Goal: Task Accomplishment & Management: Complete application form

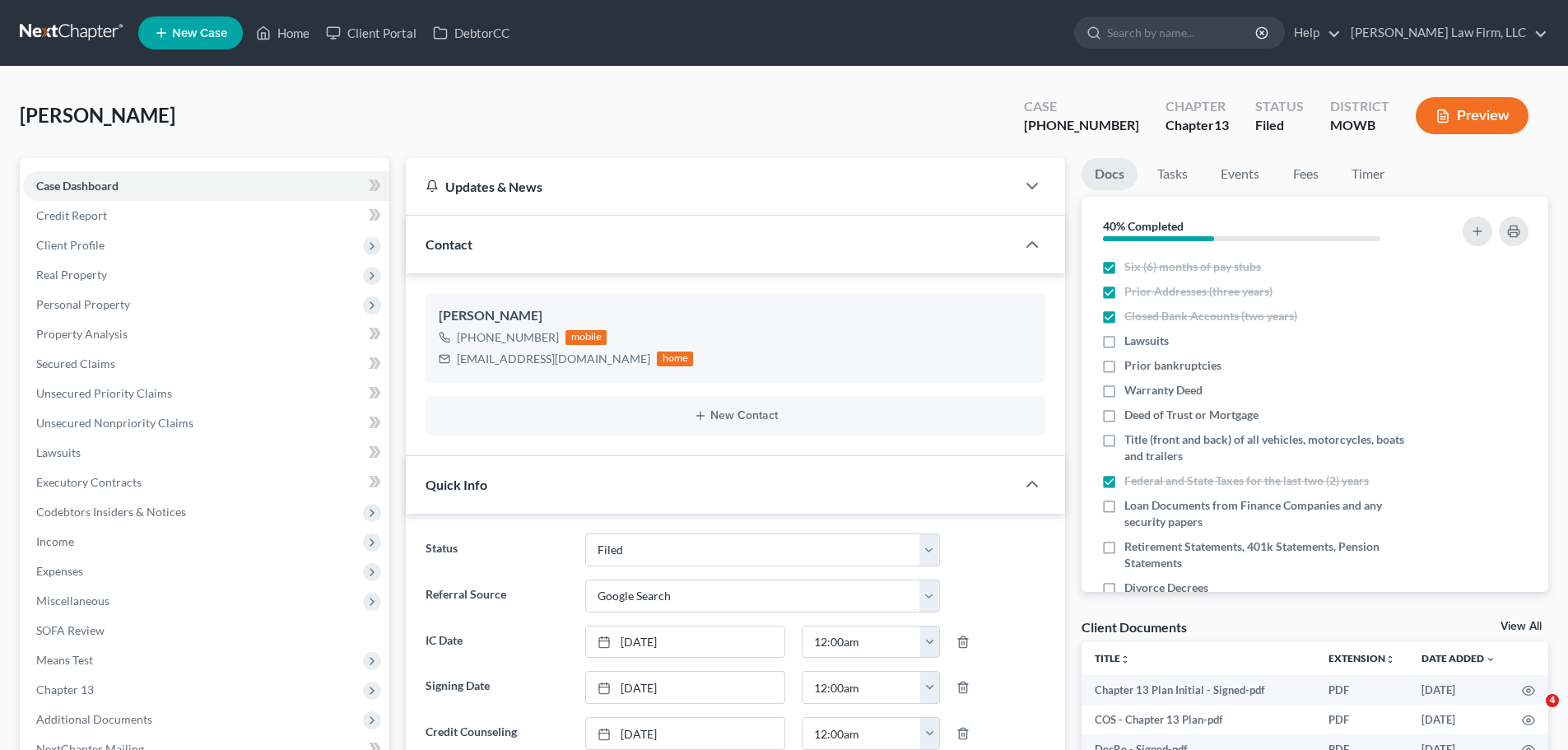
select select "3"
select select "4"
select select "0"
click at [299, 22] on link "Home" at bounding box center [282, 33] width 70 height 29
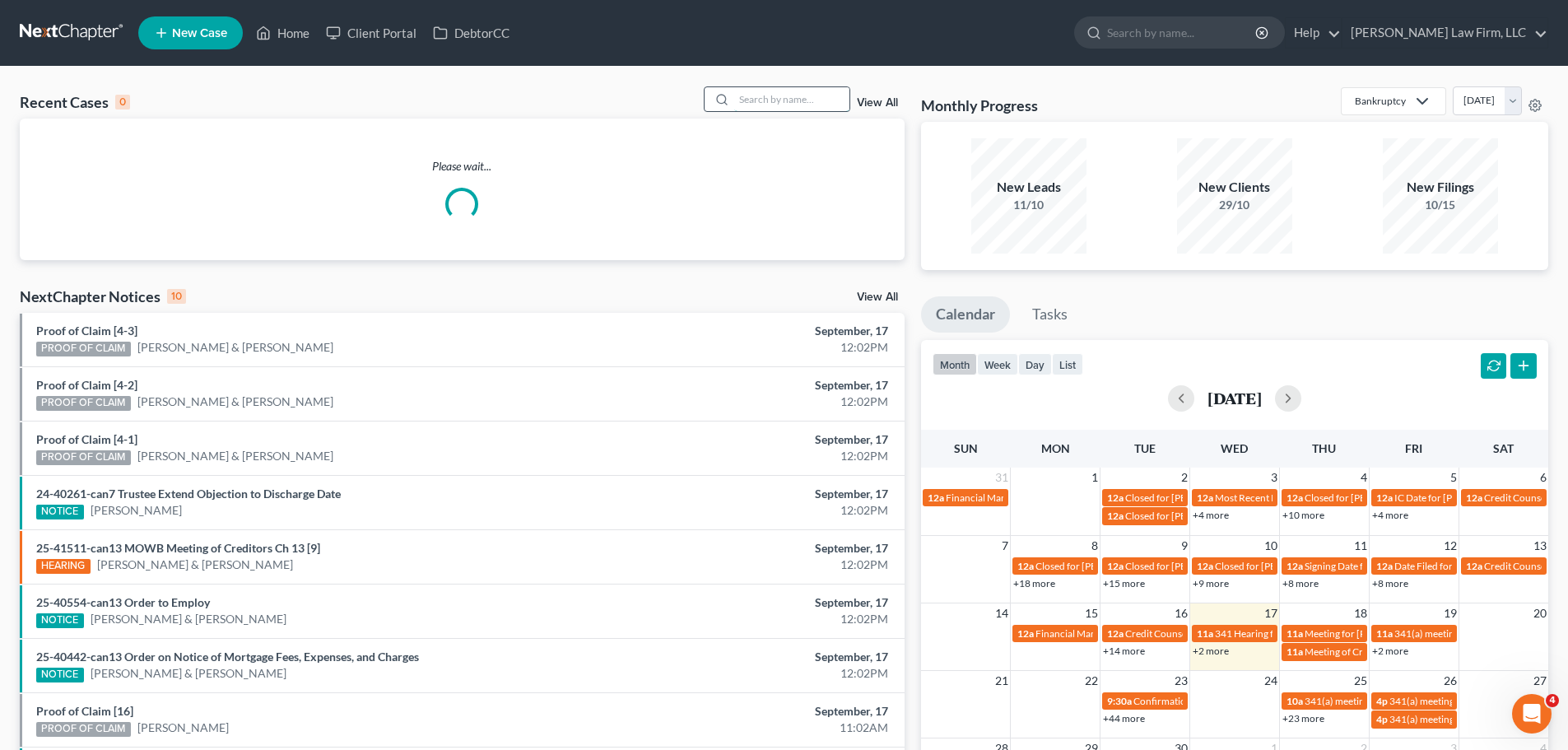
click at [817, 89] on input "search" at bounding box center [792, 99] width 115 height 24
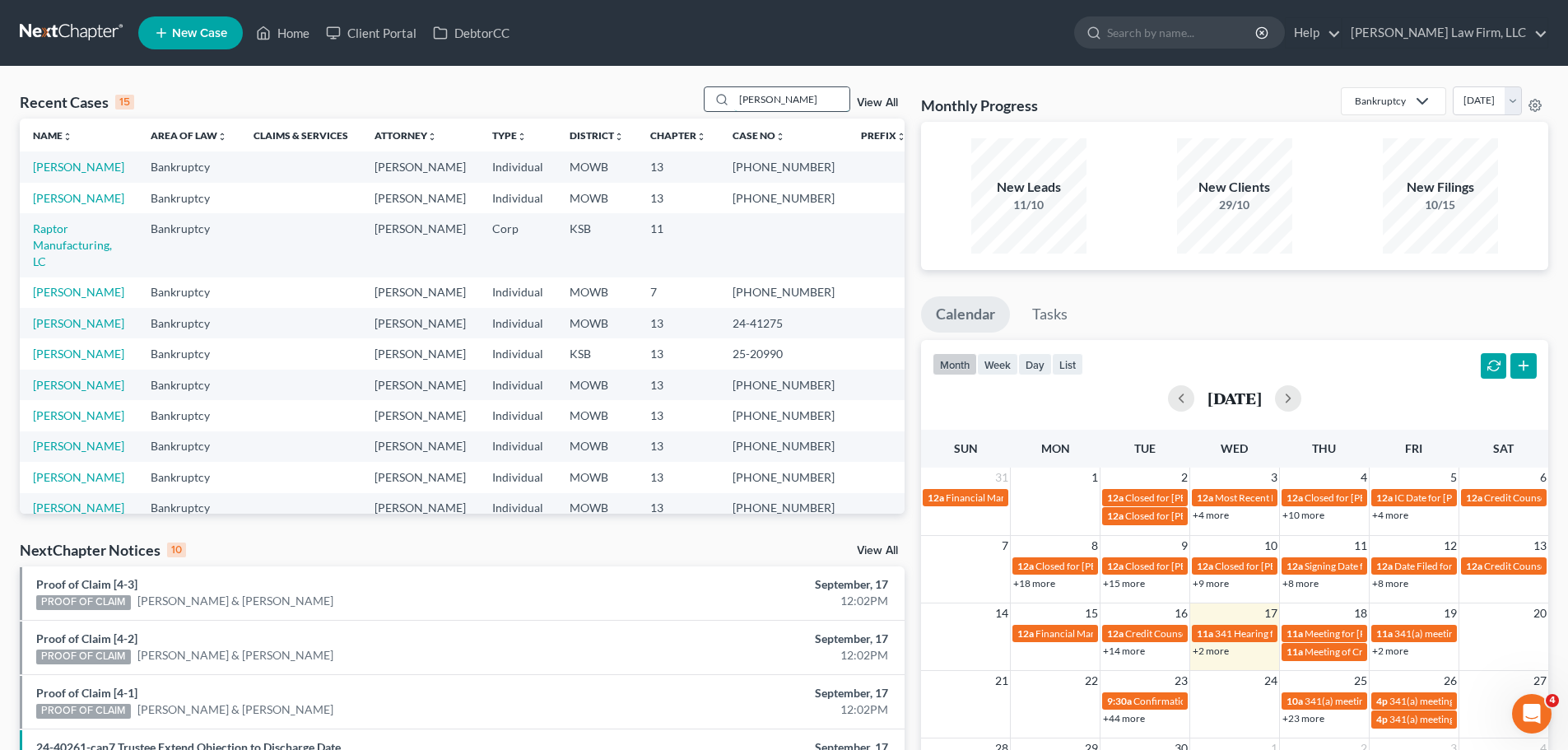
type input "[PERSON_NAME]"
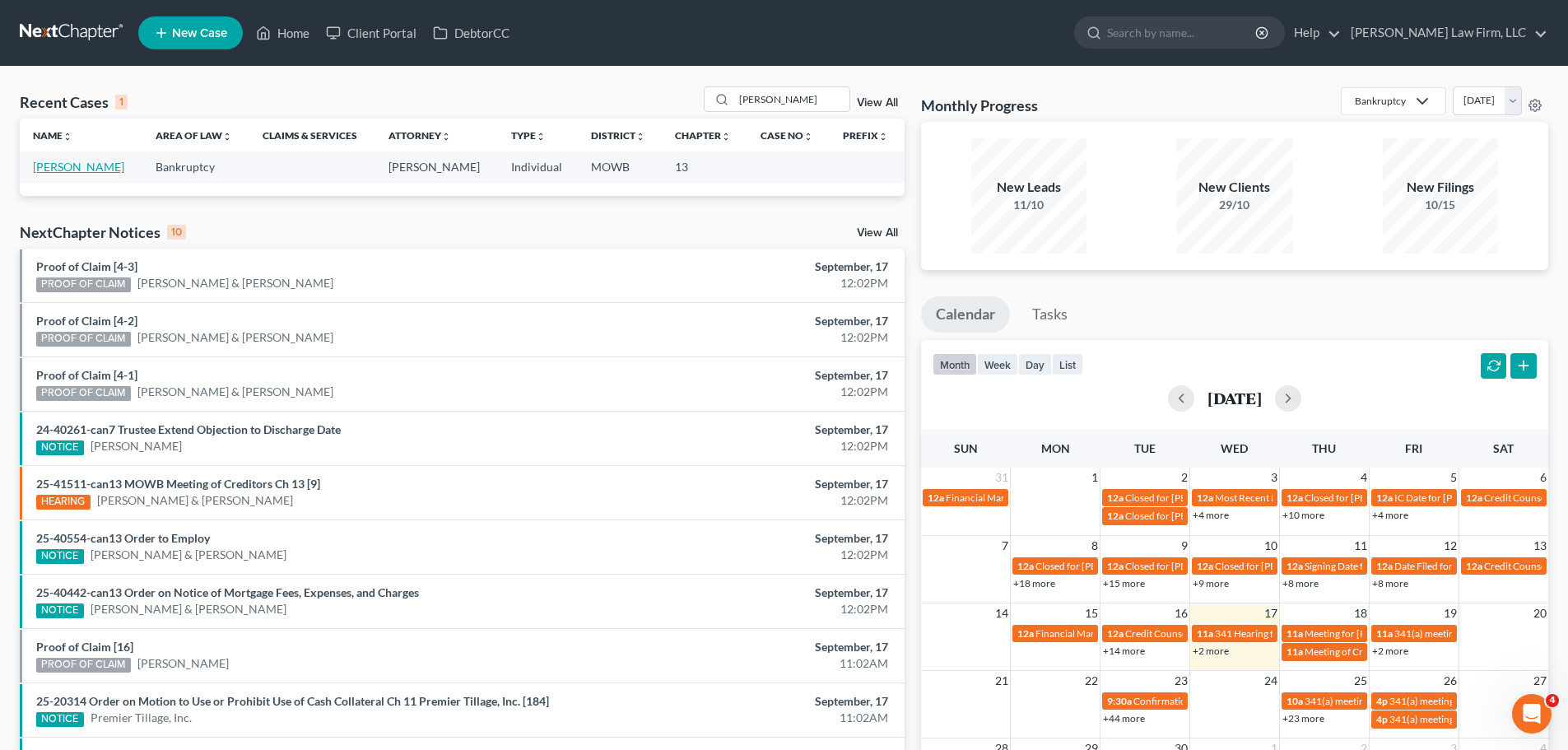
click at [87, 169] on link "[PERSON_NAME]" at bounding box center [78, 167] width 91 height 14
select select "4"
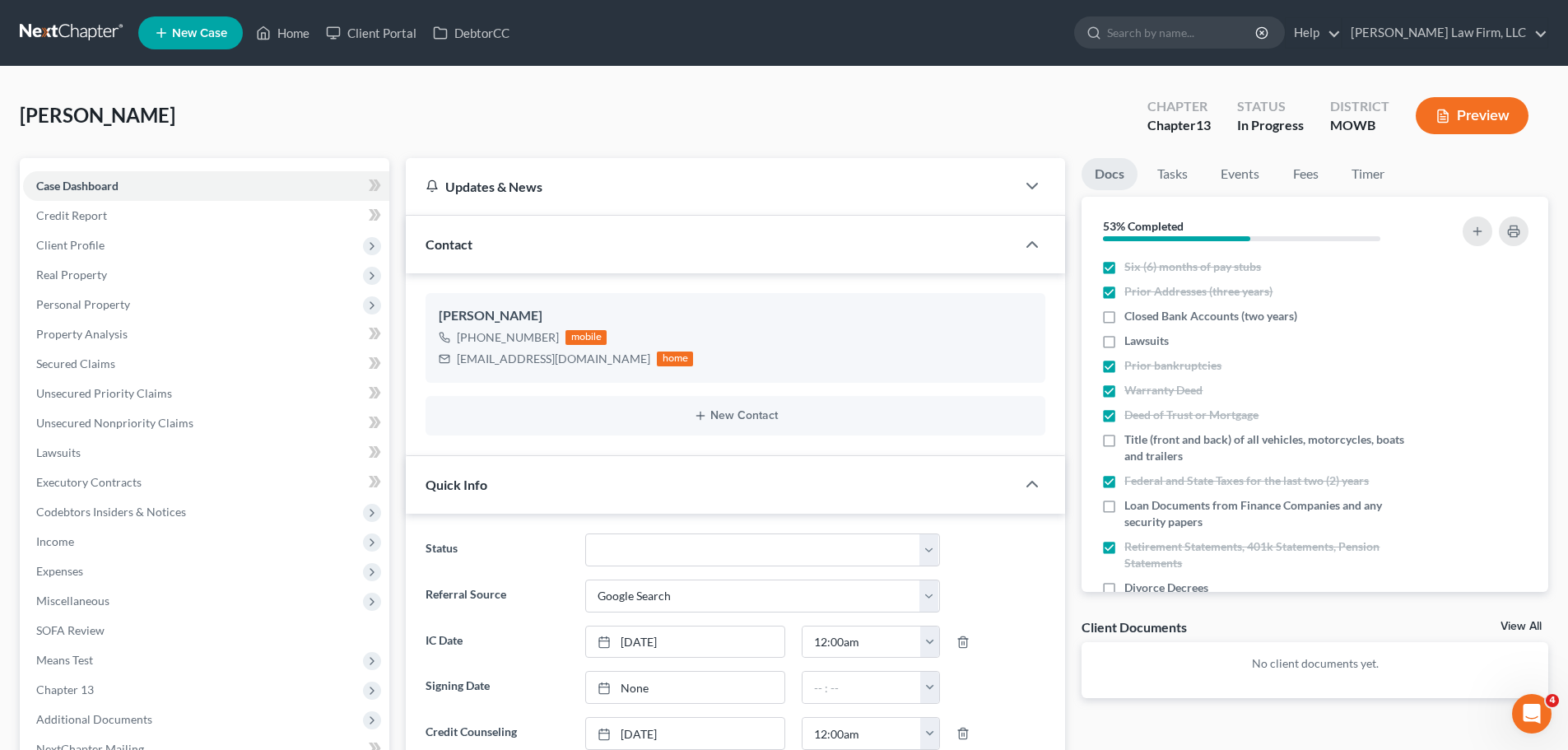
scroll to position [784, 0]
click at [122, 530] on span "Income" at bounding box center [207, 542] width 367 height 29
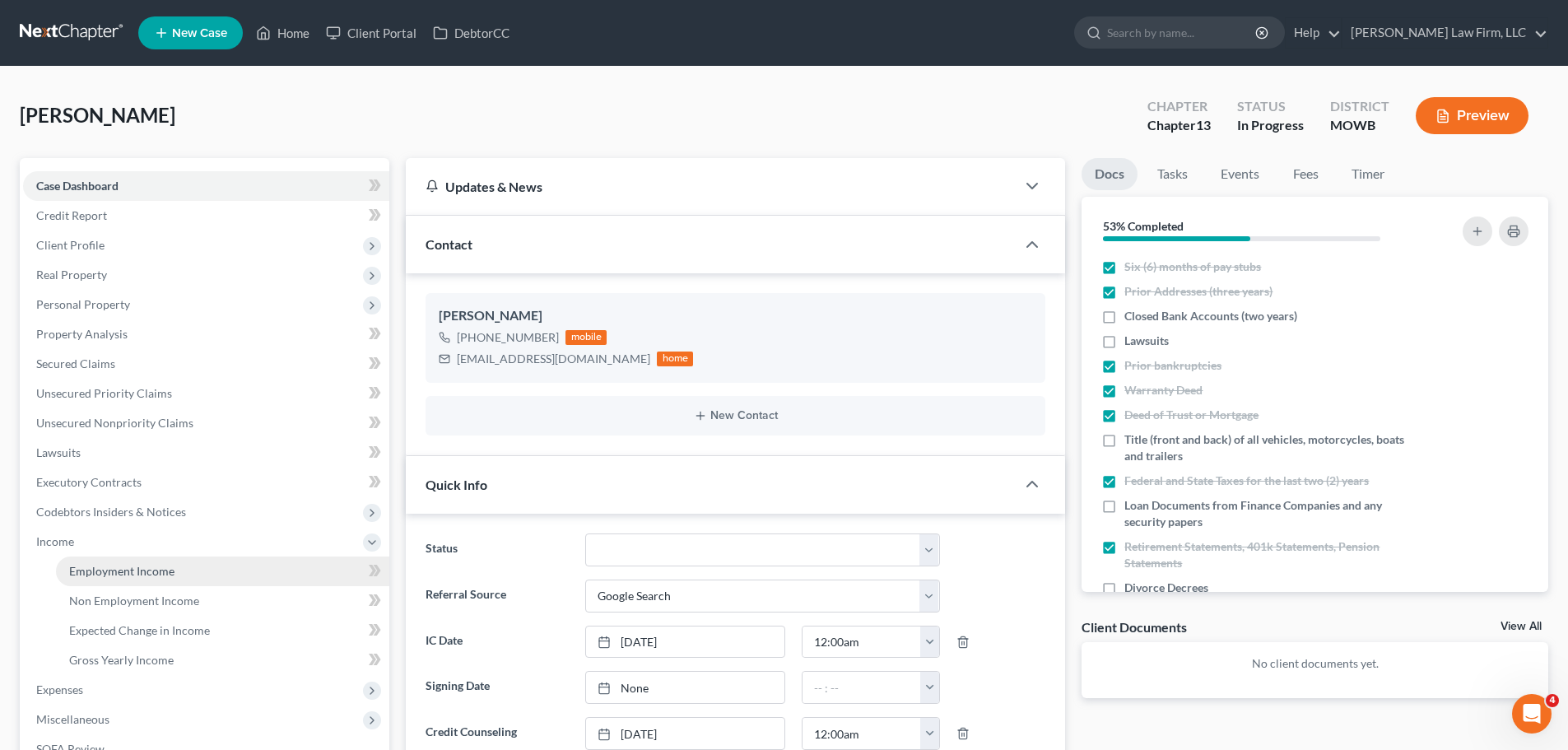
click at [190, 564] on link "Employment Income" at bounding box center [222, 571] width 333 height 29
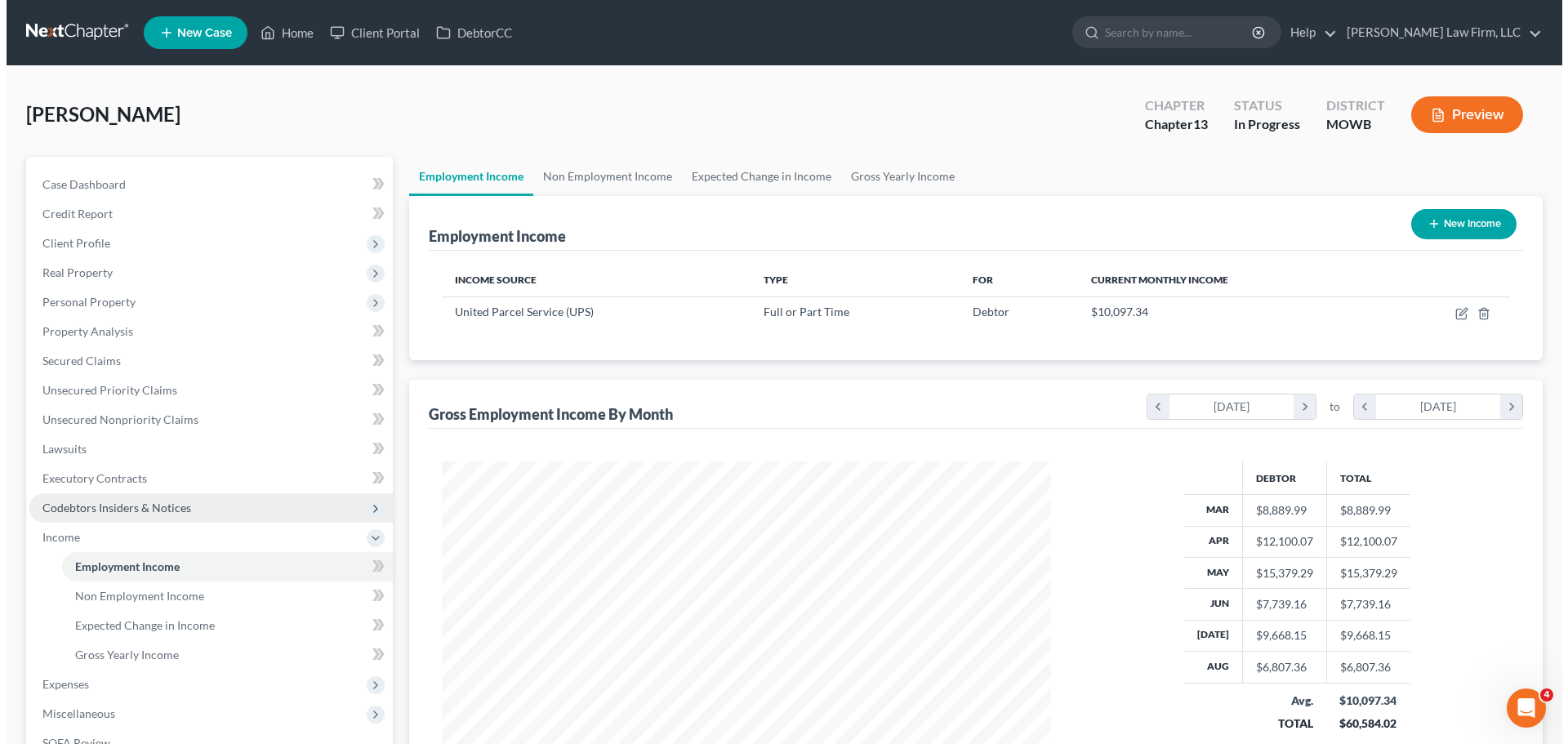
scroll to position [305, 642]
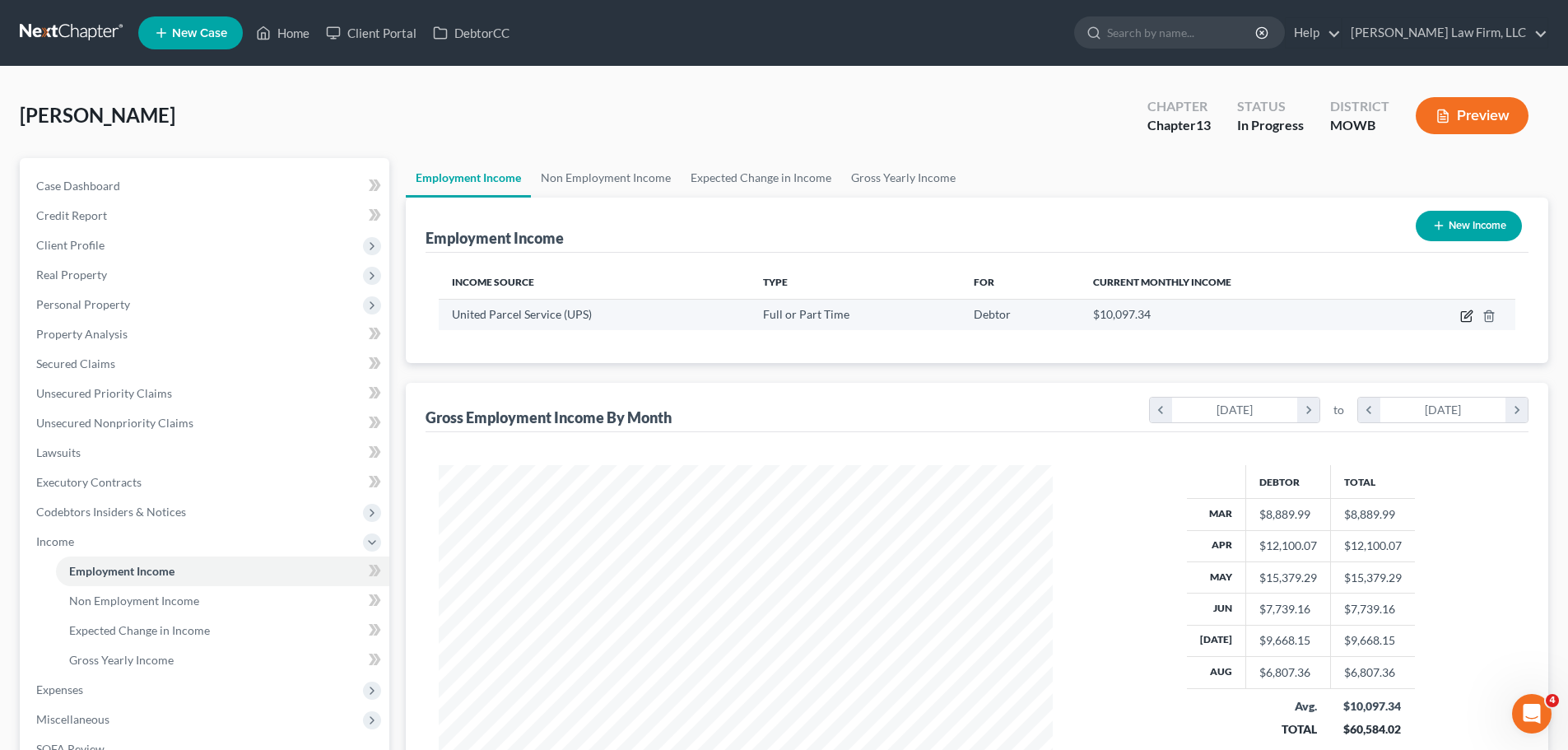
click at [1465, 317] on icon "button" at bounding box center [1467, 314] width 8 height 8
select select "0"
select select "17"
select select "3"
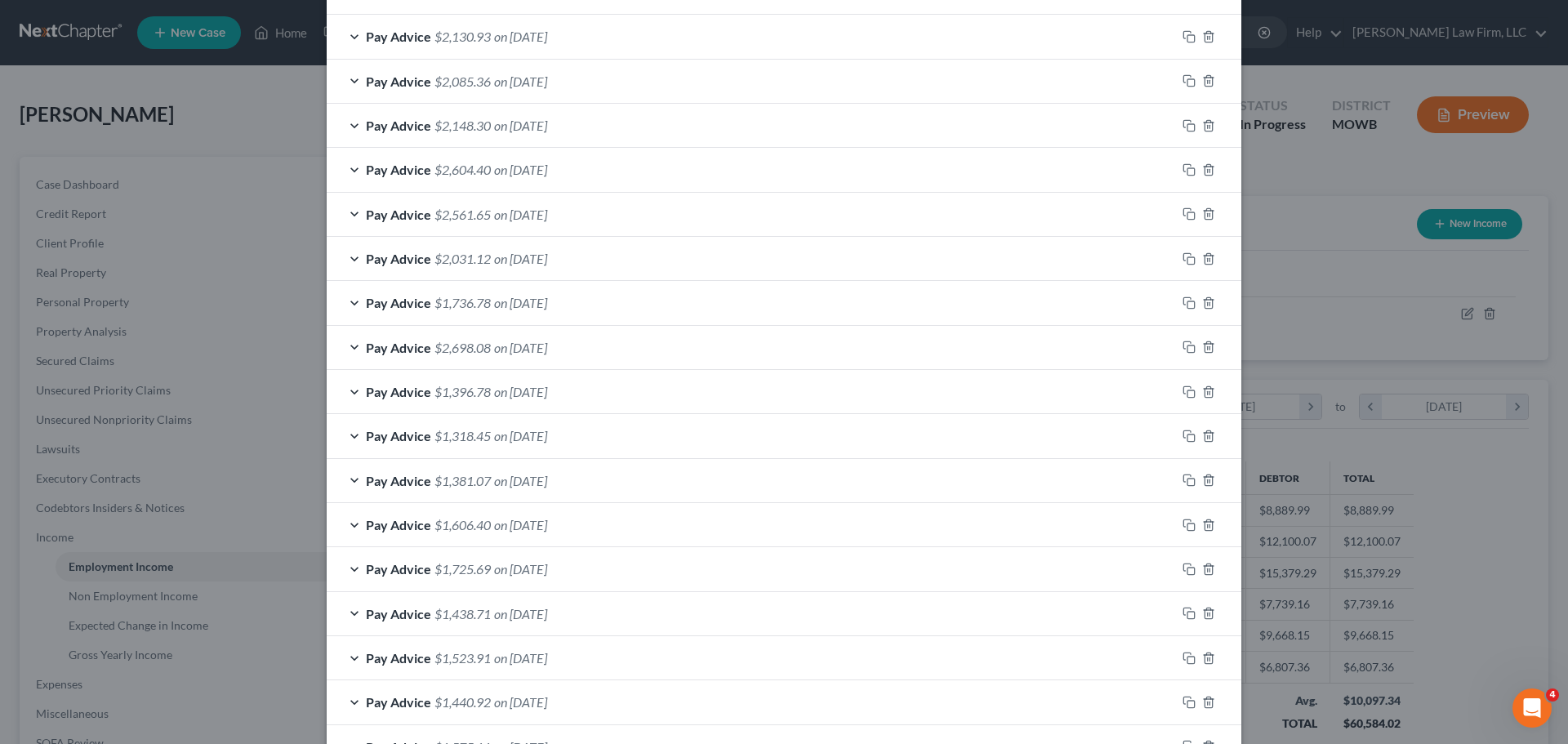
scroll to position [1614, 0]
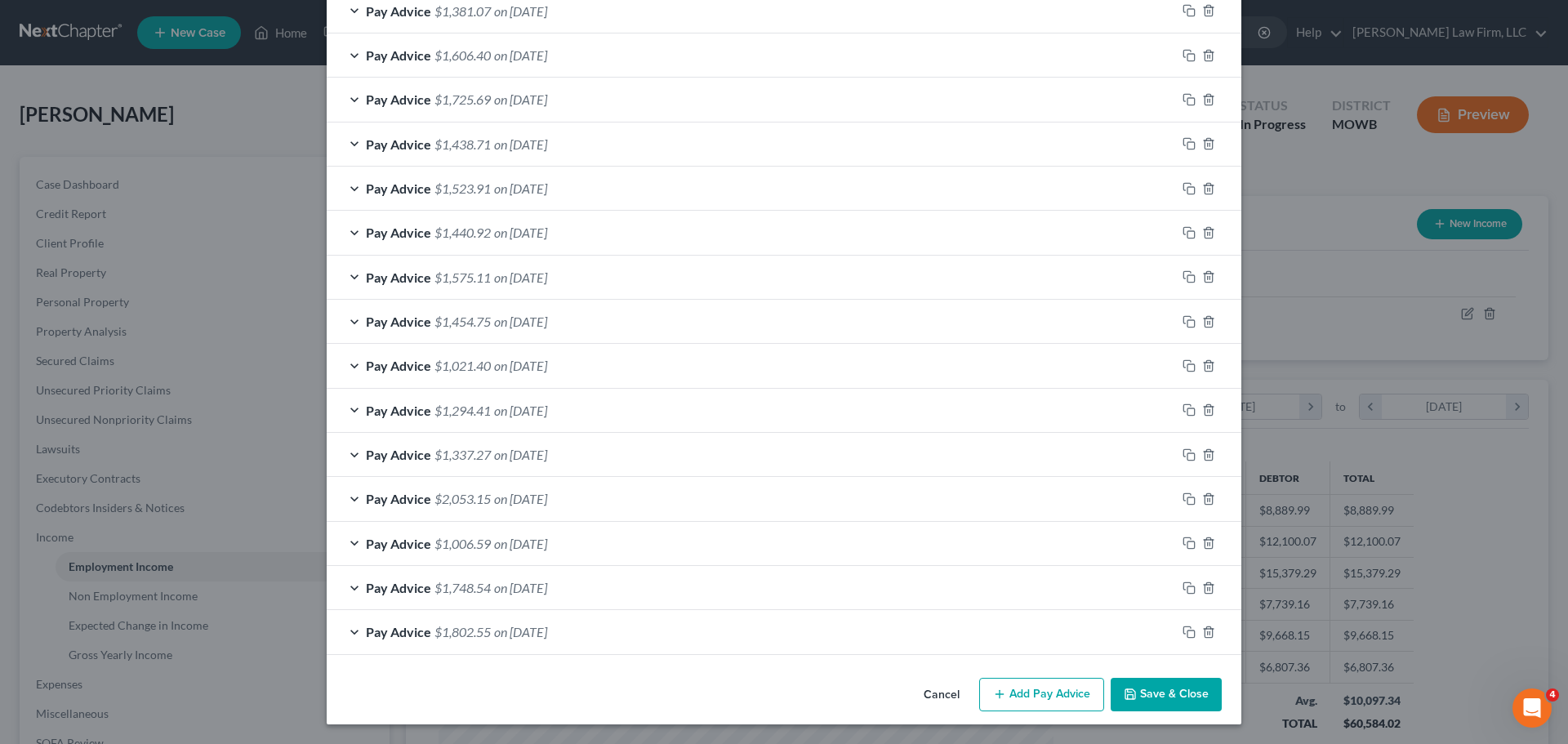
click at [1066, 706] on button "Add Pay Advice" at bounding box center [1042, 695] width 125 height 34
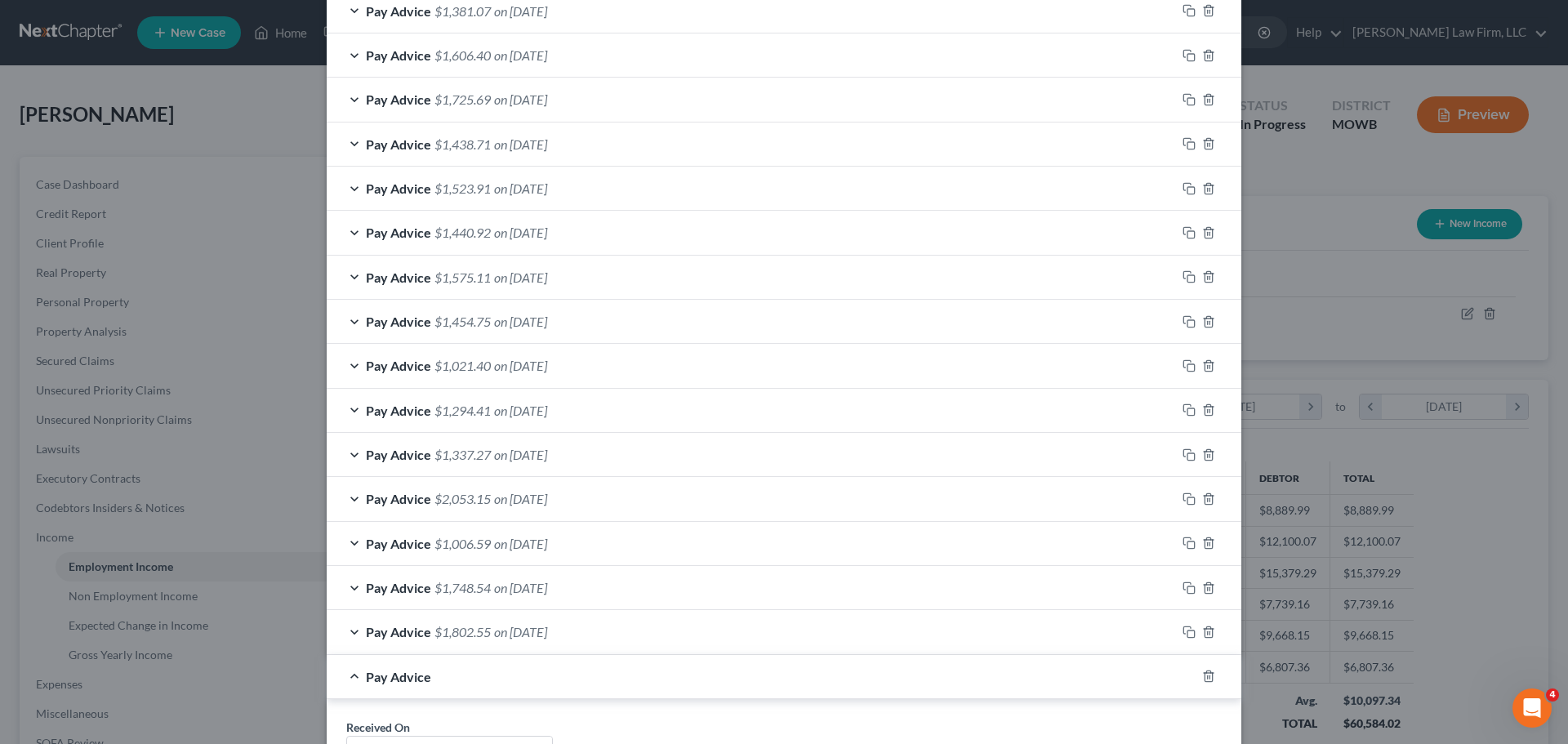
scroll to position [1858, 0]
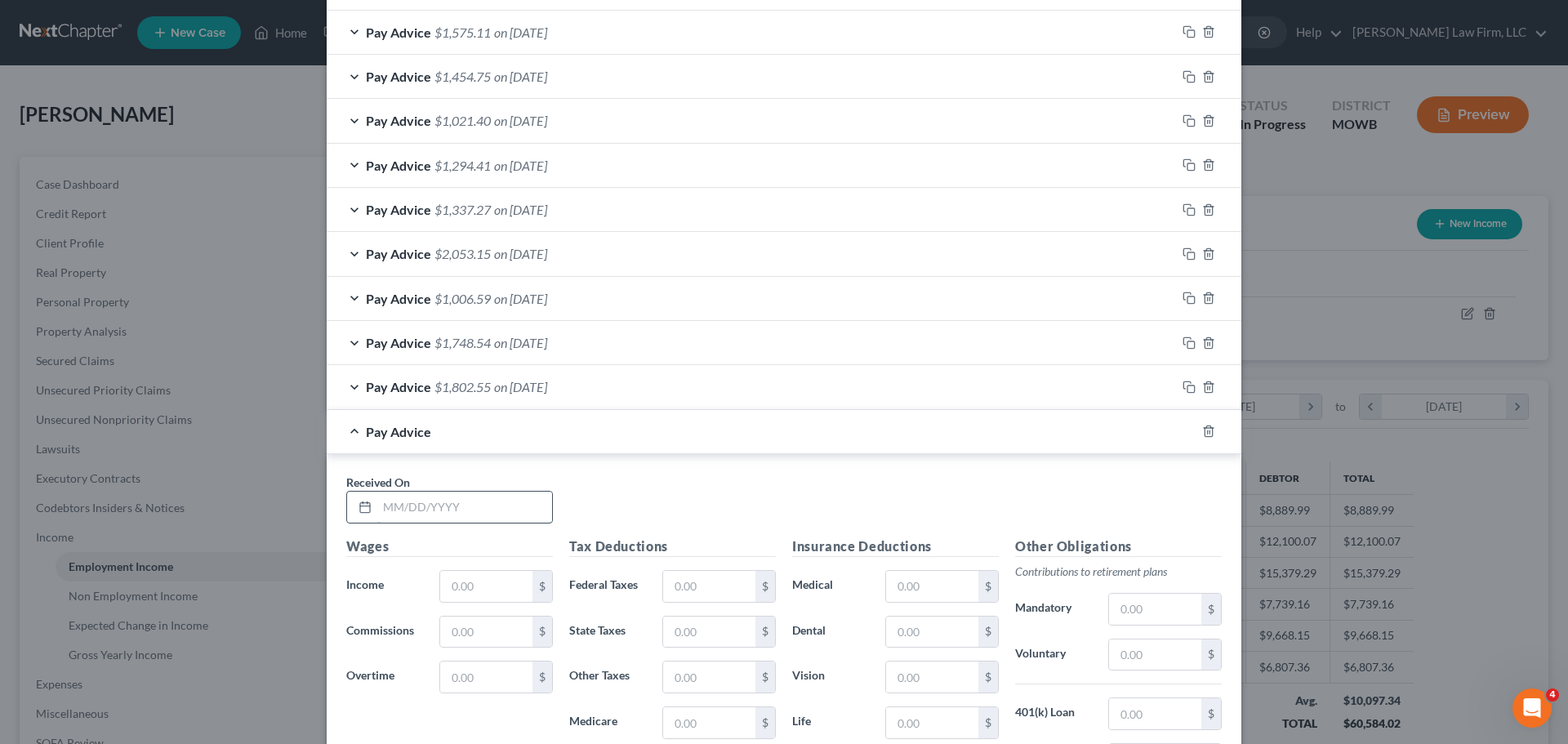
click at [439, 513] on input "text" at bounding box center [465, 507] width 175 height 31
type input "[DATE]"
drag, startPoint x: 486, startPoint y: 580, endPoint x: 376, endPoint y: 578, distance: 110.0
click at [486, 580] on input "text" at bounding box center [486, 586] width 92 height 31
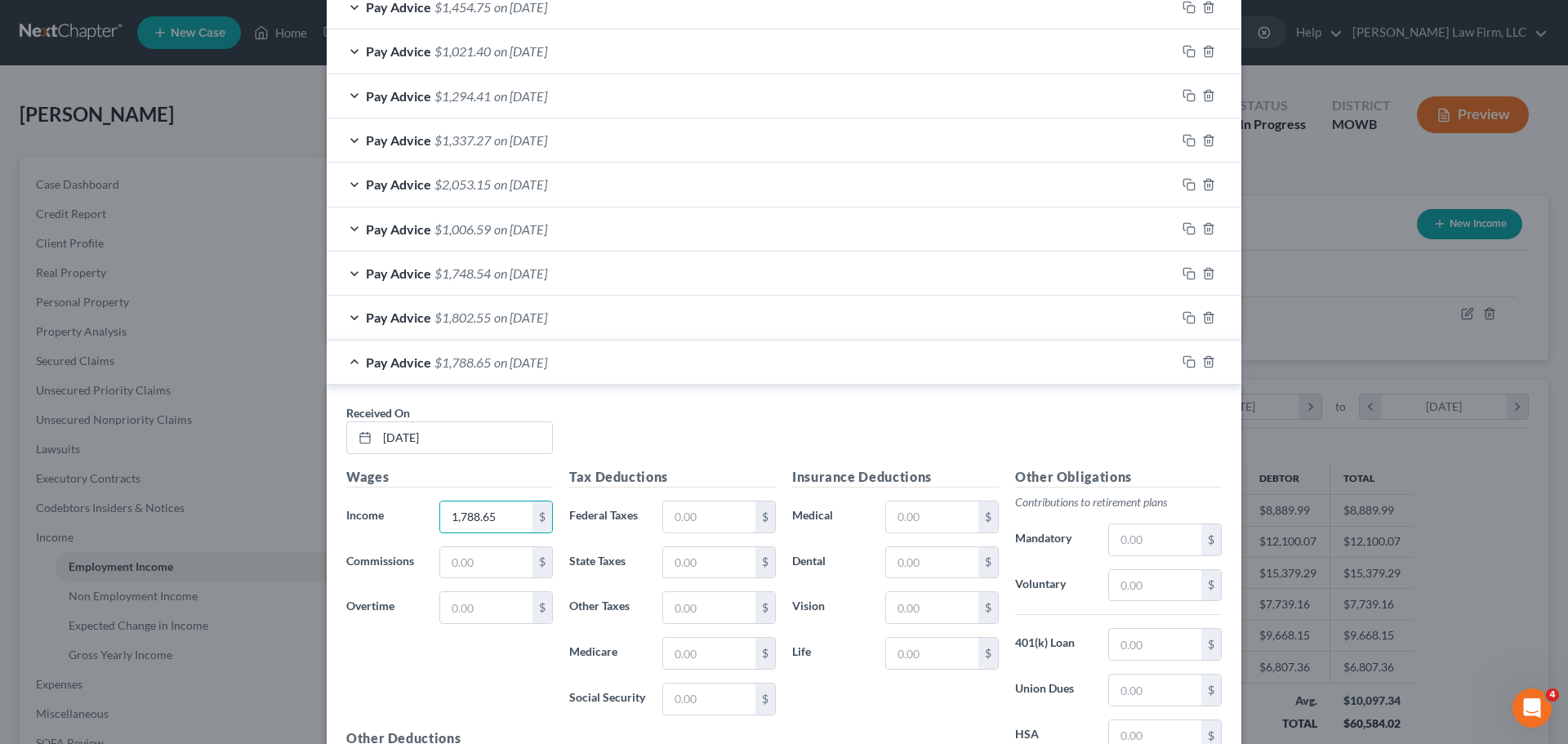
scroll to position [2022, 0]
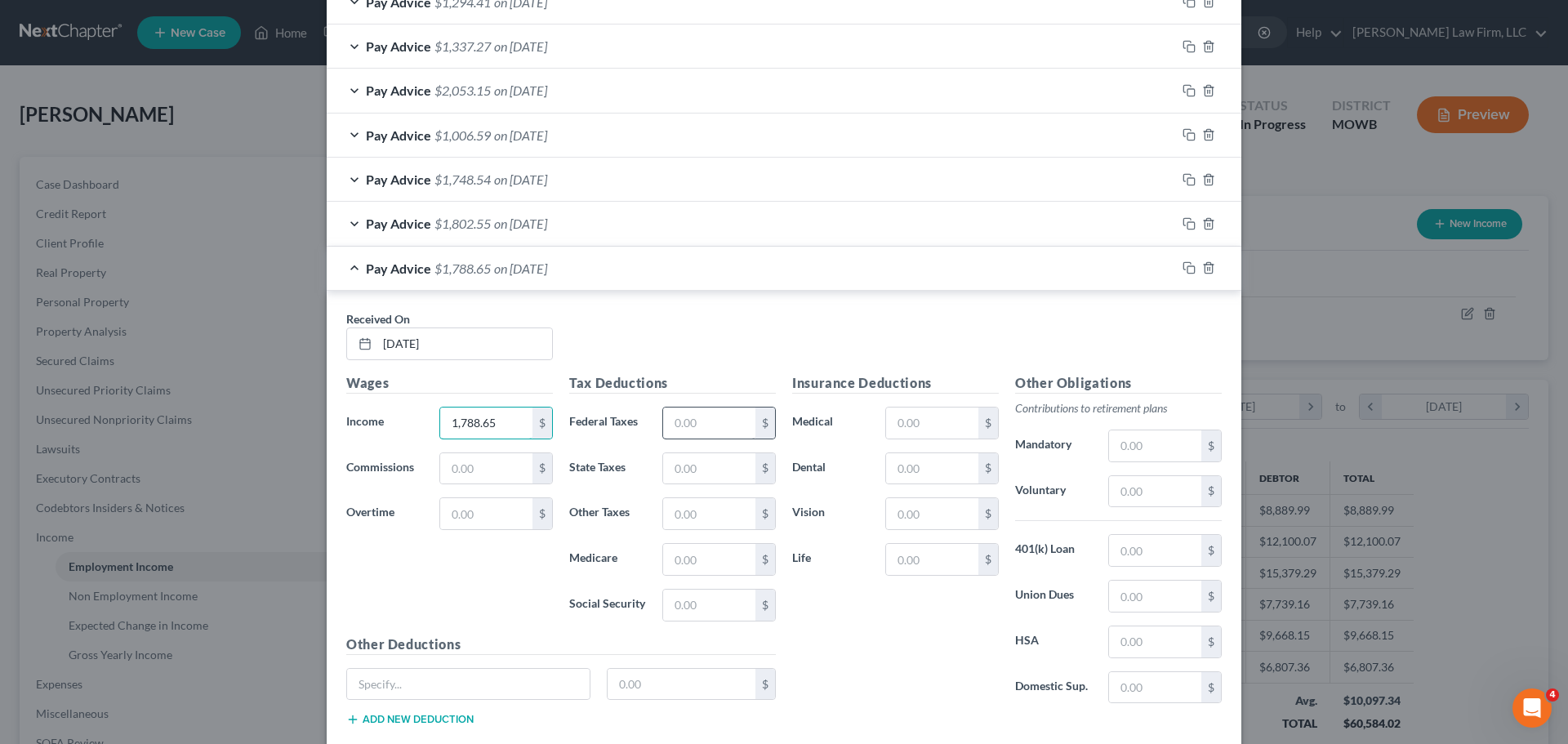
type input "1,788.65"
click at [715, 422] on input "text" at bounding box center [709, 423] width 92 height 31
type input "136.23"
click at [696, 476] on input "text" at bounding box center [709, 469] width 92 height 31
type input "84"
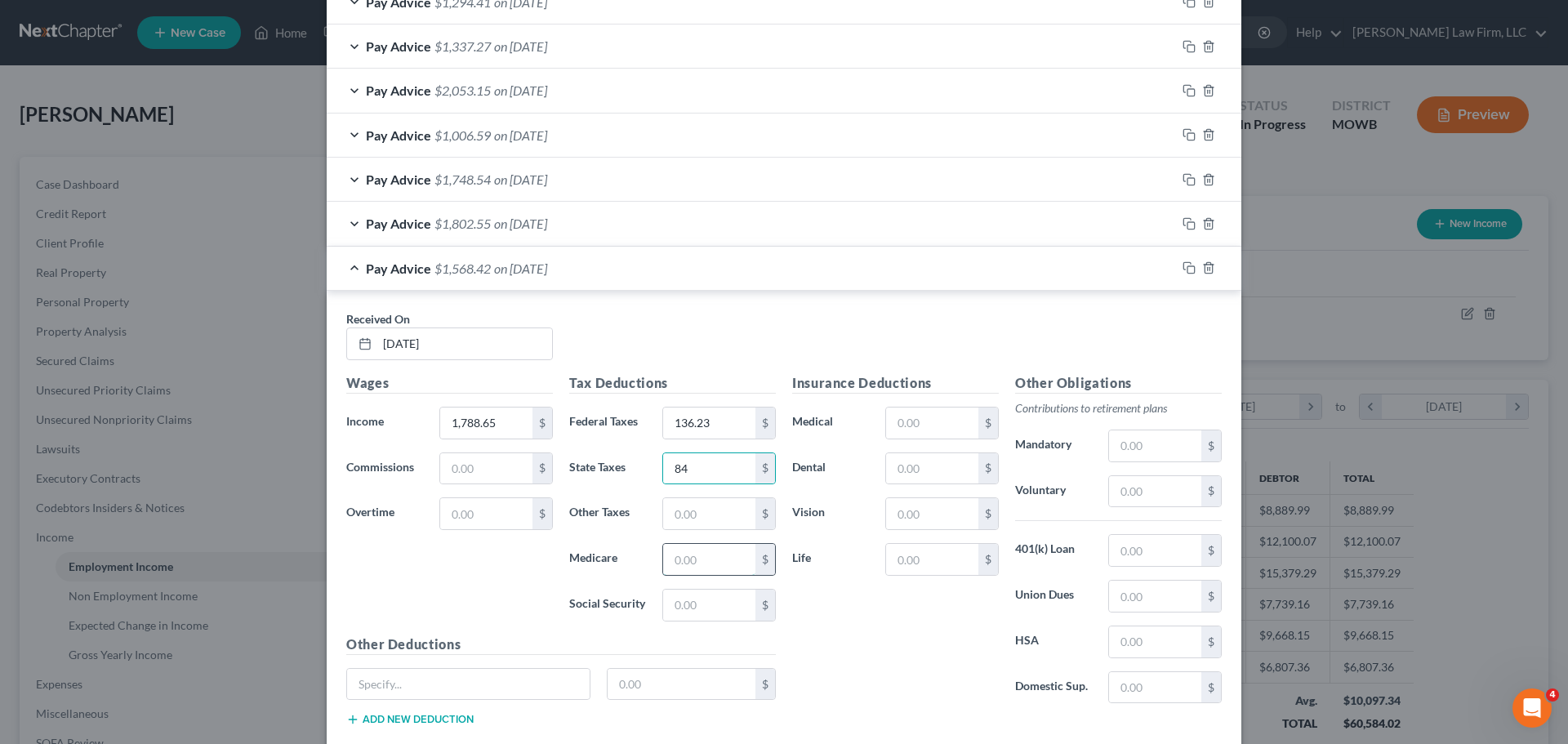
click at [699, 565] on input "text" at bounding box center [709, 559] width 92 height 31
type input "25.94"
click at [699, 611] on input "text" at bounding box center [709, 605] width 92 height 31
type input "110.90"
click at [1154, 607] on input "text" at bounding box center [1156, 596] width 92 height 31
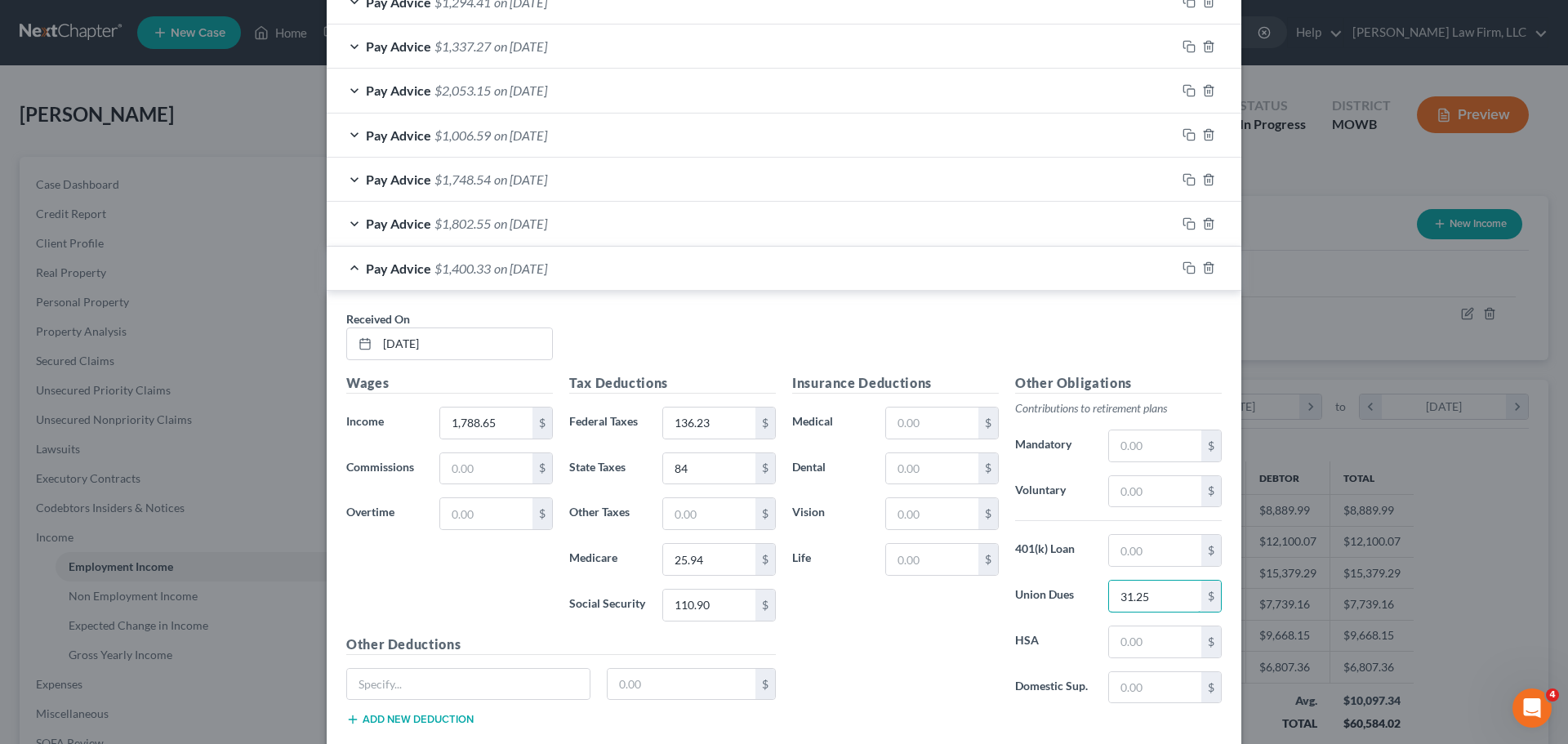
type input "31.25"
click at [1056, 312] on div "Received On * [DATE]" at bounding box center [784, 342] width 892 height 63
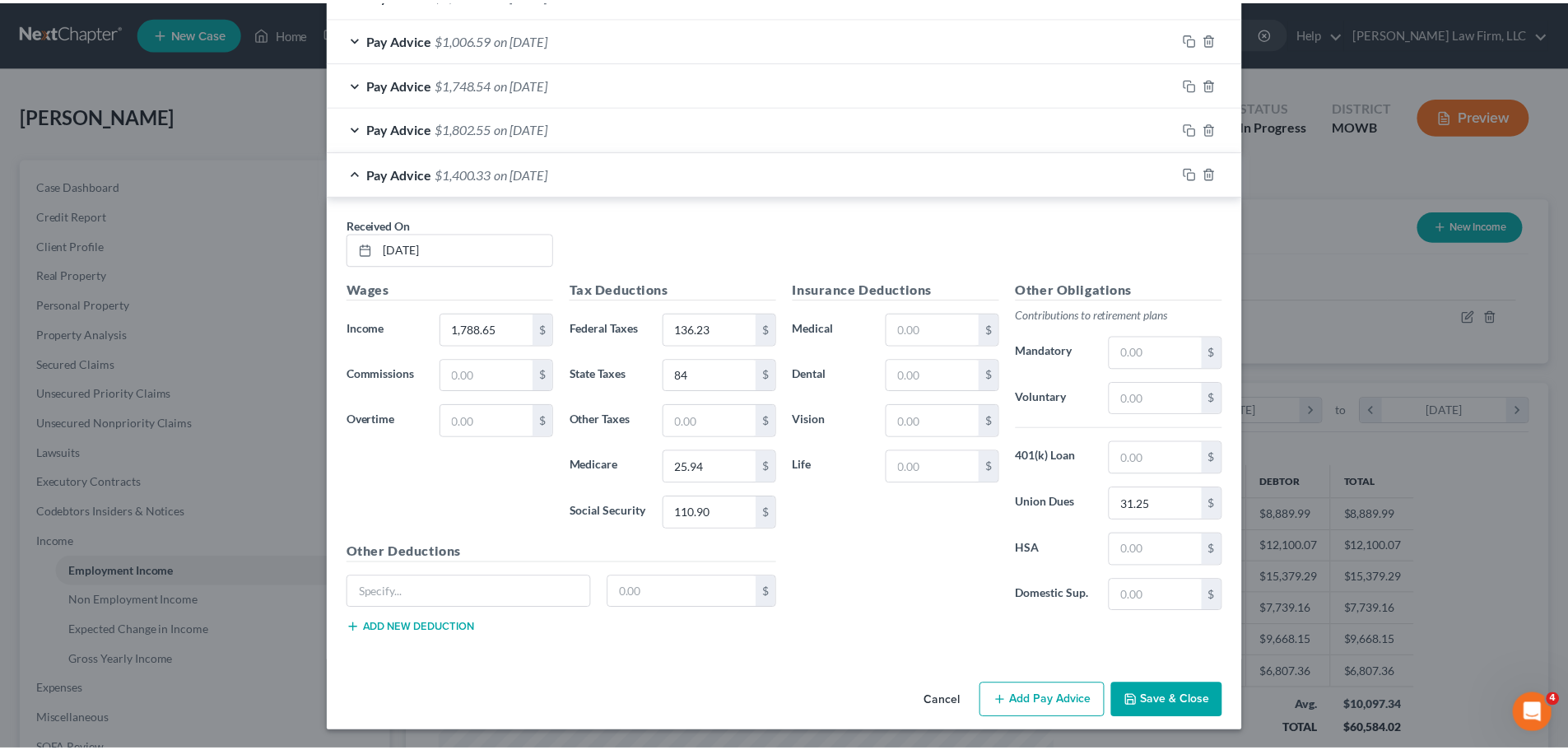
scroll to position [2136, 0]
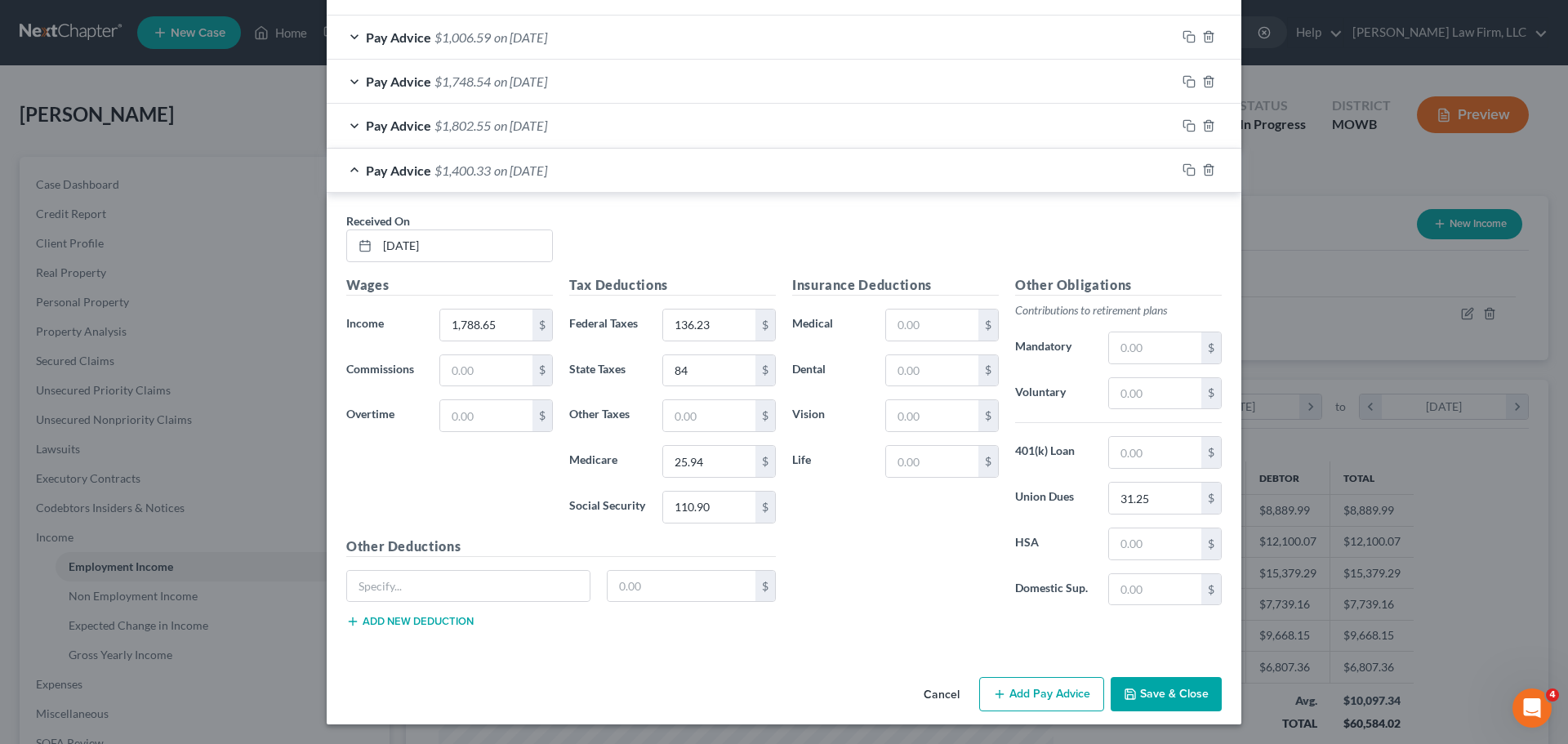
click at [1148, 683] on button "Save & Close" at bounding box center [1167, 694] width 111 height 34
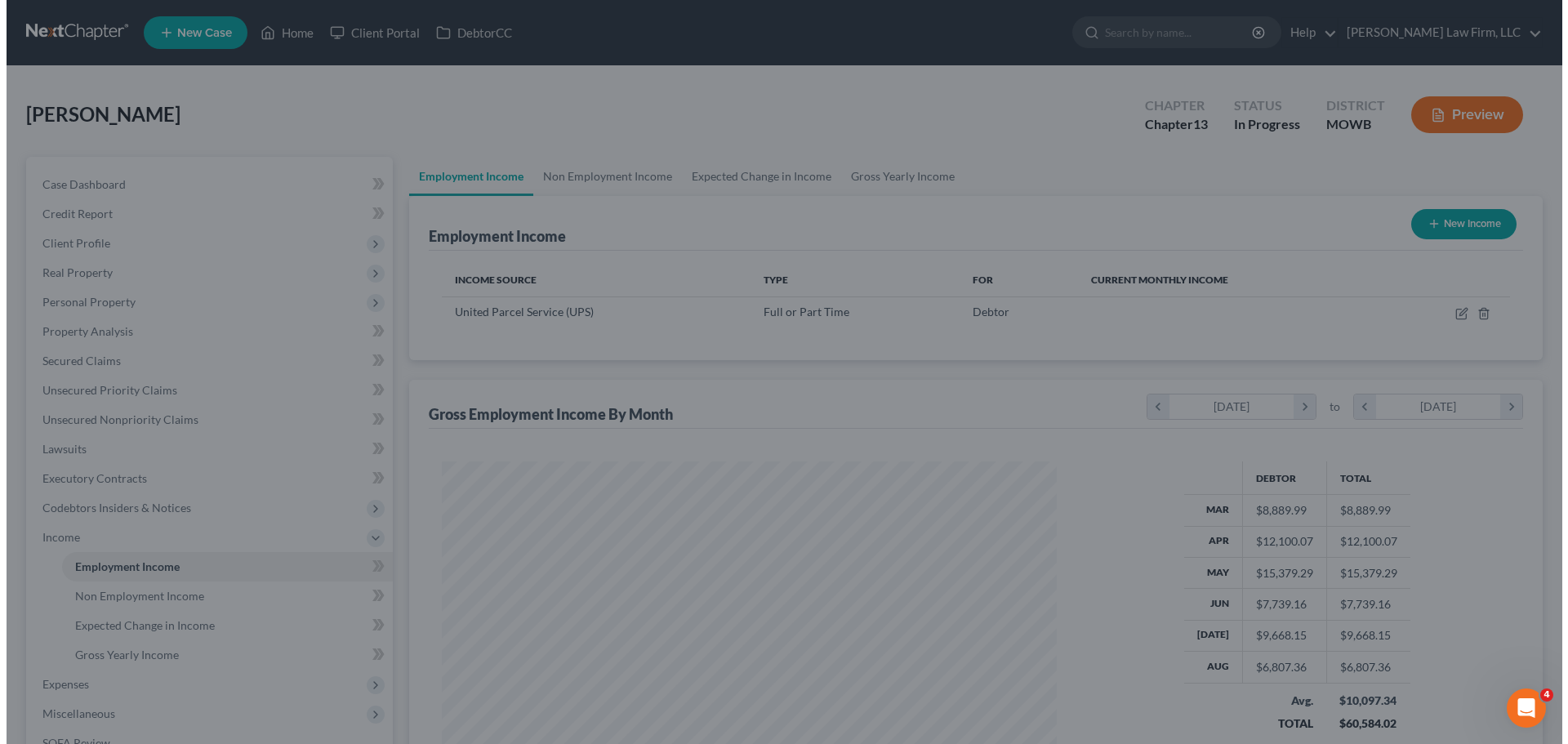
scroll to position [816516, 816025]
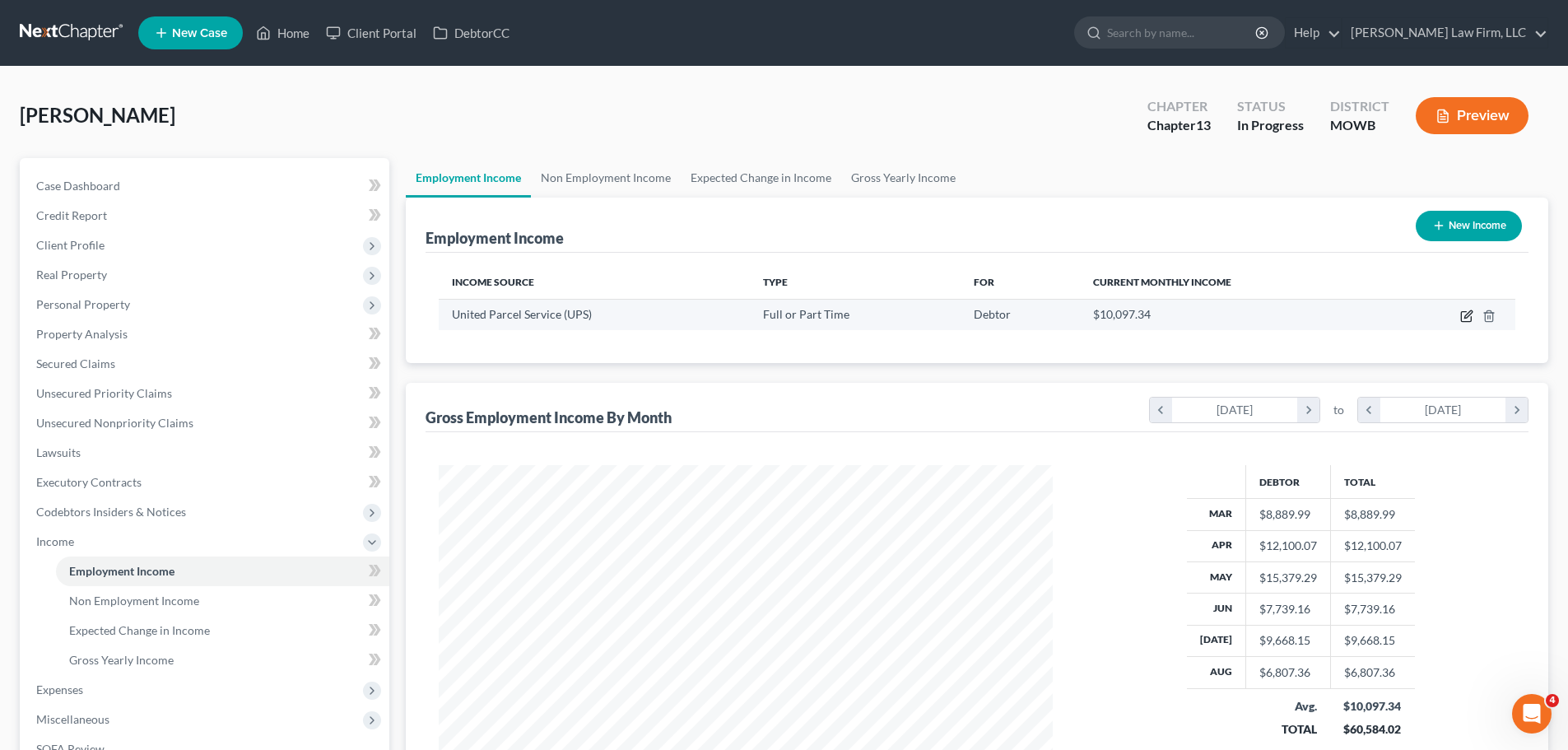
click at [1462, 319] on icon "button" at bounding box center [1466, 316] width 13 height 13
select select "0"
select select "17"
select select "3"
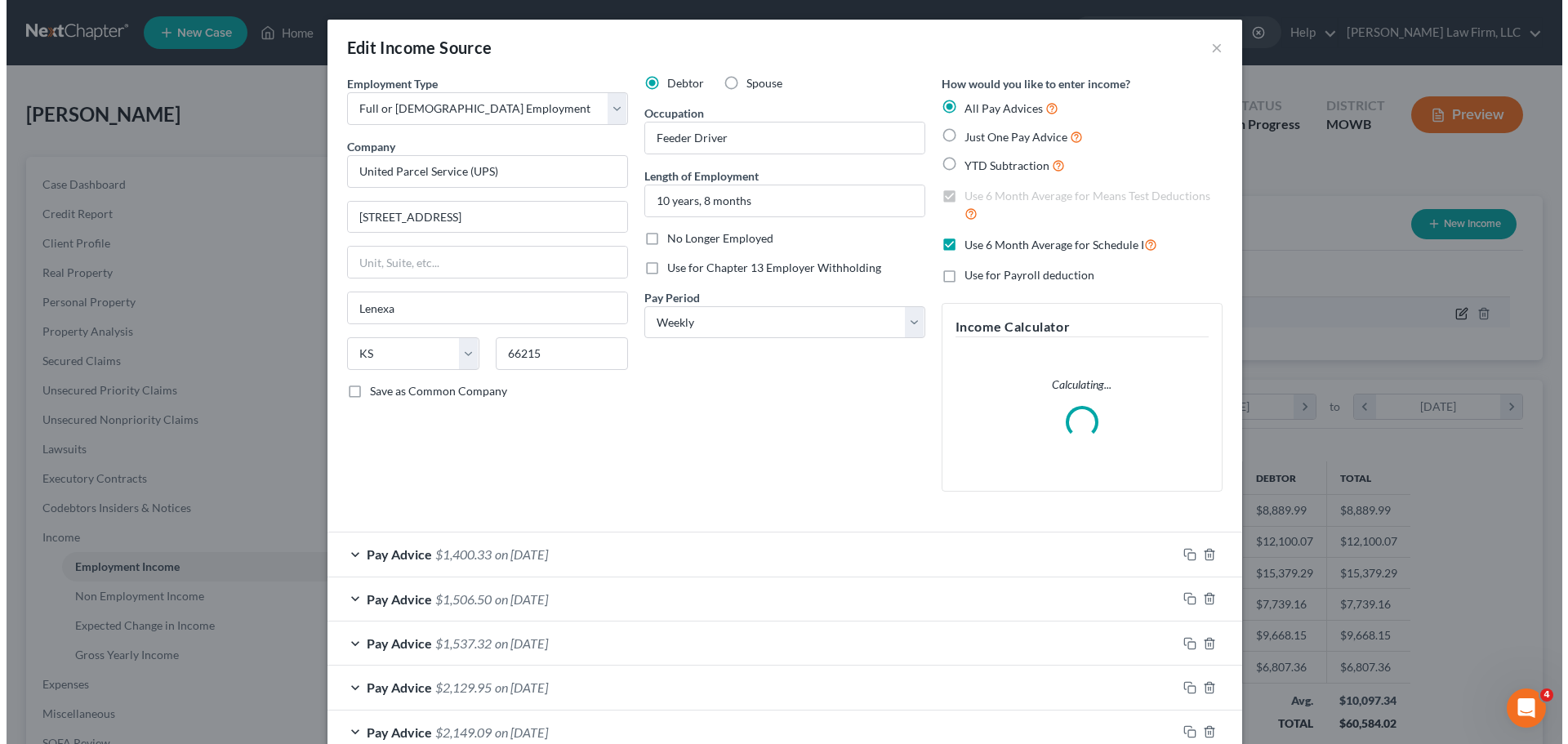
scroll to position [308, 647]
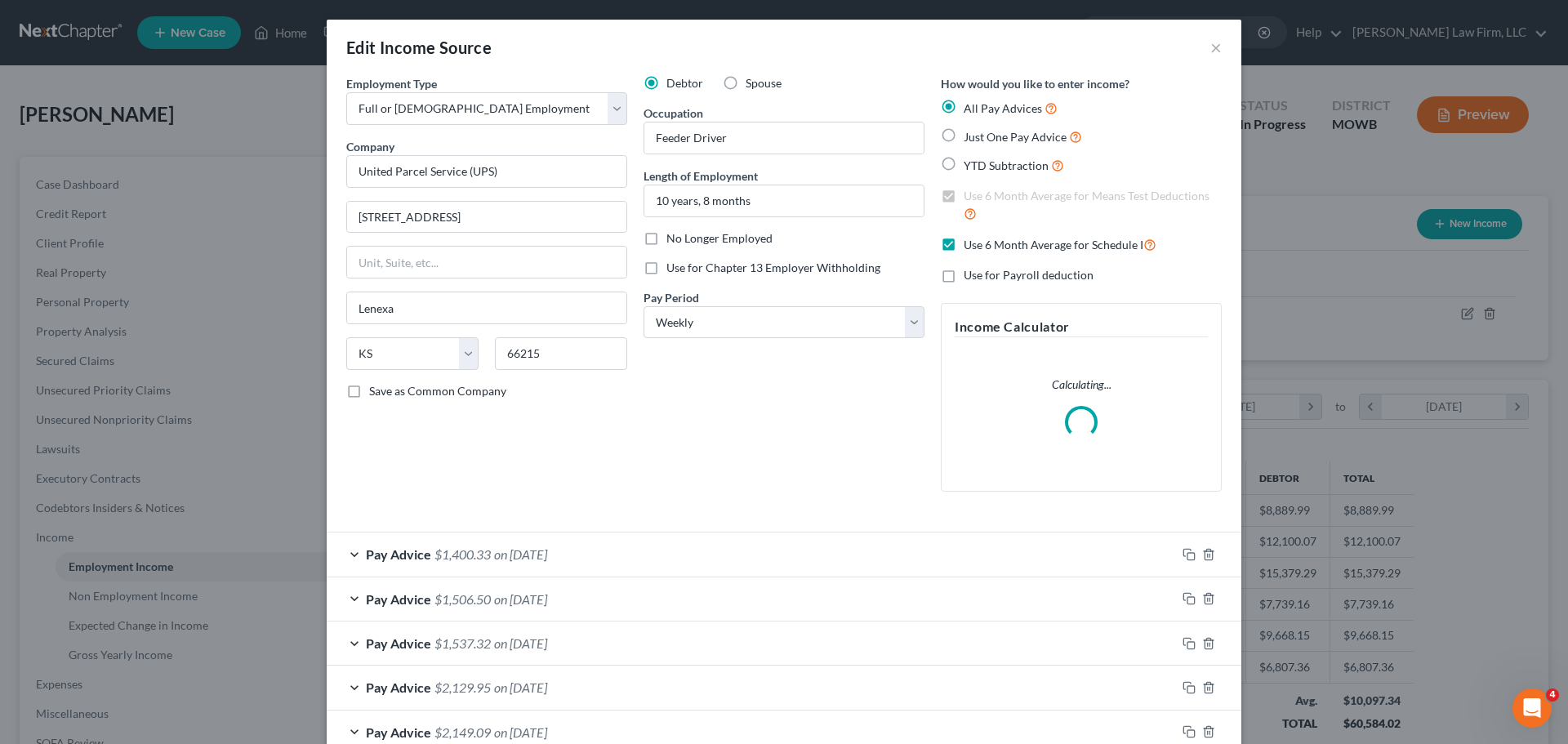
click at [963, 244] on label "Use 6 Month Average for Schedule I" at bounding box center [1060, 244] width 193 height 19
click at [970, 244] on input "Use 6 Month Average for Schedule I" at bounding box center [975, 240] width 10 height 10
checkbox input "false"
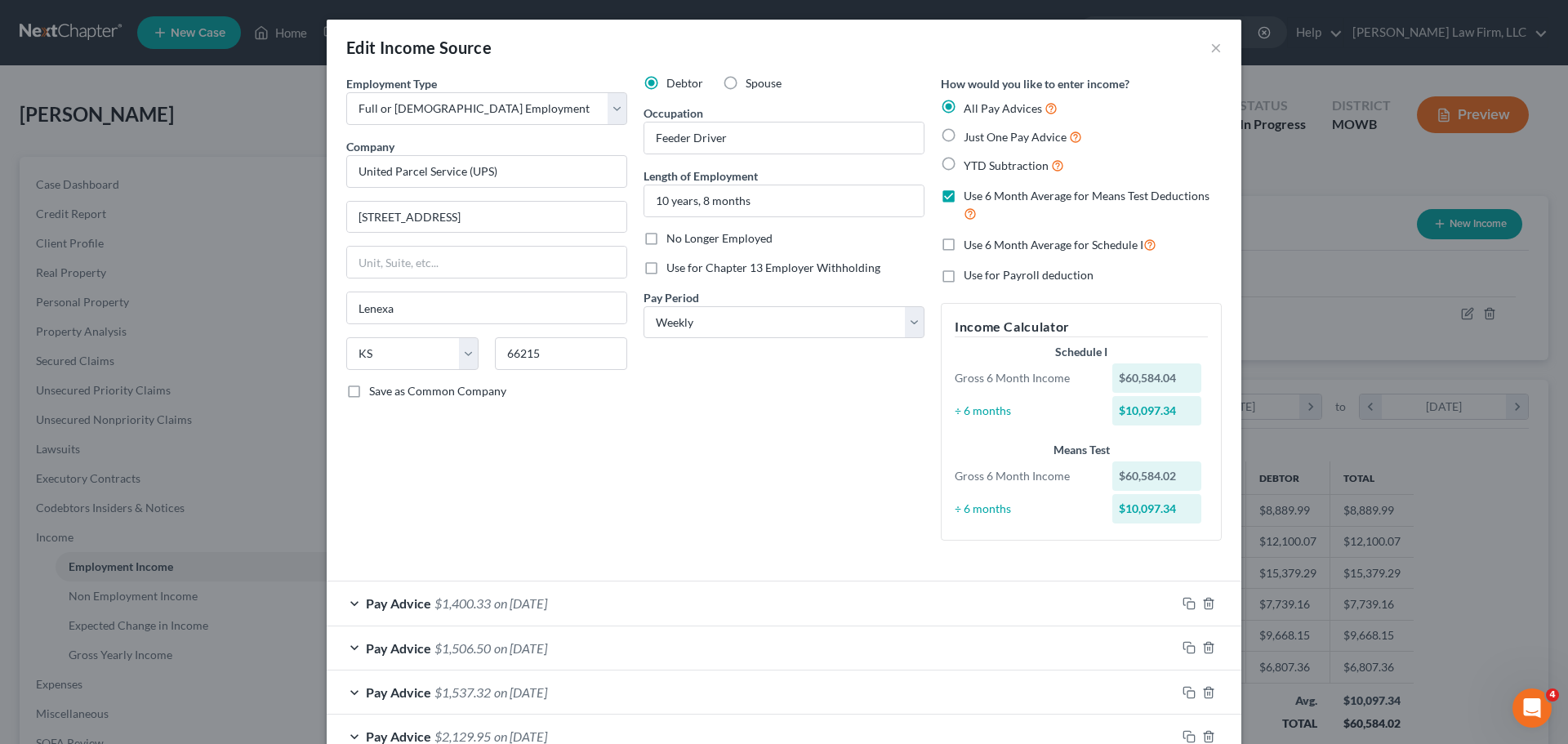
click at [547, 603] on span "on [DATE]" at bounding box center [521, 603] width 53 height 15
click at [369, 655] on label "Use on Schedule I" at bounding box center [412, 653] width 88 height 16
click at [376, 655] on input "Use on Schedule I" at bounding box center [381, 651] width 10 height 10
checkbox input "true"
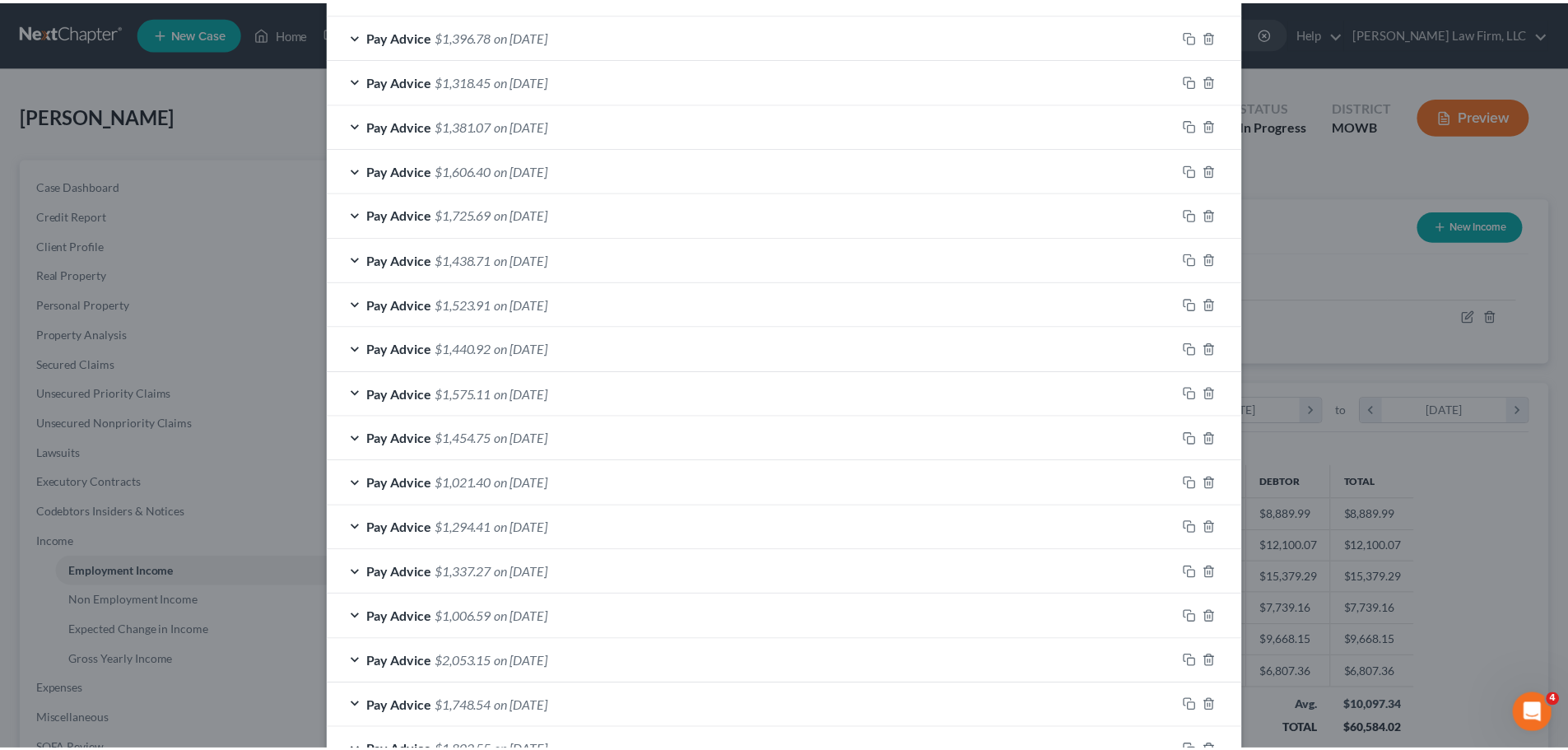
scroll to position [2167, 0]
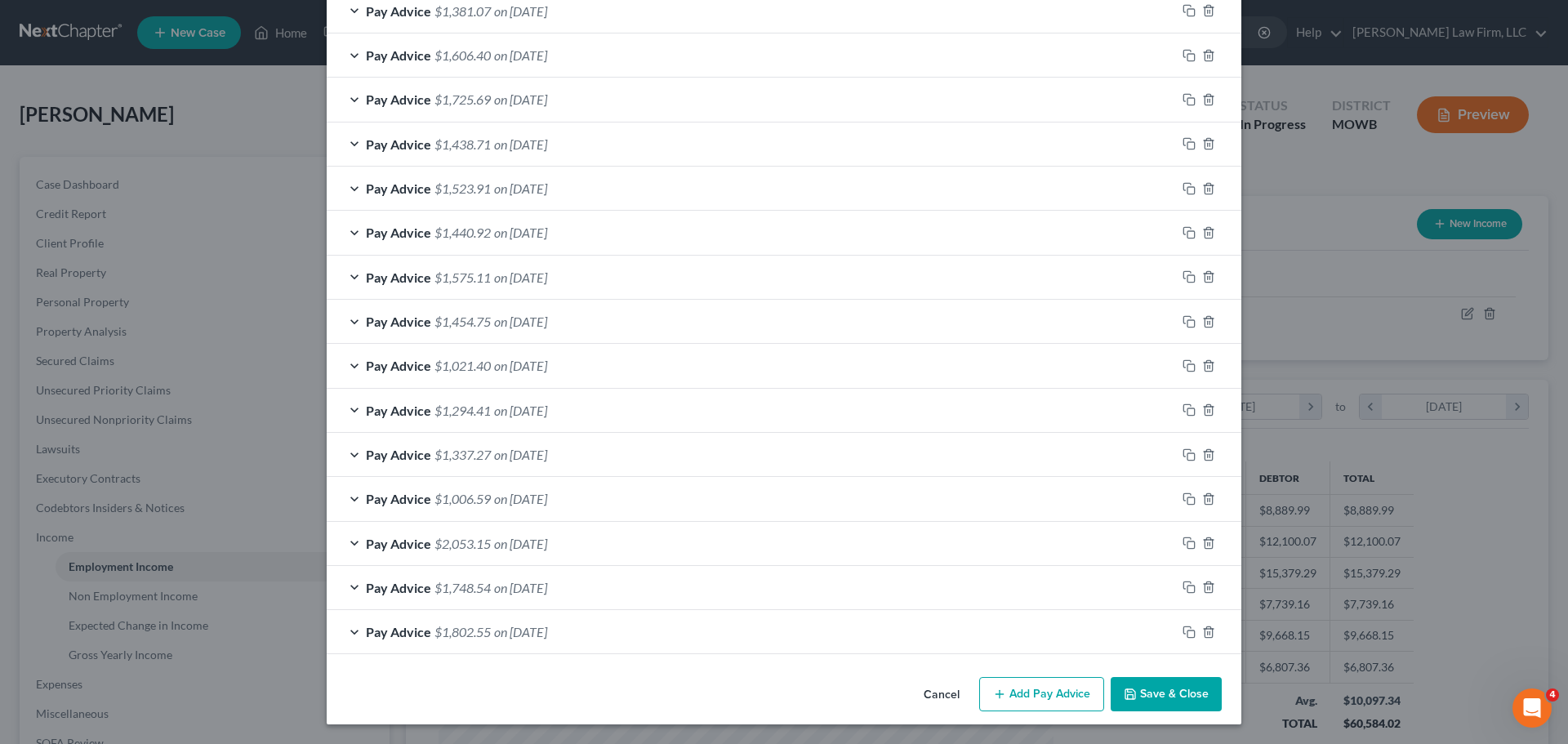
click at [1161, 706] on button "Save & Close" at bounding box center [1167, 694] width 111 height 34
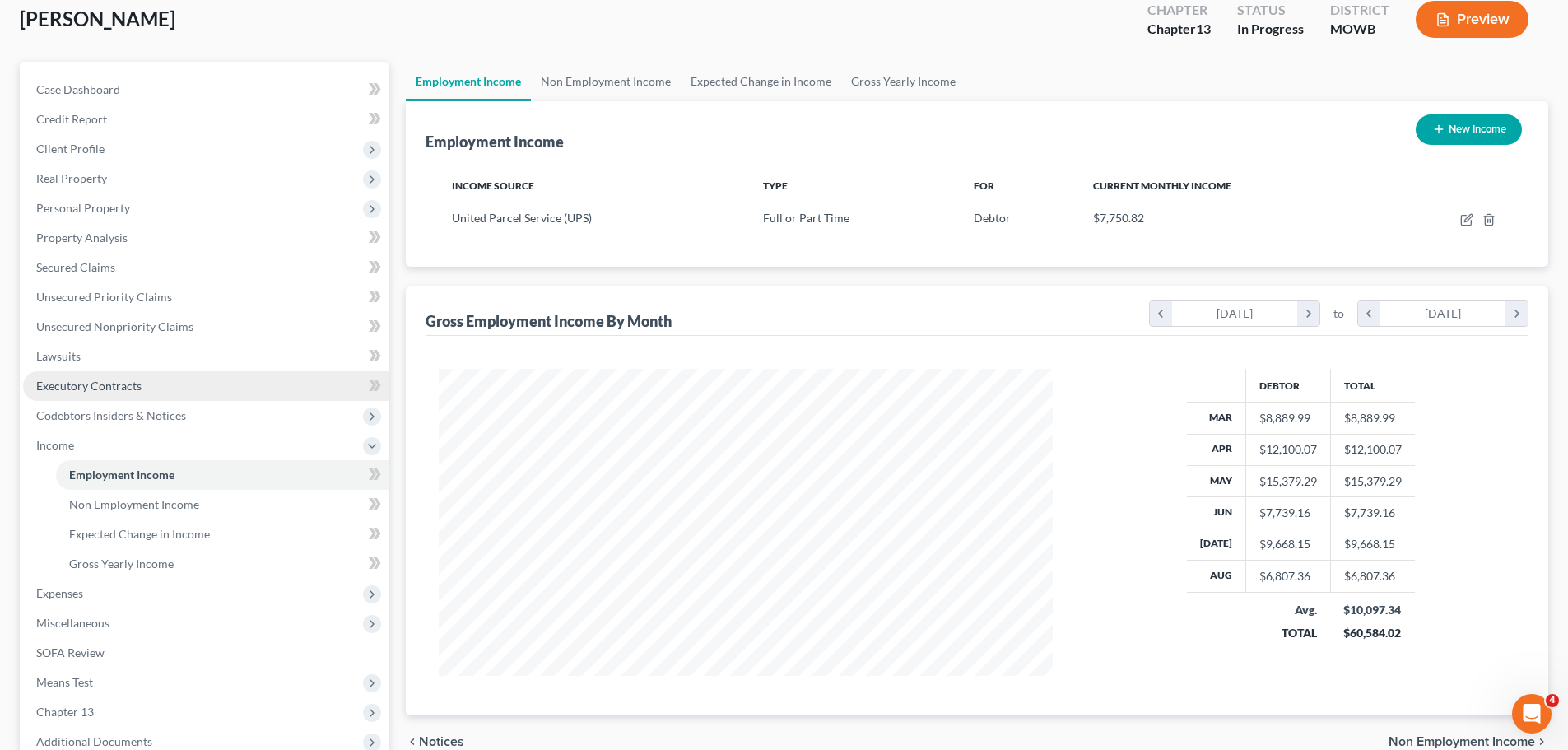
scroll to position [247, 0]
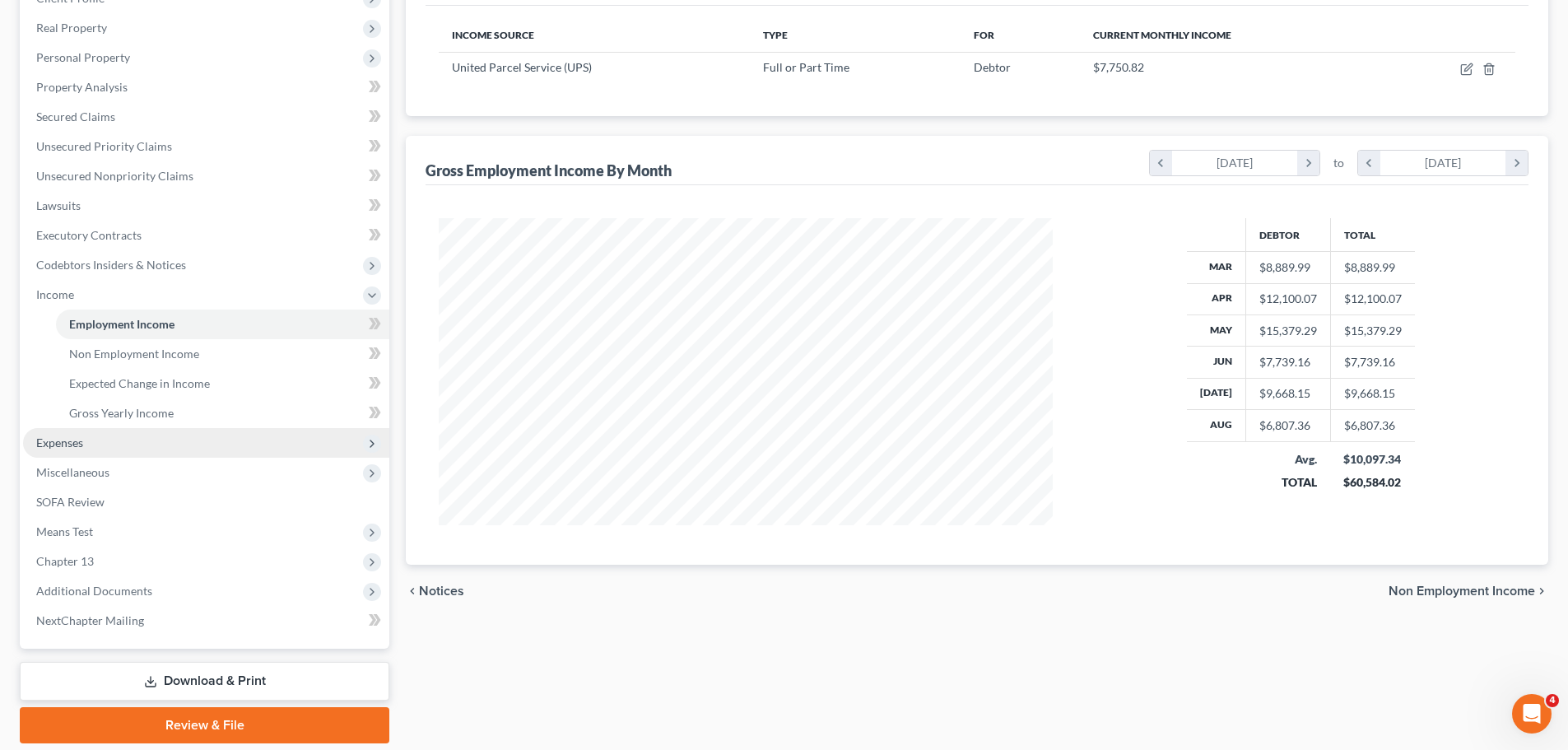
click at [79, 439] on span "Expenses" at bounding box center [59, 443] width 47 height 14
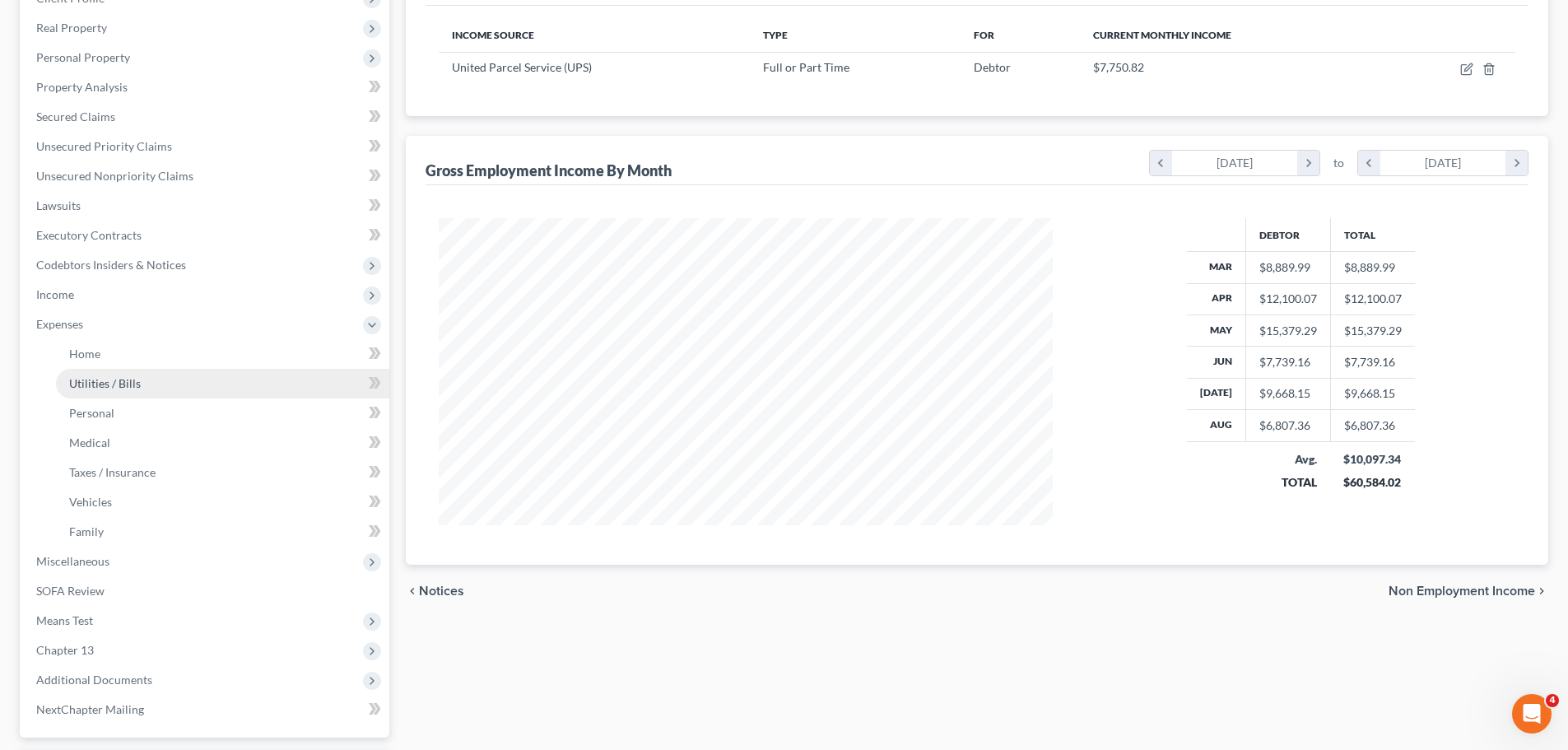
click at [158, 387] on link "Utilities / Bills" at bounding box center [222, 383] width 333 height 29
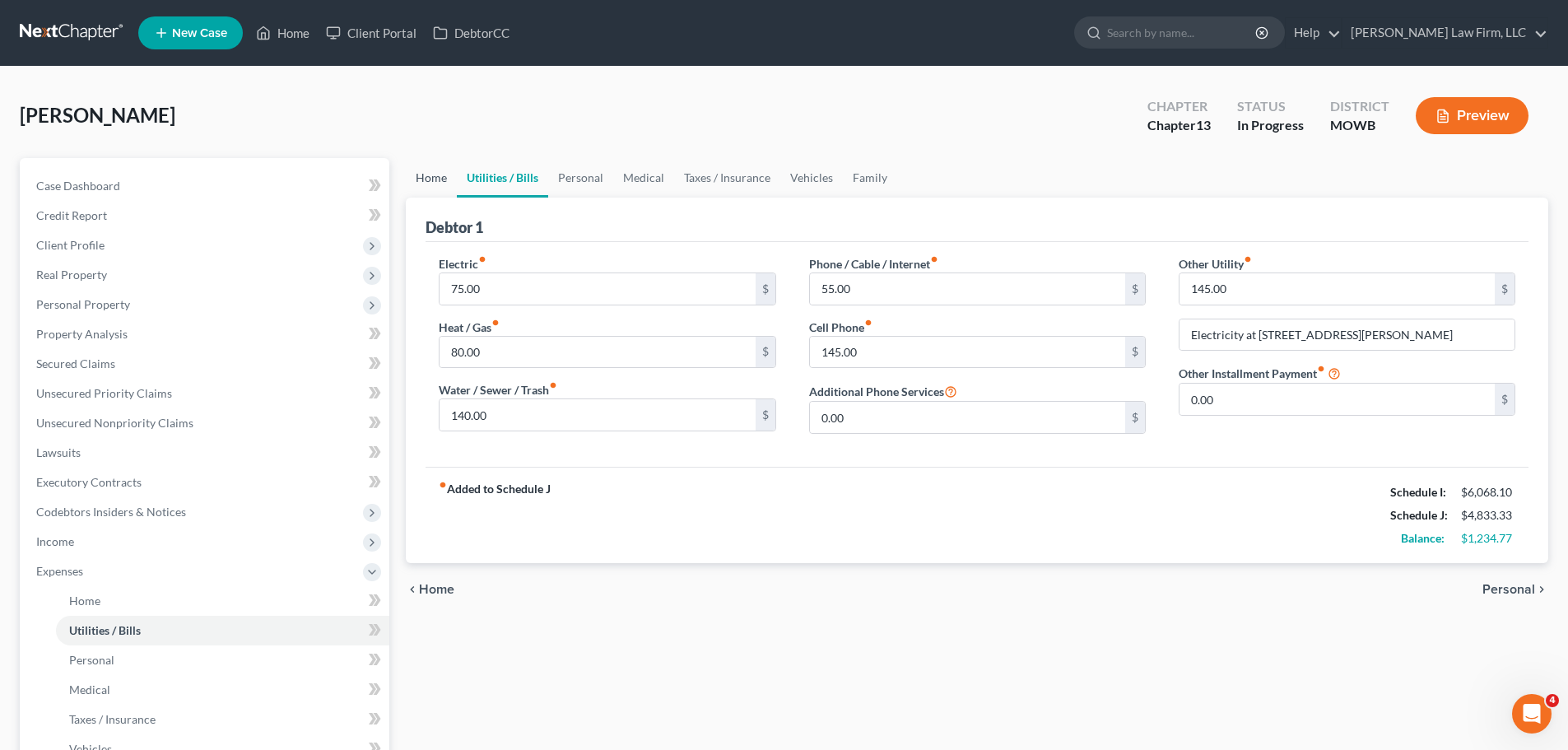
click at [440, 181] on link "Home" at bounding box center [430, 178] width 51 height 40
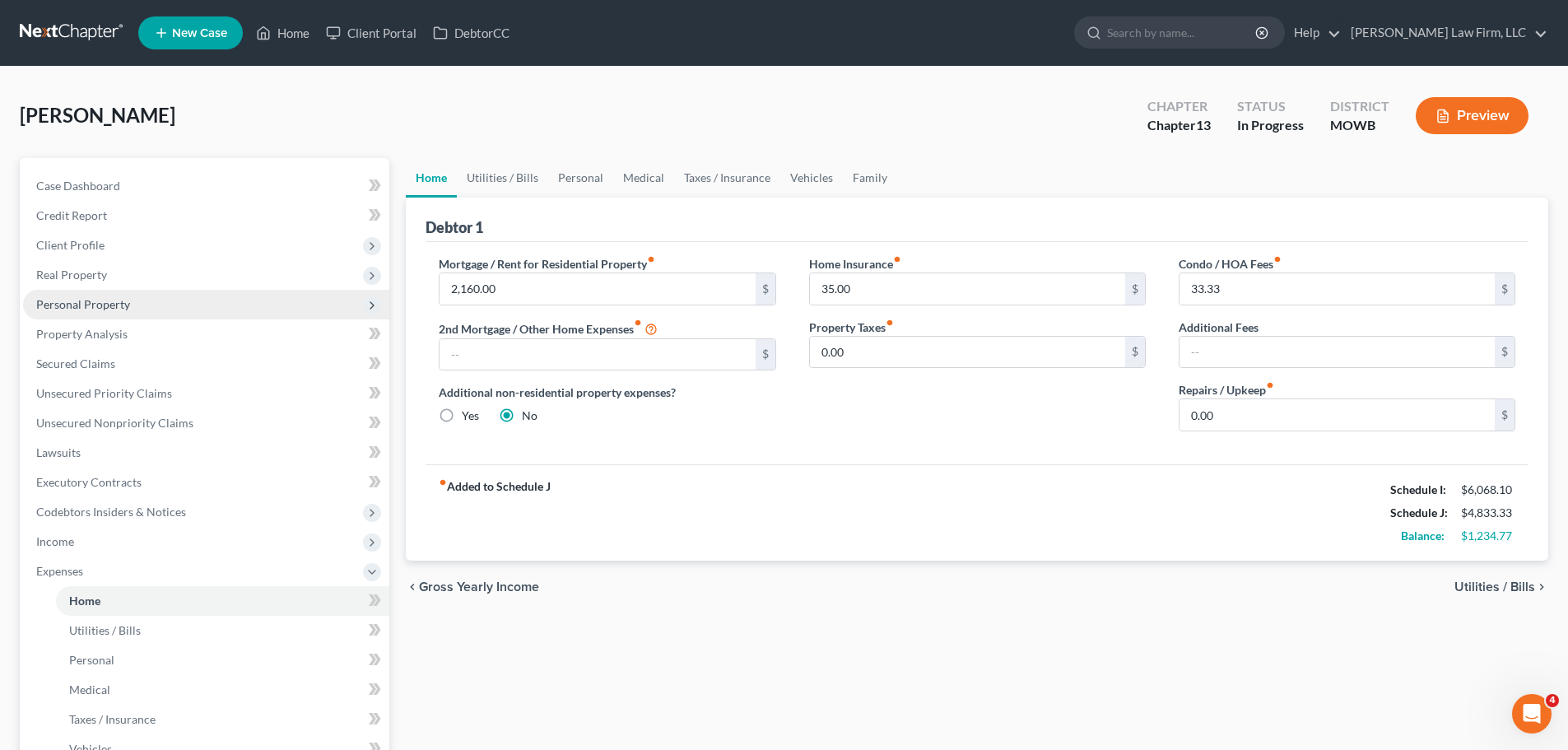
click at [120, 305] on span "Personal Property" at bounding box center [83, 304] width 94 height 14
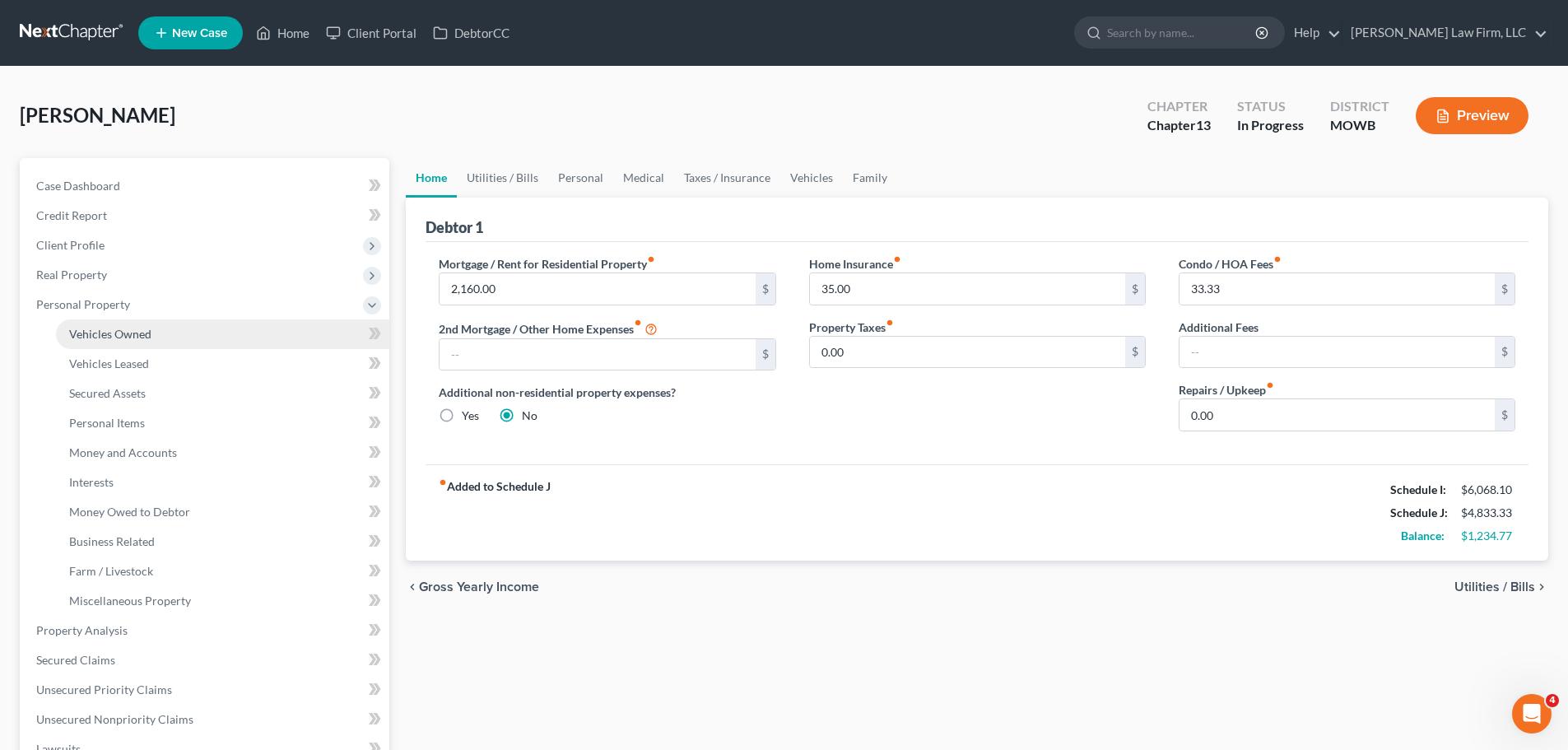
click at [135, 337] on span "Vehicles Owned" at bounding box center [110, 334] width 83 height 14
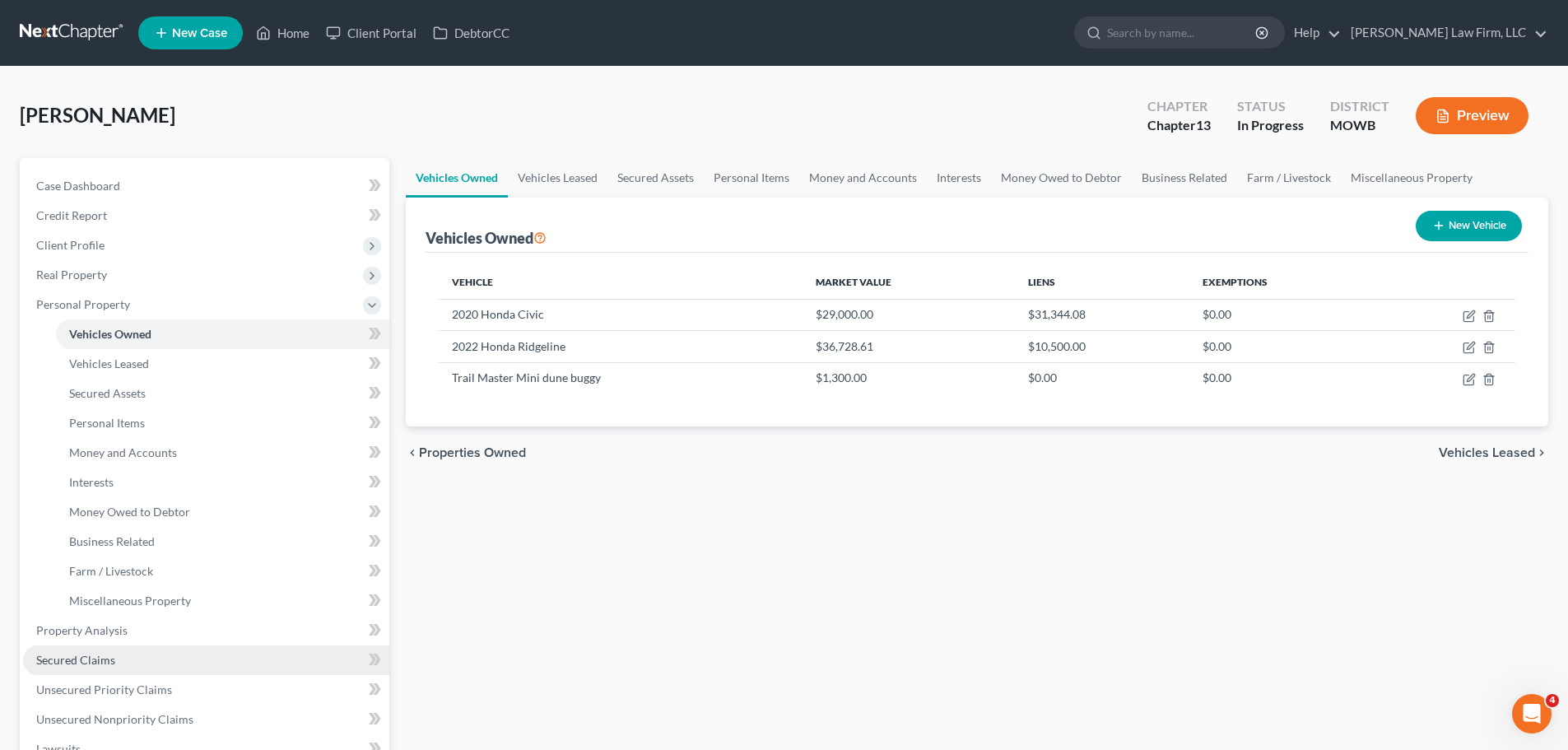
click at [113, 658] on span "Secured Claims" at bounding box center [76, 660] width 79 height 14
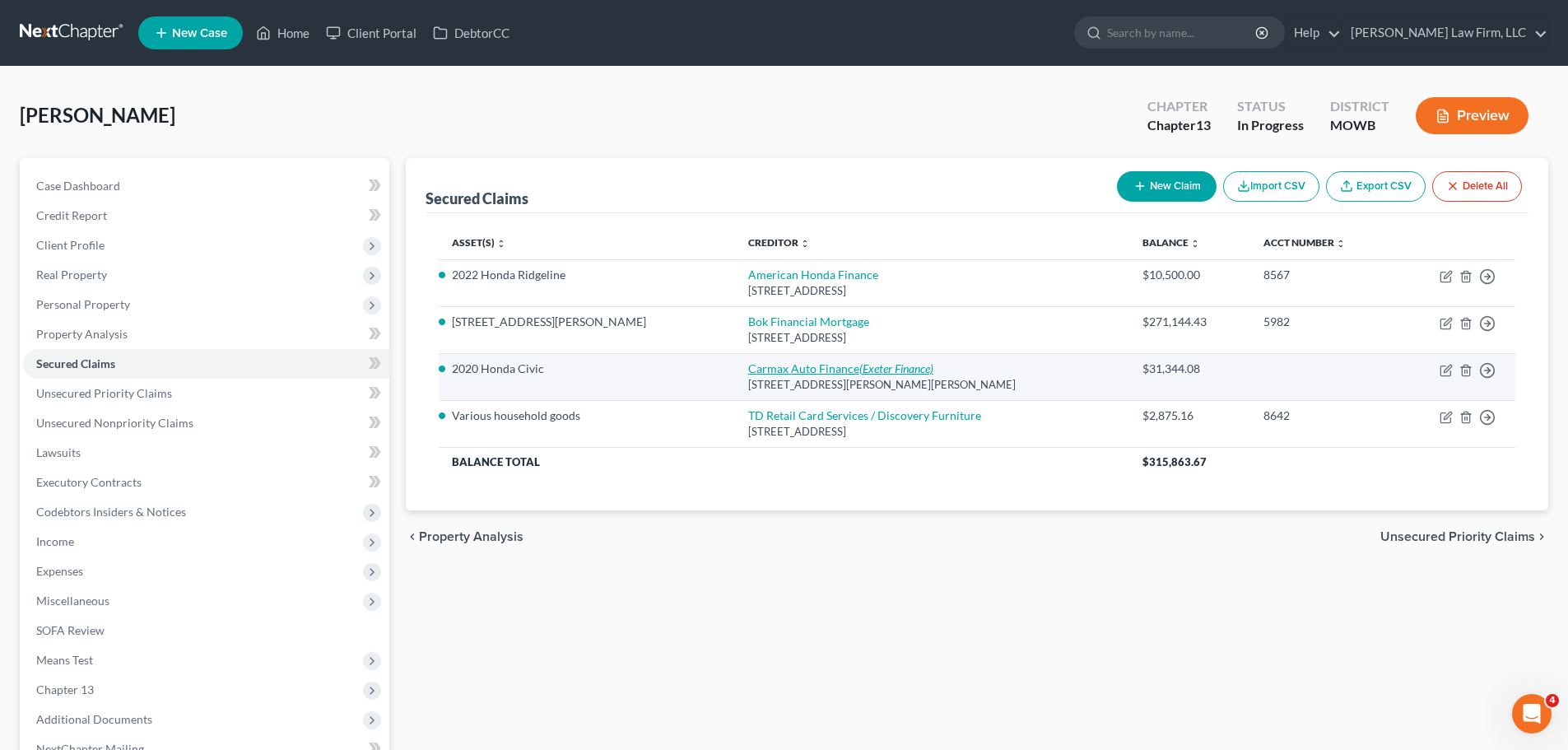
click at [776, 363] on link "Carmax Auto Finance (Exeter Finance)" at bounding box center [840, 369] width 185 height 14
select select "10"
select select "3"
select select "2"
select select "0"
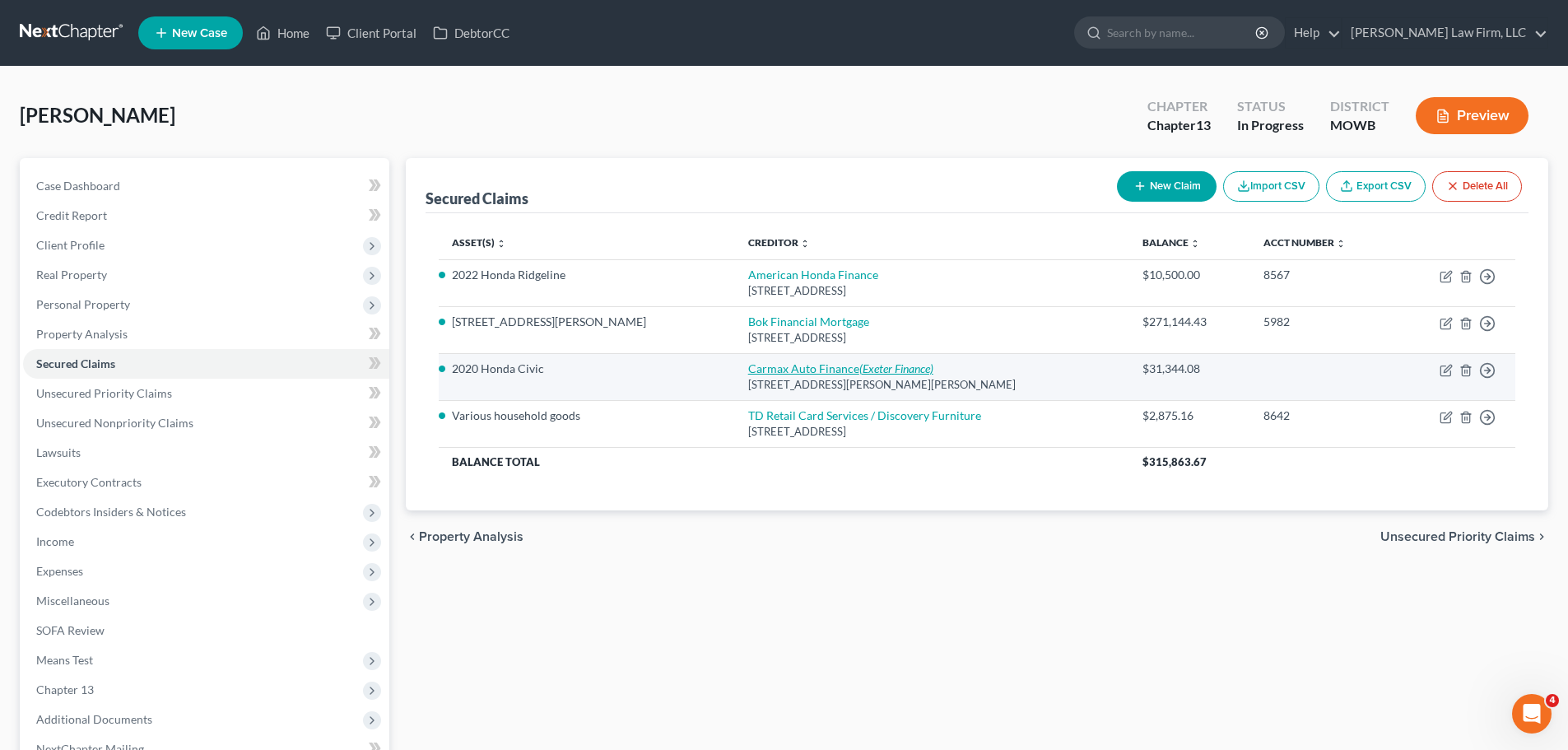
select select "0"
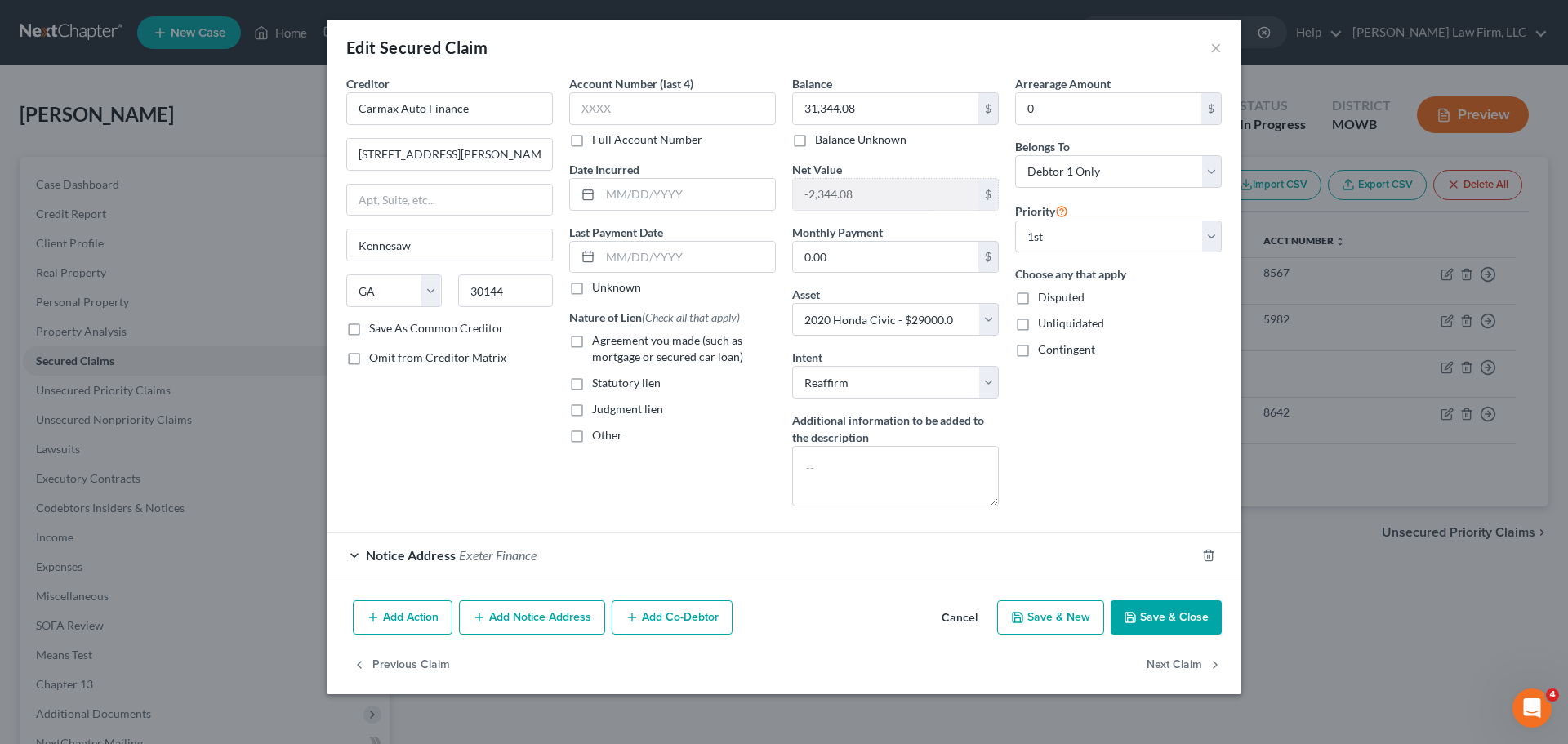
click at [1164, 614] on button "Save & Close" at bounding box center [1167, 618] width 111 height 34
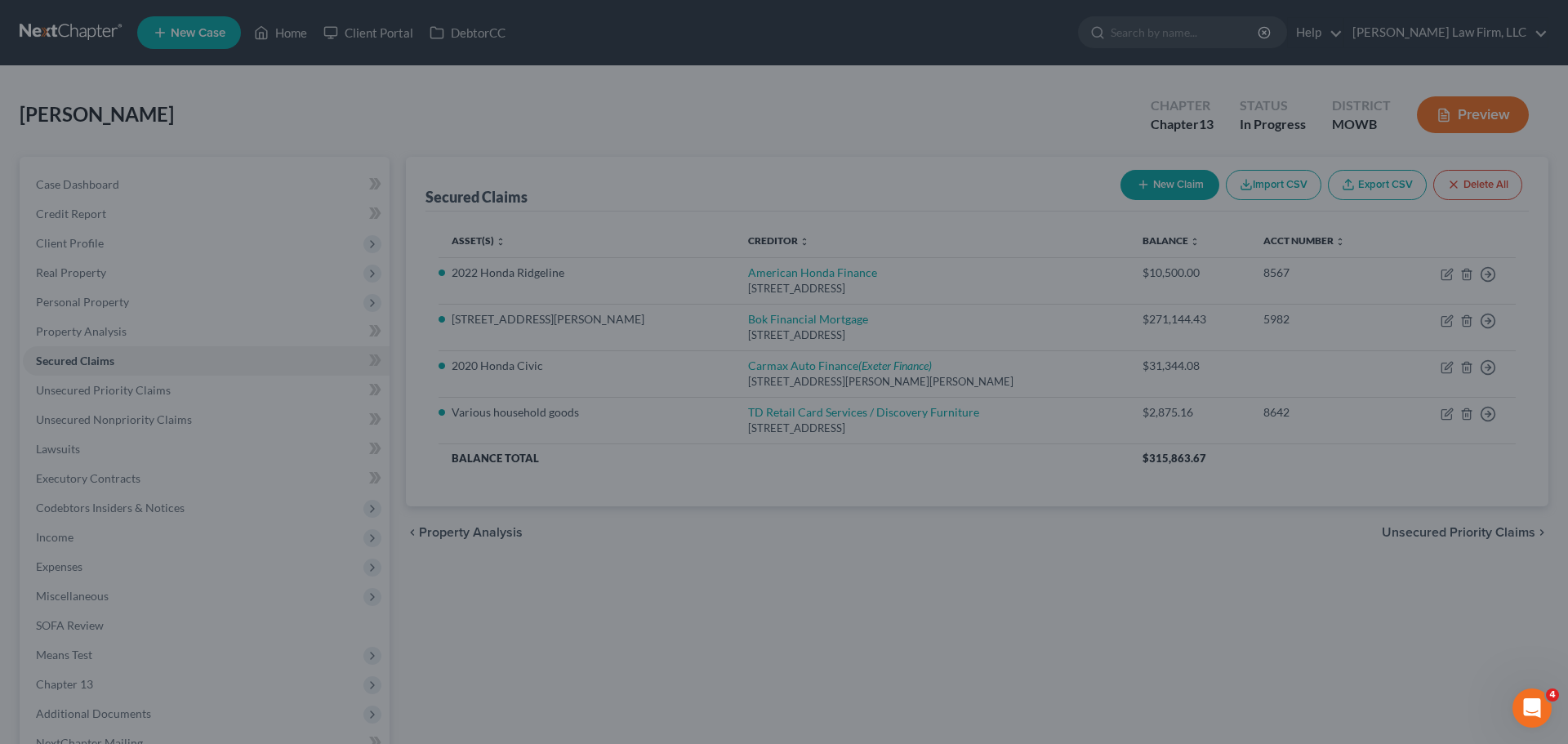
select select "3"
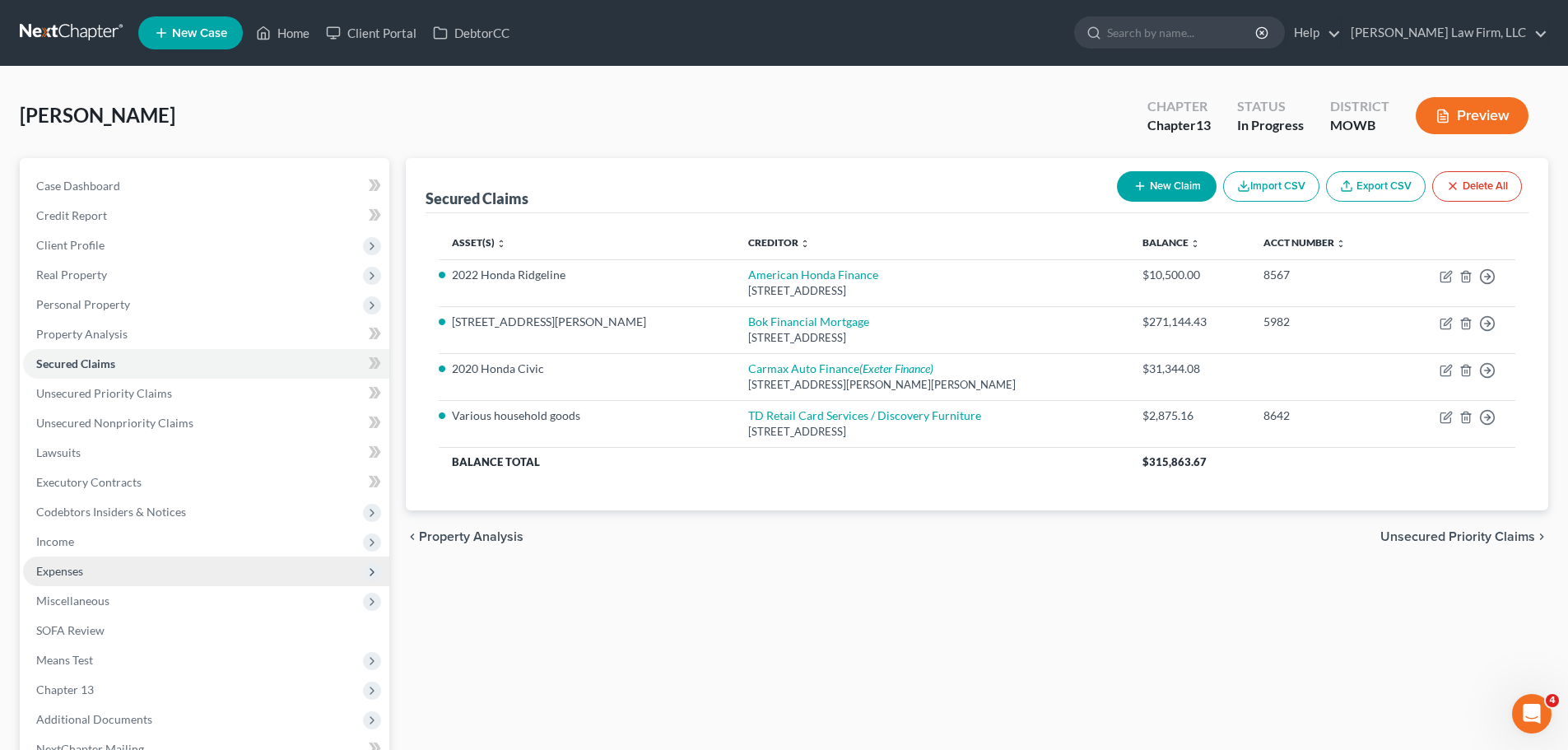
click at [115, 575] on span "Expenses" at bounding box center [207, 571] width 367 height 29
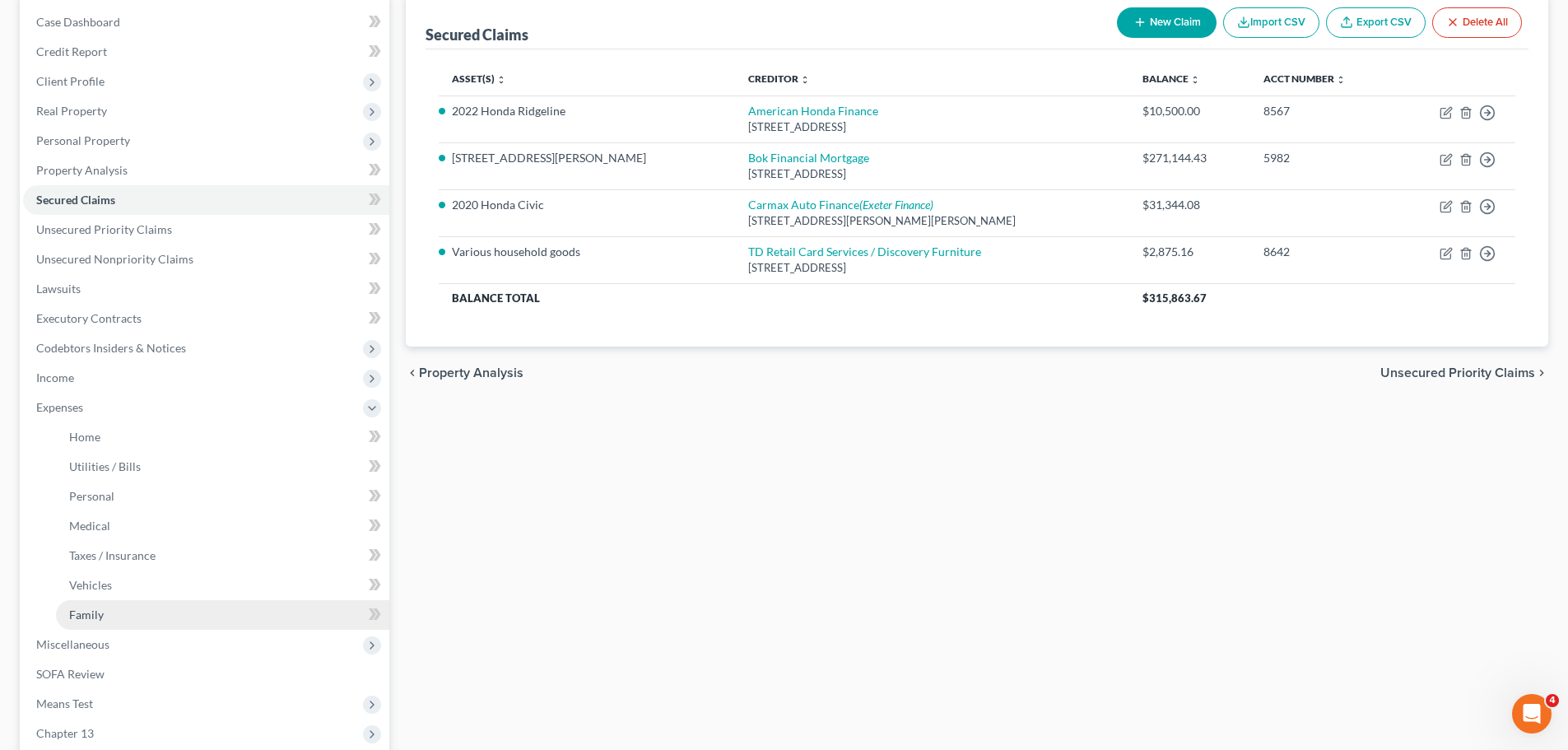
scroll to position [164, 0]
drag, startPoint x: 125, startPoint y: 617, endPoint x: 40, endPoint y: 604, distance: 86.0
click at [125, 617] on link "Family" at bounding box center [222, 614] width 333 height 29
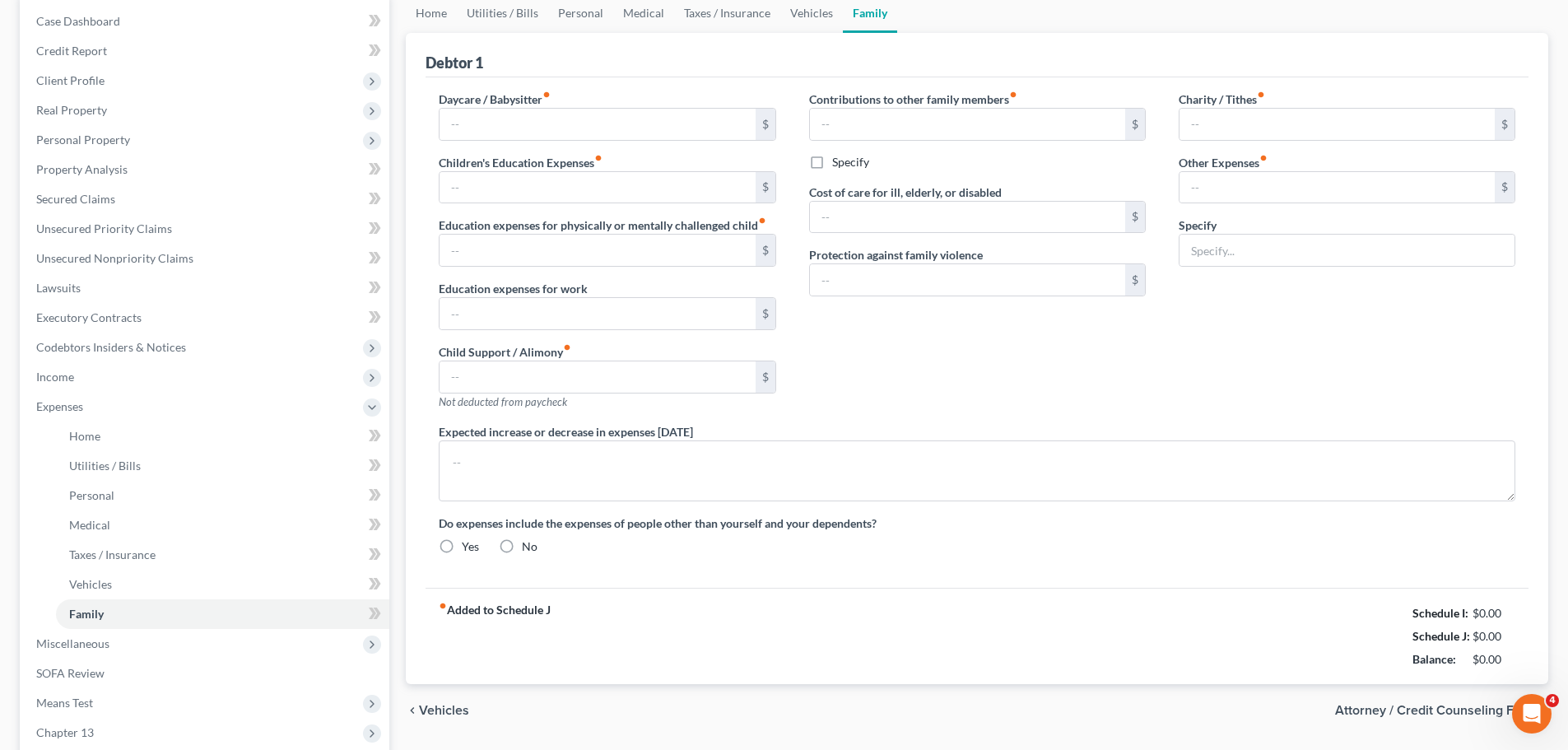
scroll to position [15, 0]
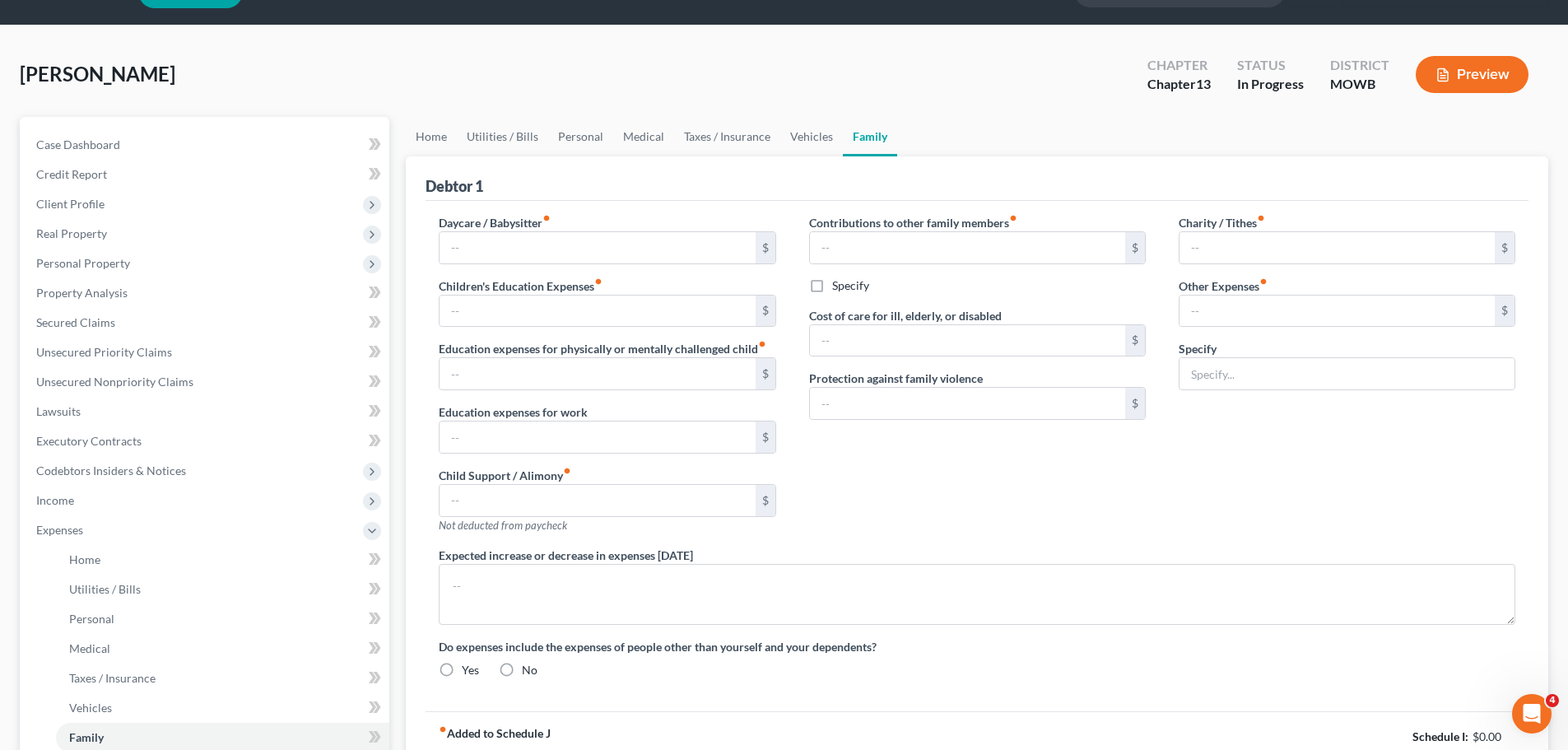
type input "0.00"
type input "1,000.00"
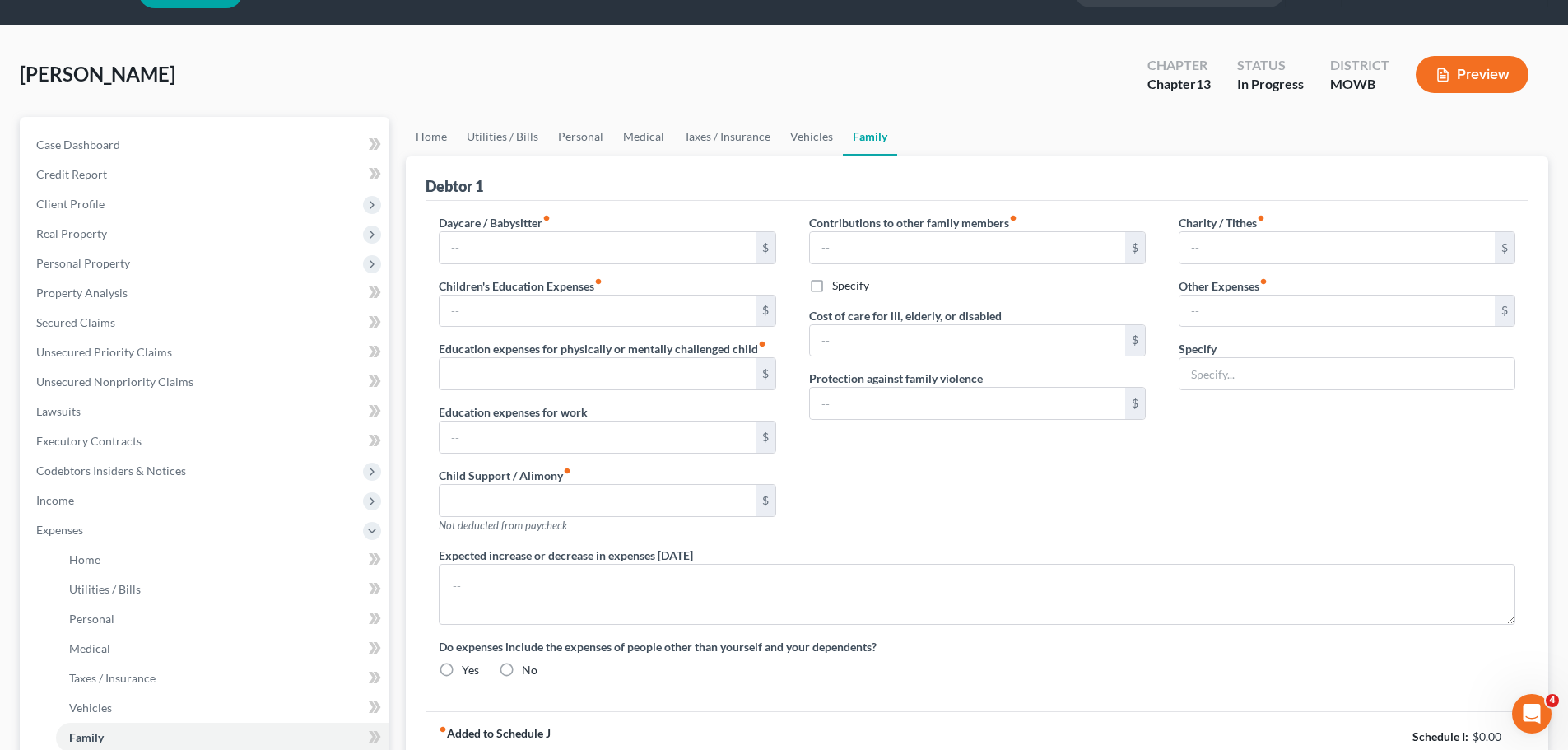
type input "0.00"
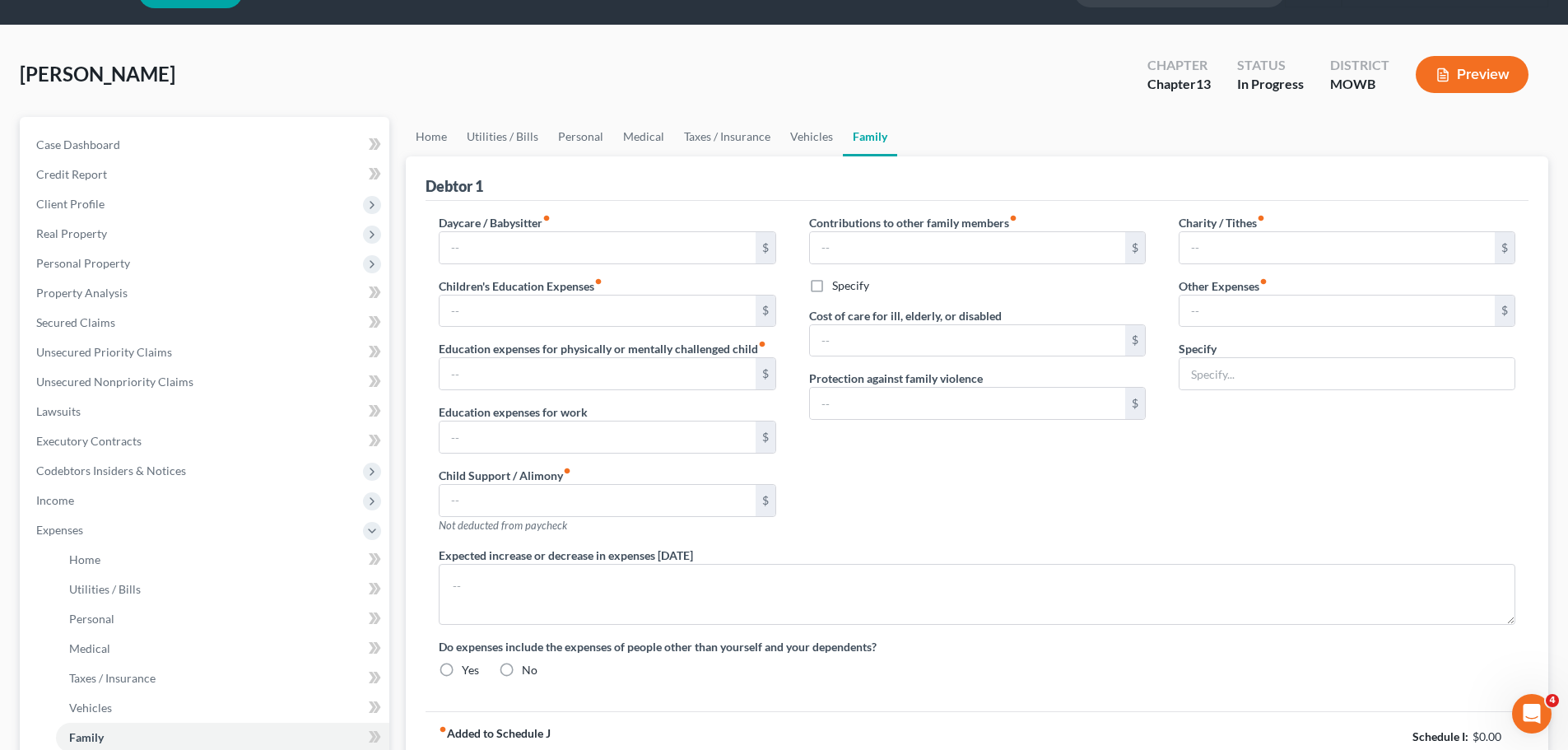
type textarea "Note: [PERSON_NAME] has partial custody of both children, his expenses are to d…"
radio input "true"
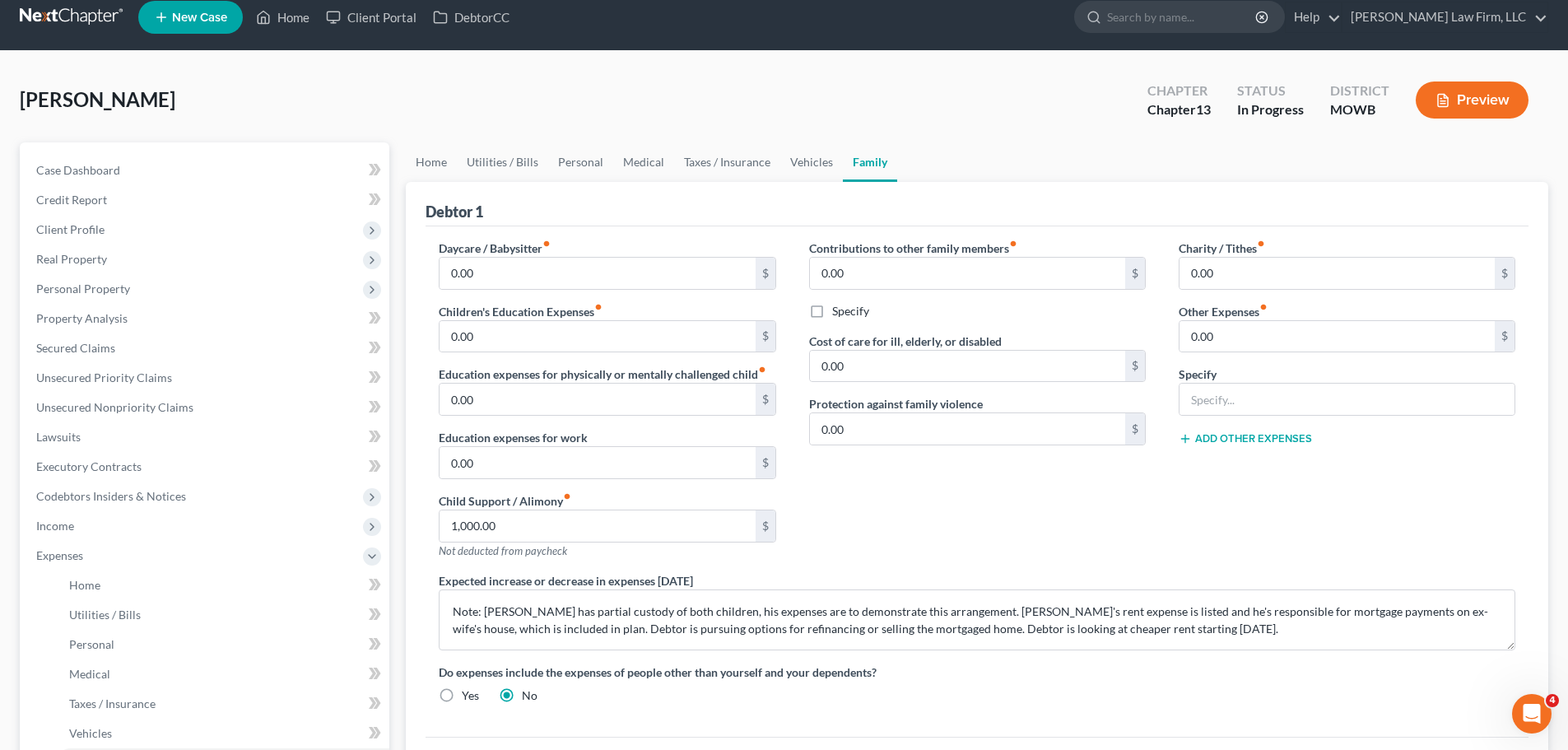
scroll to position [0, 0]
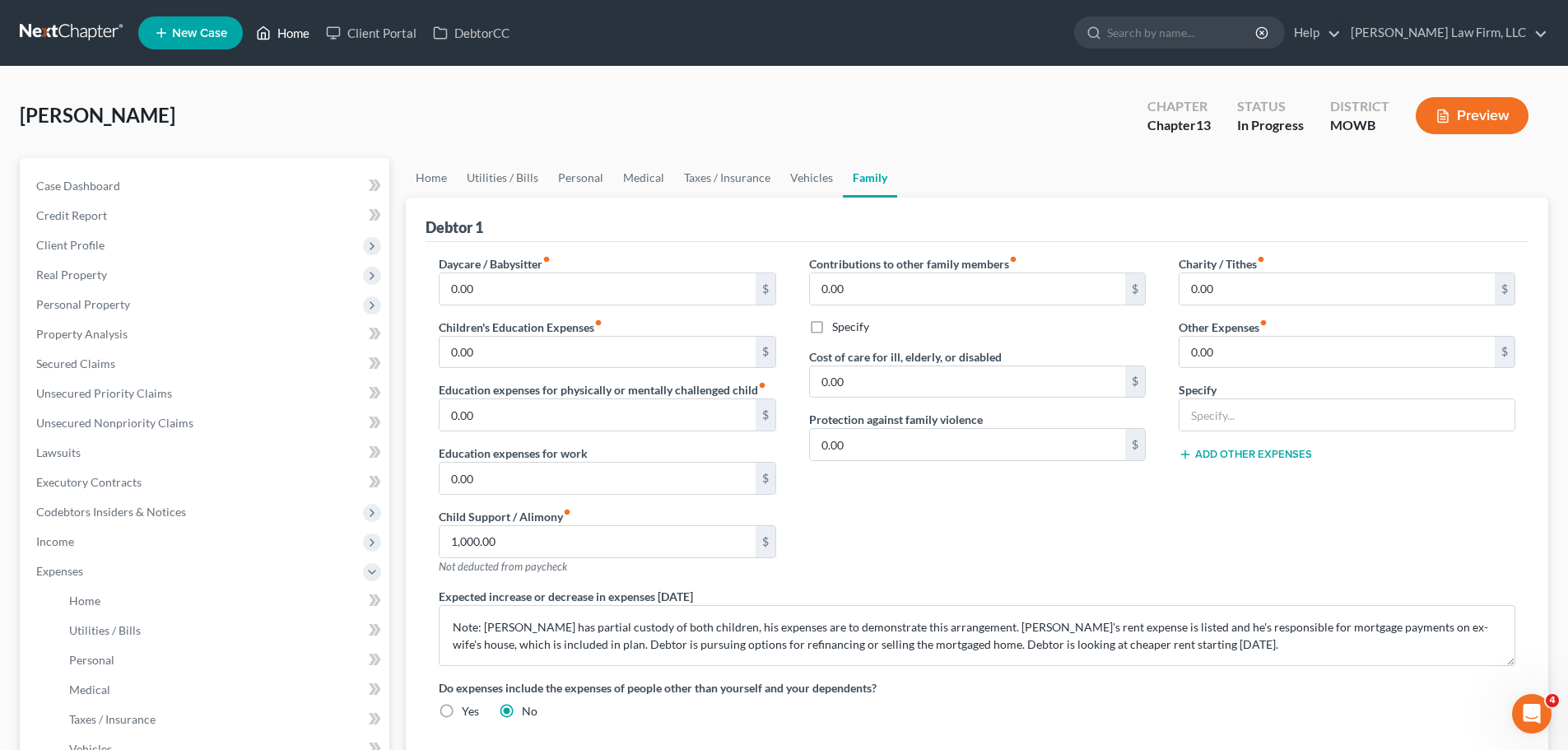
click at [292, 40] on link "Home" at bounding box center [282, 33] width 70 height 29
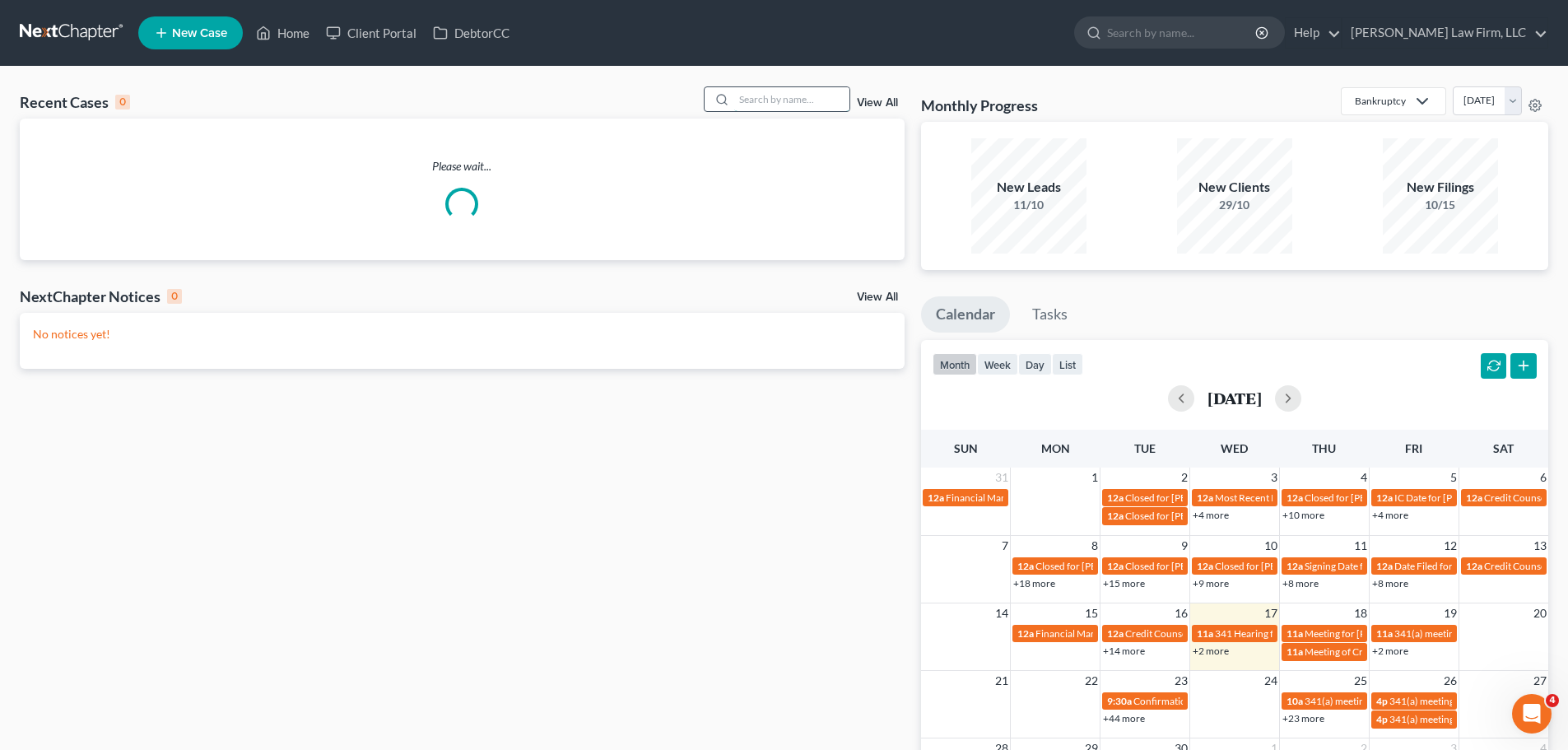
click at [788, 100] on input "search" at bounding box center [792, 99] width 115 height 24
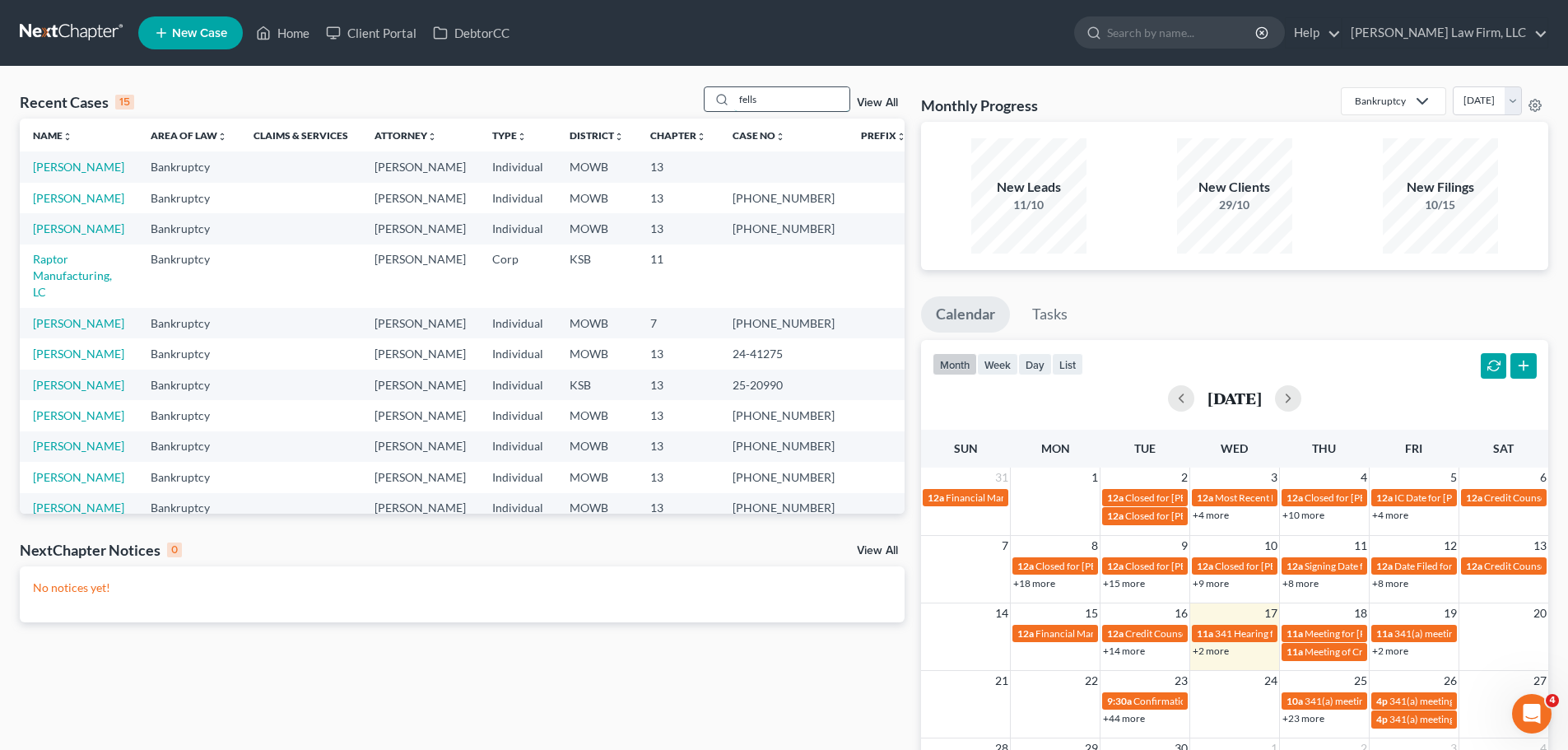
type input "fells"
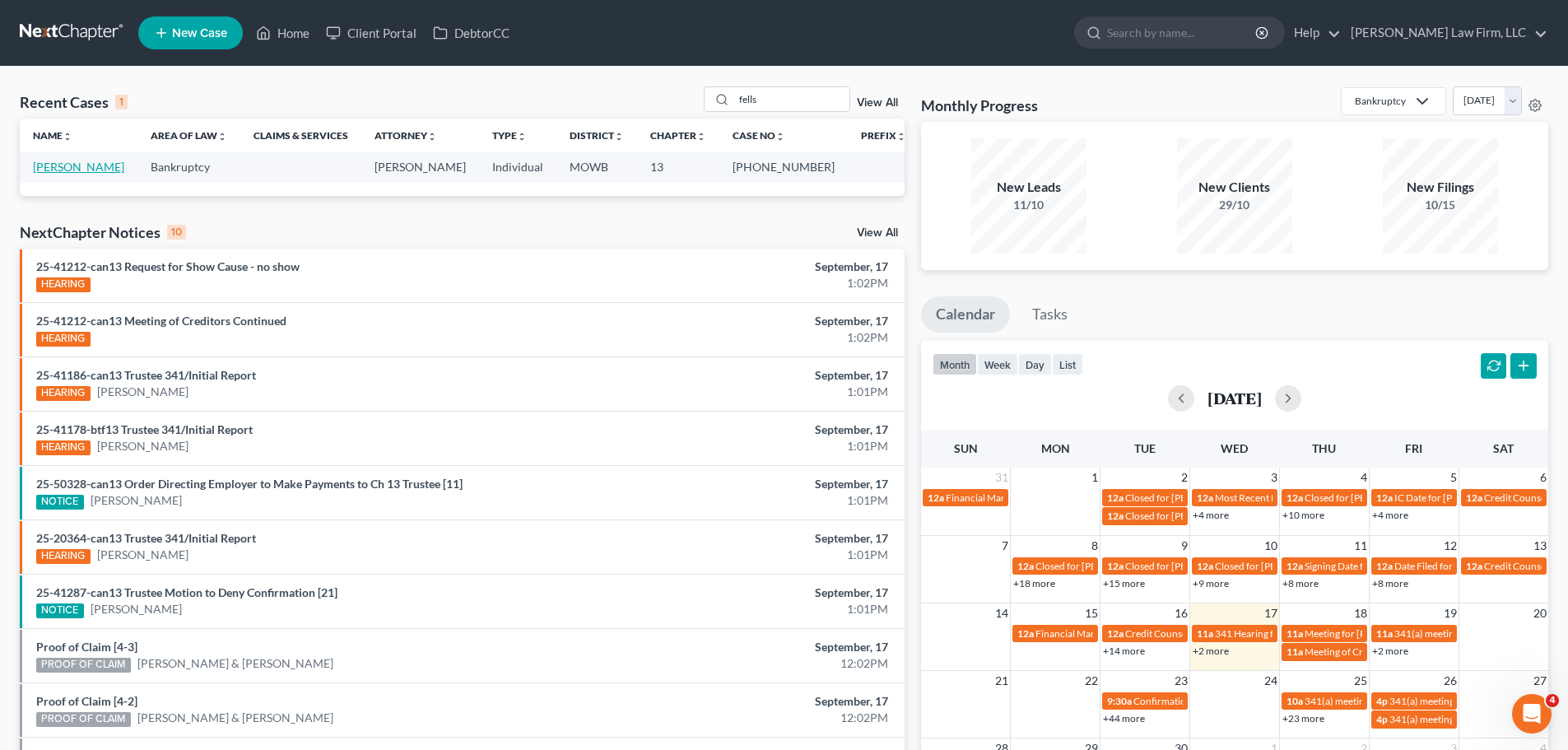
click at [85, 170] on link "[PERSON_NAME]" at bounding box center [78, 167] width 91 height 14
select select "6"
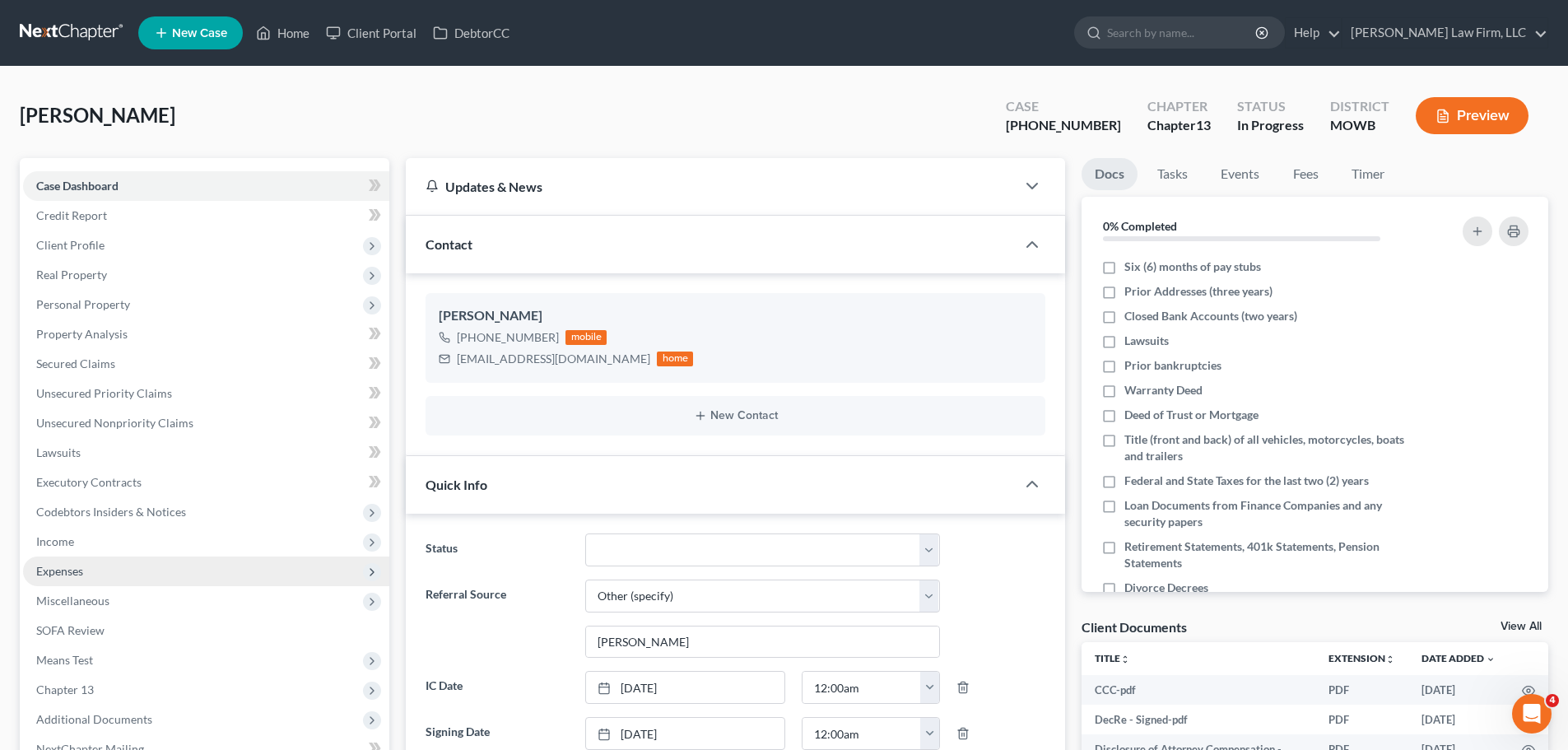
scroll to position [1703, 0]
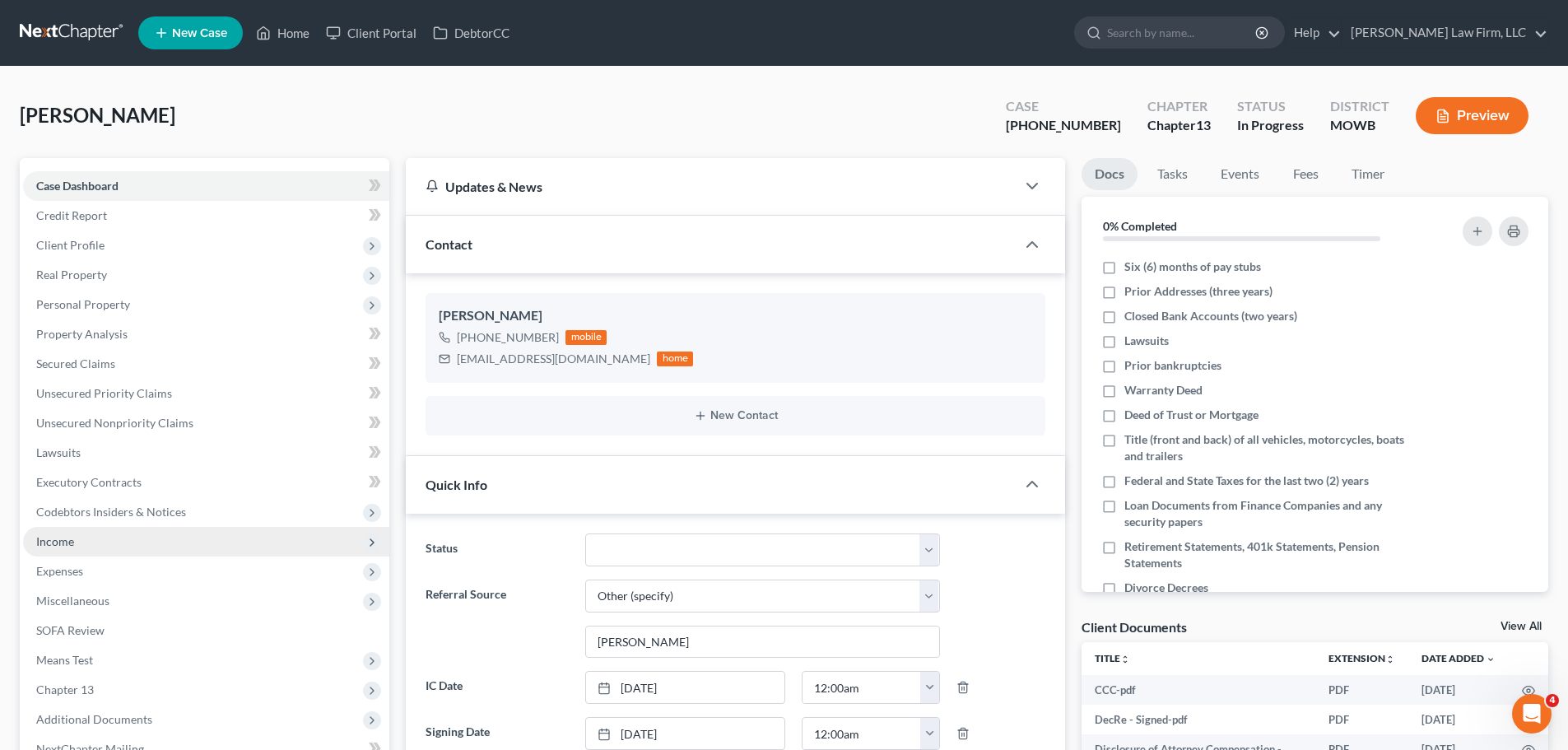
click at [96, 544] on span "Income" at bounding box center [207, 542] width 367 height 29
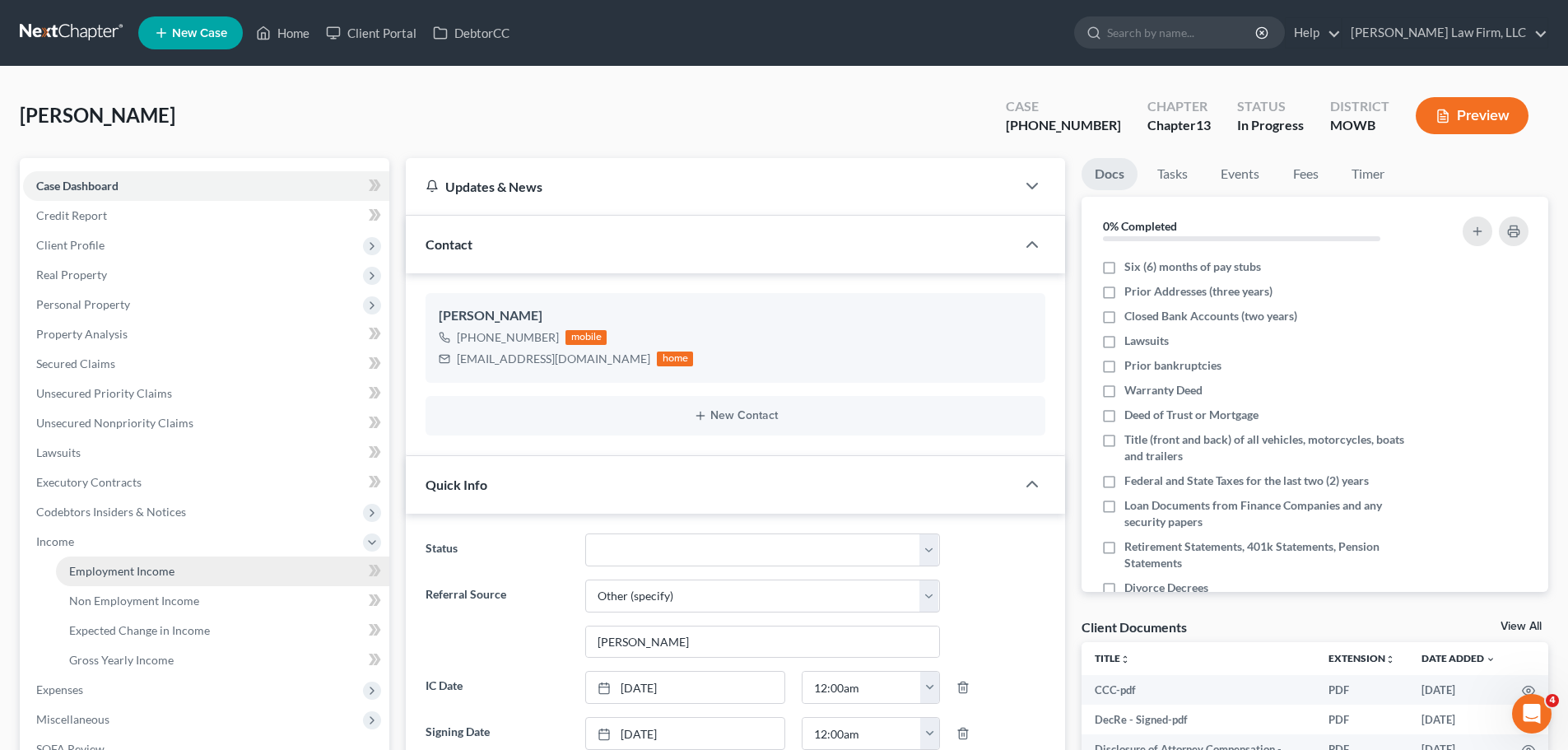
click at [117, 569] on span "Employment Income" at bounding box center [121, 571] width 105 height 14
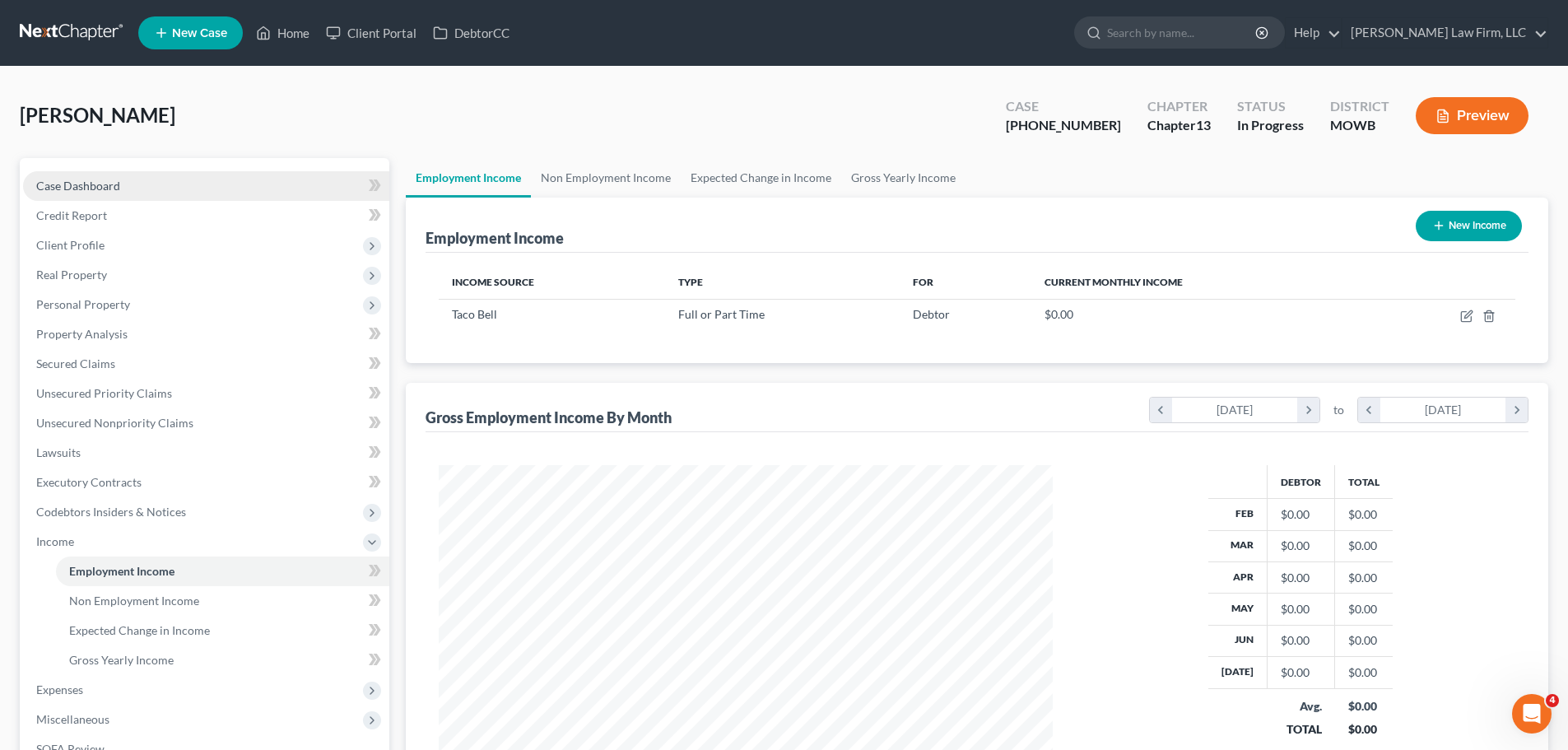
click at [97, 189] on span "Case Dashboard" at bounding box center [78, 186] width 84 height 14
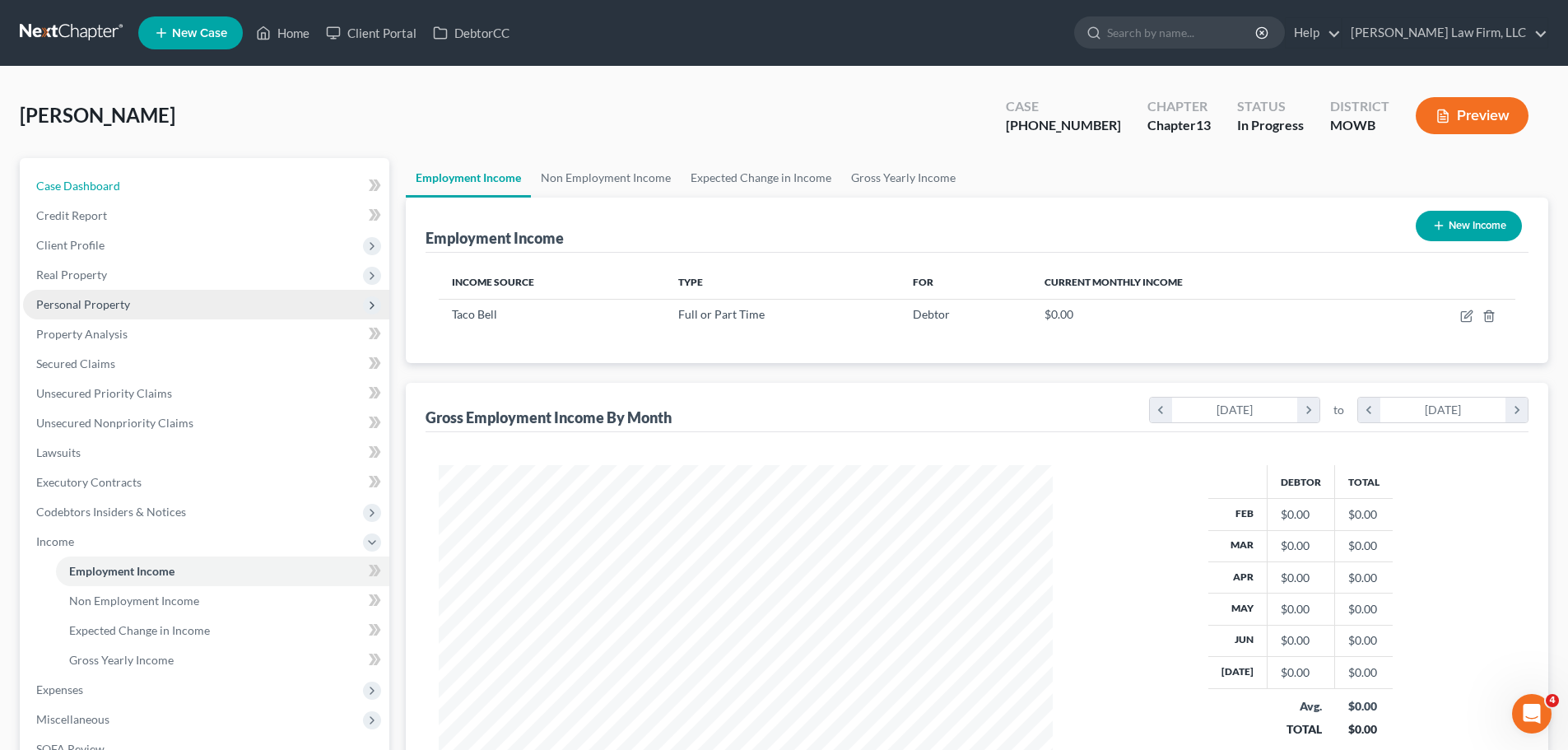
select select "6"
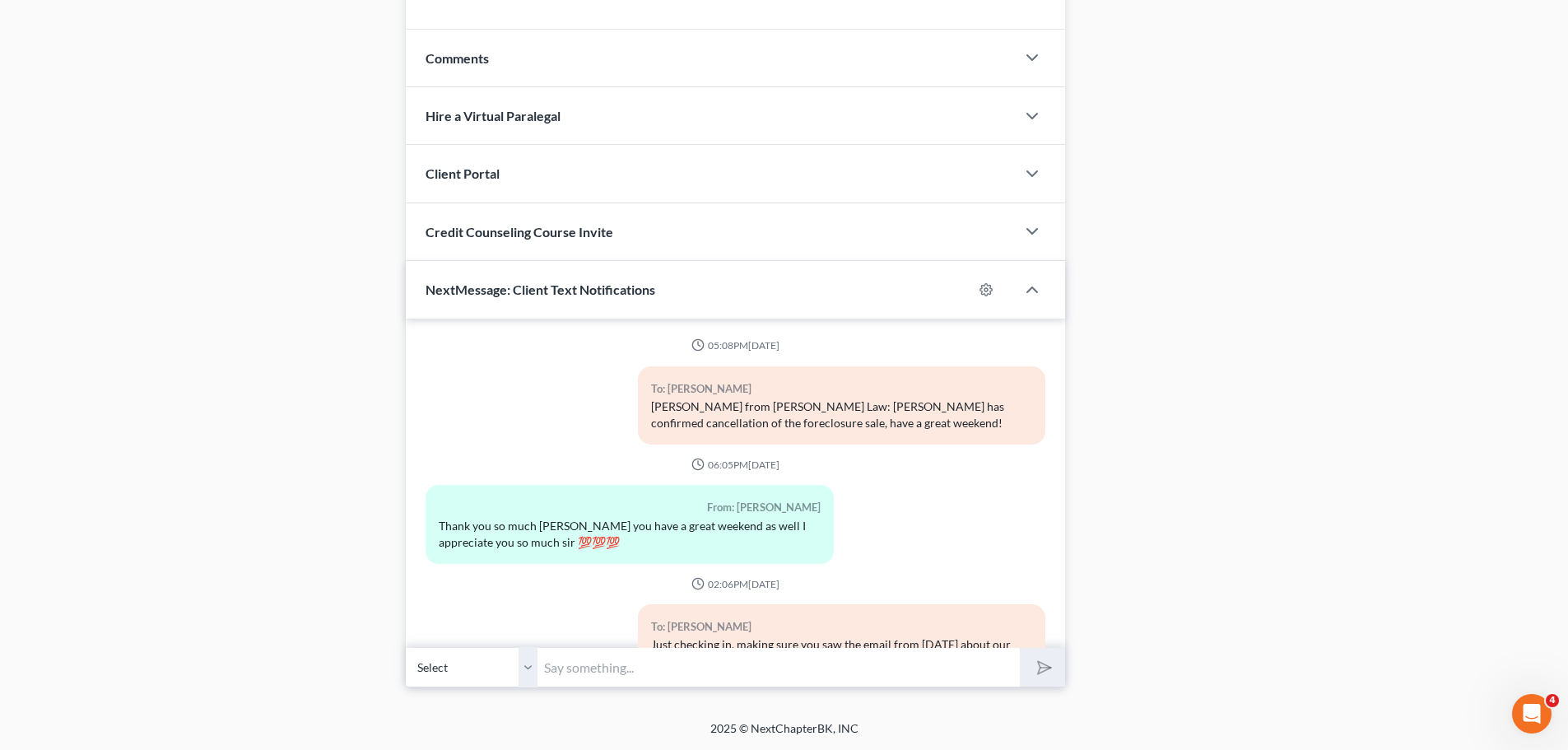
scroll to position [1703, 0]
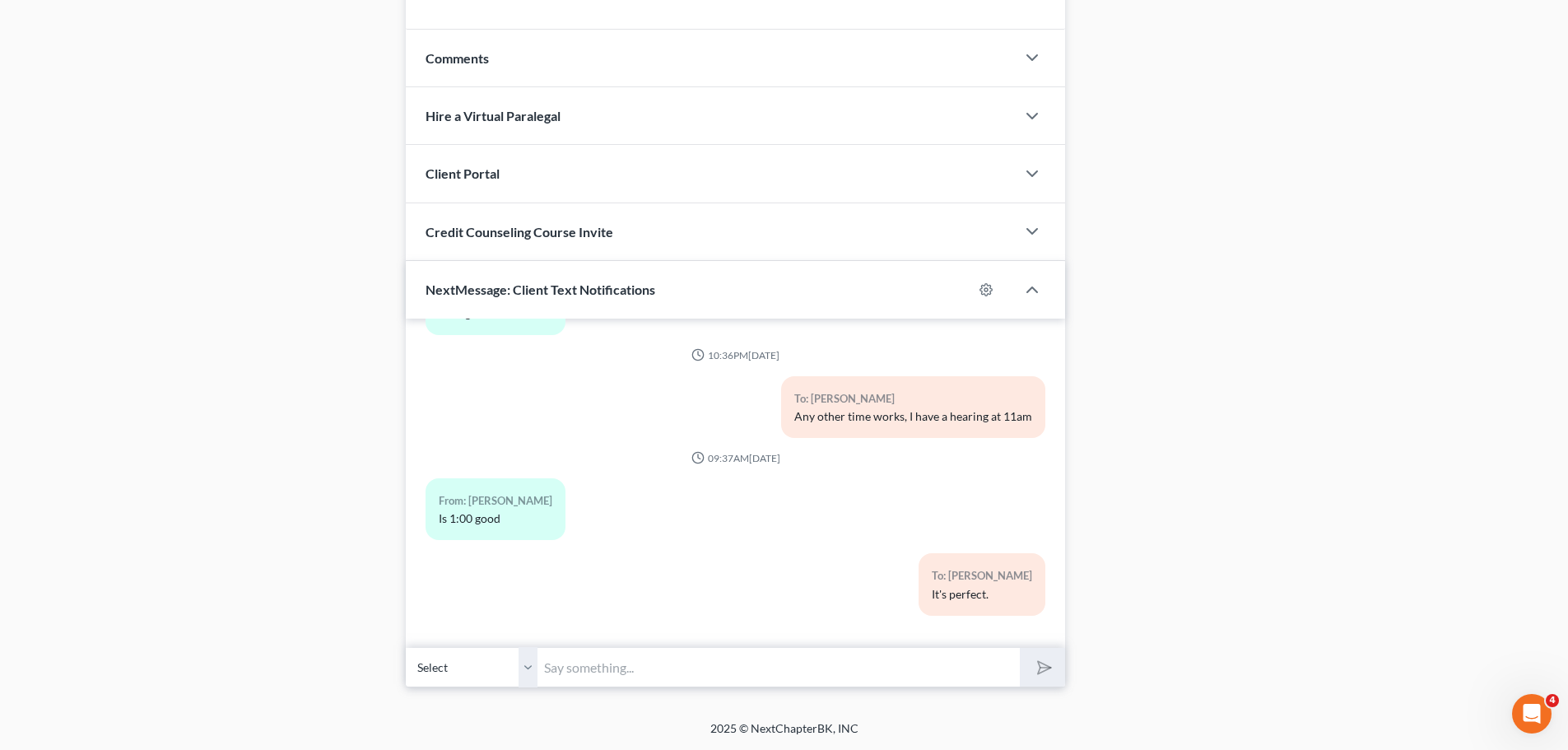
click at [578, 678] on input "text" at bounding box center [778, 667] width 482 height 40
click at [761, 660] on input "[DATE] through now." at bounding box center [778, 667] width 482 height 40
paste input "816.561.0818"
type input "[DATE] through now. Fax - [PHONE_NUMBER]"
click at [1020, 648] on button "submit" at bounding box center [1042, 667] width 46 height 39
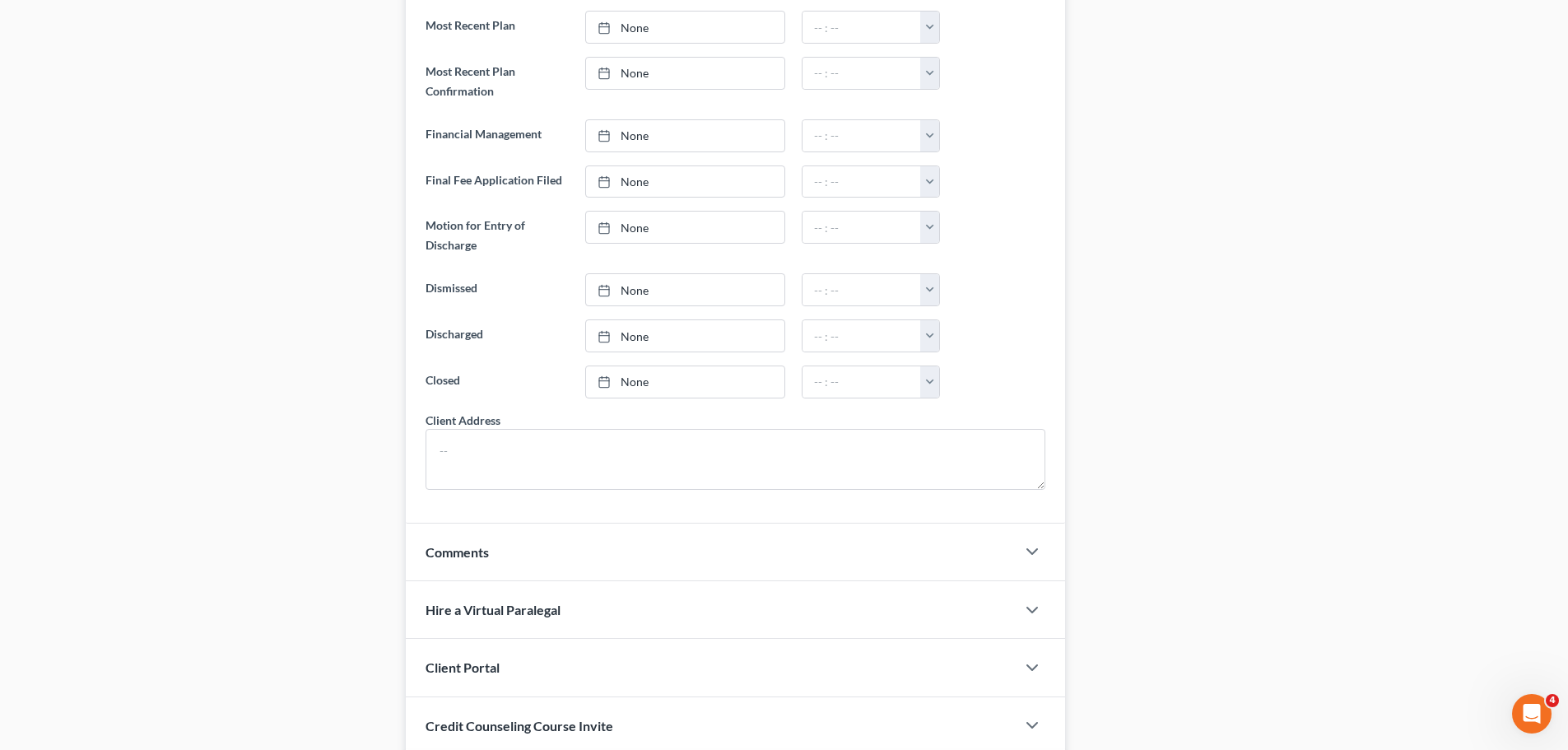
scroll to position [0, 0]
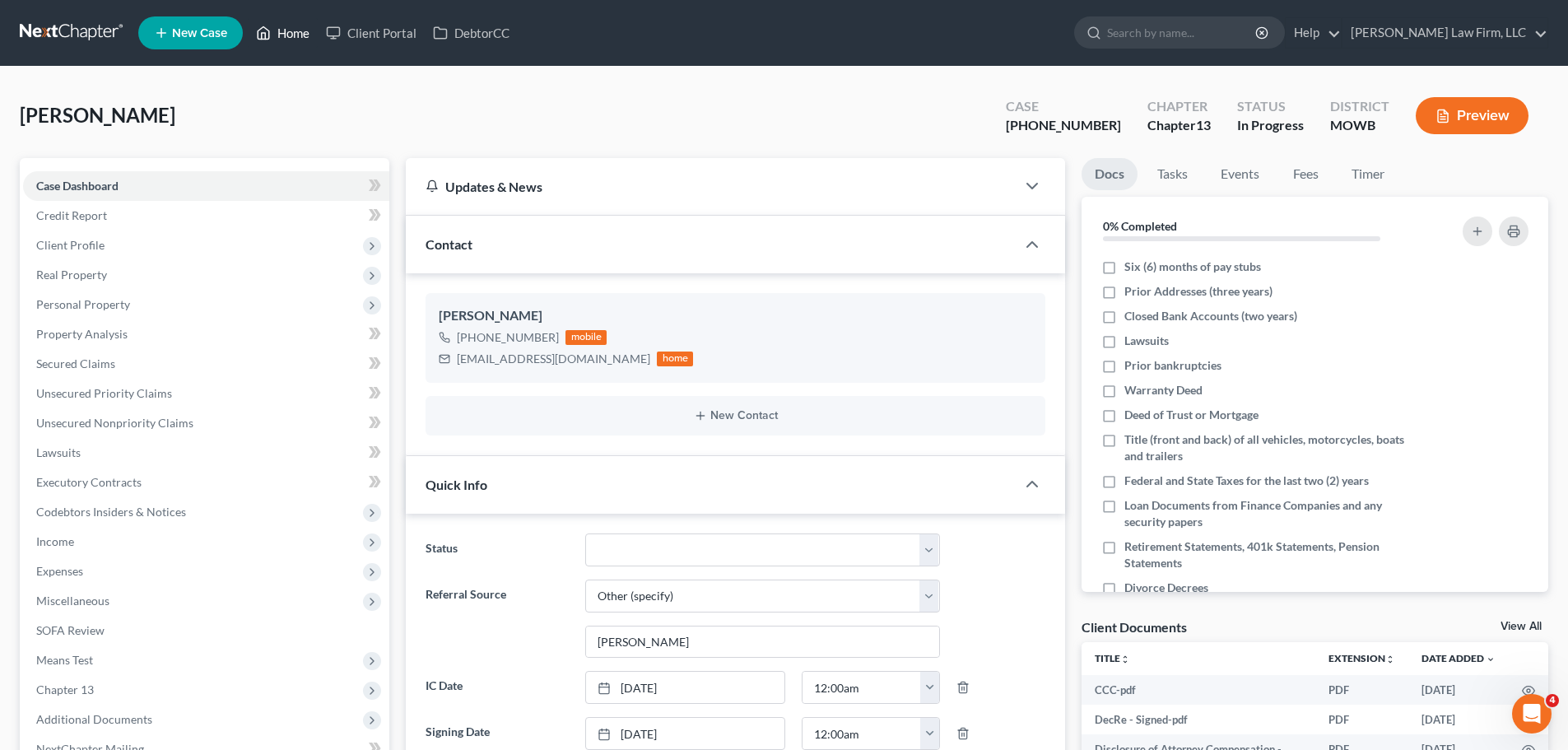
click at [284, 40] on link "Home" at bounding box center [282, 33] width 70 height 29
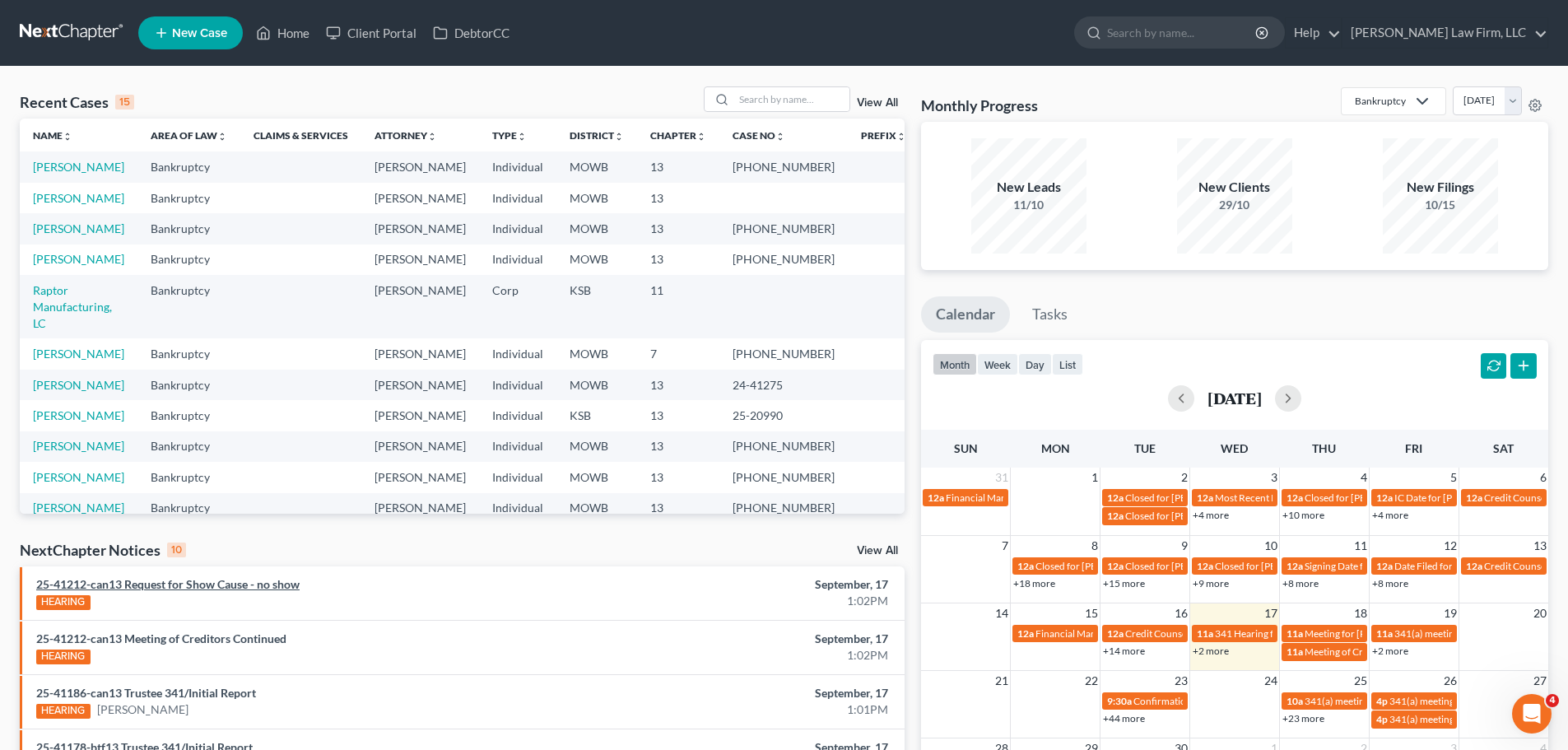
click at [216, 584] on link "25-41212-can13 Request for Show Cause - no show" at bounding box center [168, 584] width 263 height 14
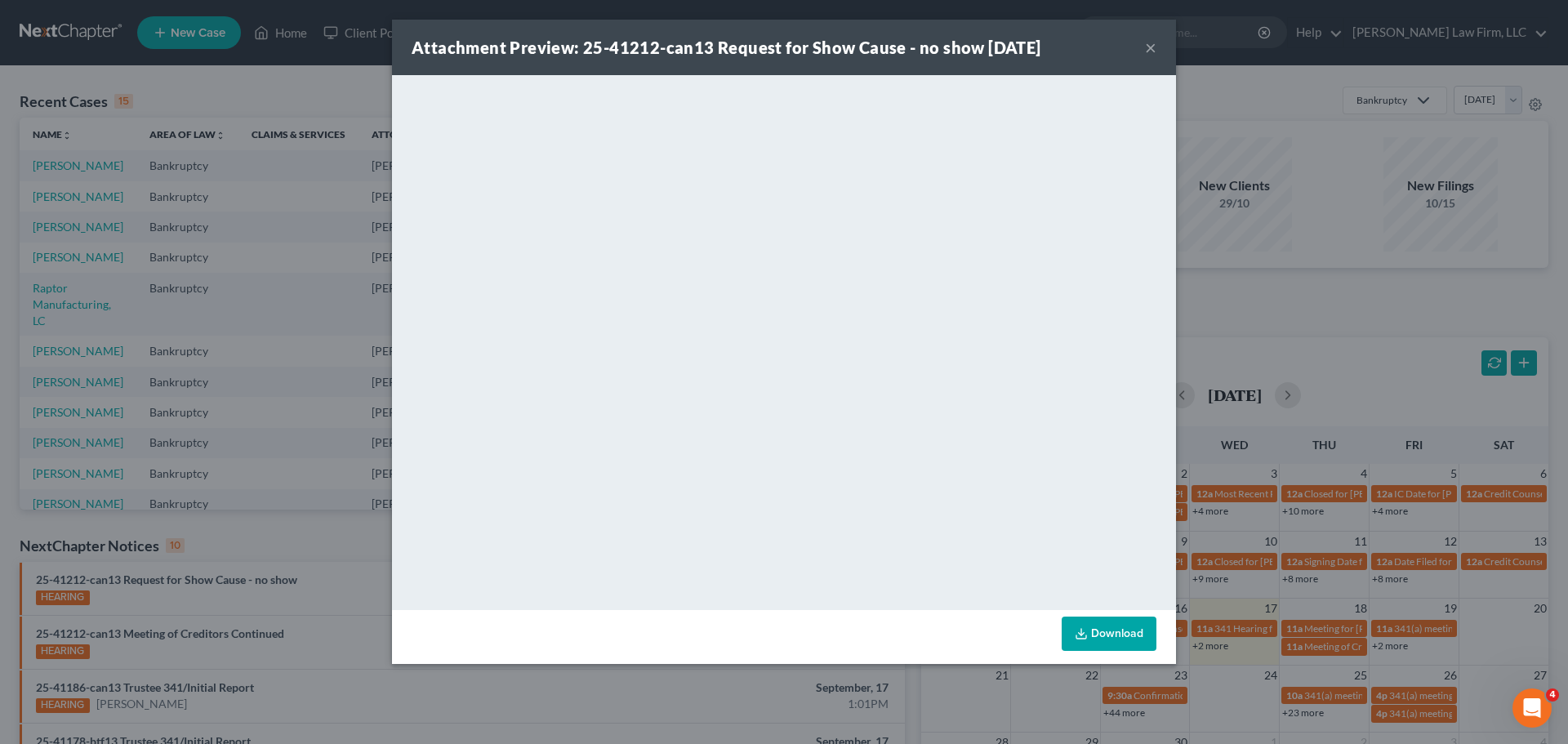
click at [1152, 49] on button "×" at bounding box center [1150, 47] width 11 height 20
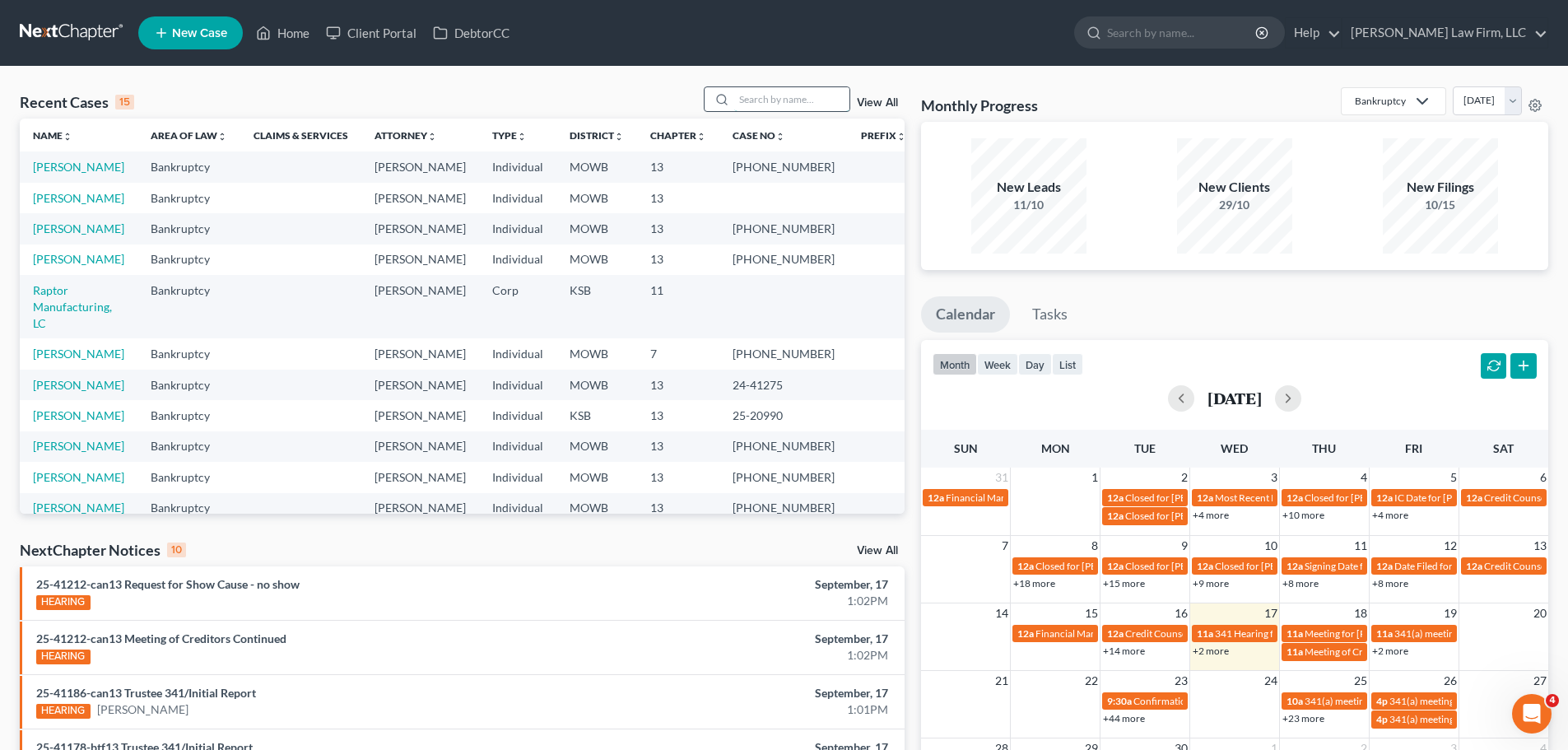
click at [797, 104] on input "search" at bounding box center [792, 99] width 115 height 24
type input "[PERSON_NAME]"
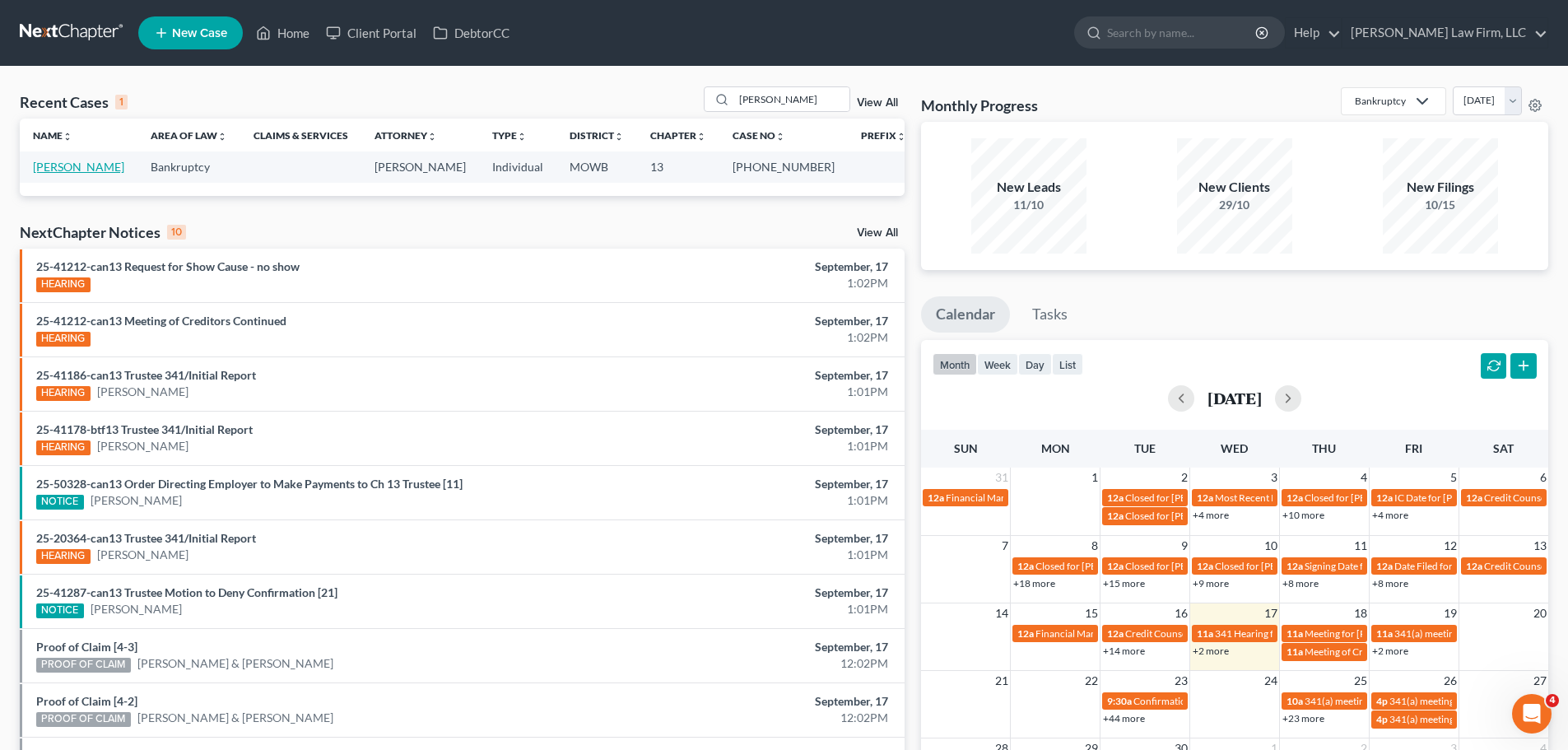
click at [75, 169] on link "[PERSON_NAME]" at bounding box center [78, 167] width 91 height 14
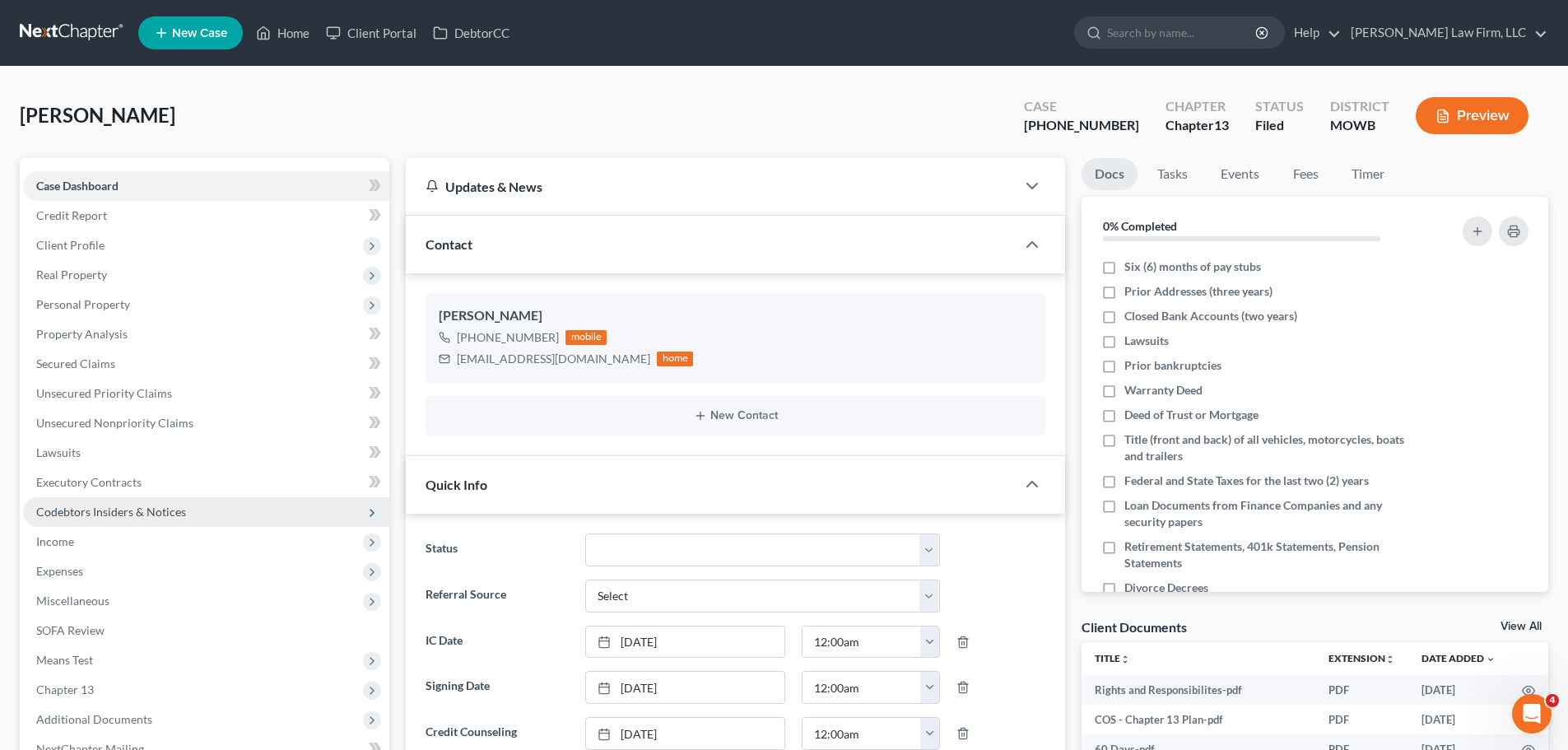
scroll to position [412, 0]
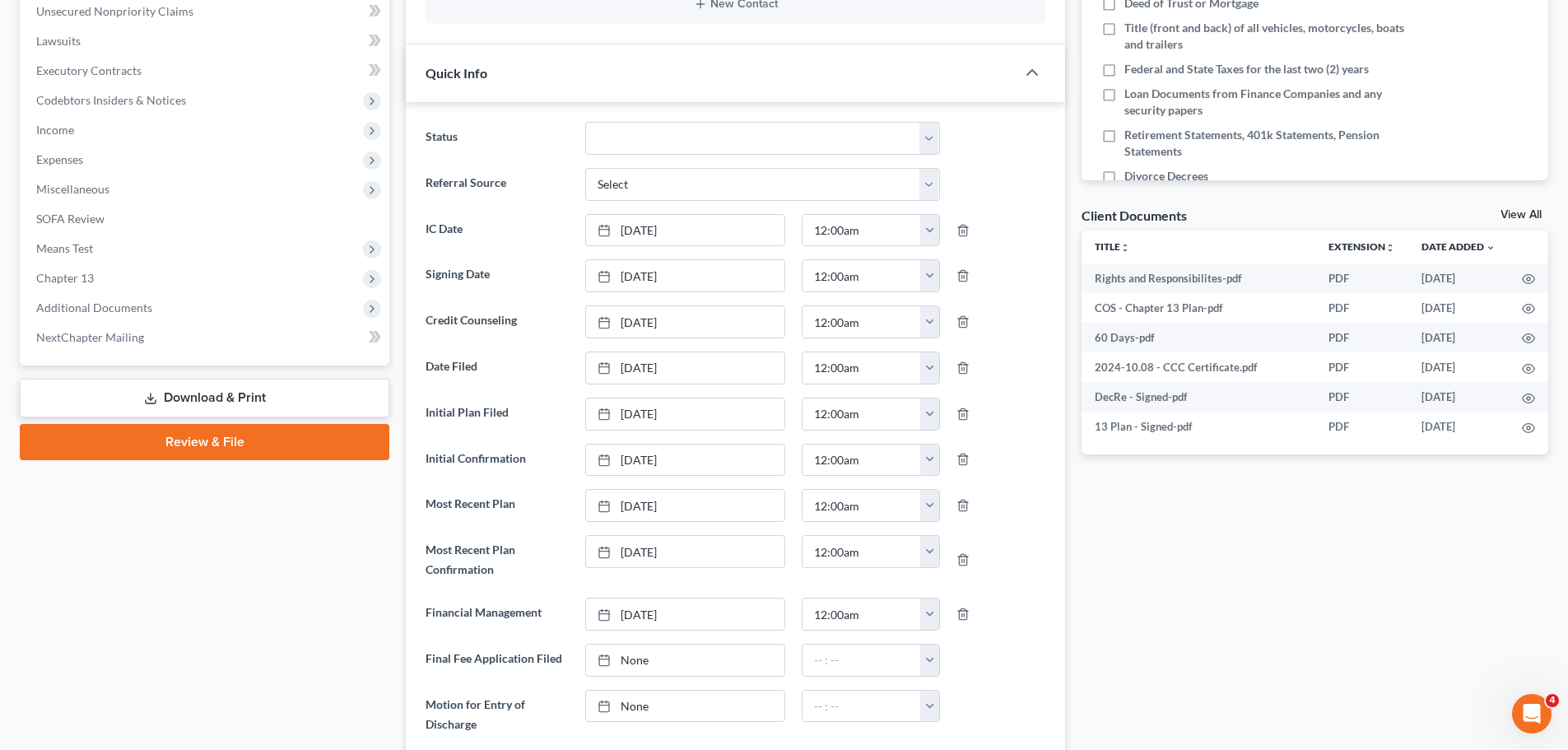
drag, startPoint x: 127, startPoint y: 310, endPoint x: 182, endPoint y: 405, distance: 109.8
click at [127, 309] on span "Additional Documents" at bounding box center [94, 307] width 116 height 14
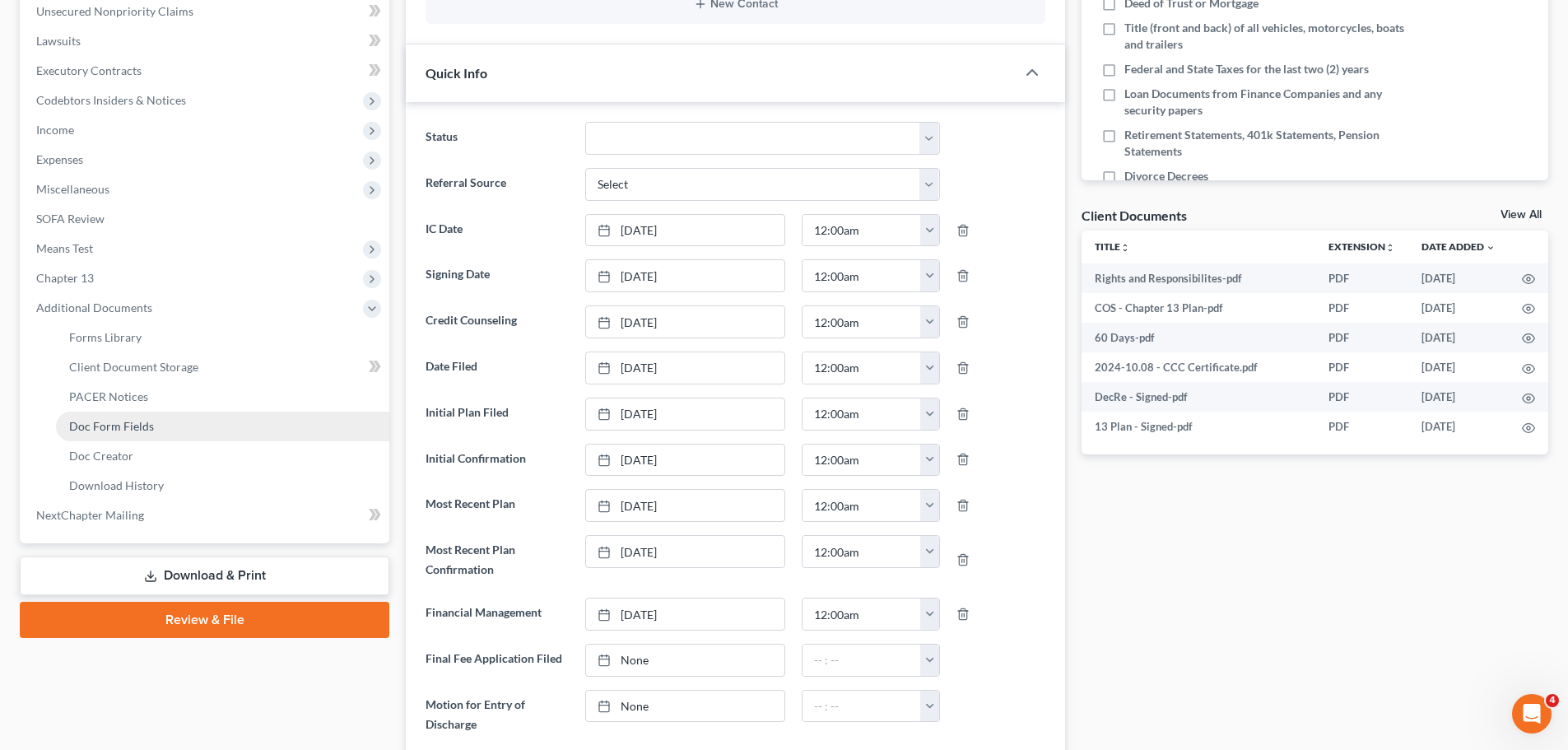
scroll to position [2584, 0]
click at [141, 400] on span "PACER Notices" at bounding box center [108, 396] width 79 height 14
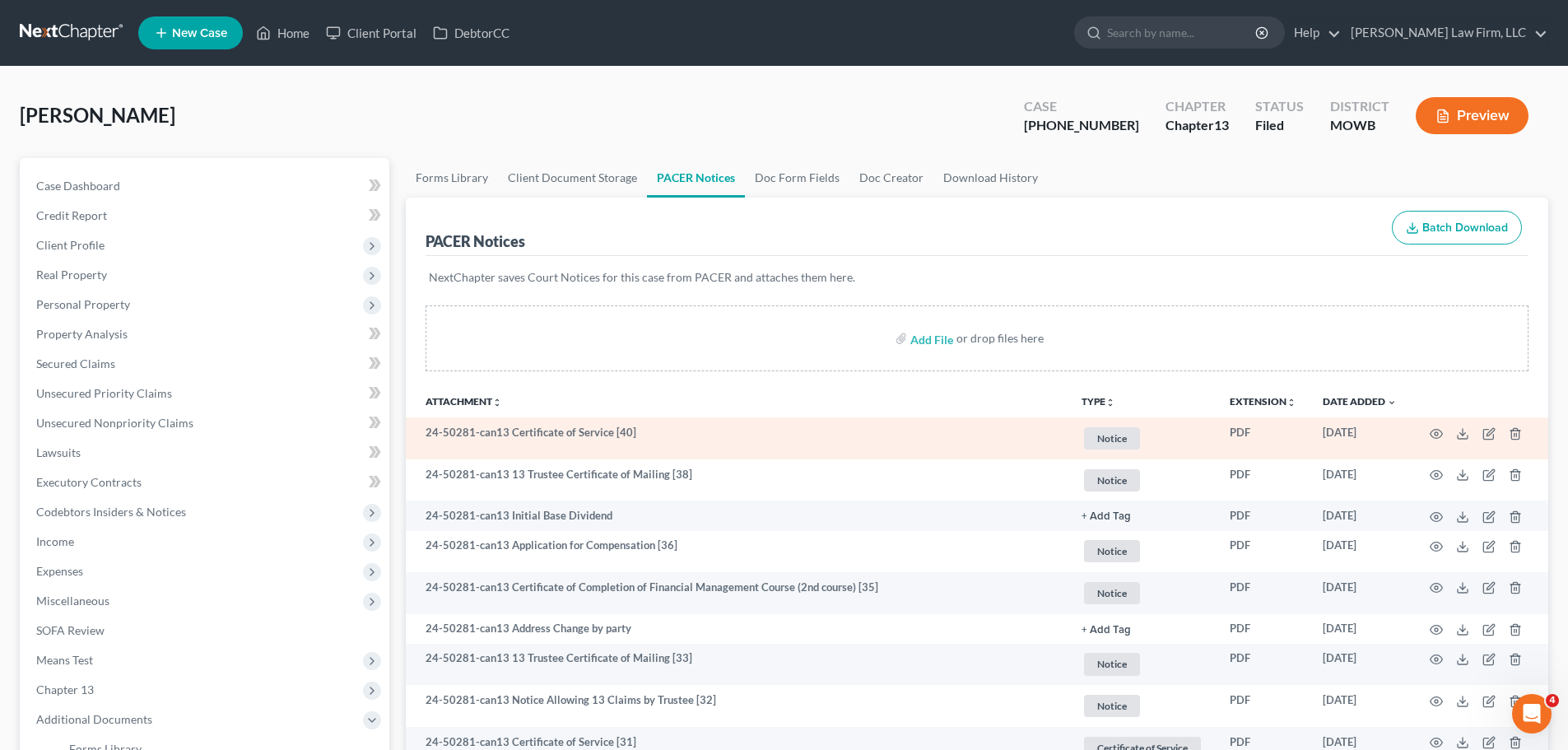
click at [1114, 443] on span "Notice" at bounding box center [1111, 438] width 56 height 22
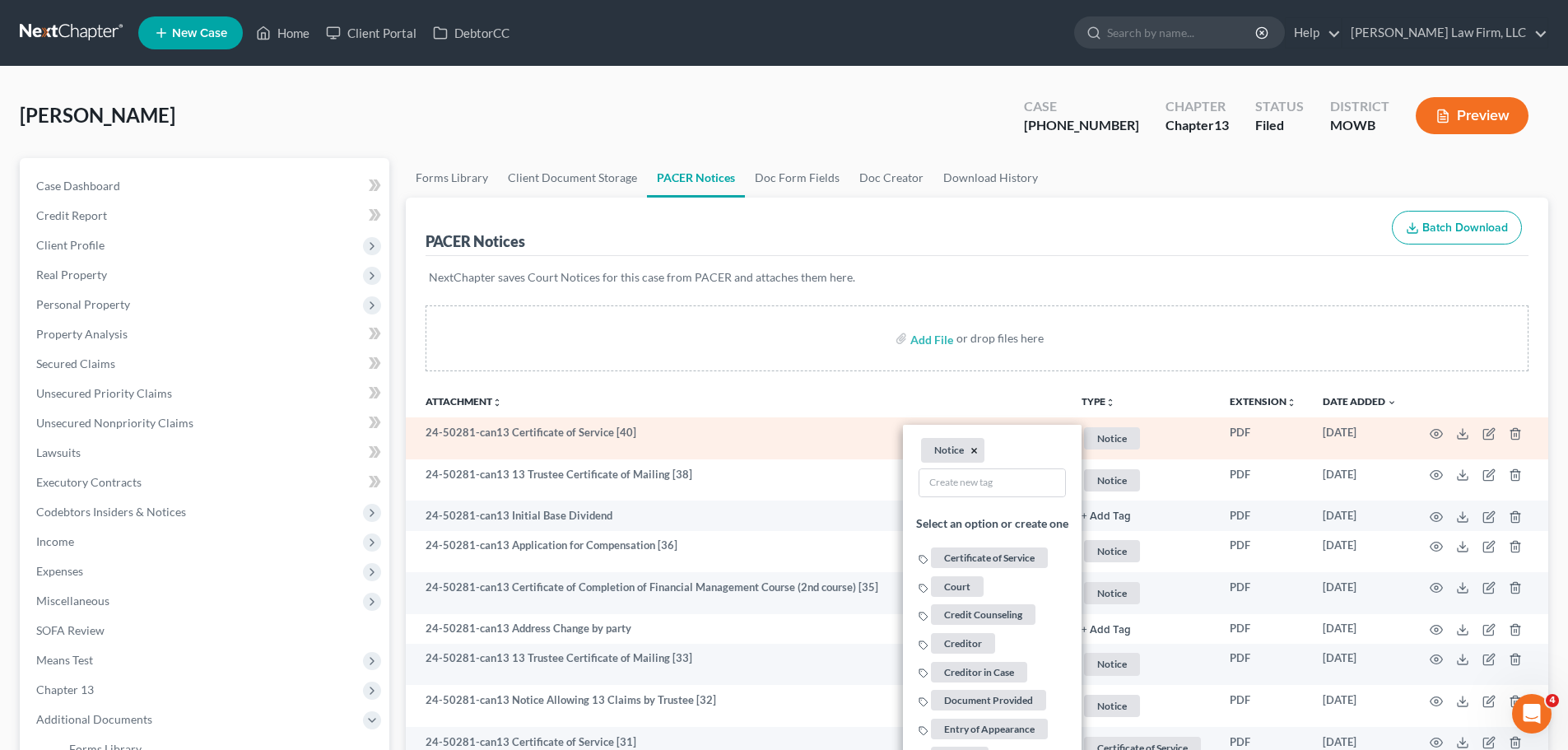
click at [972, 449] on button "×" at bounding box center [973, 450] width 8 height 15
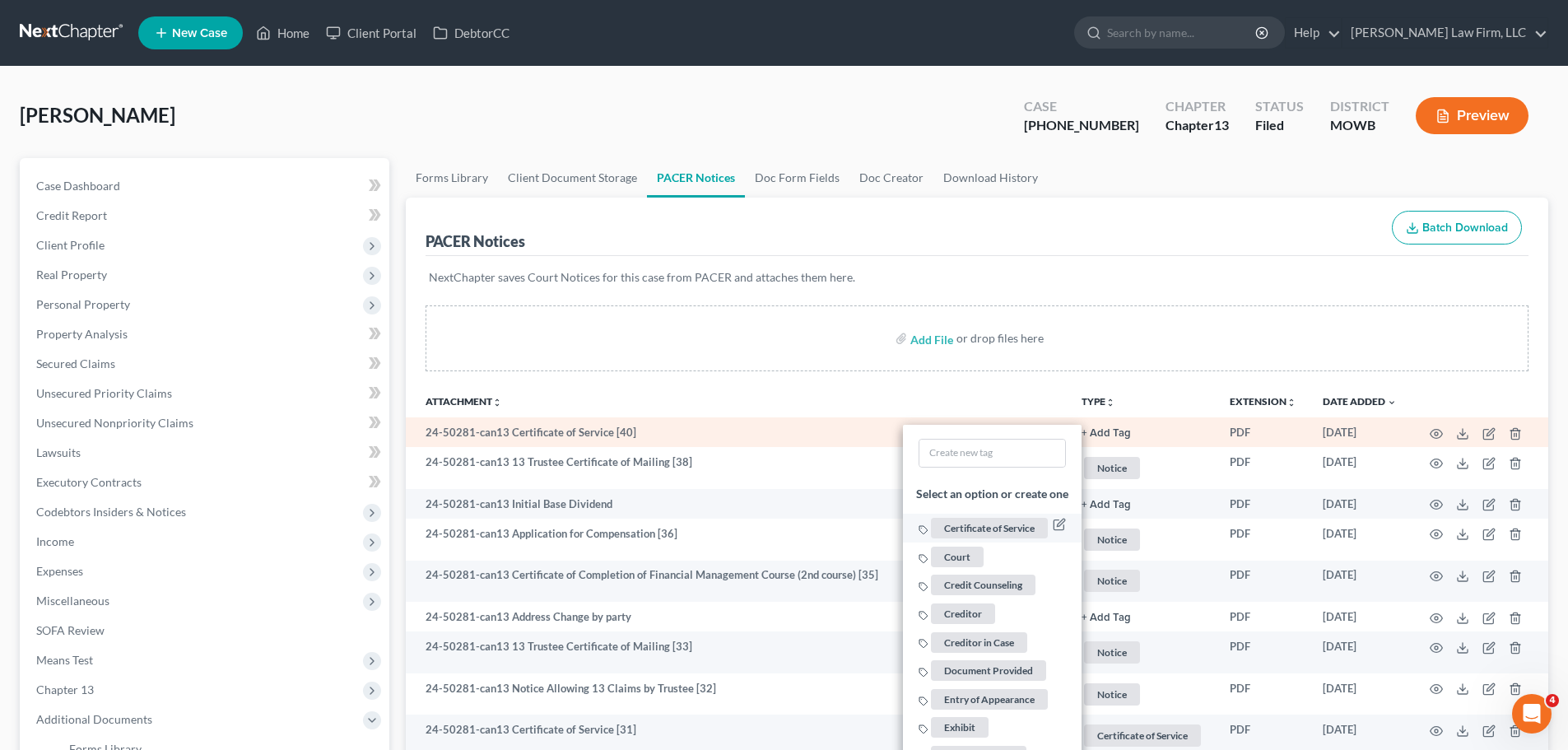
click at [999, 523] on span "Certificate of Service" at bounding box center [990, 528] width 117 height 21
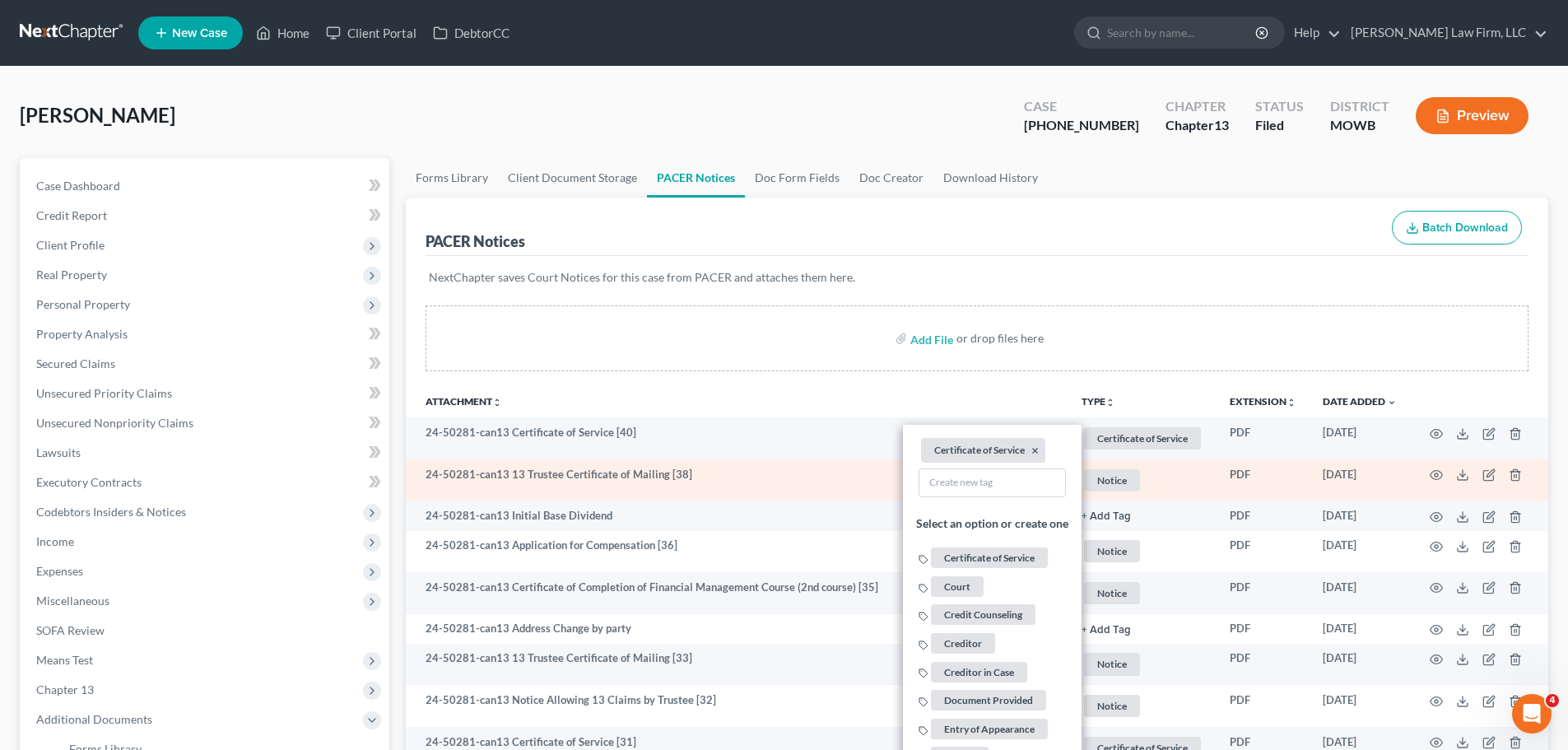
click at [1119, 476] on span "Notice" at bounding box center [1111, 480] width 56 height 22
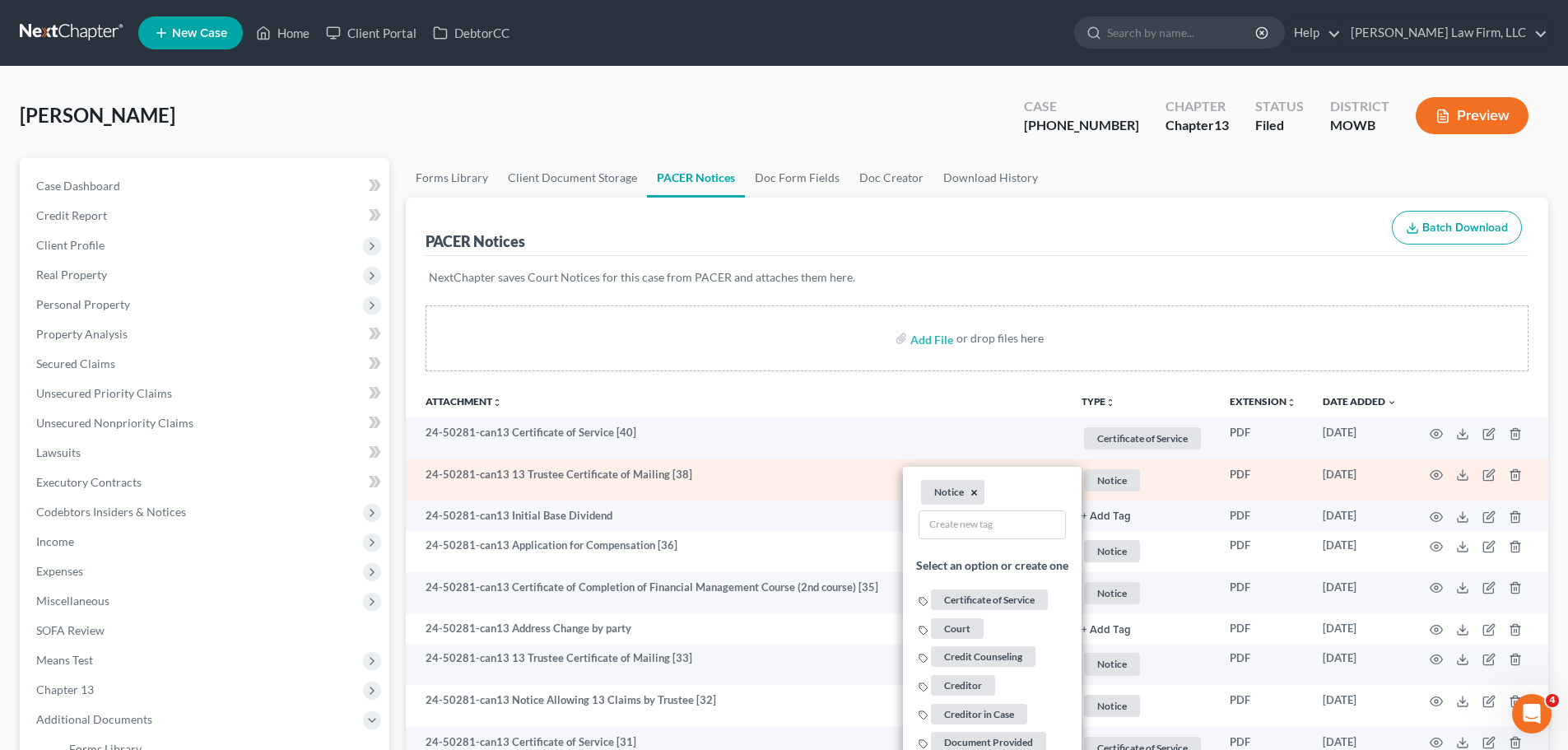
click at [970, 490] on button "×" at bounding box center [973, 492] width 8 height 15
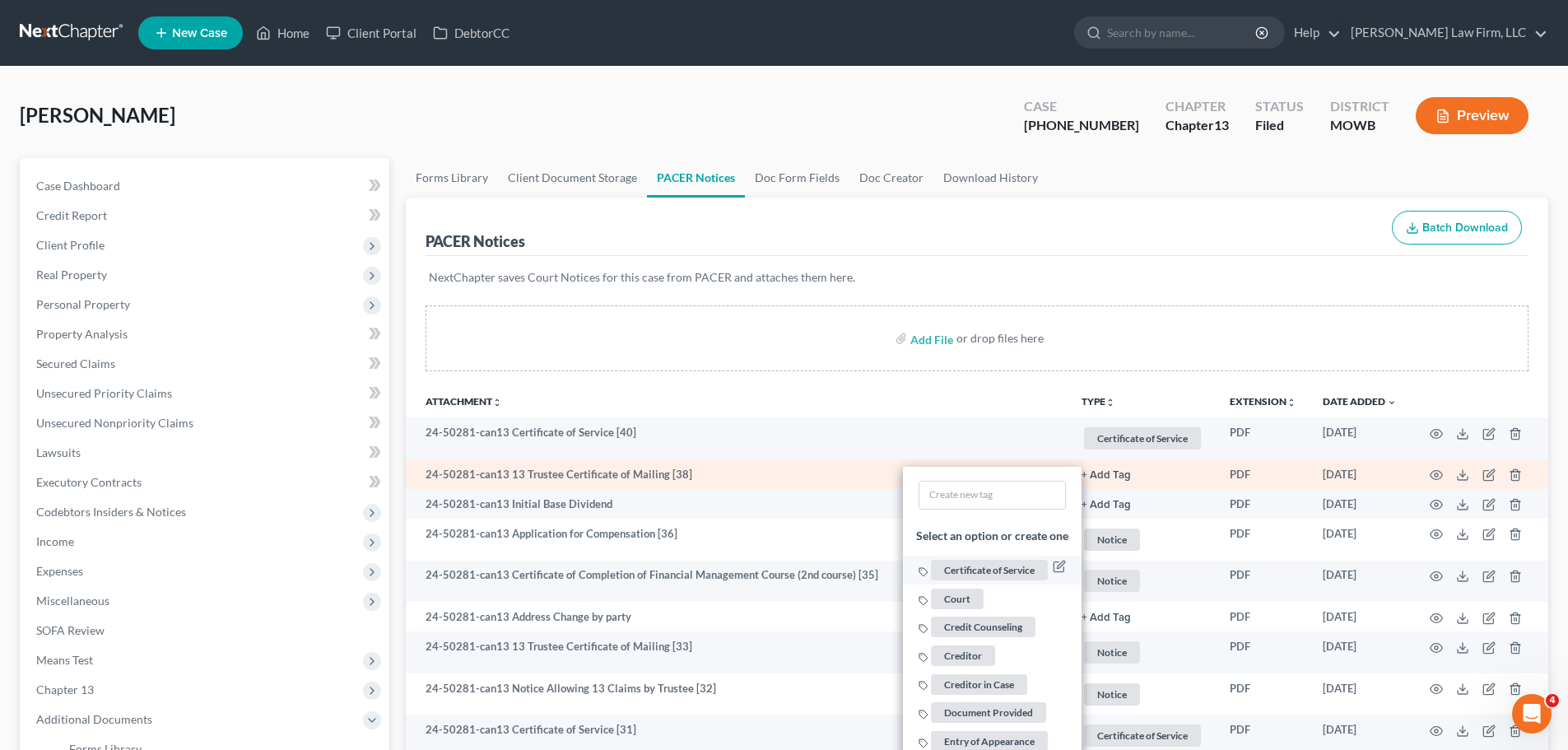
click at [1001, 566] on span "Certificate of Service" at bounding box center [990, 570] width 117 height 21
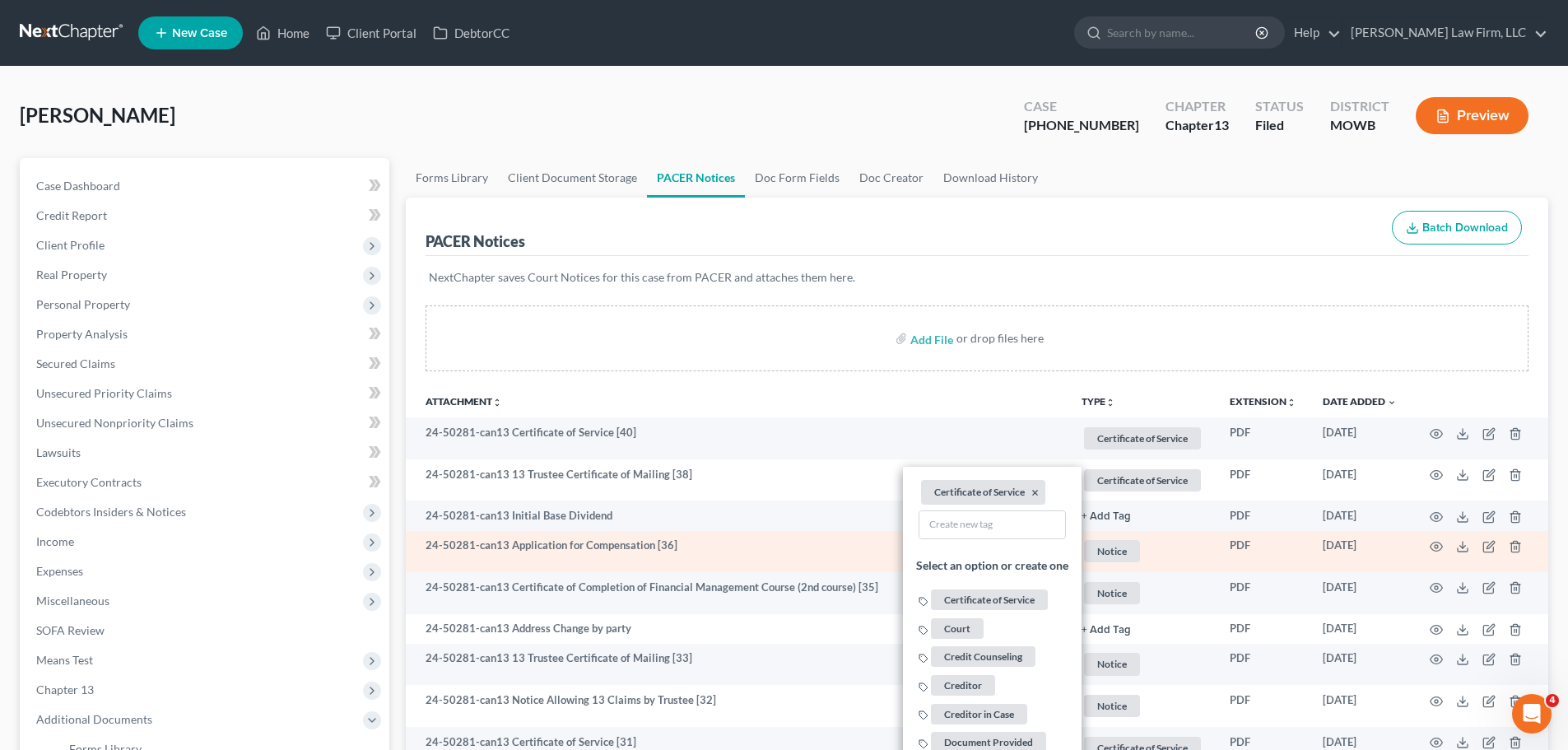
click at [1121, 540] on span "Notice" at bounding box center [1111, 551] width 56 height 22
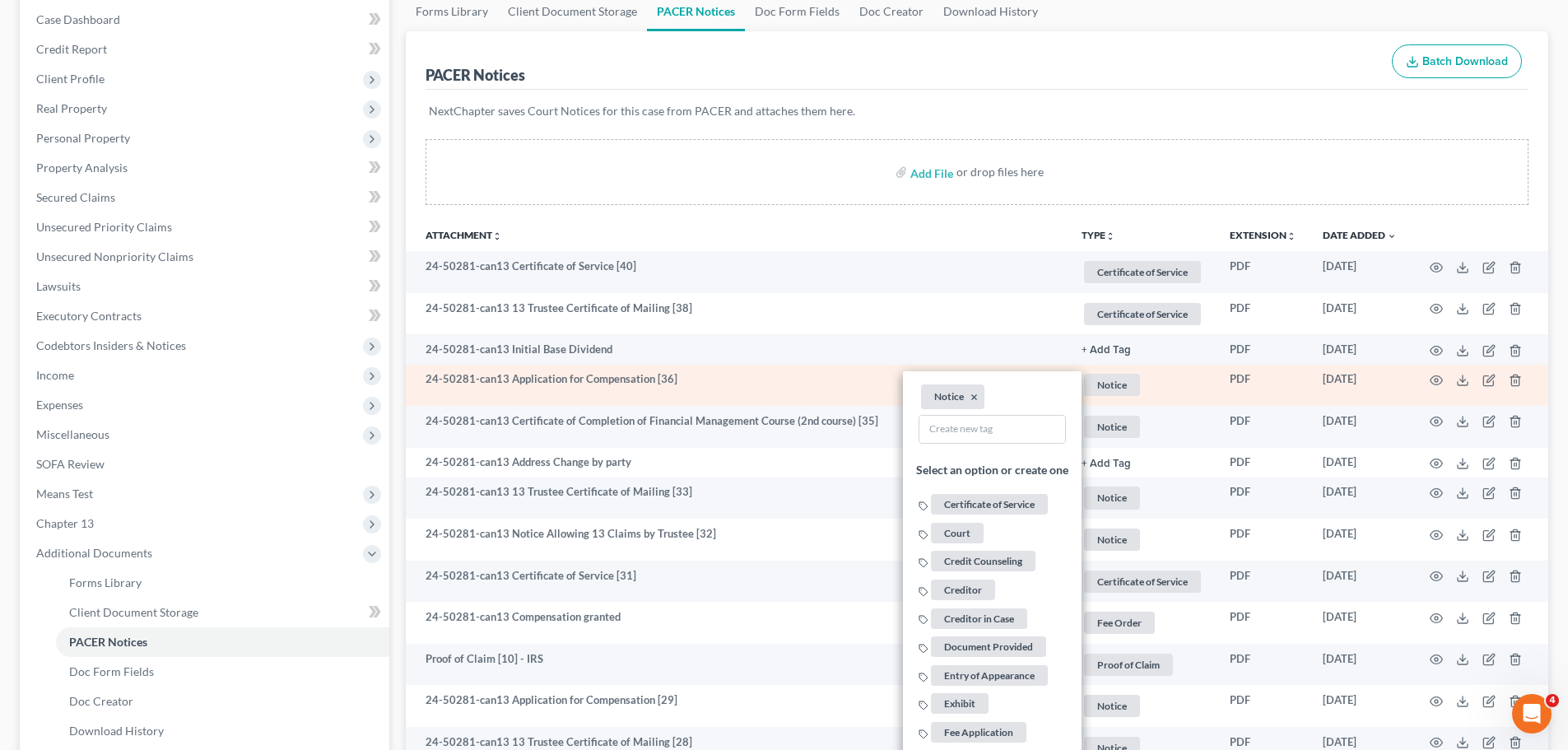
scroll to position [412, 0]
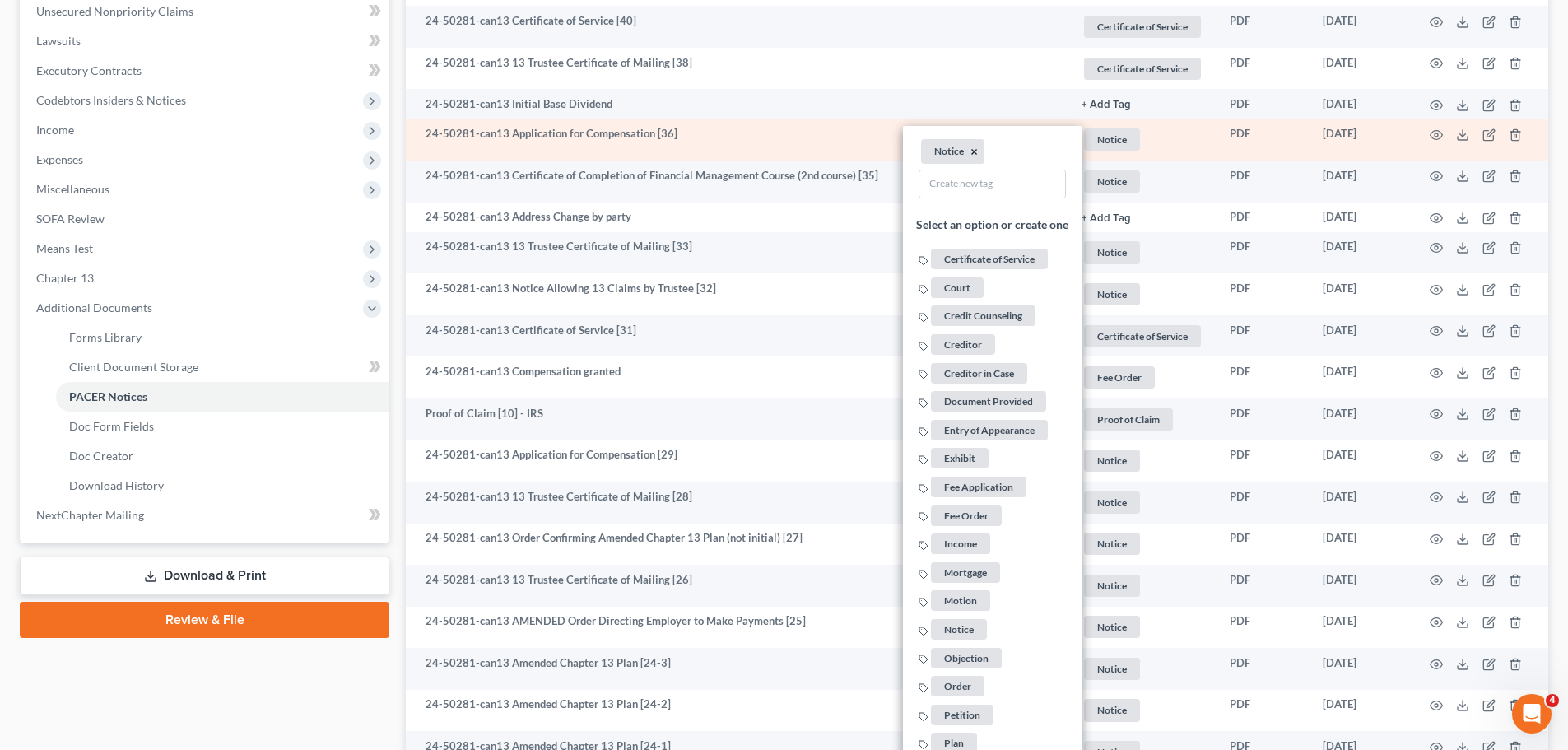
click at [972, 150] on button "×" at bounding box center [973, 152] width 8 height 15
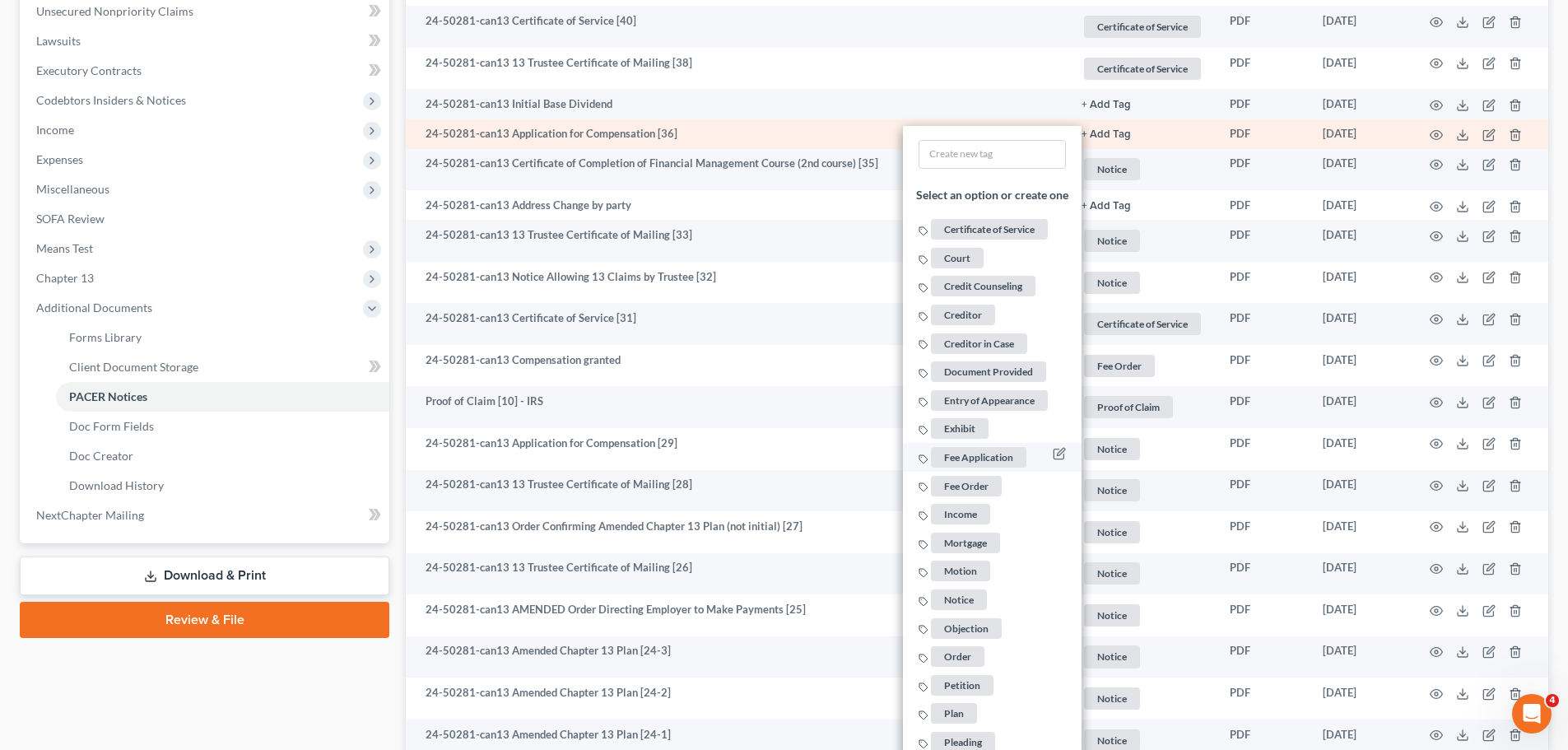
click at [998, 451] on span "Fee Application" at bounding box center [978, 457] width 96 height 21
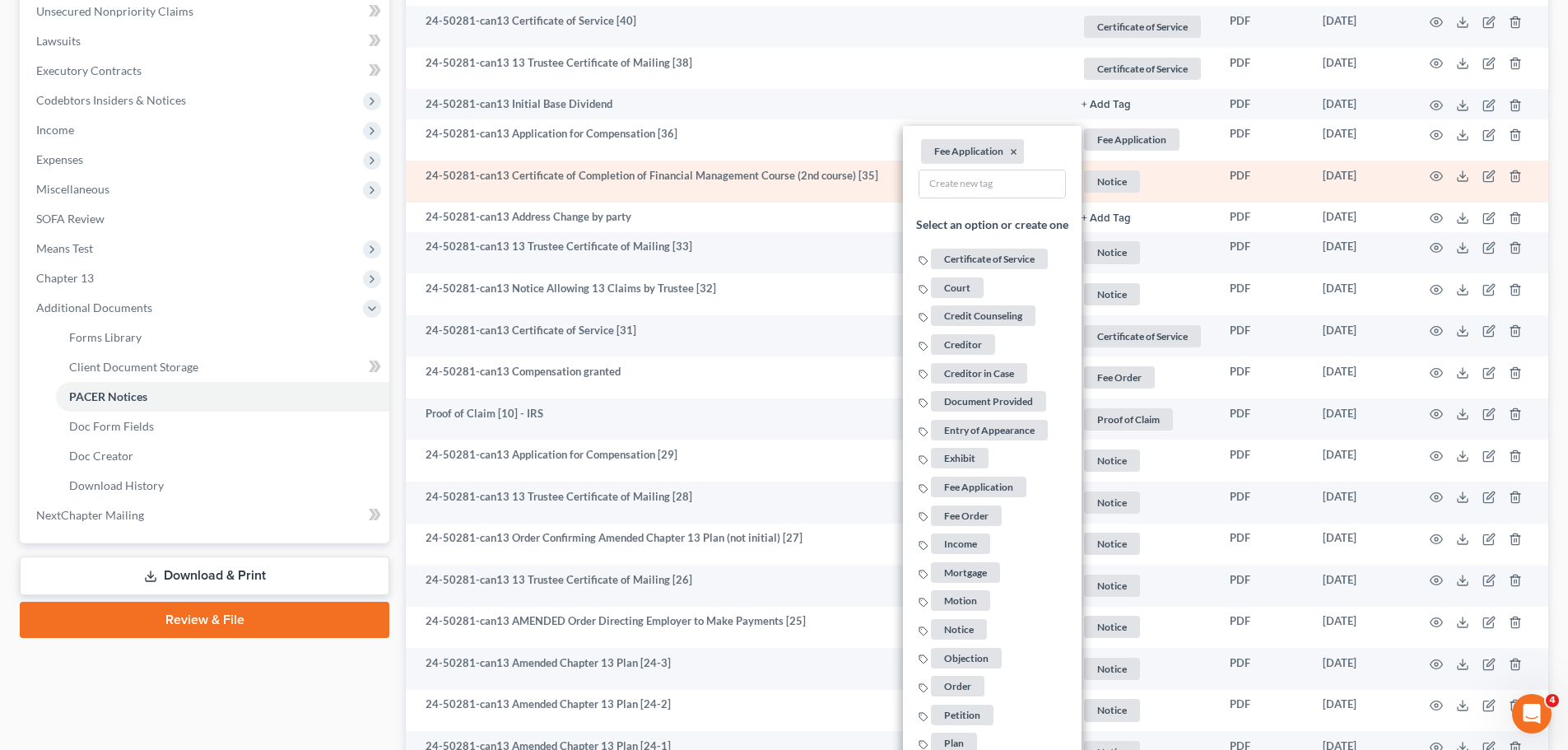
click at [1108, 187] on span "Notice" at bounding box center [1111, 182] width 56 height 22
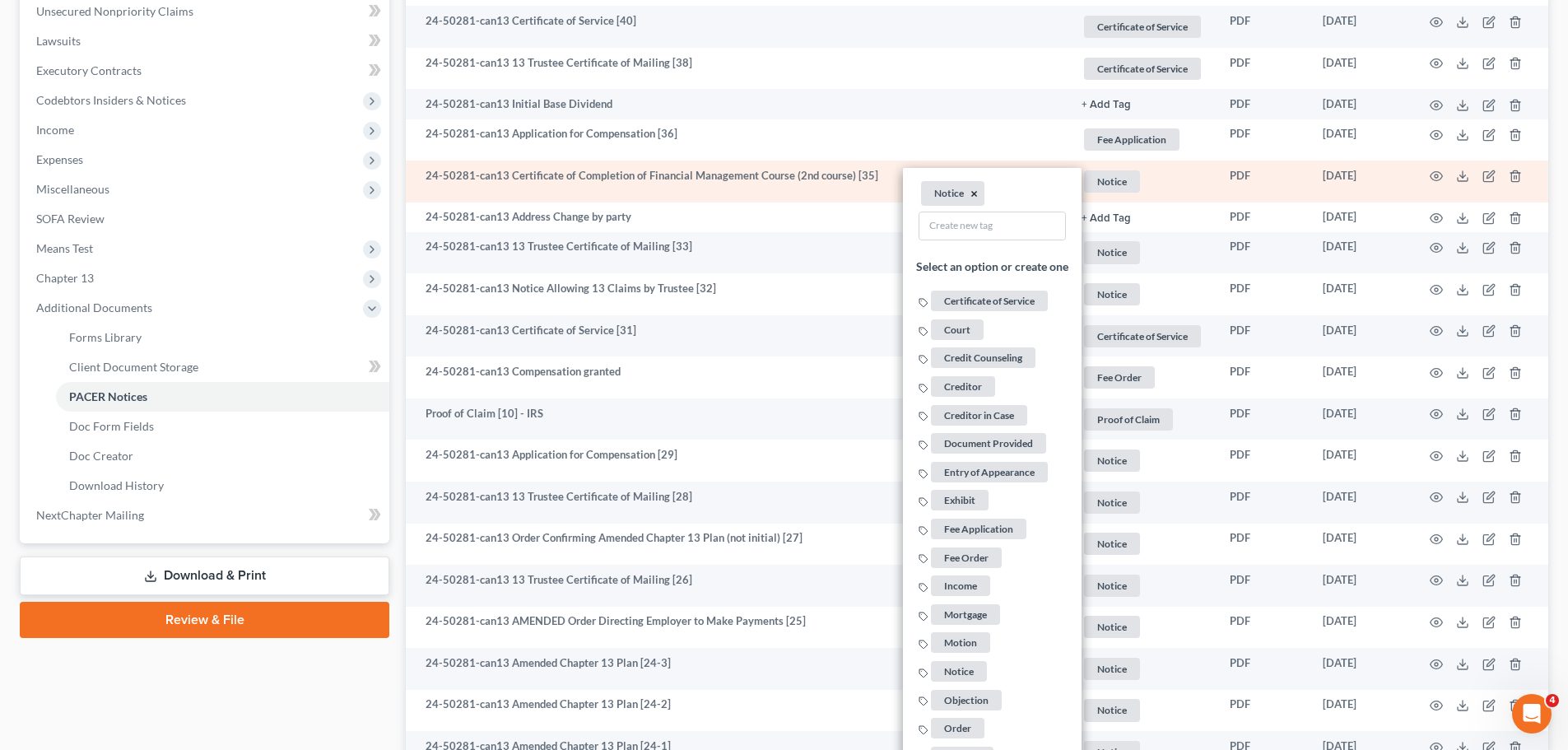
click at [970, 195] on button "×" at bounding box center [973, 194] width 8 height 15
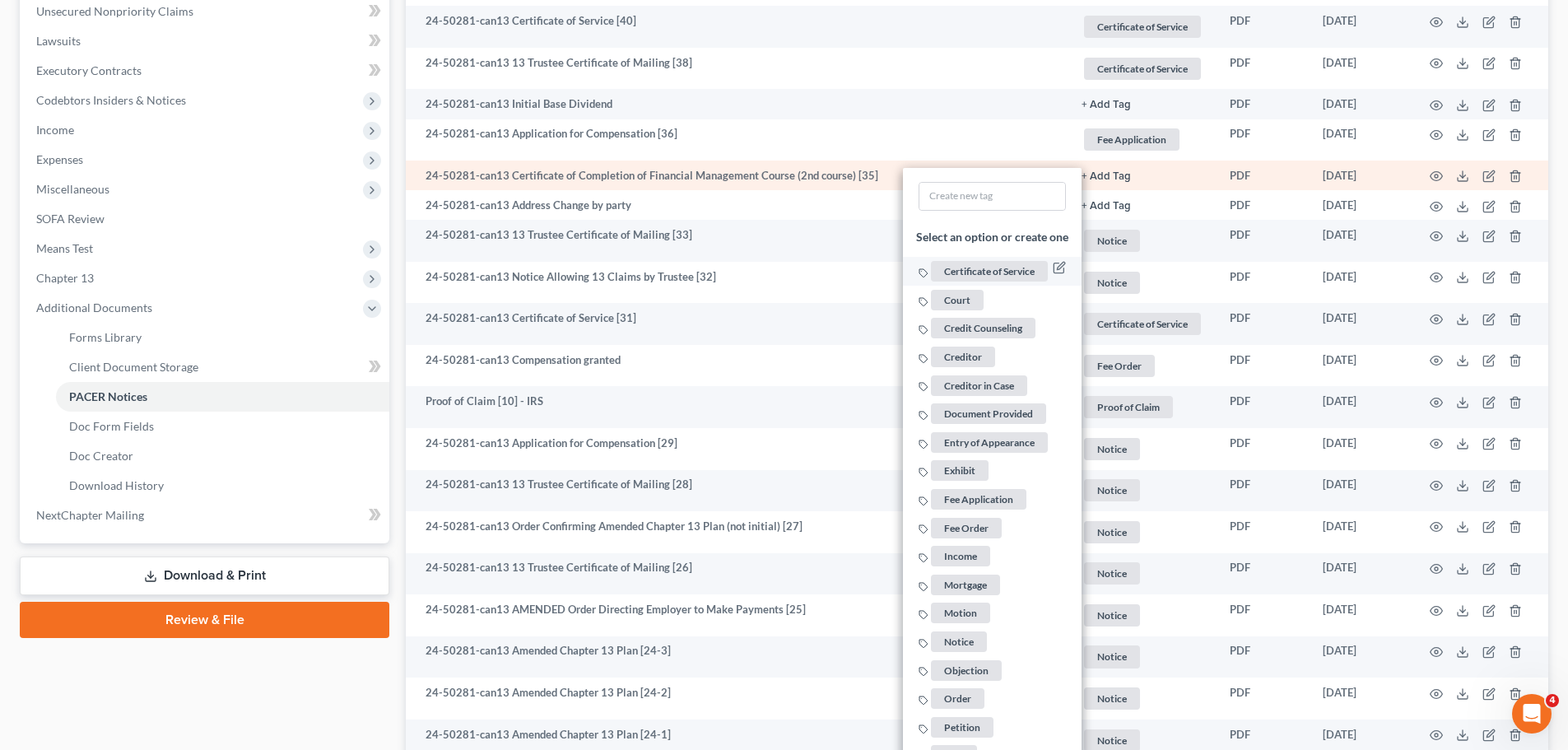
click at [988, 272] on span "Certificate of Service" at bounding box center [990, 271] width 117 height 21
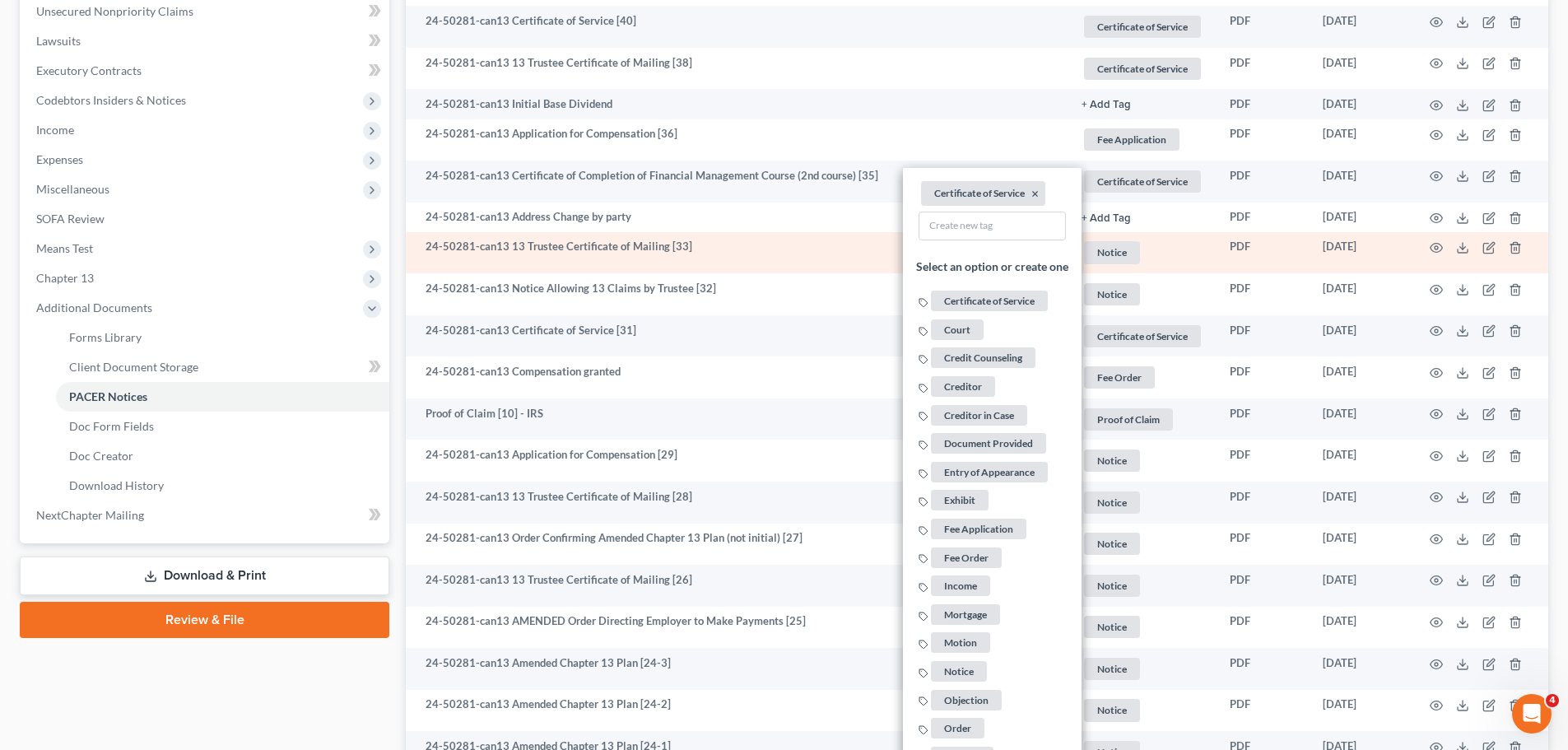
click at [1115, 255] on span "Notice" at bounding box center [1111, 252] width 56 height 22
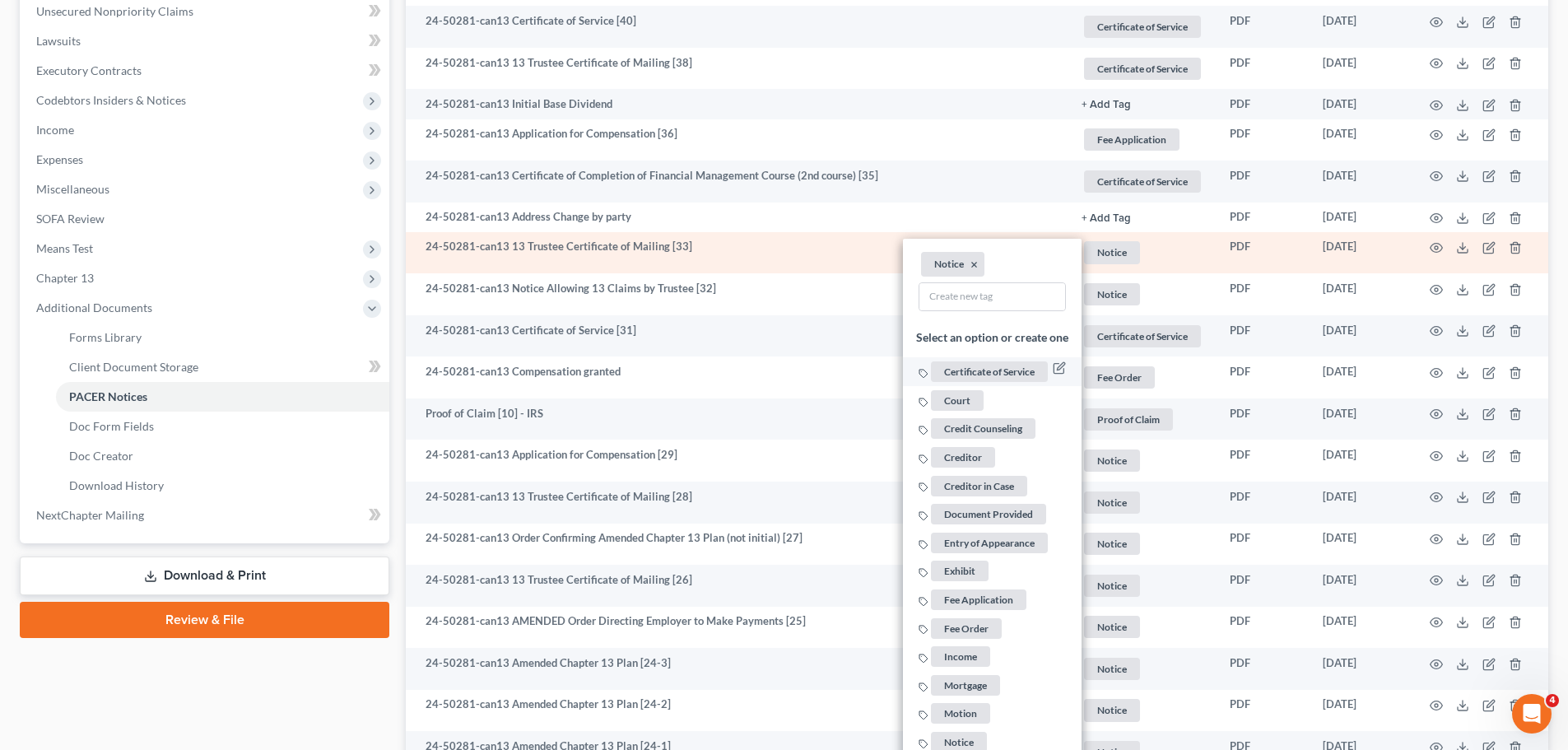
click at [1025, 370] on span "Certificate of Service" at bounding box center [990, 373] width 117 height 21
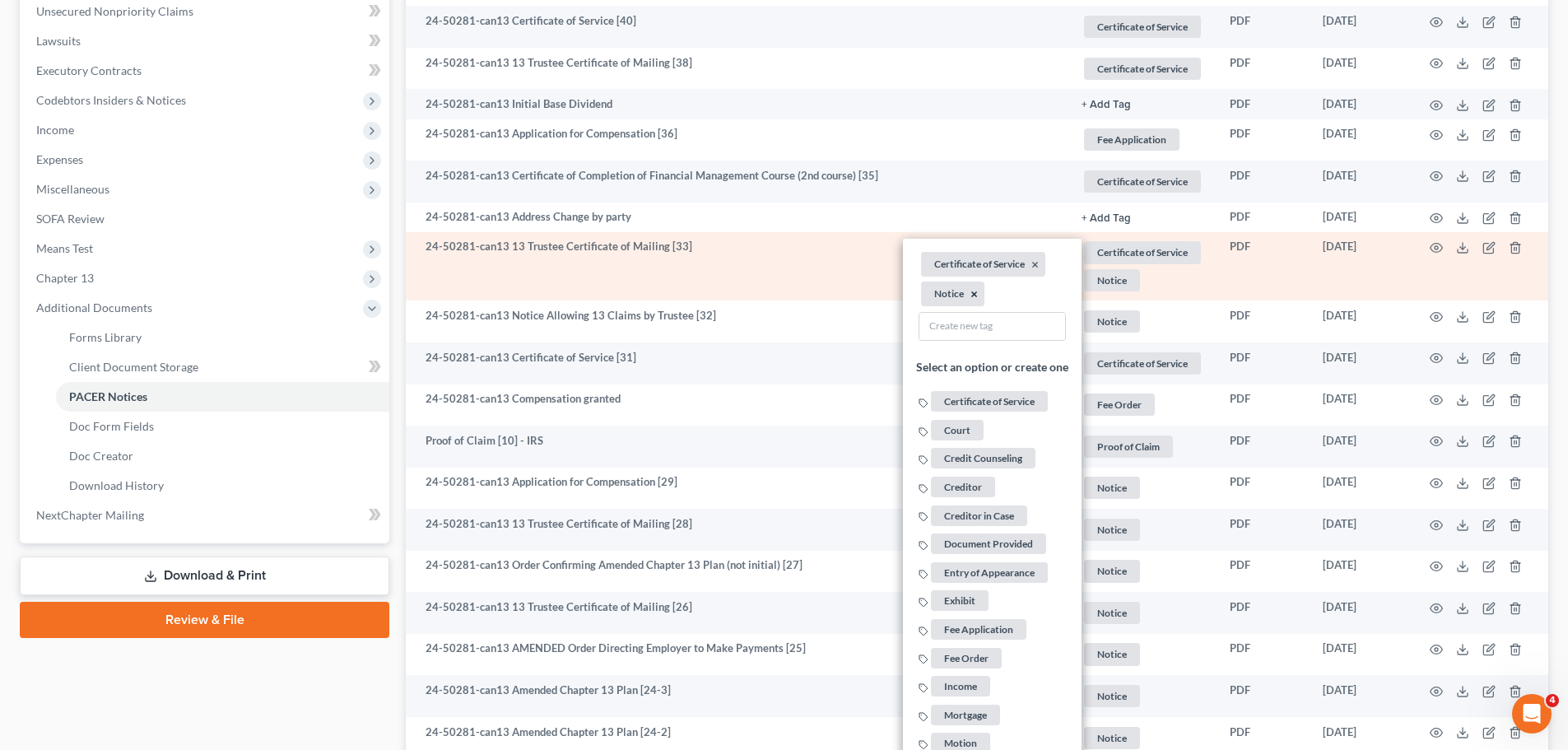
click at [972, 294] on button "×" at bounding box center [973, 294] width 8 height 15
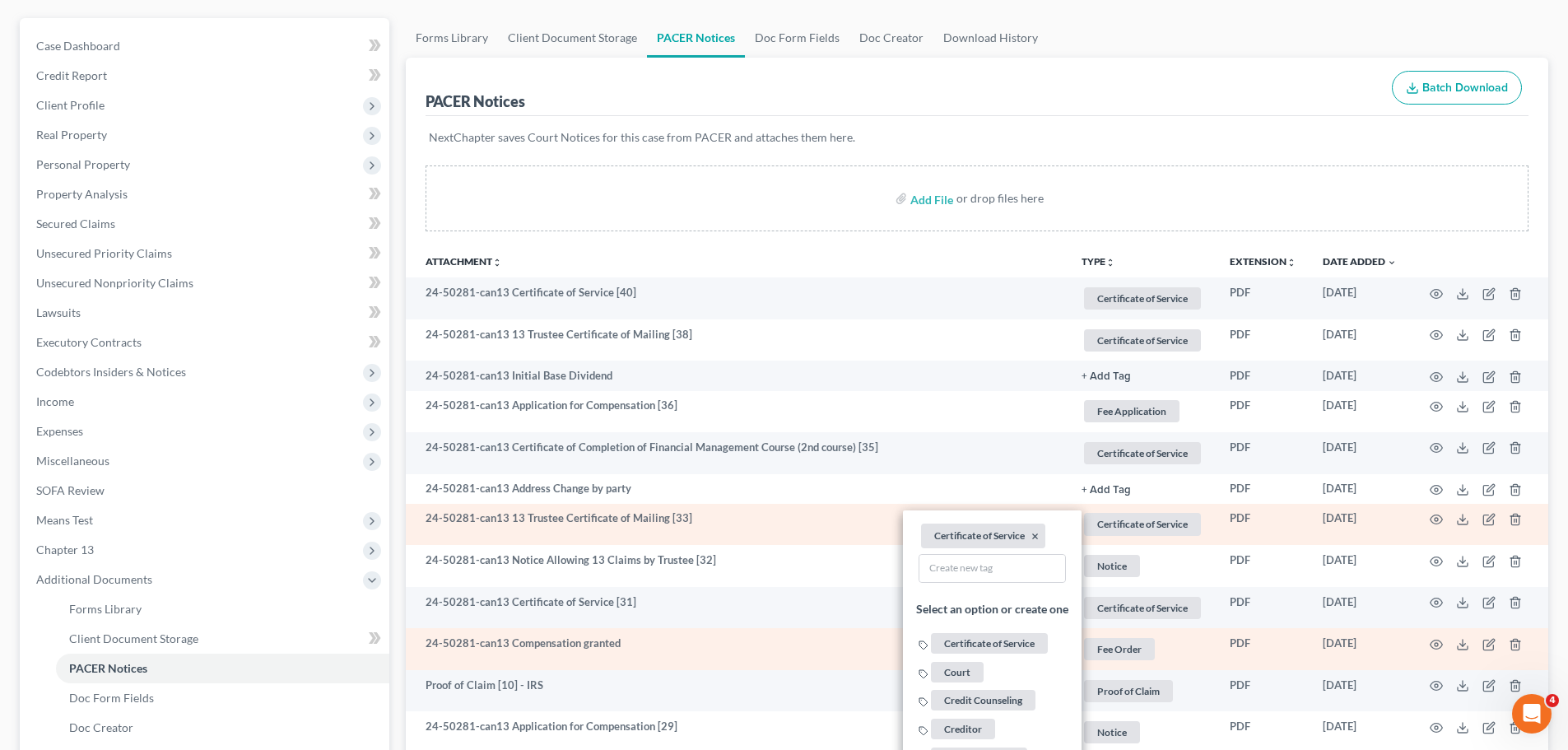
scroll to position [0, 0]
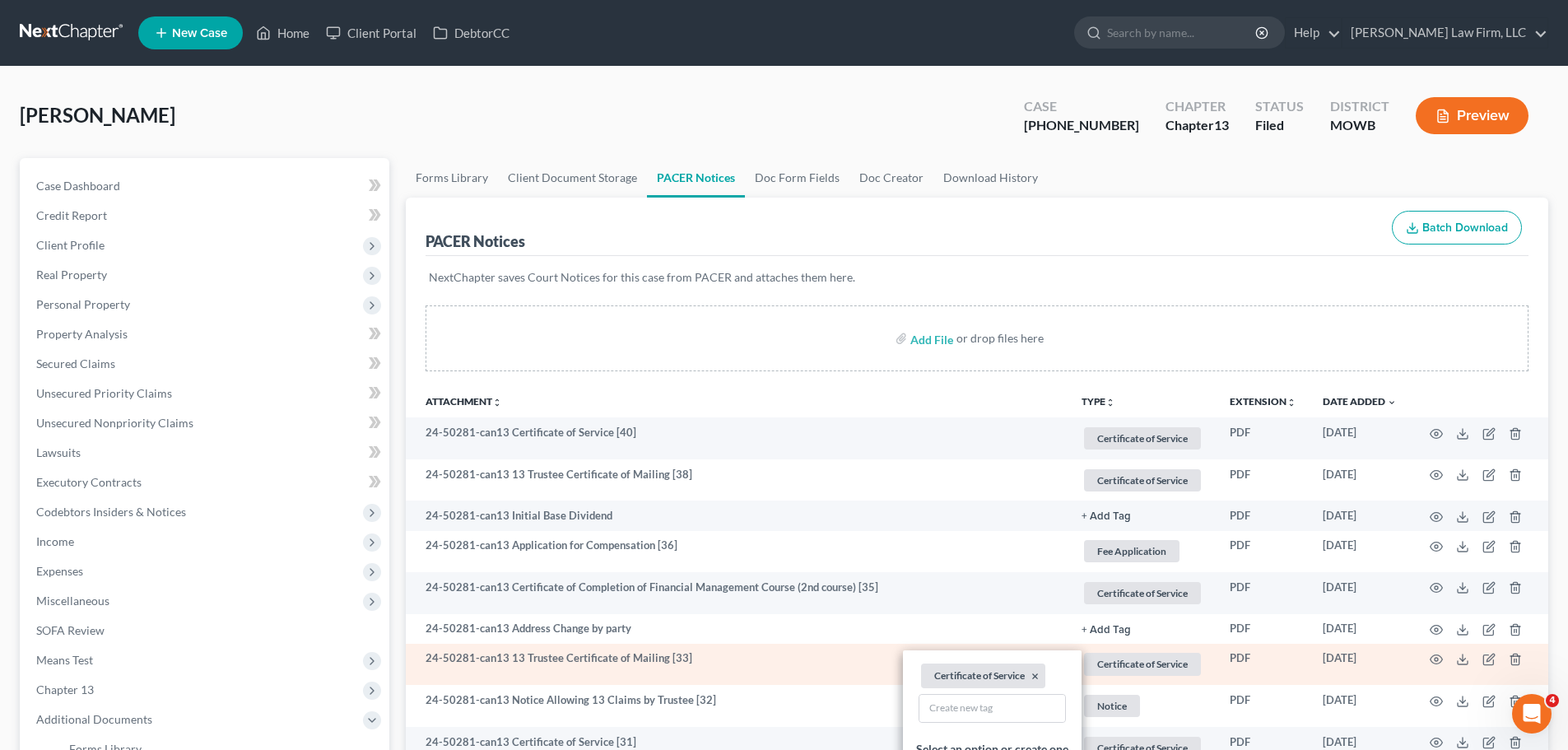
click at [1094, 400] on button "TYPE unfold_more" at bounding box center [1098, 402] width 34 height 10
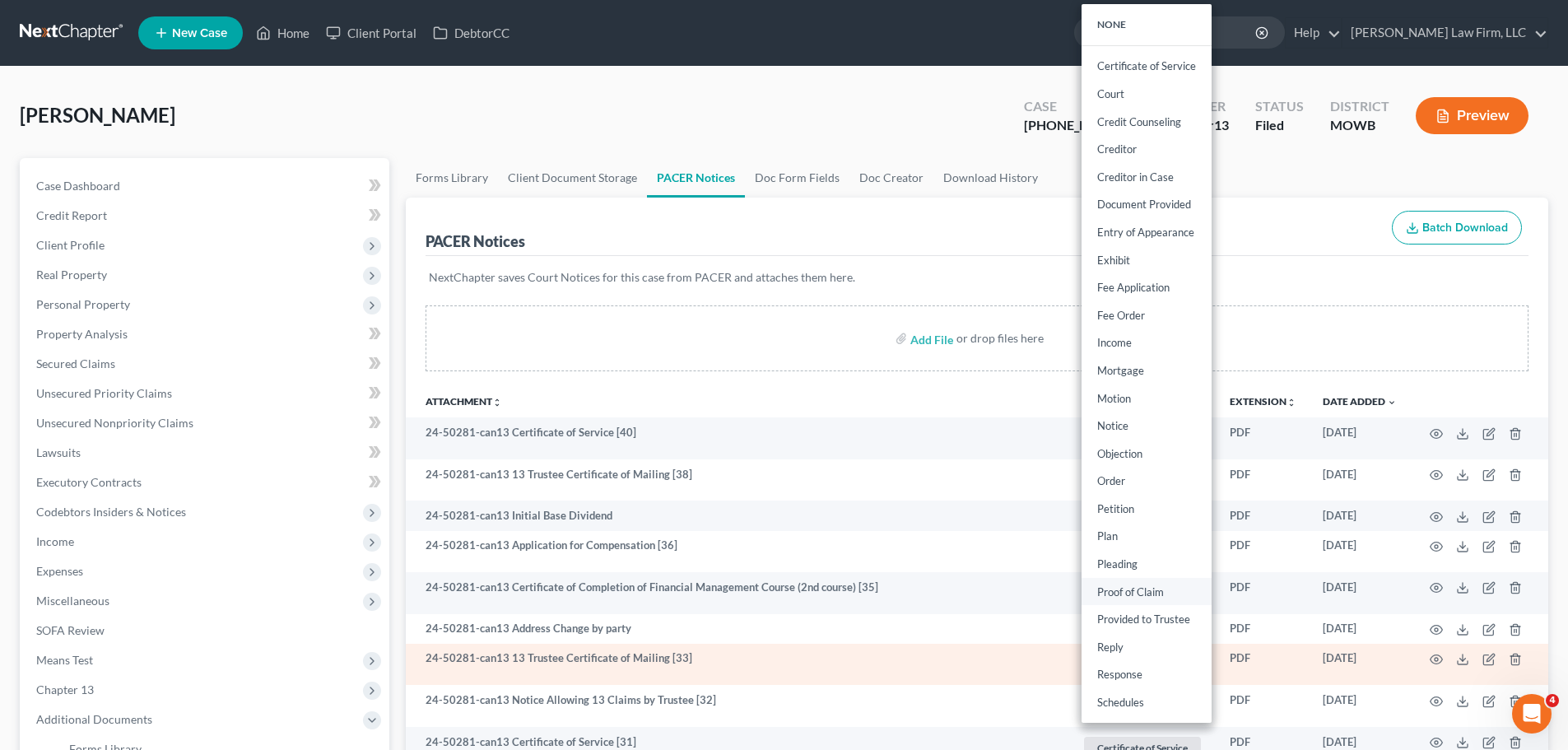
click at [1153, 591] on link "Proof of Claim" at bounding box center [1146, 592] width 130 height 28
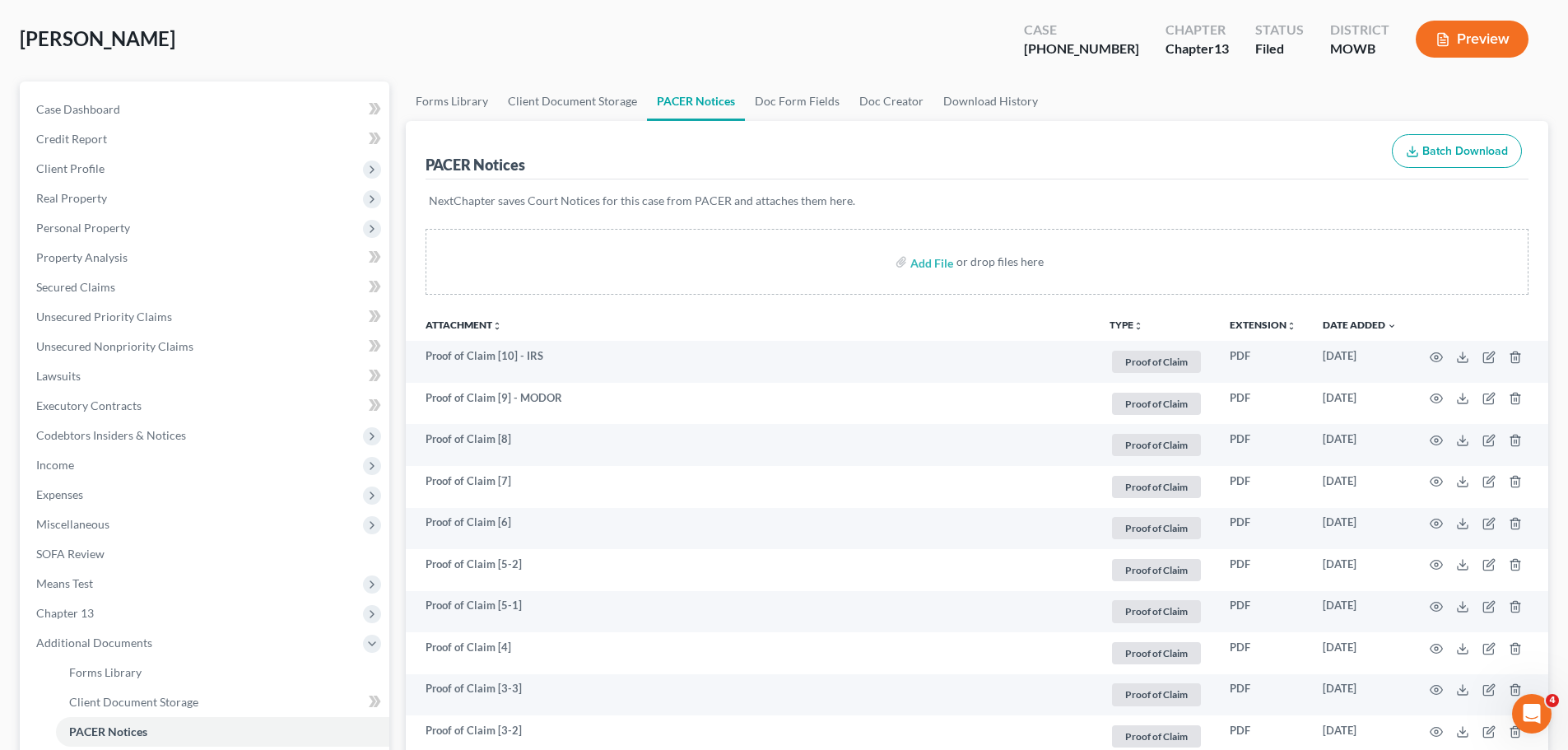
scroll to position [164, 0]
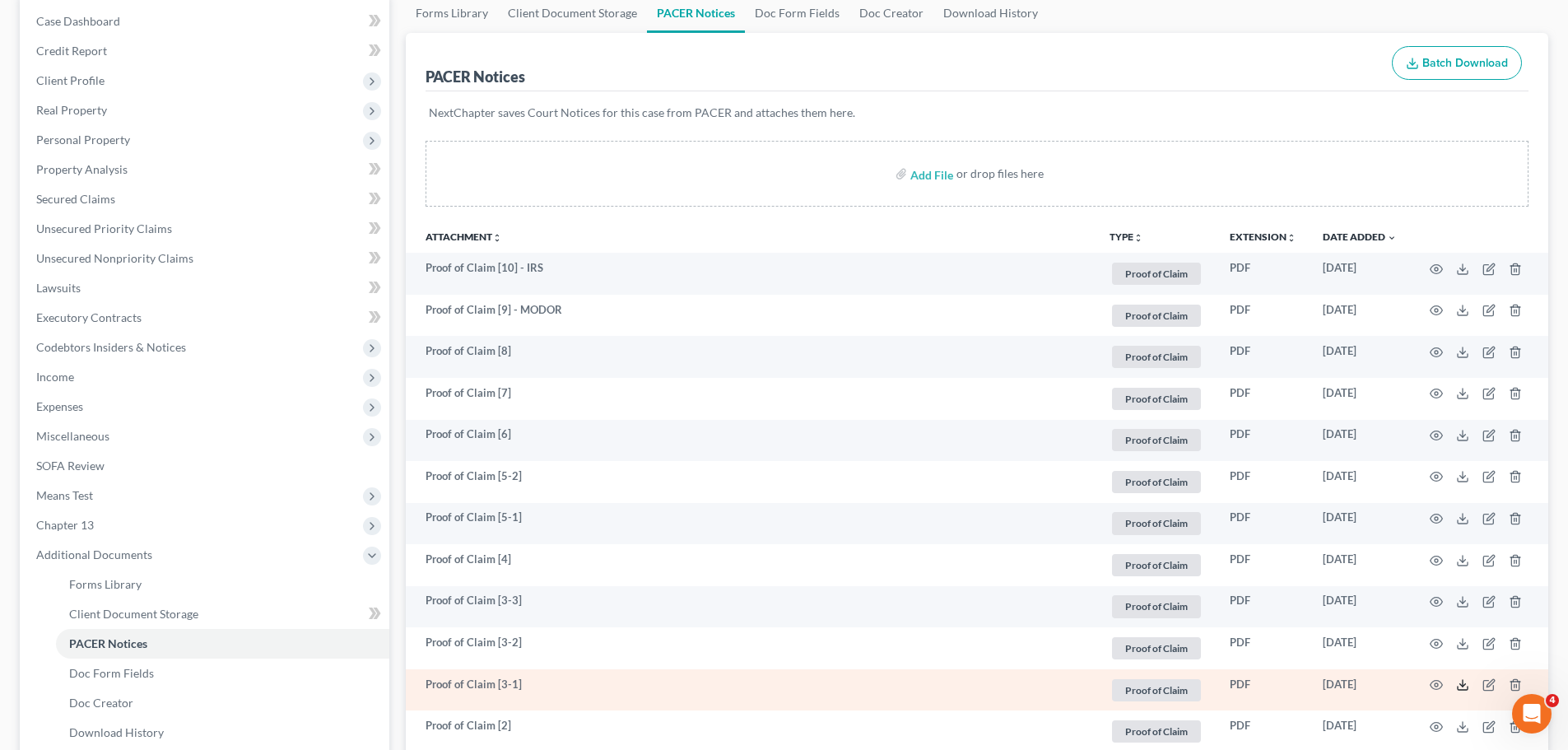
click at [1465, 682] on icon at bounding box center [1462, 685] width 13 height 13
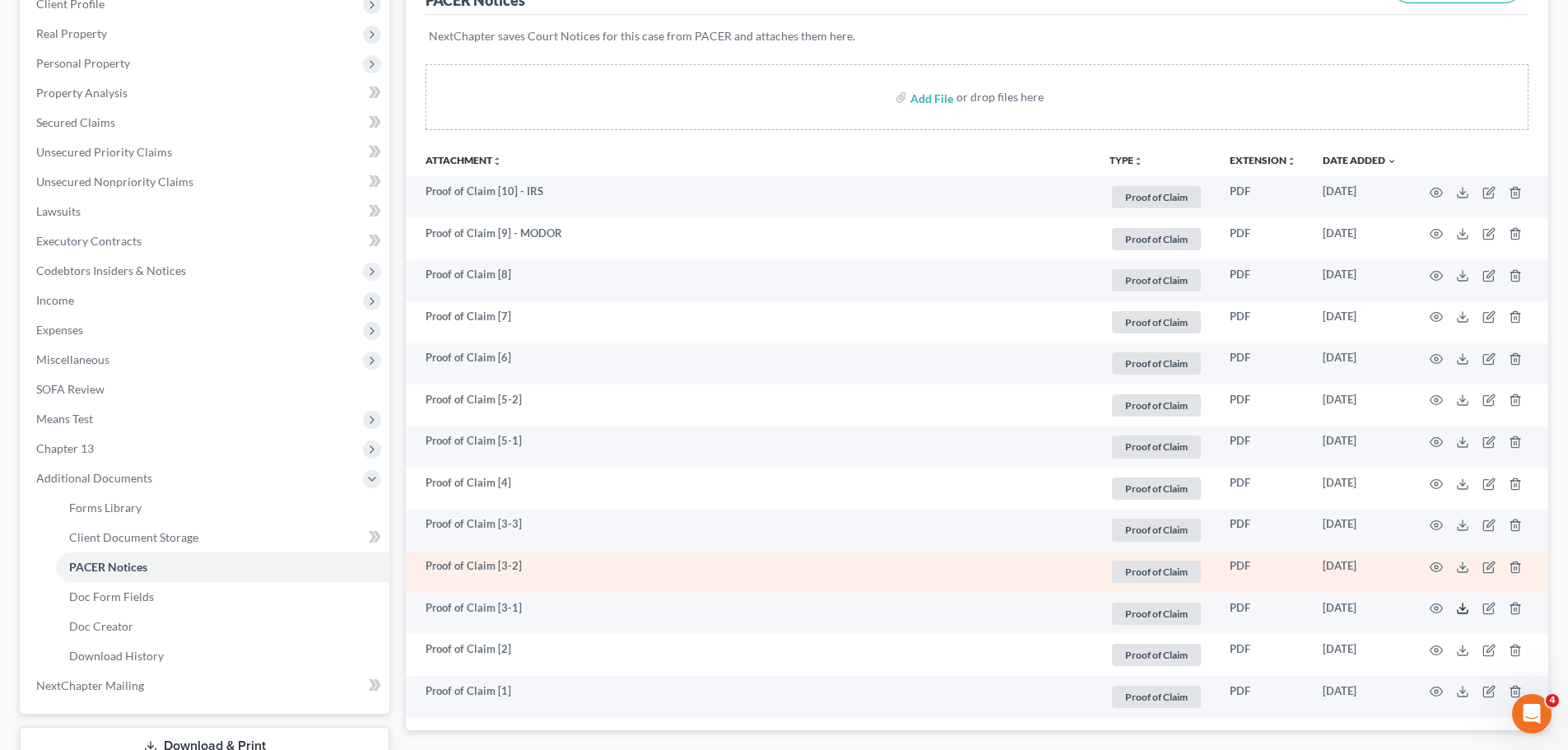
scroll to position [363, 0]
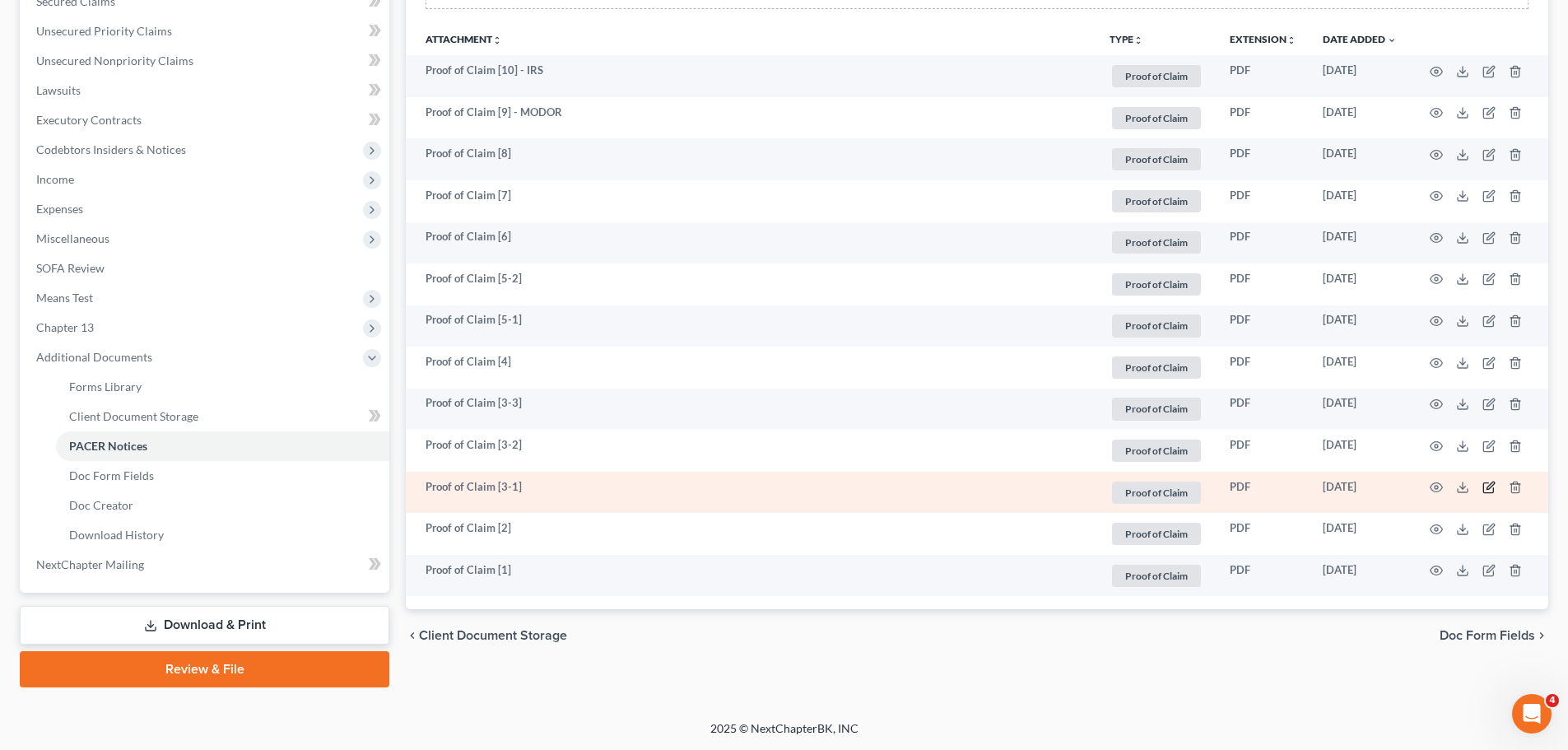
click at [1486, 489] on icon "button" at bounding box center [1490, 485] width 8 height 8
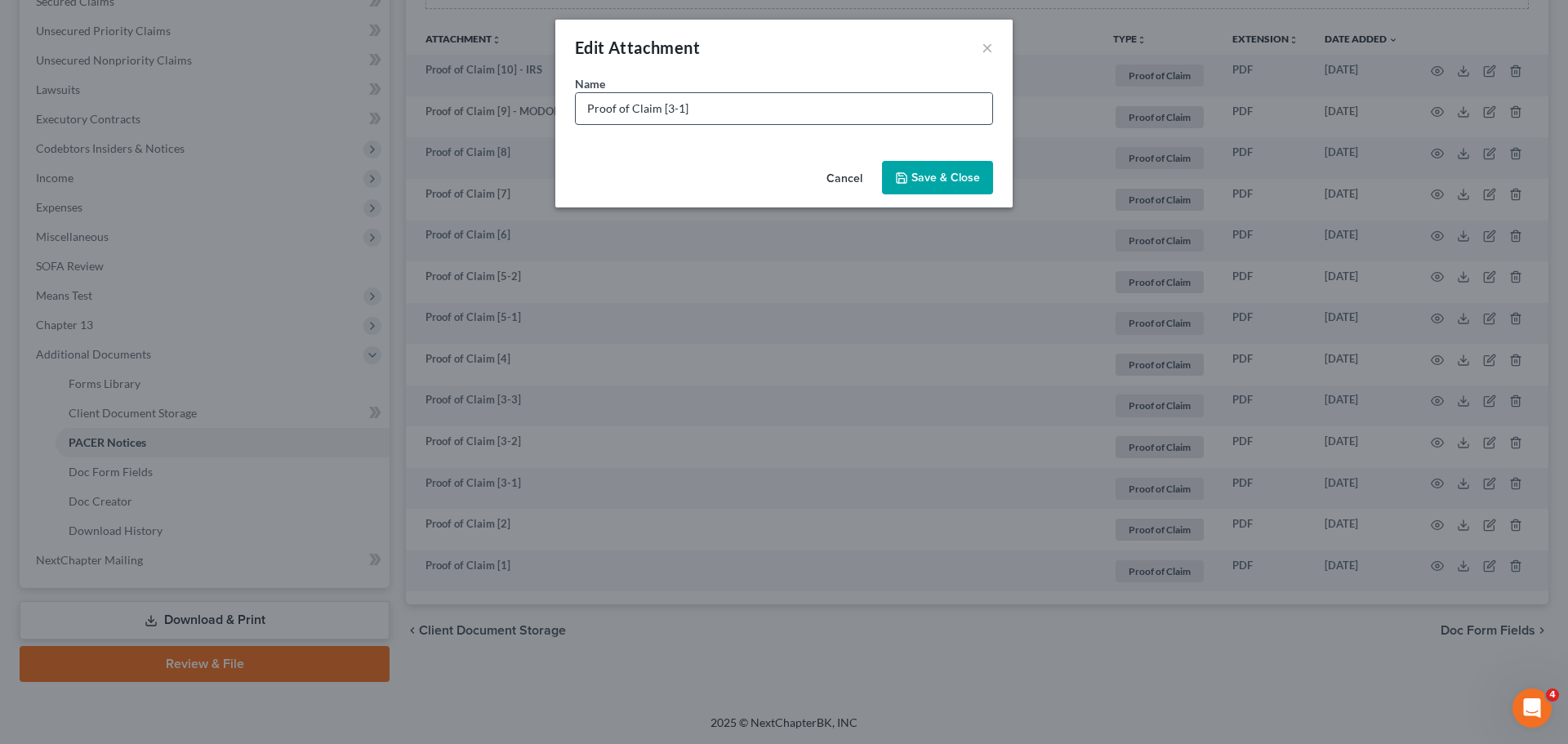
click at [732, 103] on input "Proof of Claim [3-1]" at bounding box center [784, 108] width 417 height 31
type input "Proof of Claim [3-1] - DOE"
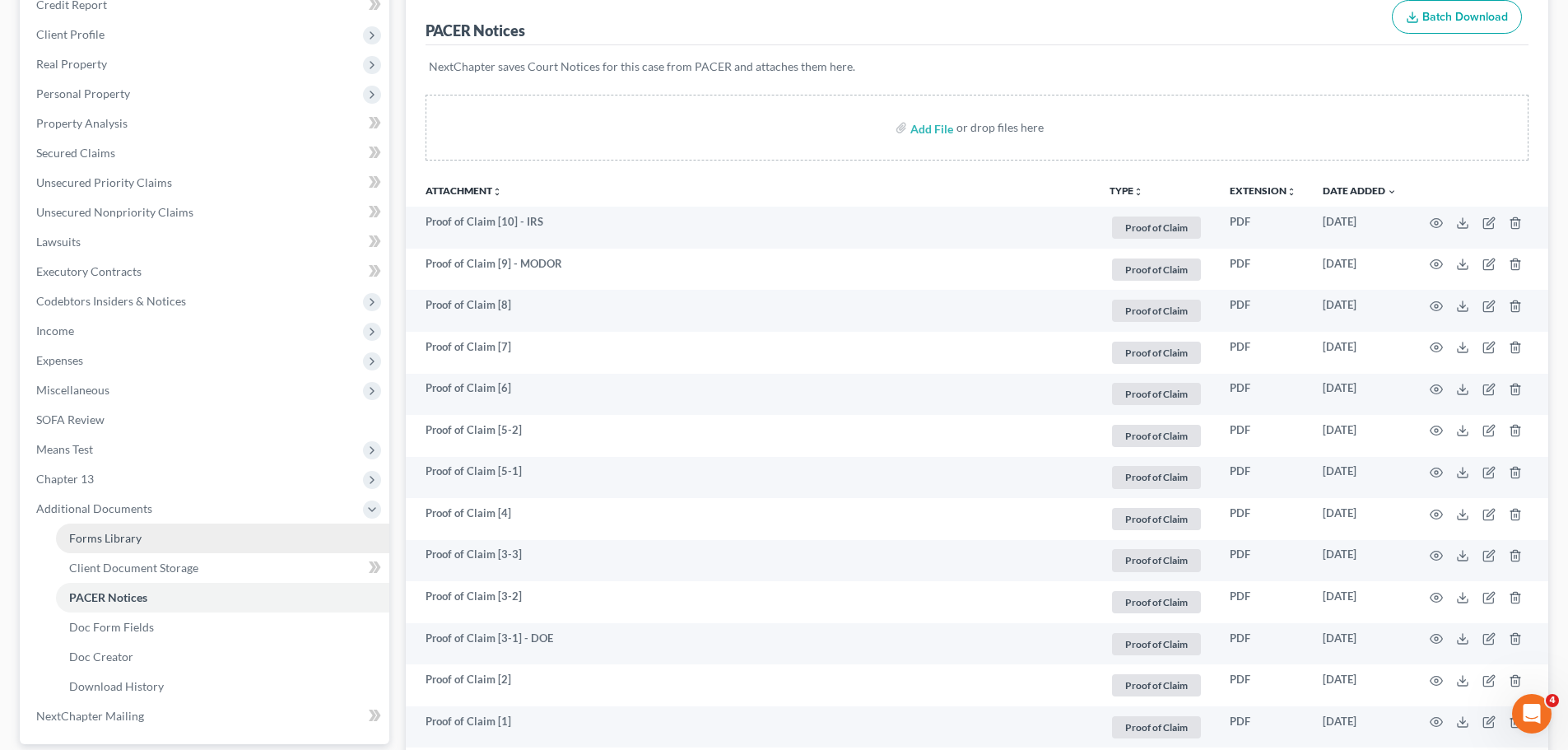
scroll to position [0, 0]
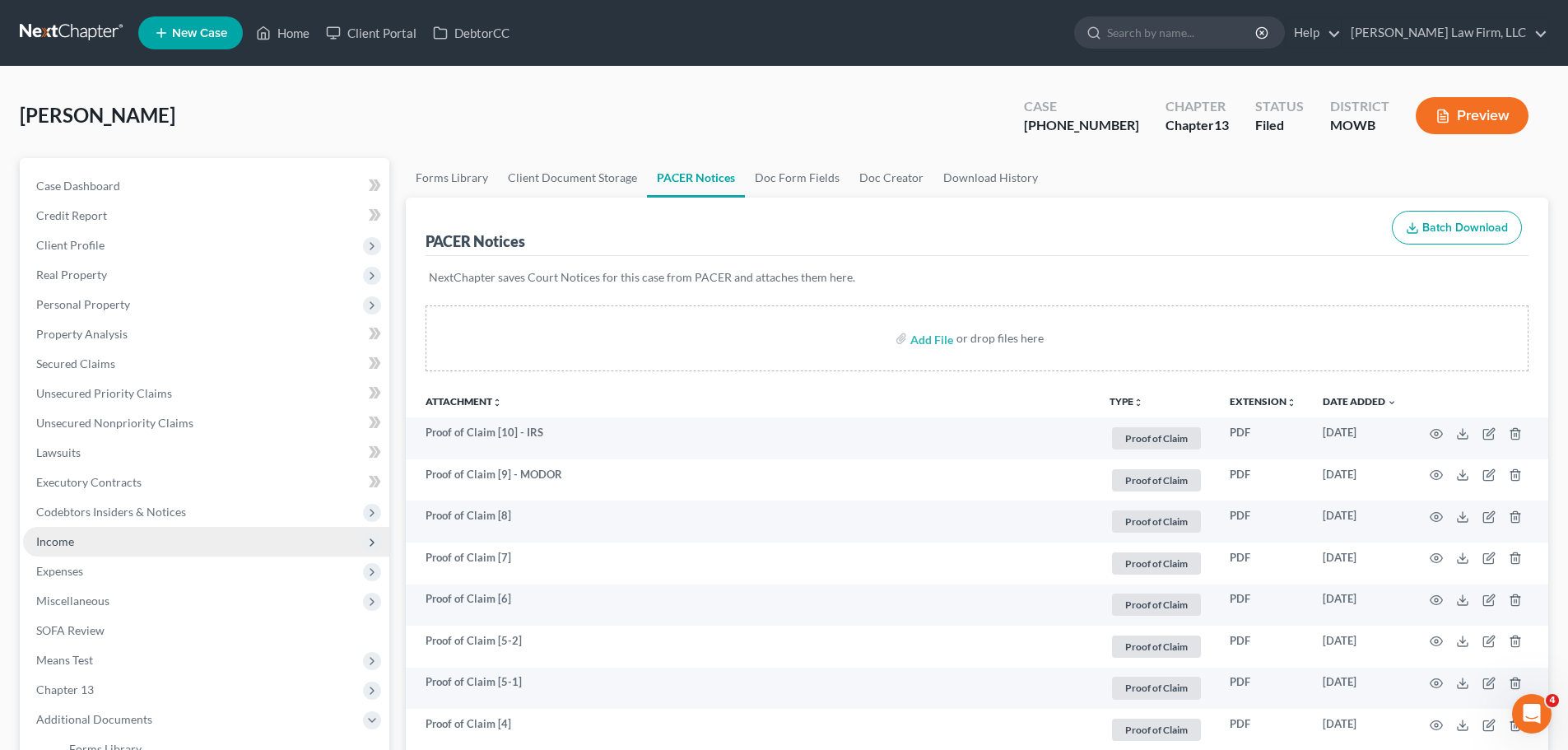
click at [83, 544] on span "Income" at bounding box center [207, 542] width 367 height 29
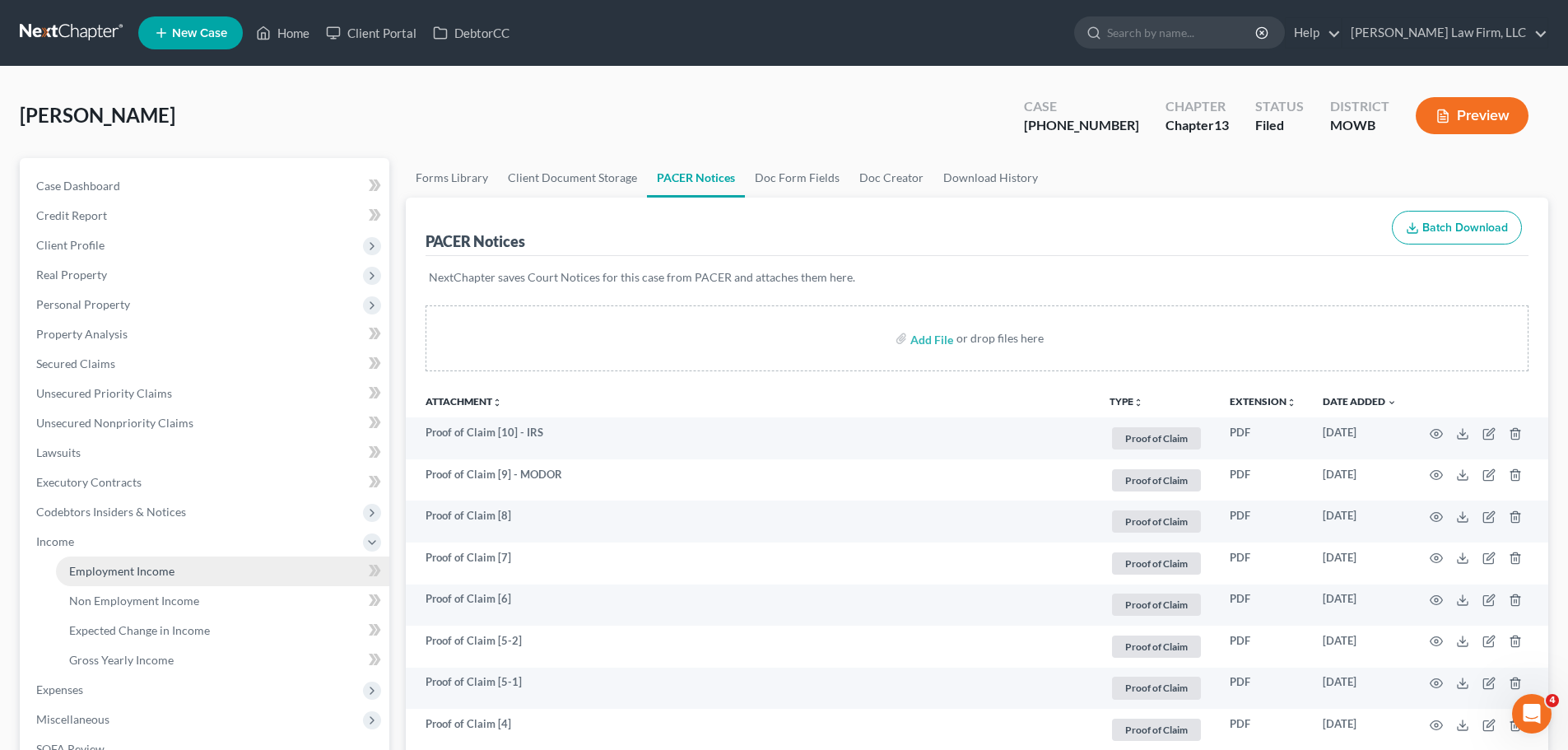
click at [132, 572] on span "Employment Income" at bounding box center [121, 571] width 105 height 14
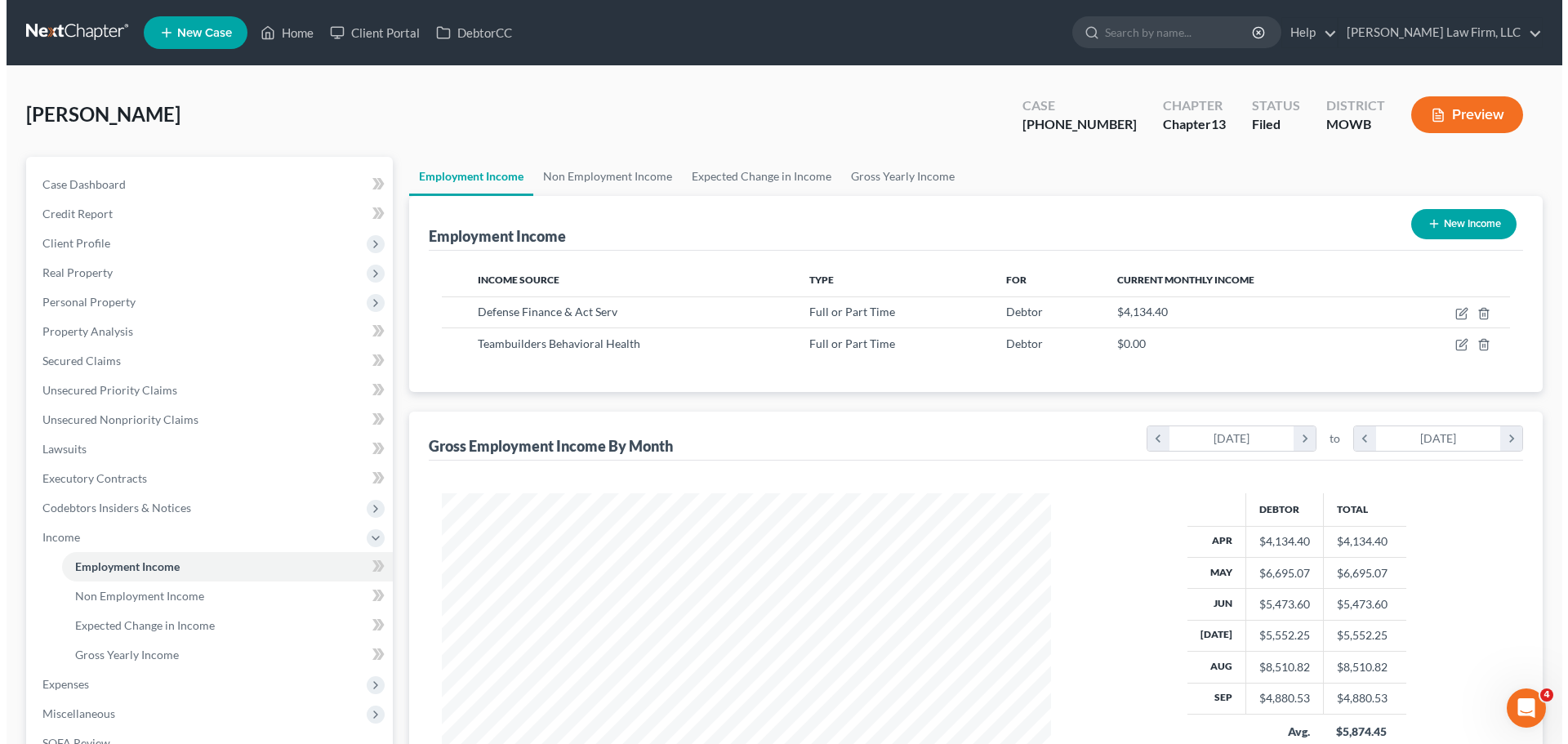
scroll to position [305, 642]
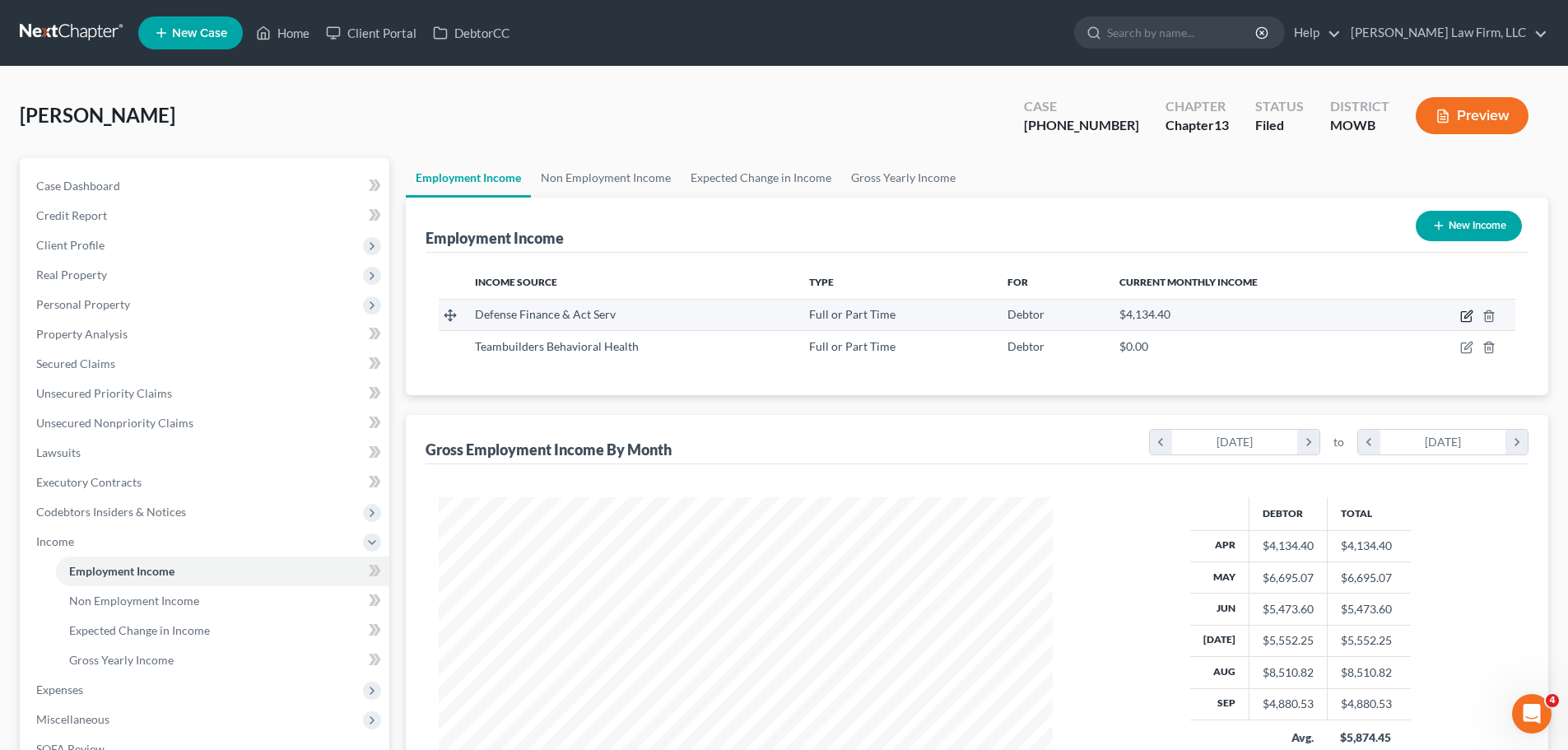
click at [1470, 313] on icon "button" at bounding box center [1466, 316] width 13 height 13
select select "0"
select select "36"
select select "1"
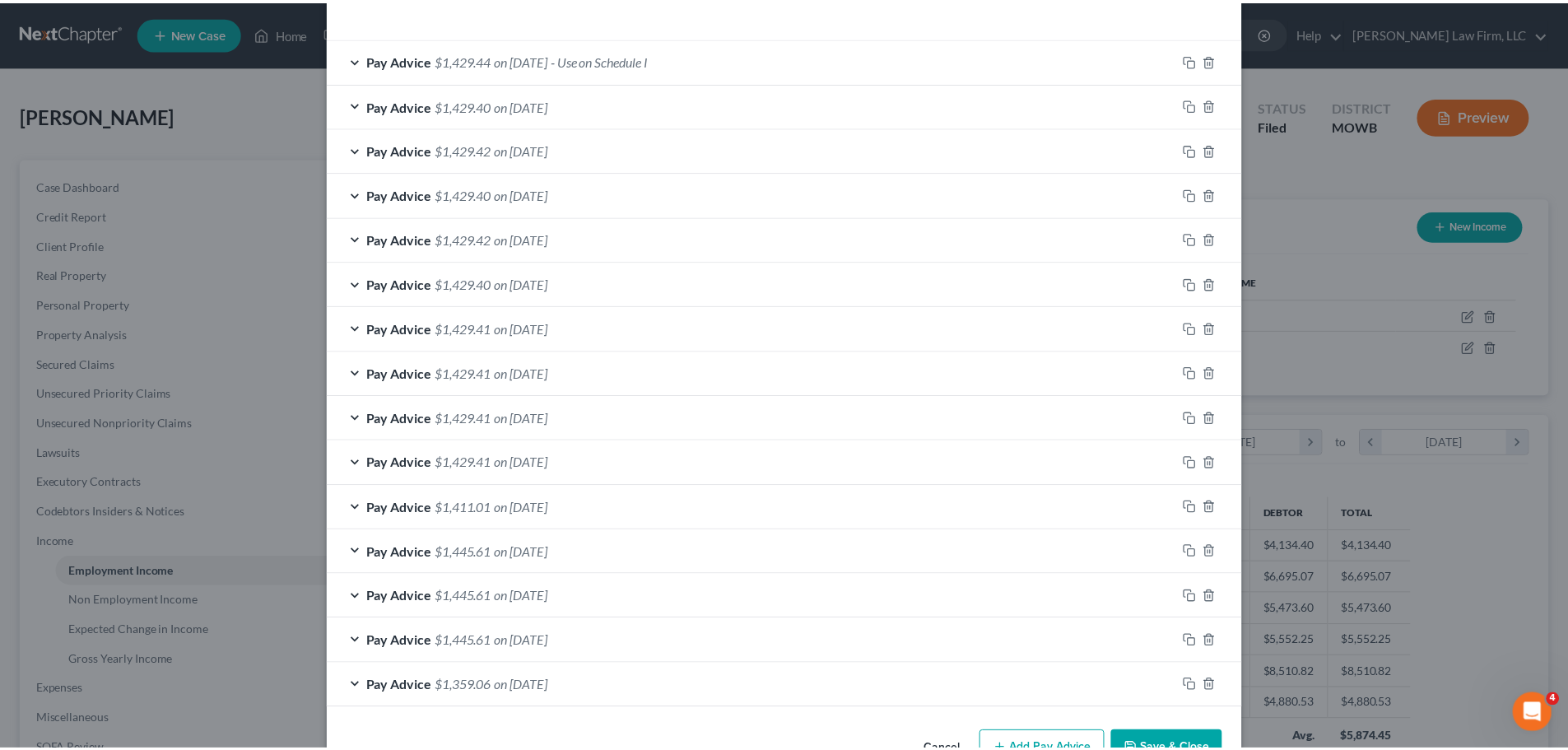
scroll to position [598, 0]
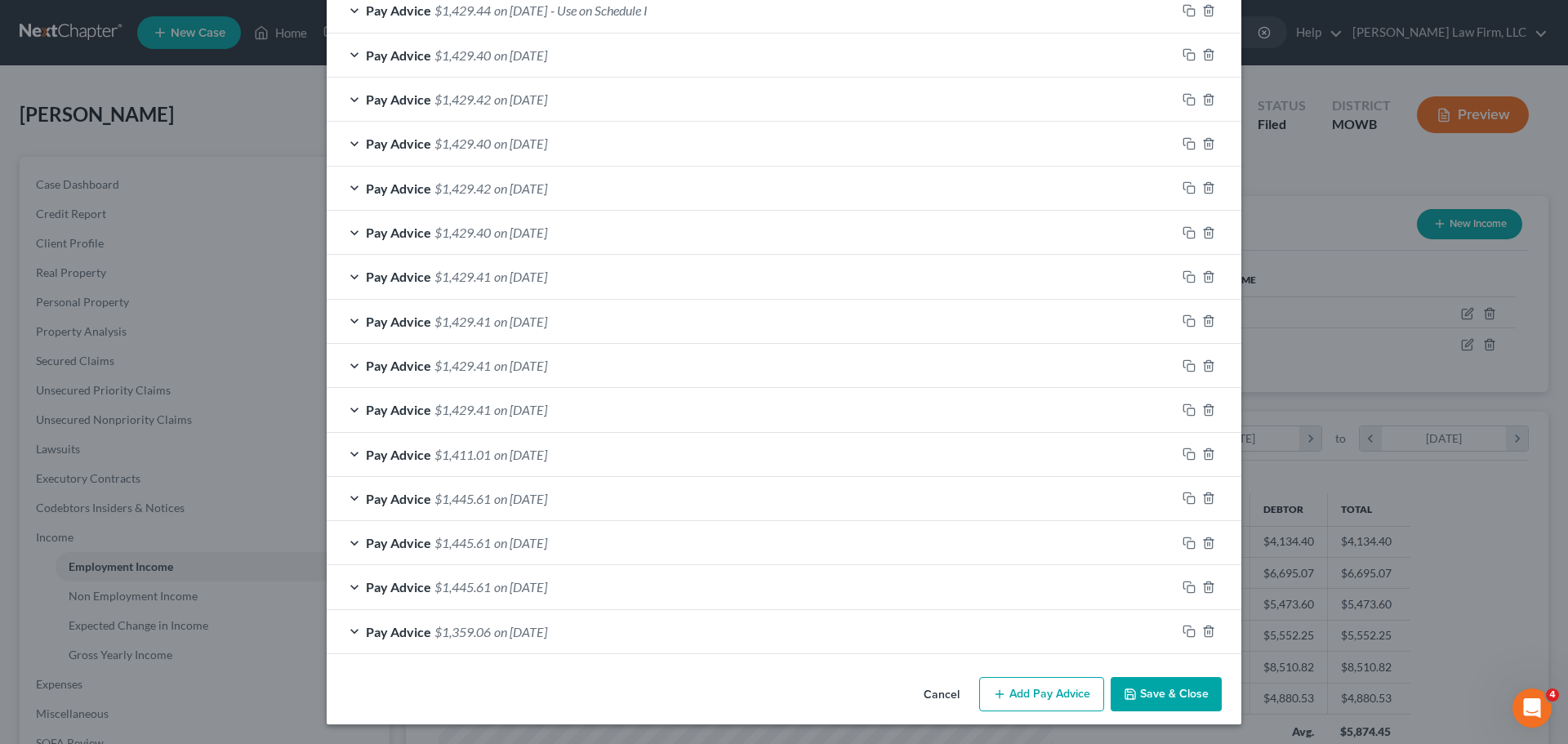
click at [1166, 691] on button "Save & Close" at bounding box center [1167, 694] width 111 height 34
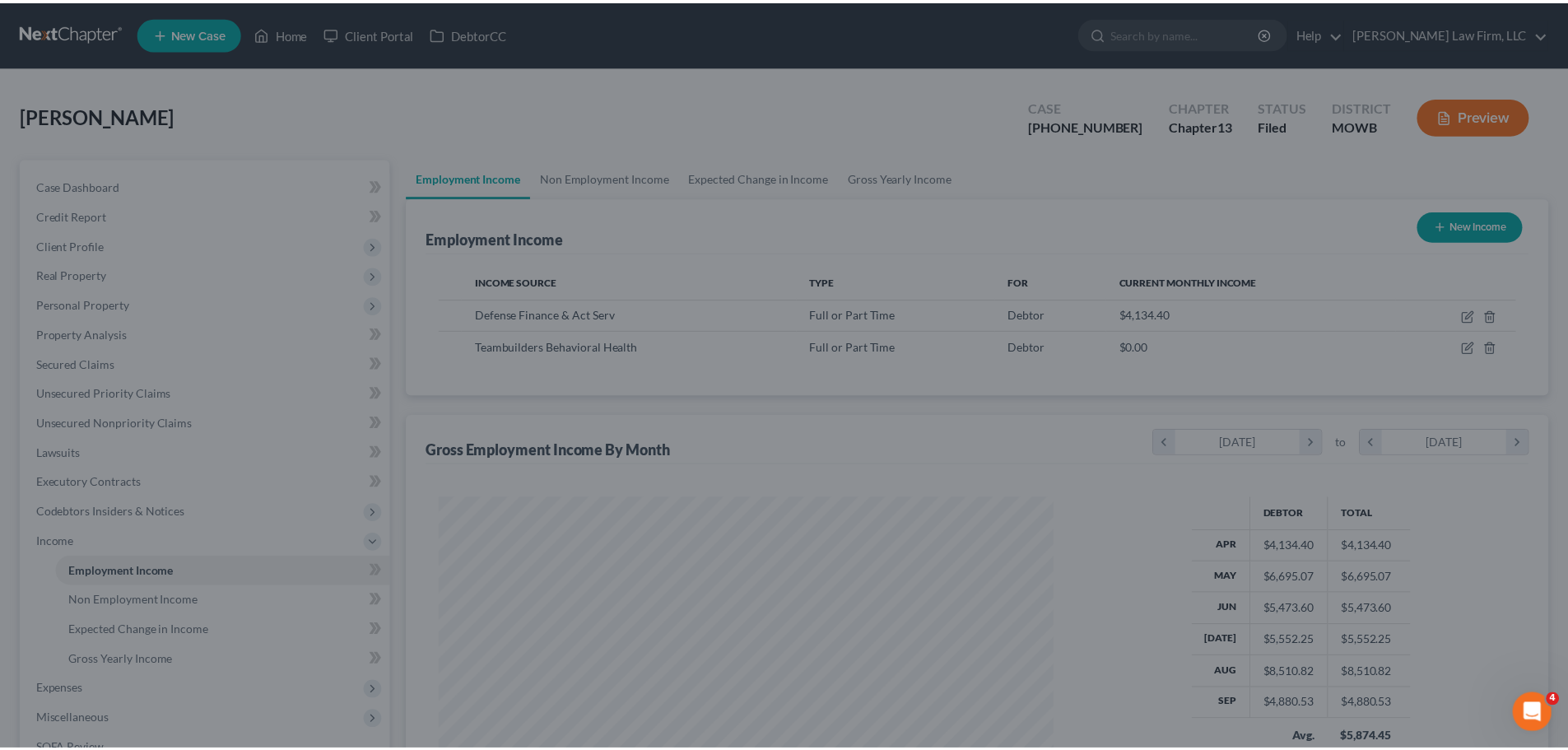
scroll to position [823100, 822296]
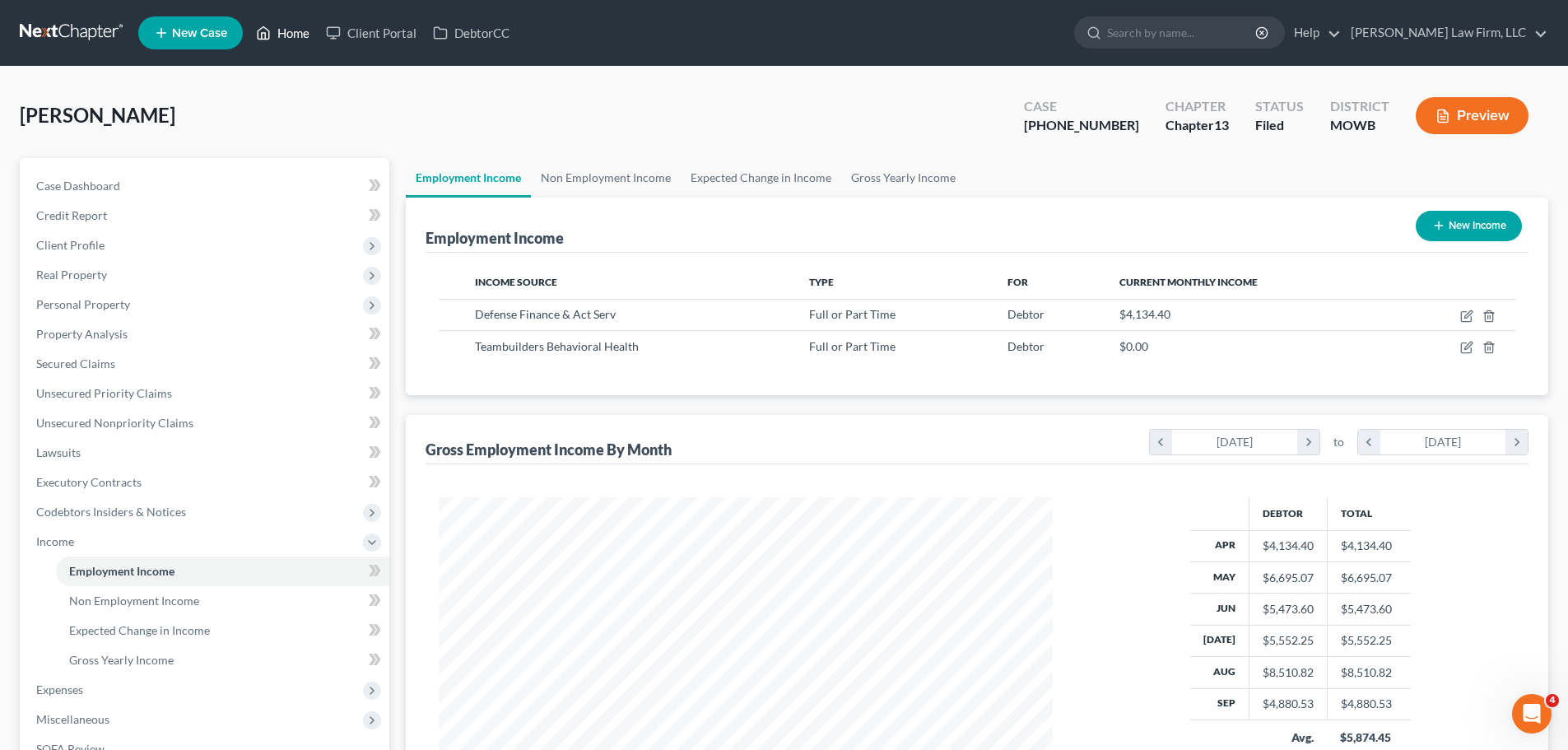
click at [292, 35] on link "Home" at bounding box center [282, 33] width 70 height 29
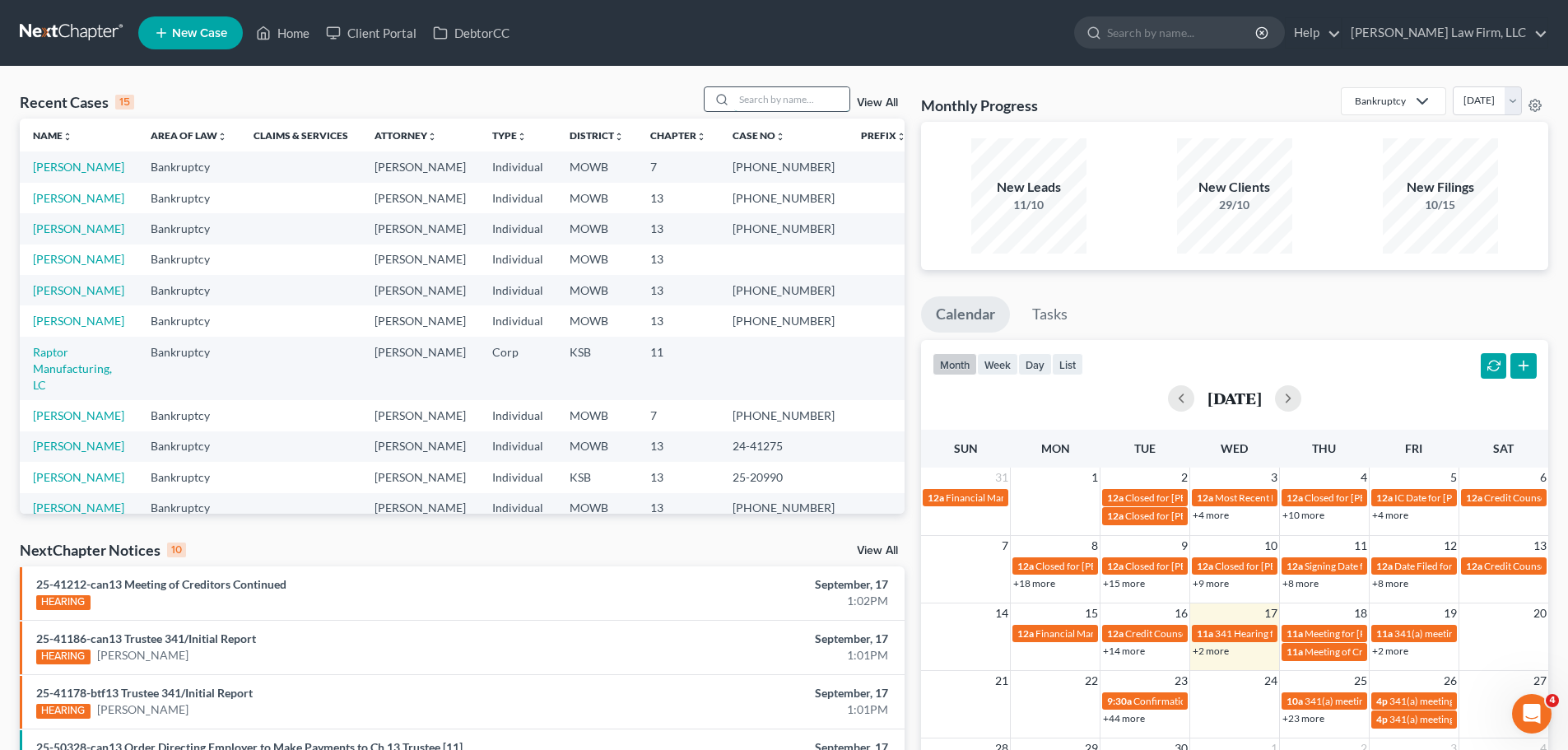
click at [824, 99] on input "search" at bounding box center [792, 99] width 115 height 24
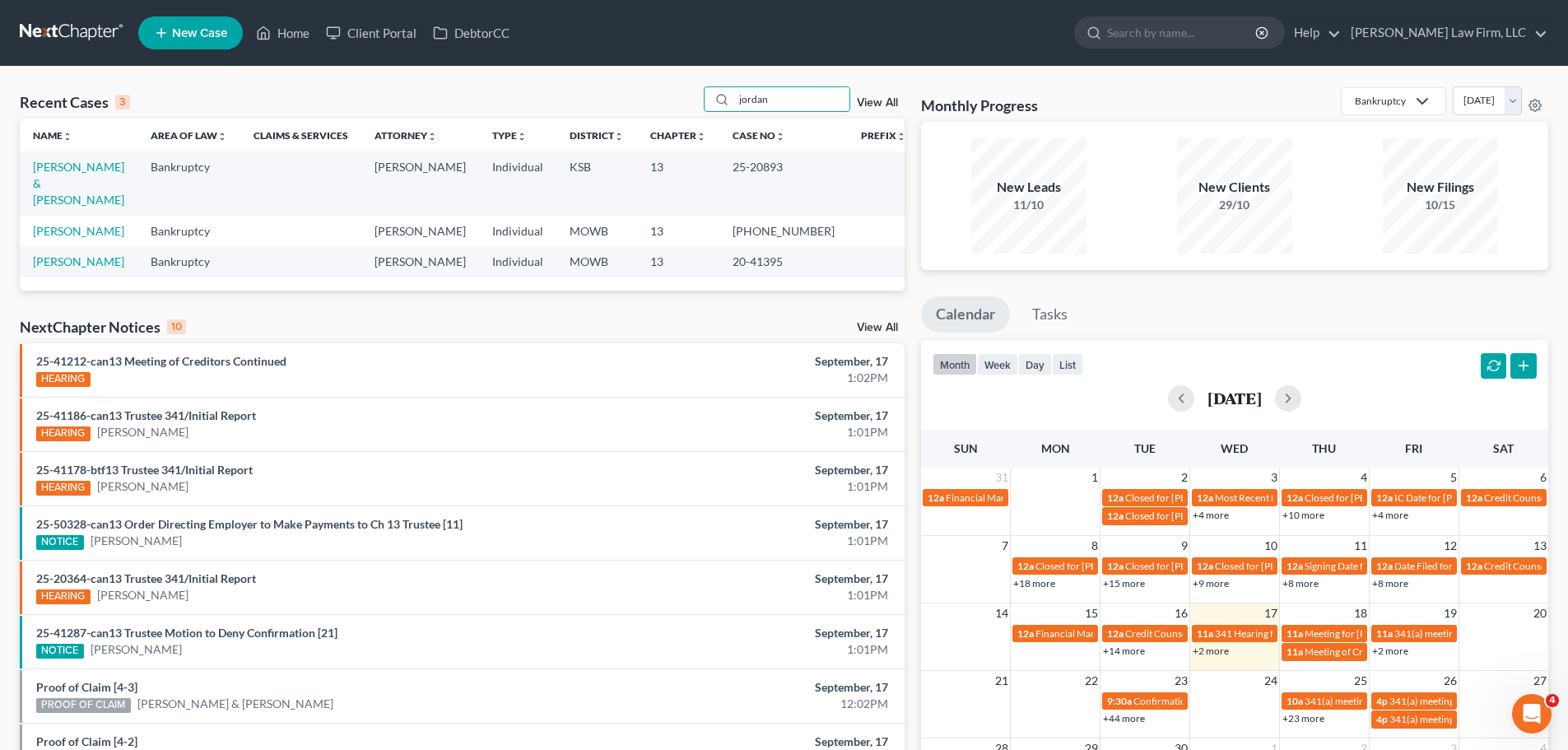
type input "jordan"
click at [1159, 92] on div "Monthly Progress Bankruptcy Bankruptcy Other [DATE] [DATE] [DATE] [DATE] [DATE]…" at bounding box center [1234, 103] width 627 height 35
click at [1247, 25] on input "search" at bounding box center [1182, 32] width 151 height 30
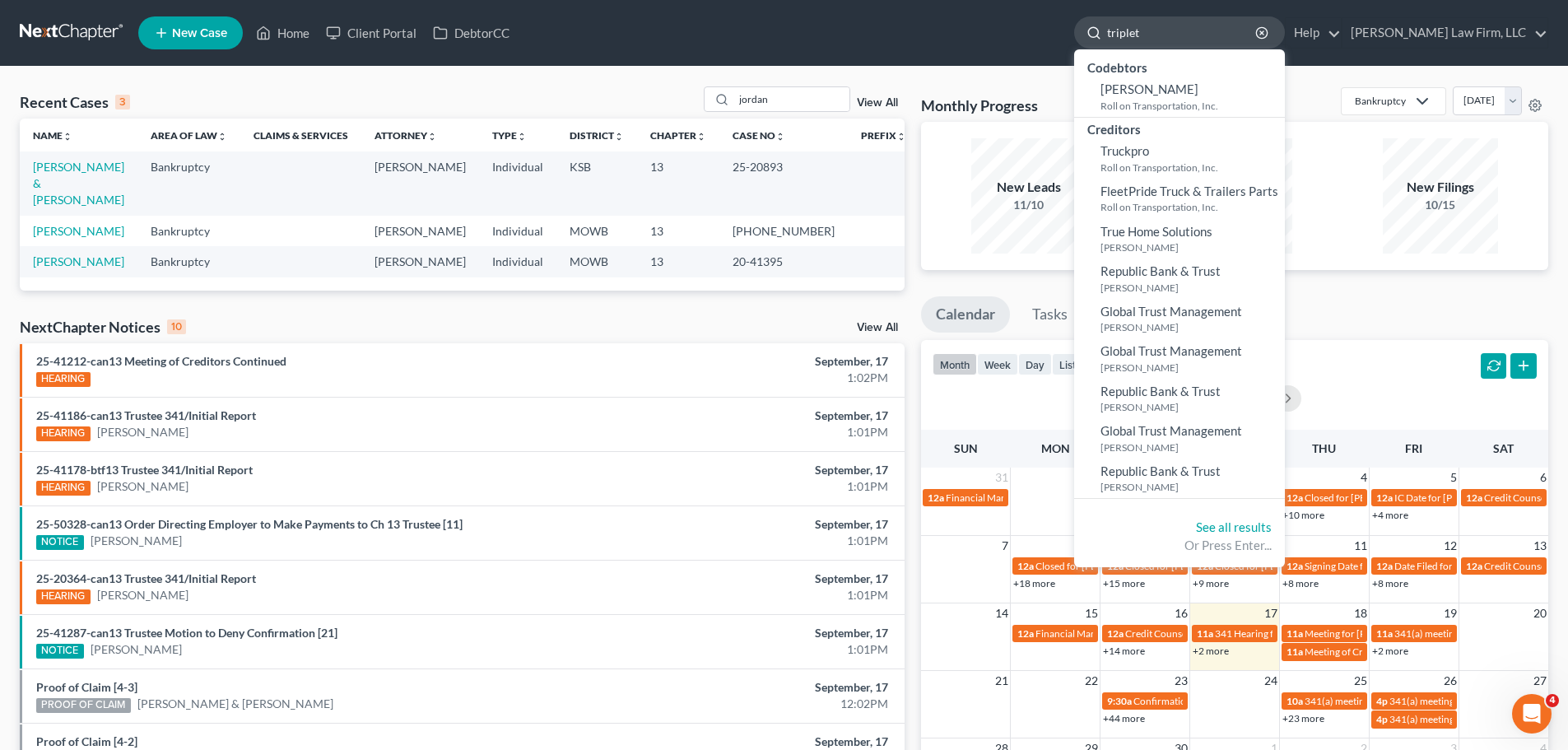
type input "[PERSON_NAME]"
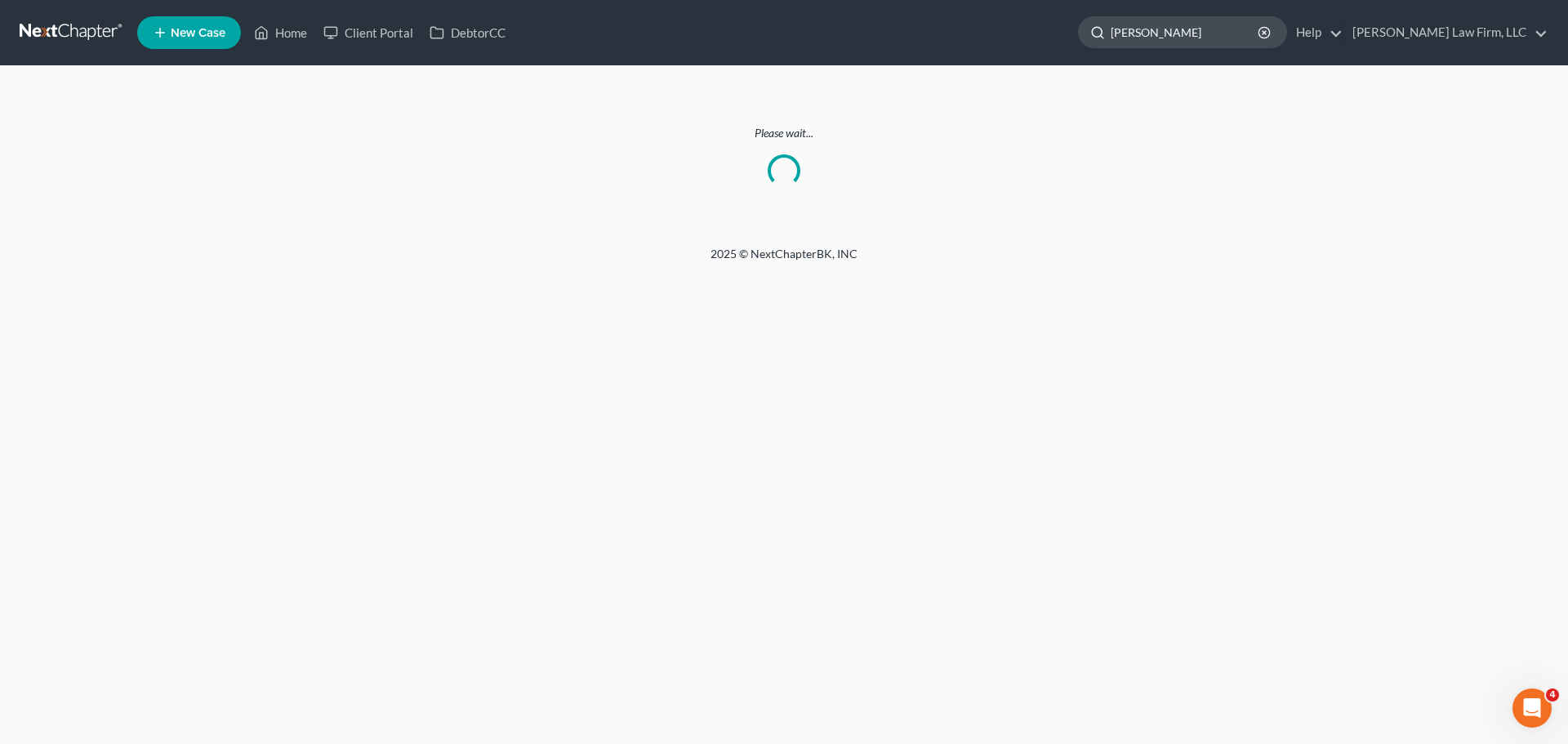
click at [1234, 27] on input "[PERSON_NAME]" at bounding box center [1185, 32] width 149 height 30
click at [290, 37] on link "Home" at bounding box center [280, 32] width 69 height 29
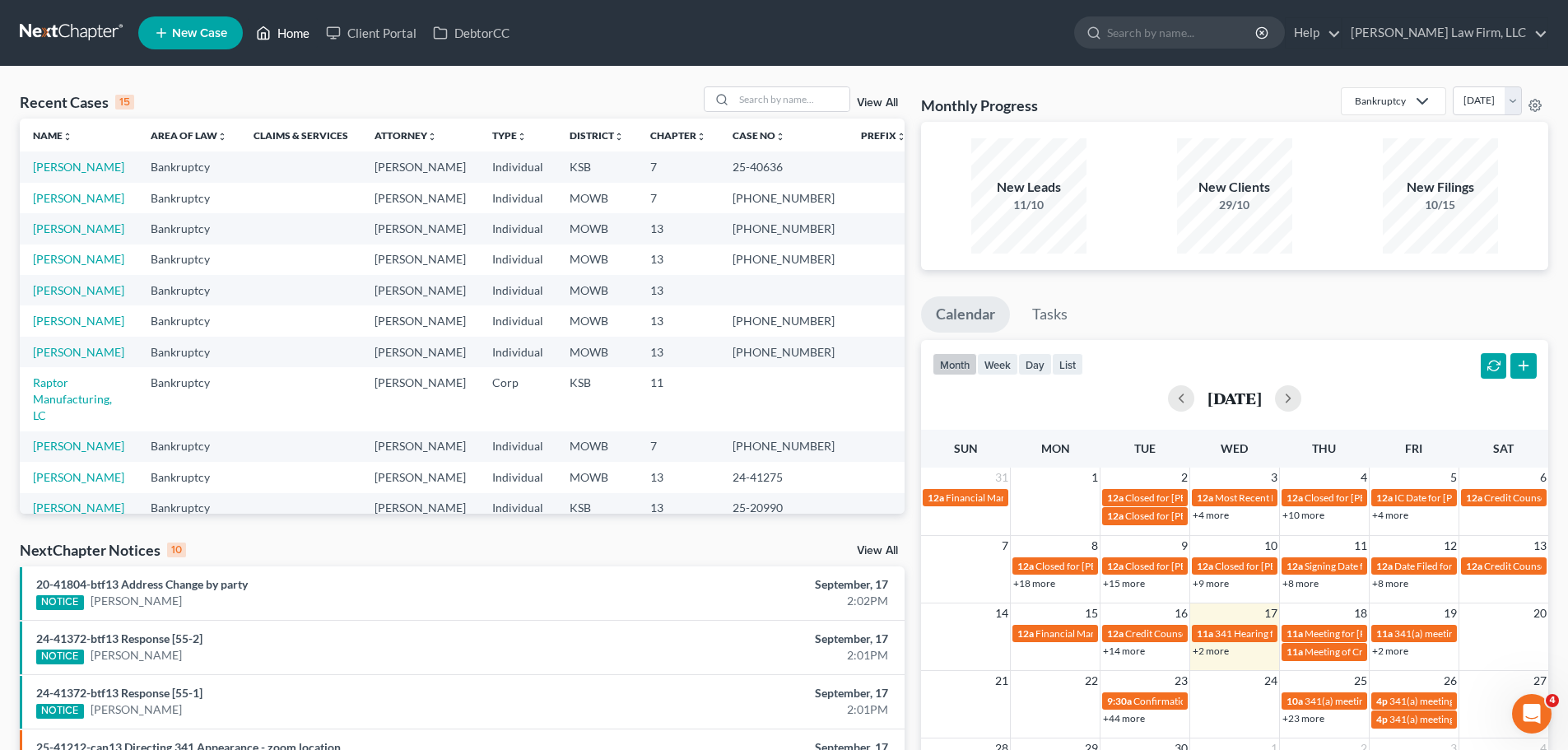
click at [314, 30] on link "Home" at bounding box center [282, 33] width 70 height 29
click at [806, 102] on input "search" at bounding box center [792, 99] width 115 height 24
type input "fells"
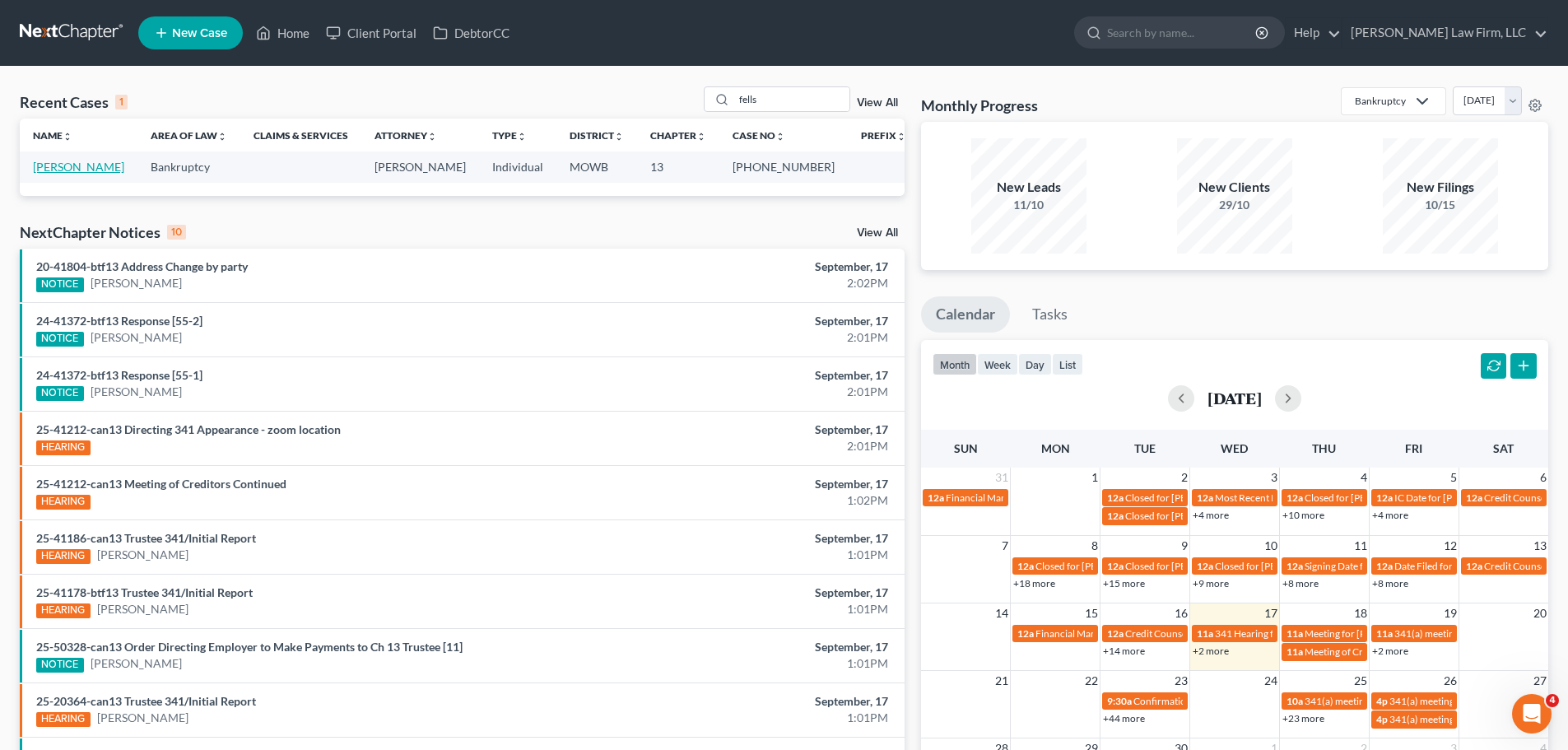
click at [70, 166] on link "[PERSON_NAME]" at bounding box center [78, 167] width 91 height 14
select select "6"
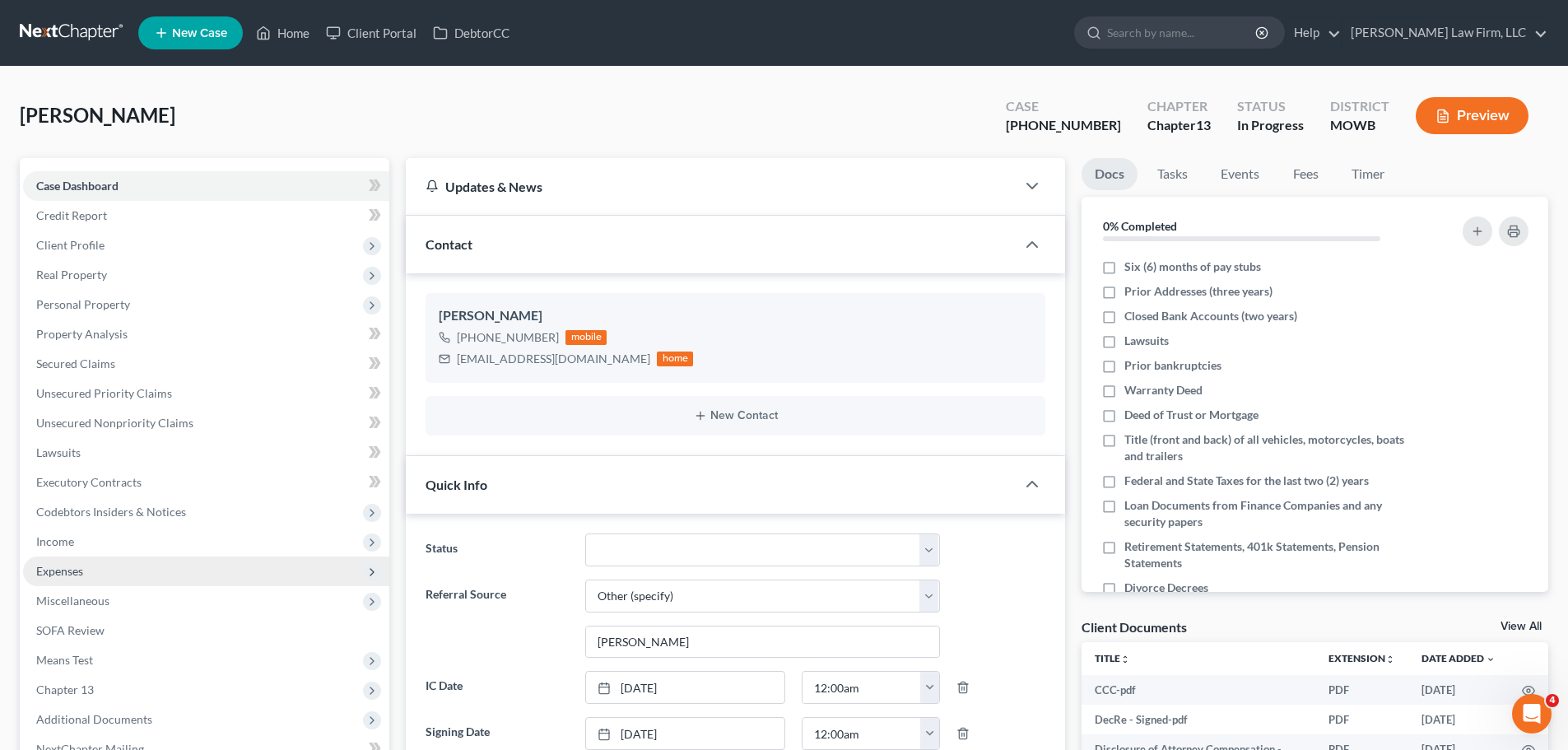
click at [93, 570] on span "Expenses" at bounding box center [207, 571] width 367 height 29
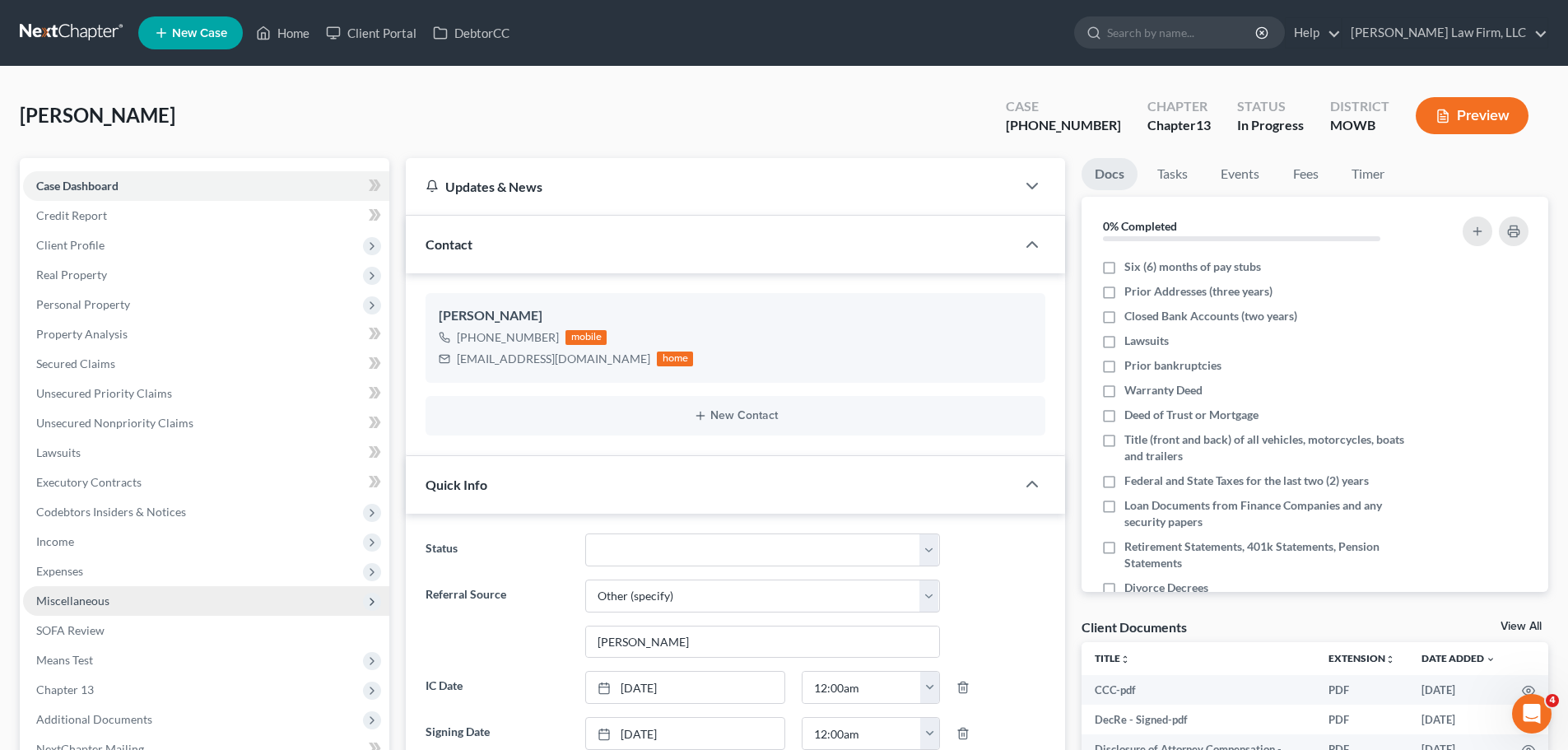
scroll to position [1806, 0]
click at [127, 601] on link "Home" at bounding box center [222, 601] width 333 height 29
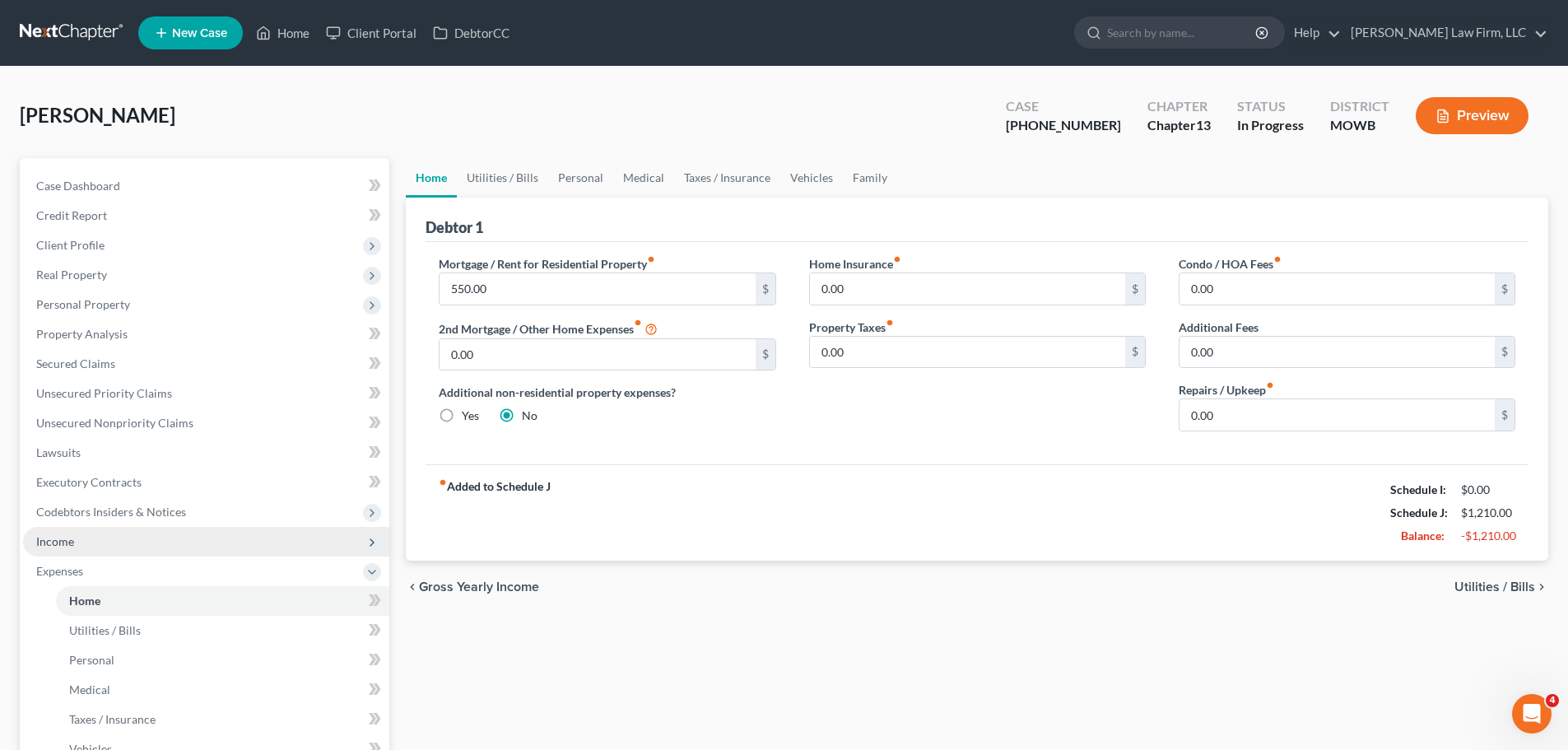
click at [87, 539] on span "Income" at bounding box center [207, 542] width 367 height 29
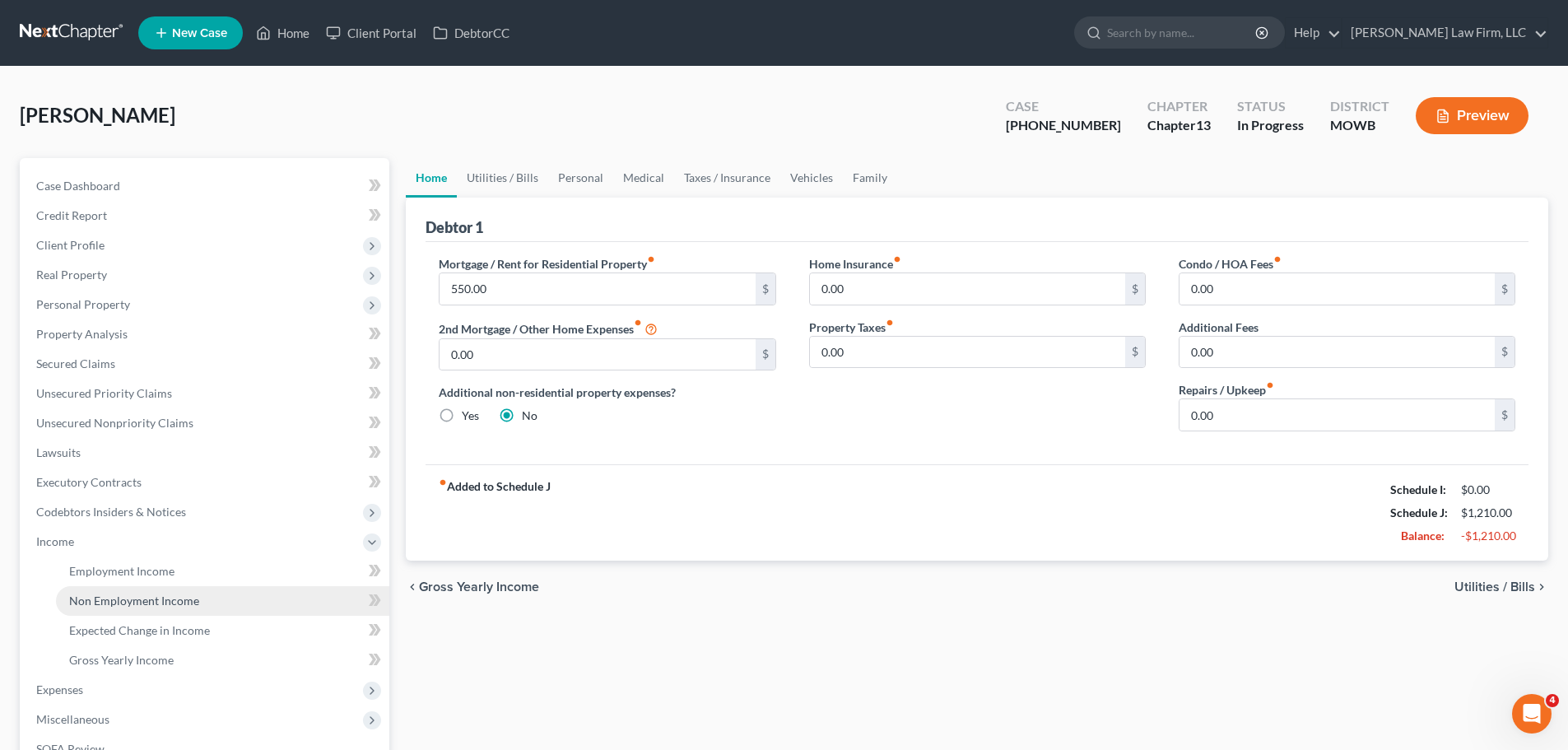
click at [135, 586] on link "Non Employment Income" at bounding box center [222, 601] width 333 height 29
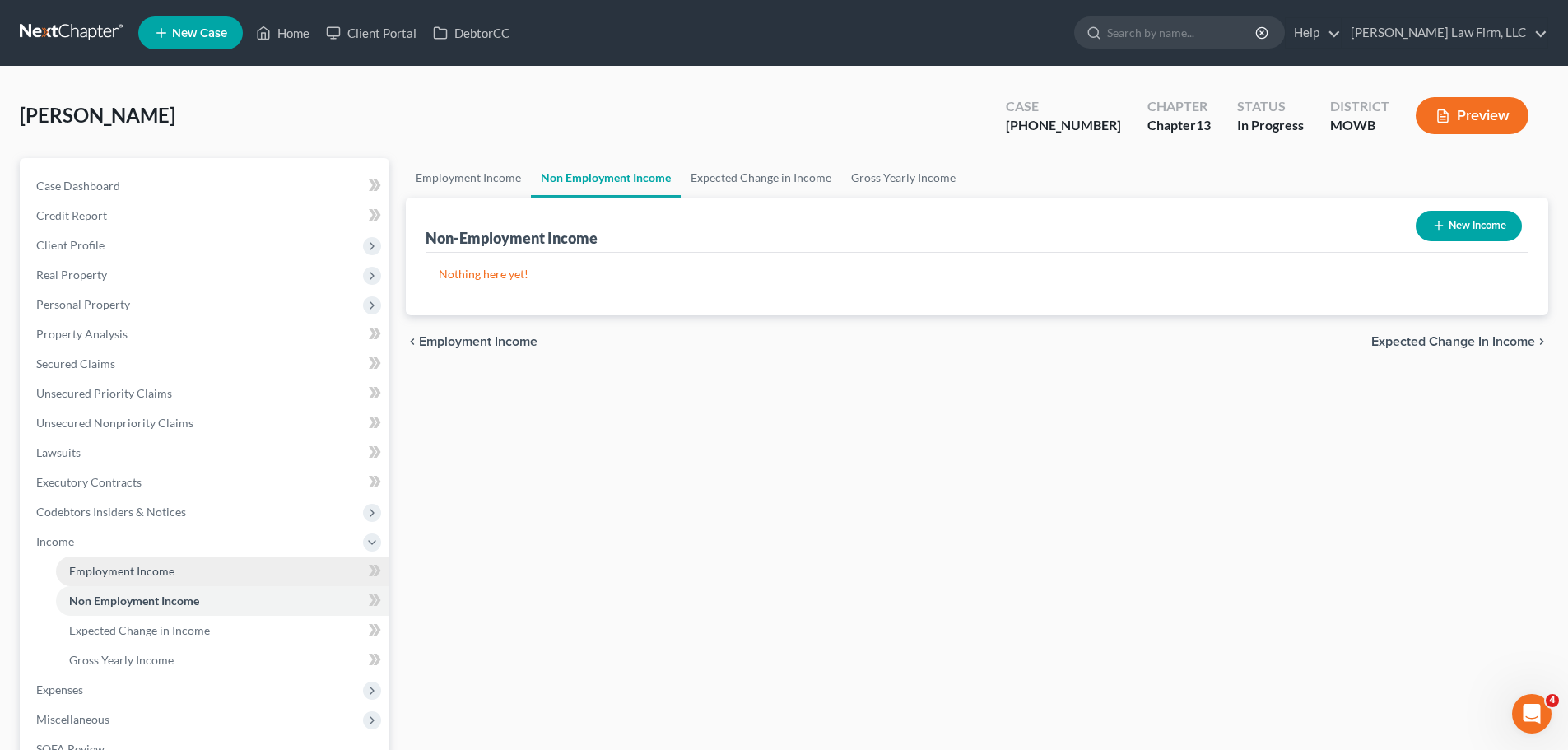
click at [134, 562] on link "Employment Income" at bounding box center [222, 571] width 333 height 29
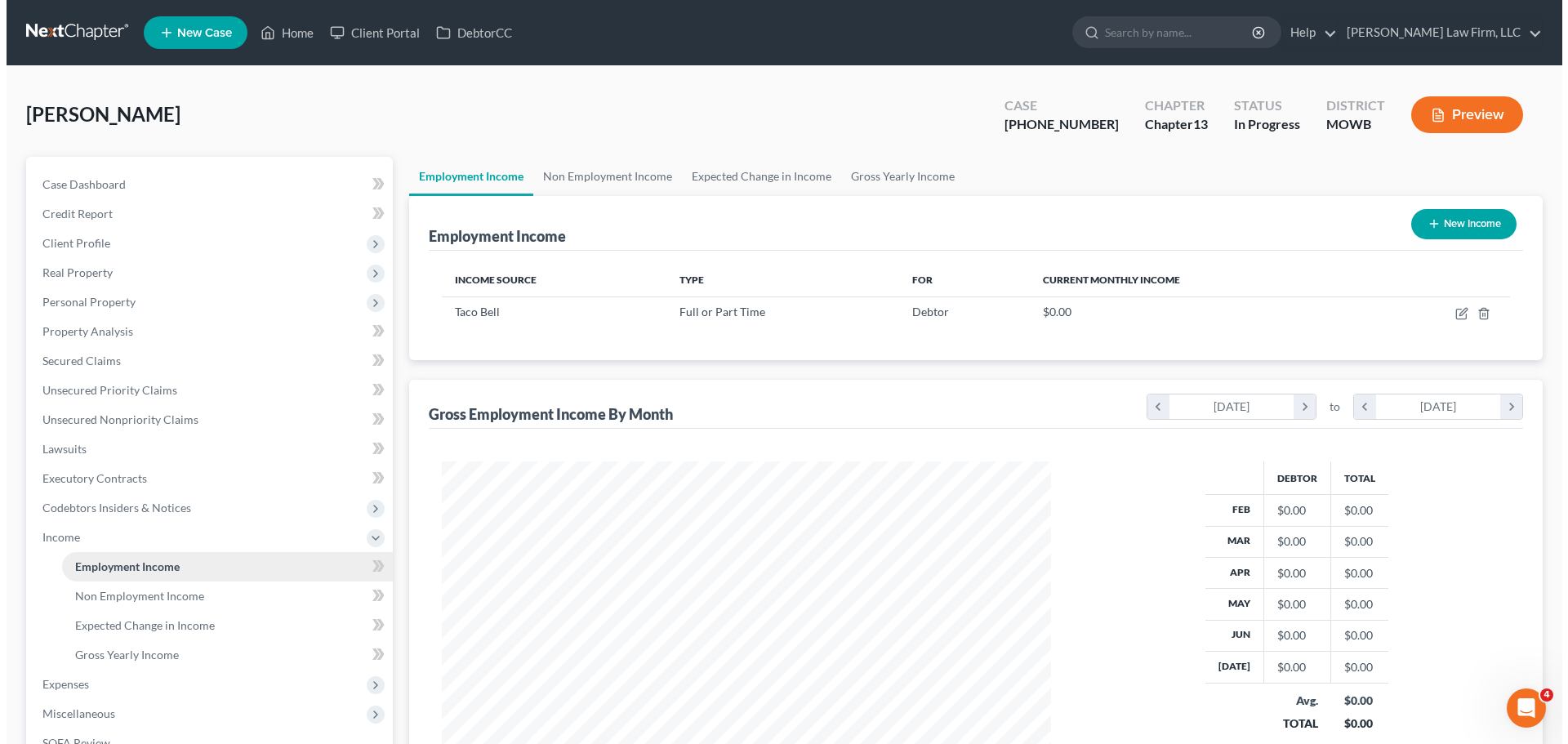
scroll to position [305, 642]
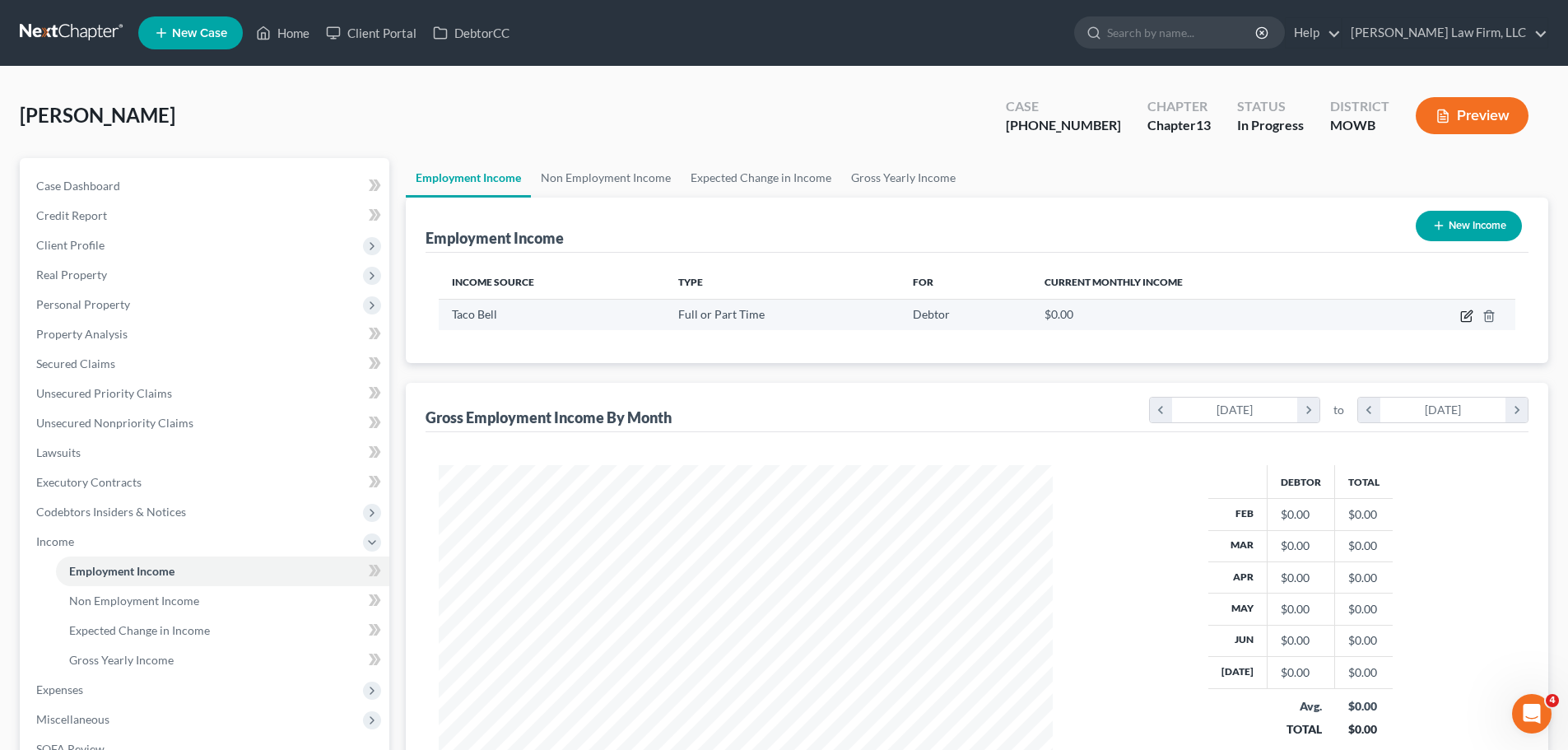
click at [1469, 316] on icon "button" at bounding box center [1467, 314] width 8 height 8
select select "0"
select select "26"
select select "2"
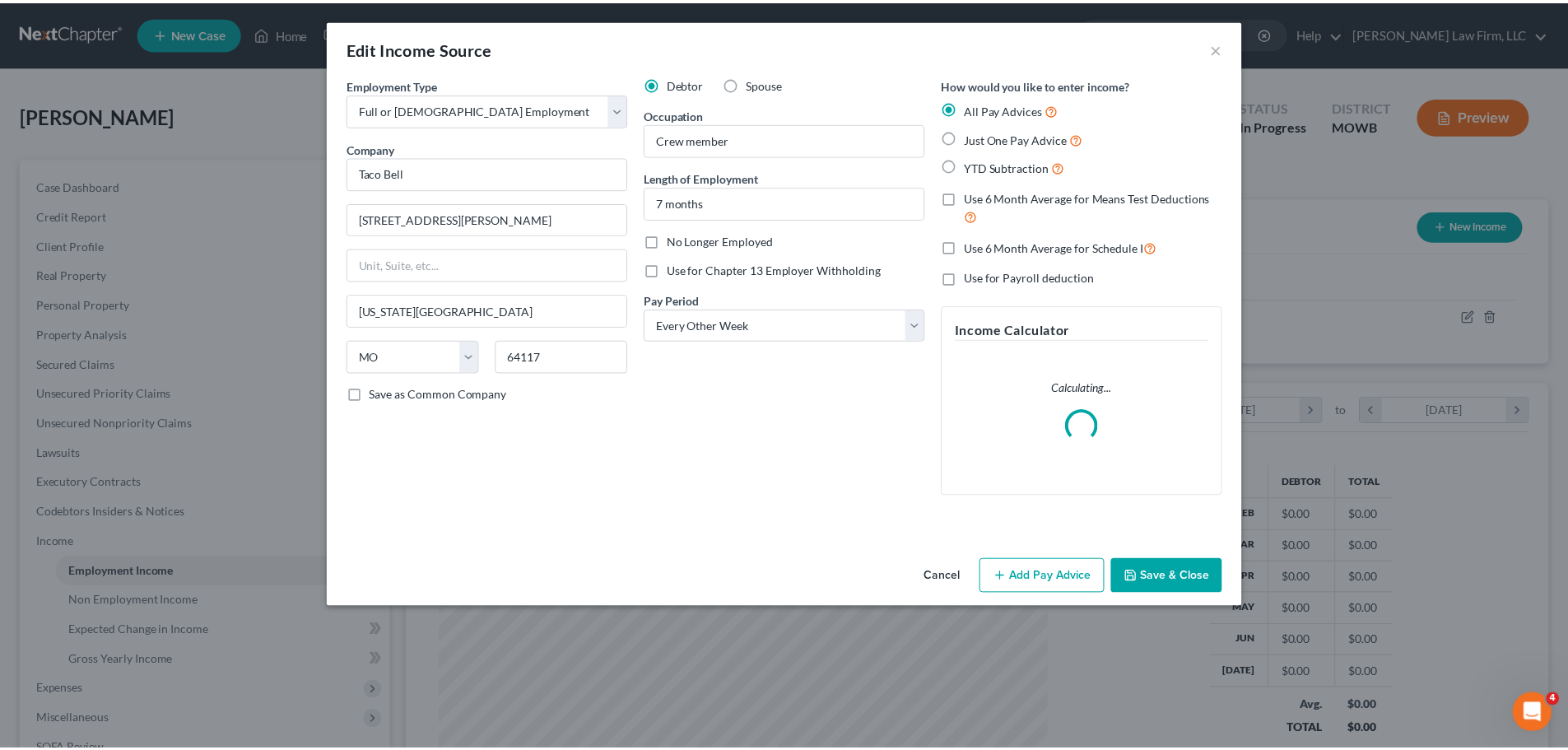
scroll to position [310, 652]
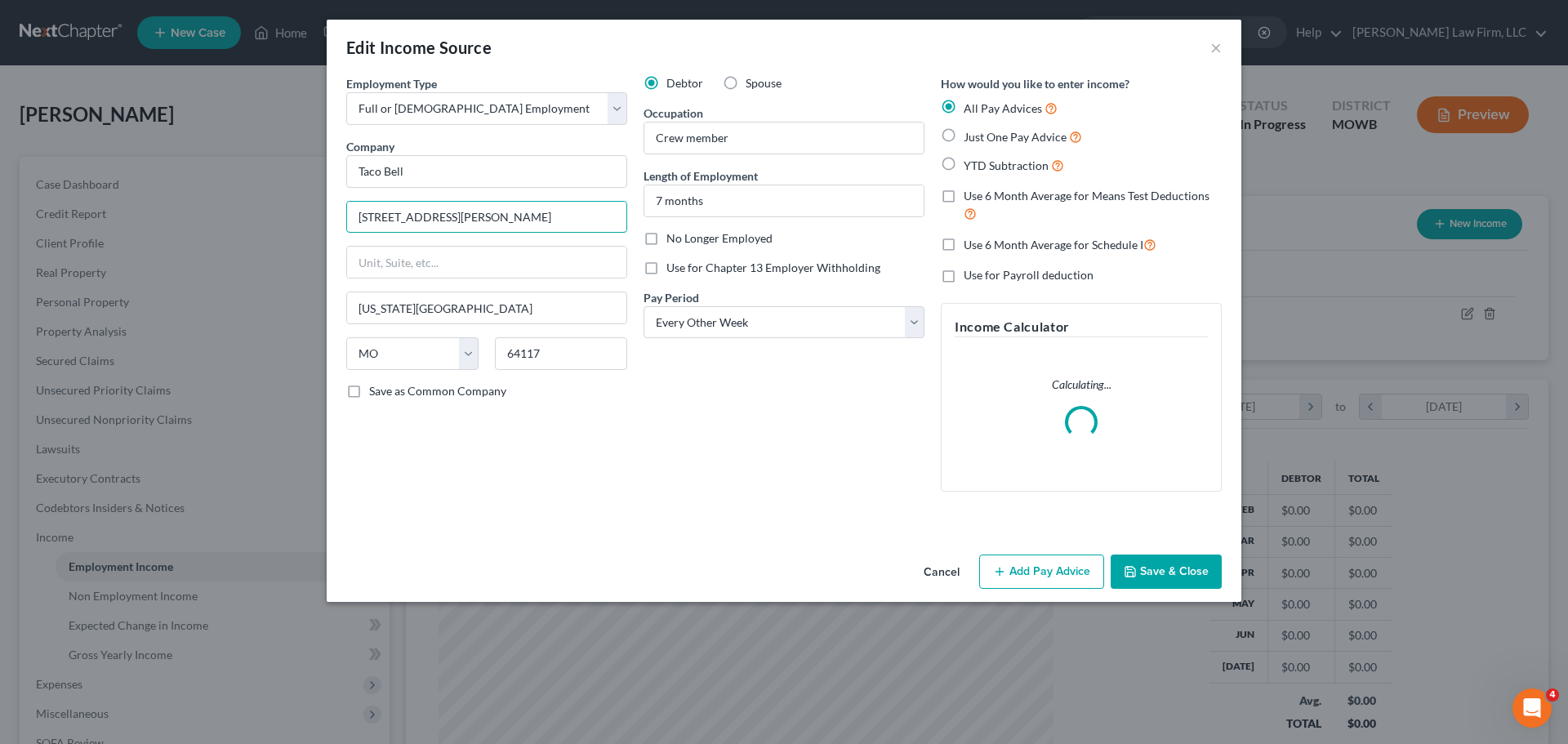
drag, startPoint x: 533, startPoint y: 231, endPoint x: 342, endPoint y: 225, distance: 191.1
click at [342, 225] on div "Employment Type * Select Full or [DEMOGRAPHIC_DATA] Employment Self Employment …" at bounding box center [487, 290] width 297 height 430
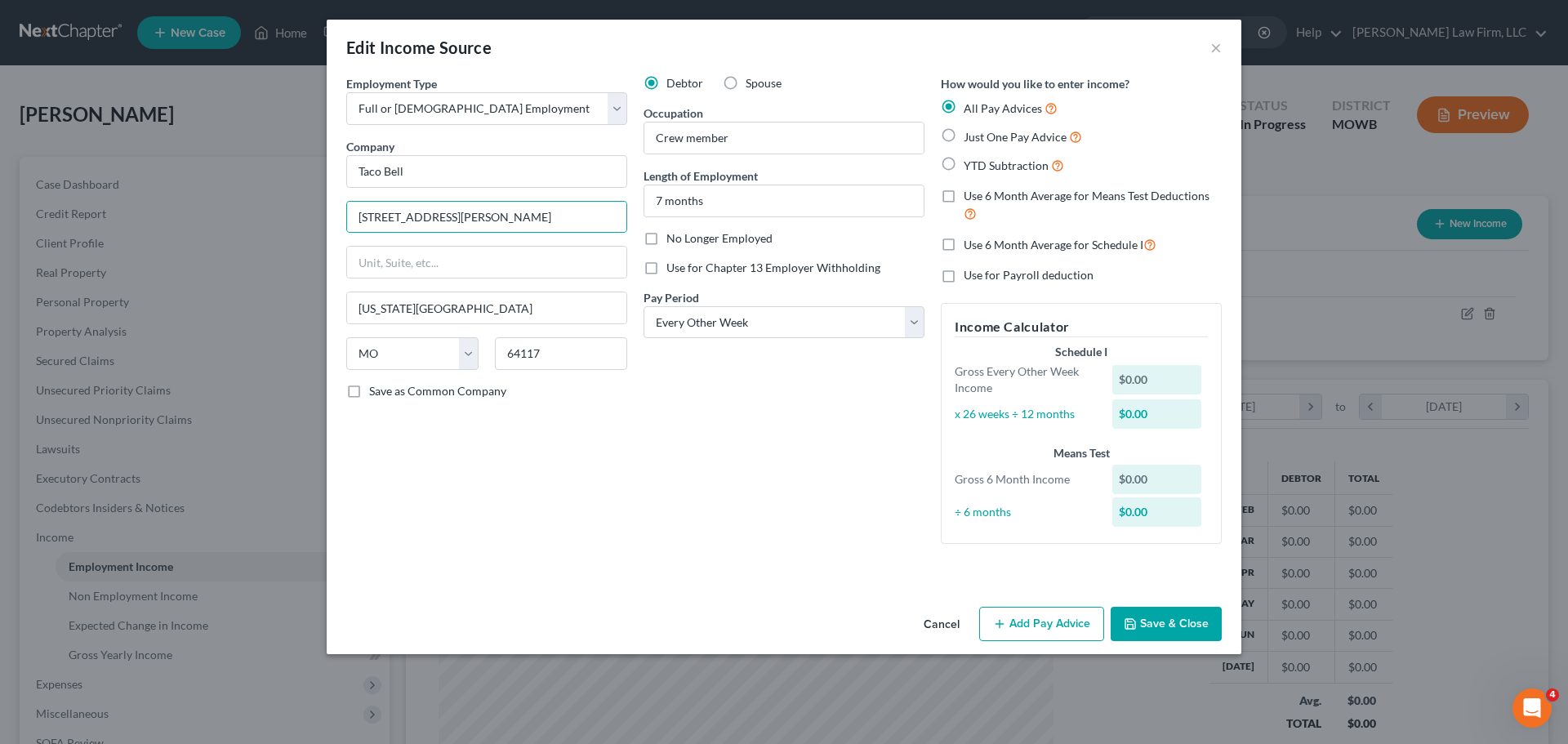
click at [1183, 618] on button "Save & Close" at bounding box center [1167, 624] width 111 height 34
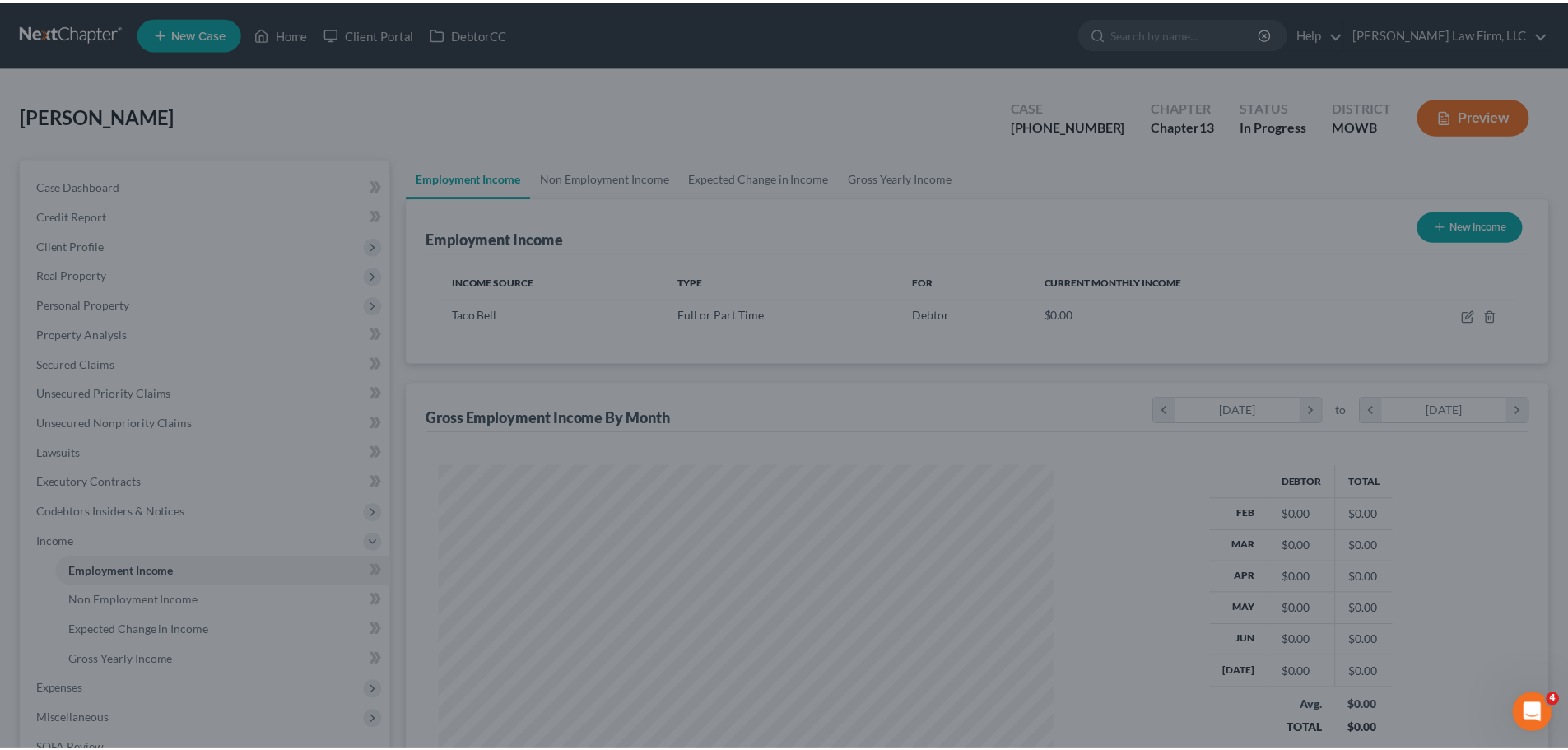
scroll to position [823100, 822296]
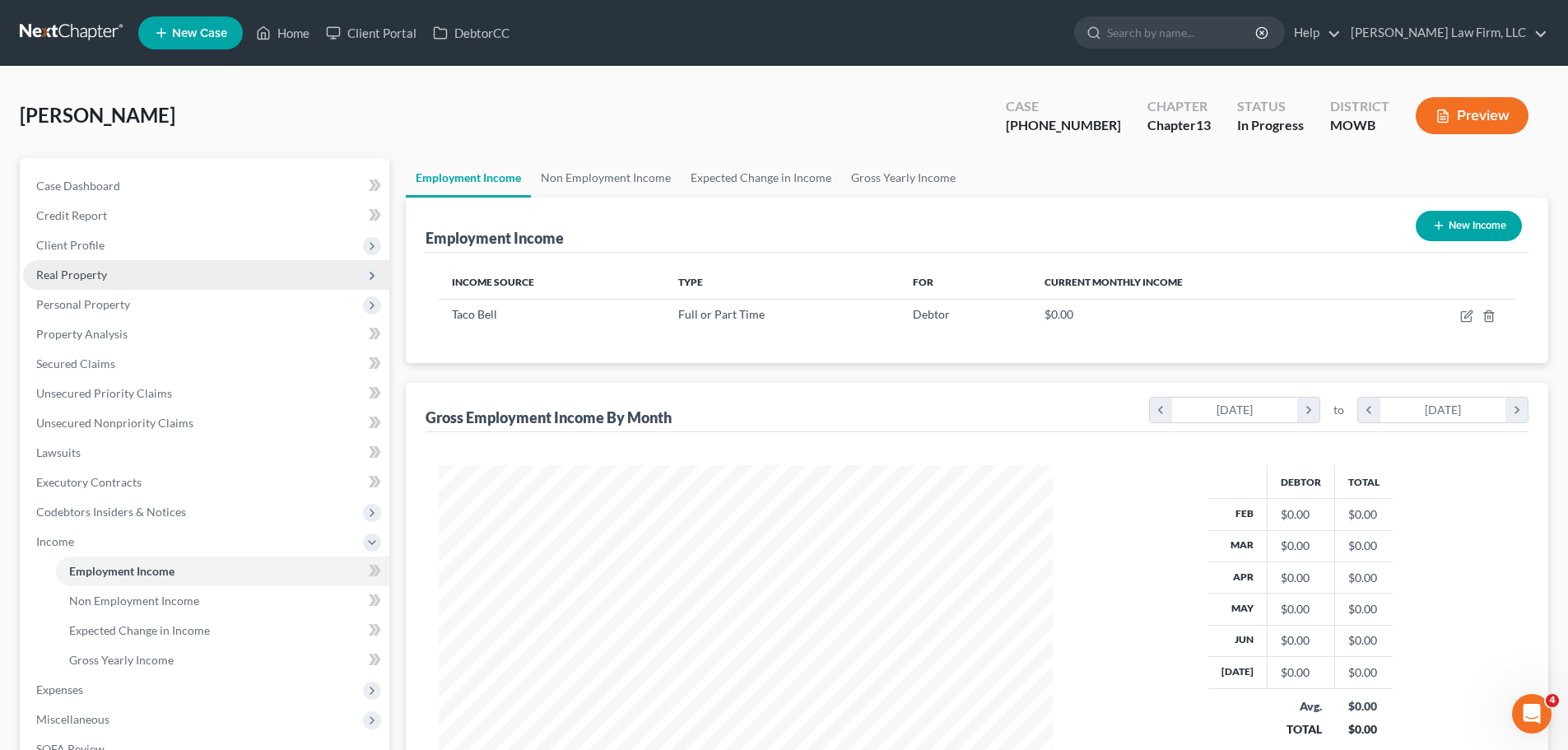
click at [110, 278] on span "Real Property" at bounding box center [207, 275] width 367 height 29
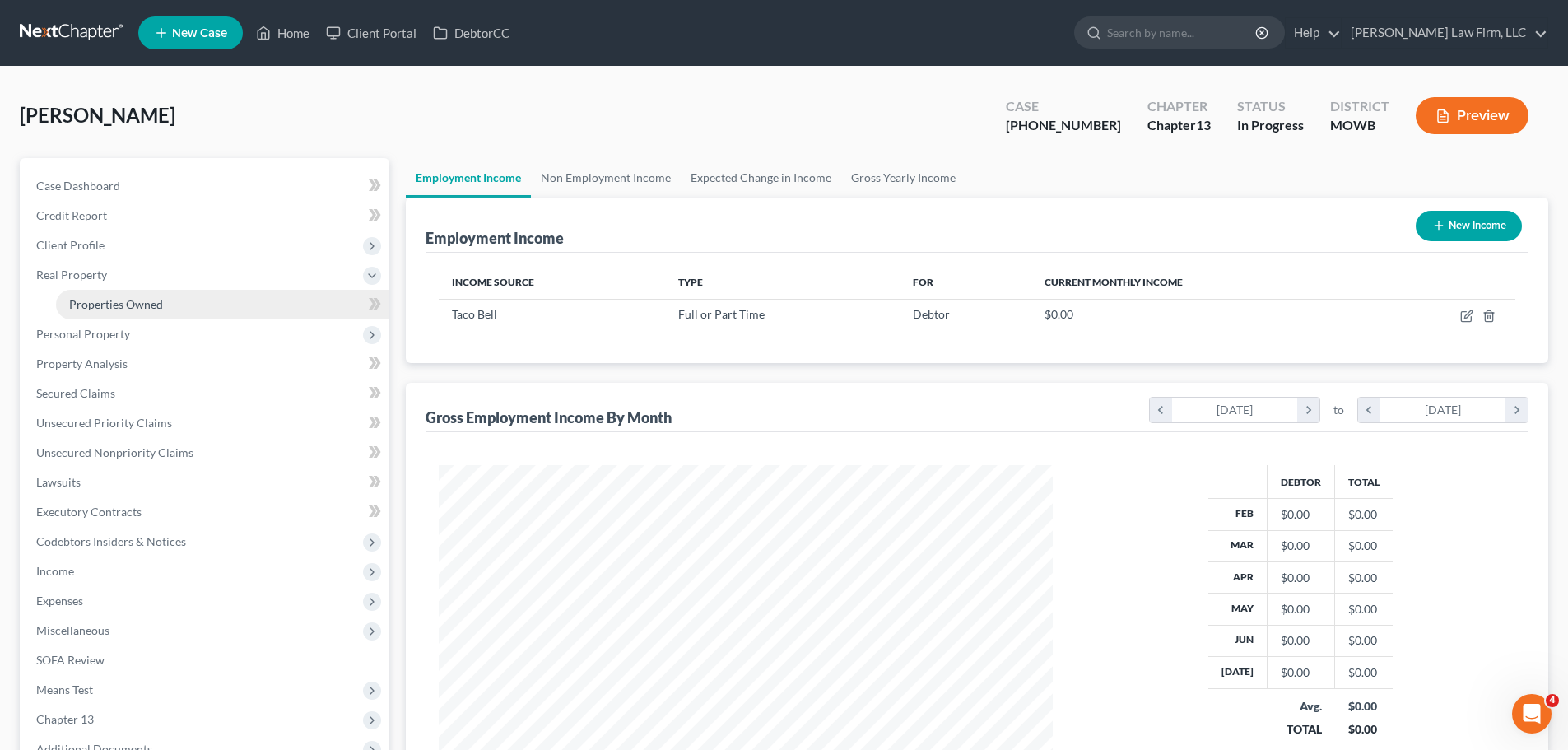
click at [145, 306] on span "Properties Owned" at bounding box center [115, 304] width 94 height 14
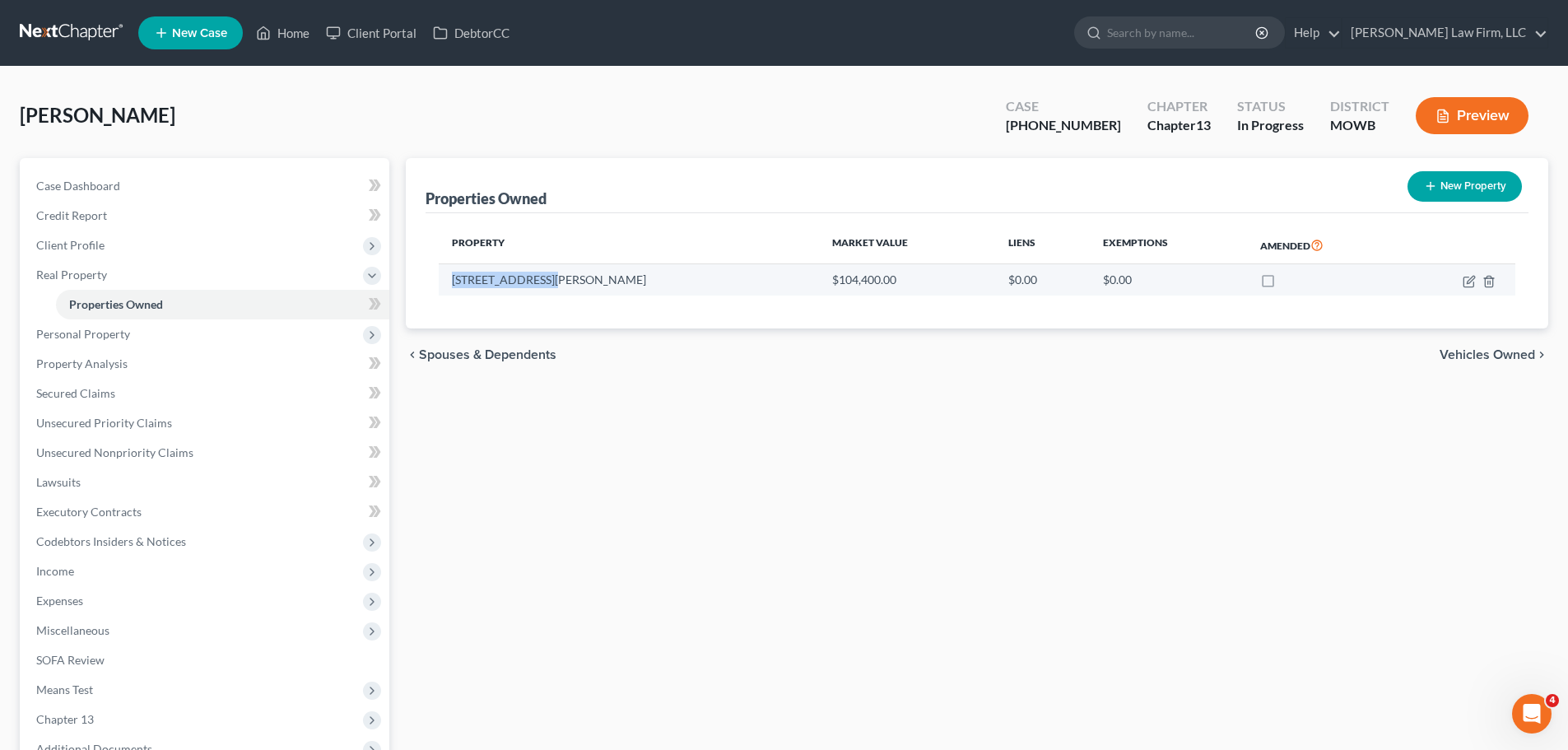
drag, startPoint x: 554, startPoint y: 287, endPoint x: 439, endPoint y: 287, distance: 115.0
click at [439, 287] on td "[STREET_ADDRESS][PERSON_NAME]" at bounding box center [629, 280] width 380 height 31
copy td "[STREET_ADDRESS][PERSON_NAME]"
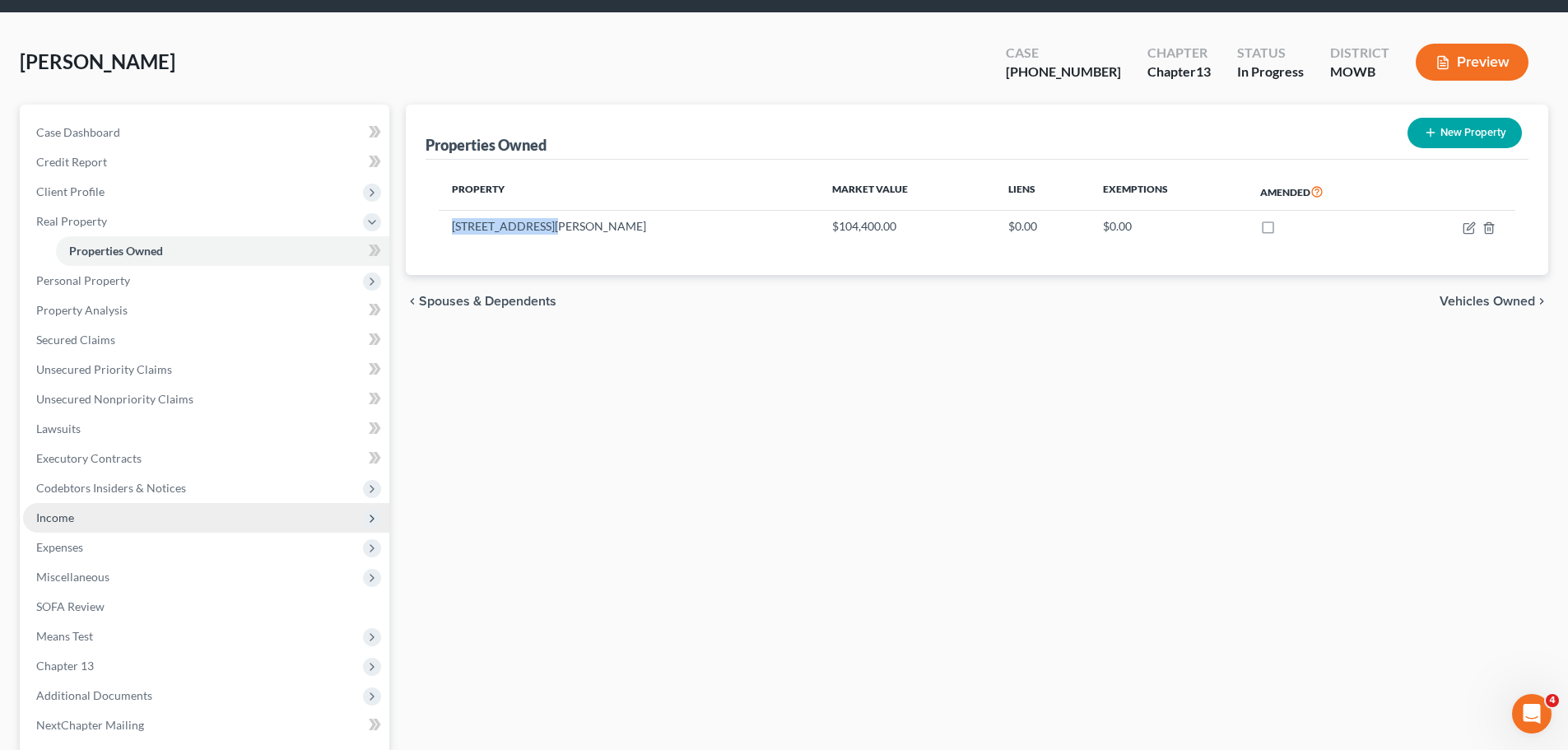
scroll to position [83, 0]
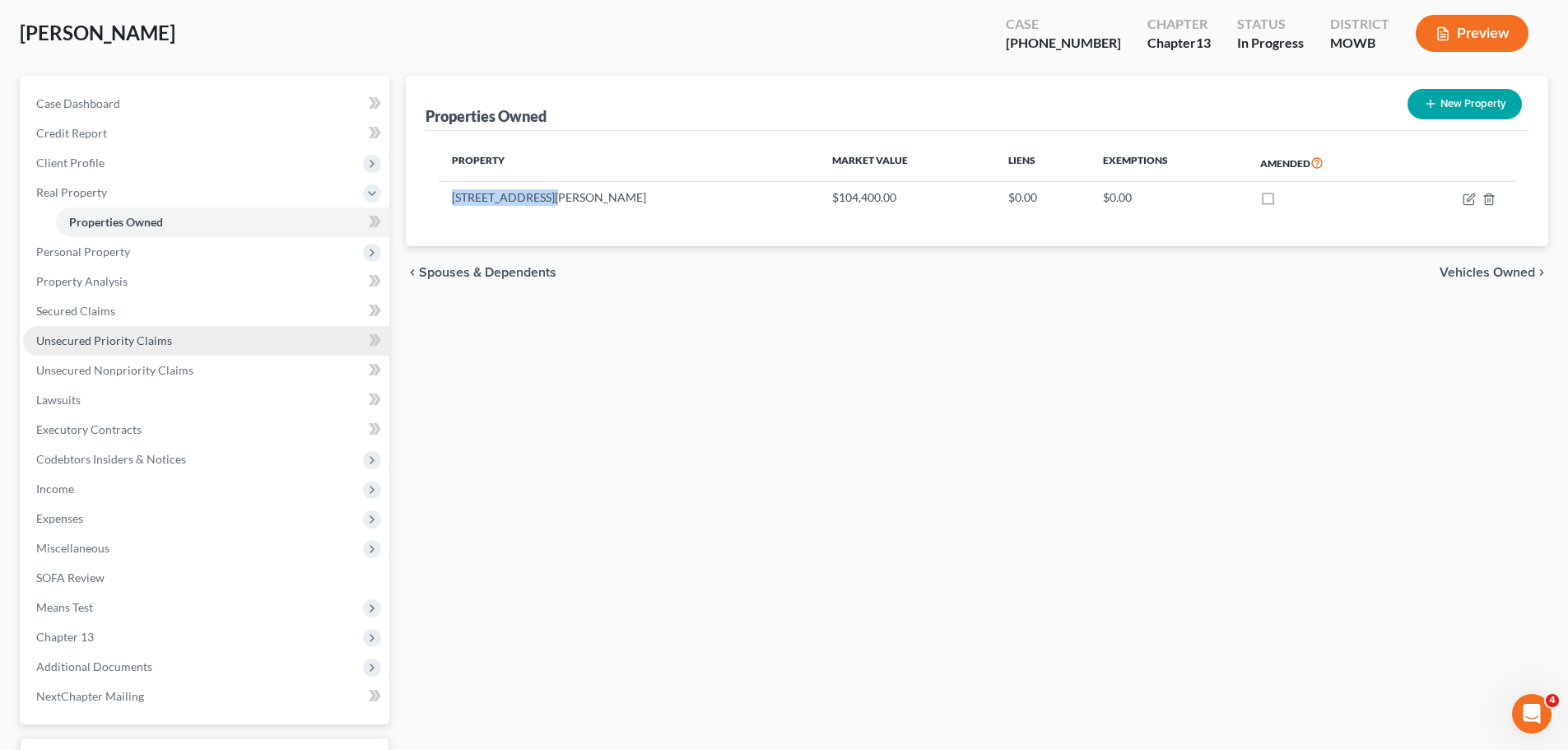
click at [164, 335] on span "Unsecured Priority Claims" at bounding box center [104, 340] width 136 height 14
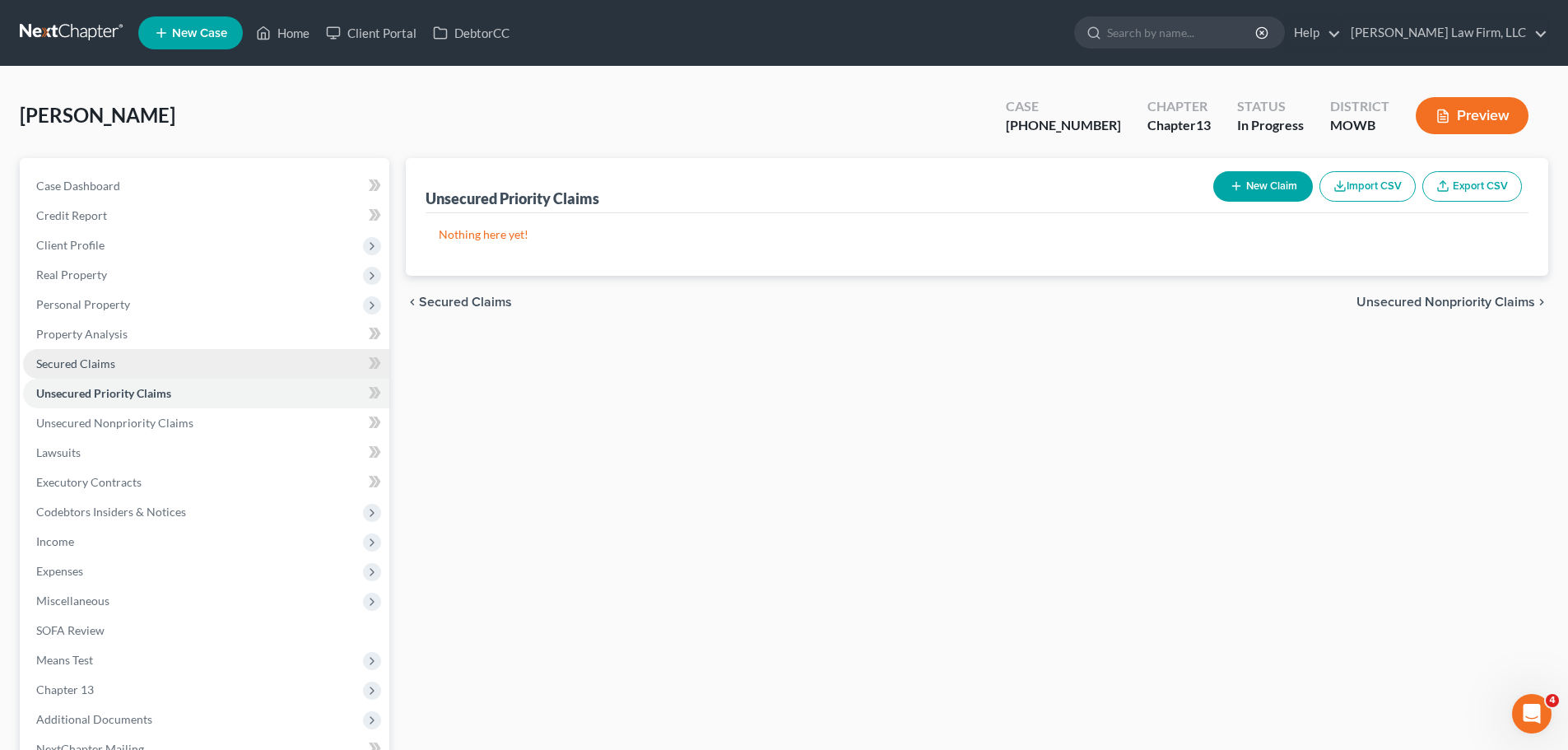
click at [118, 357] on link "Secured Claims" at bounding box center [207, 363] width 367 height 29
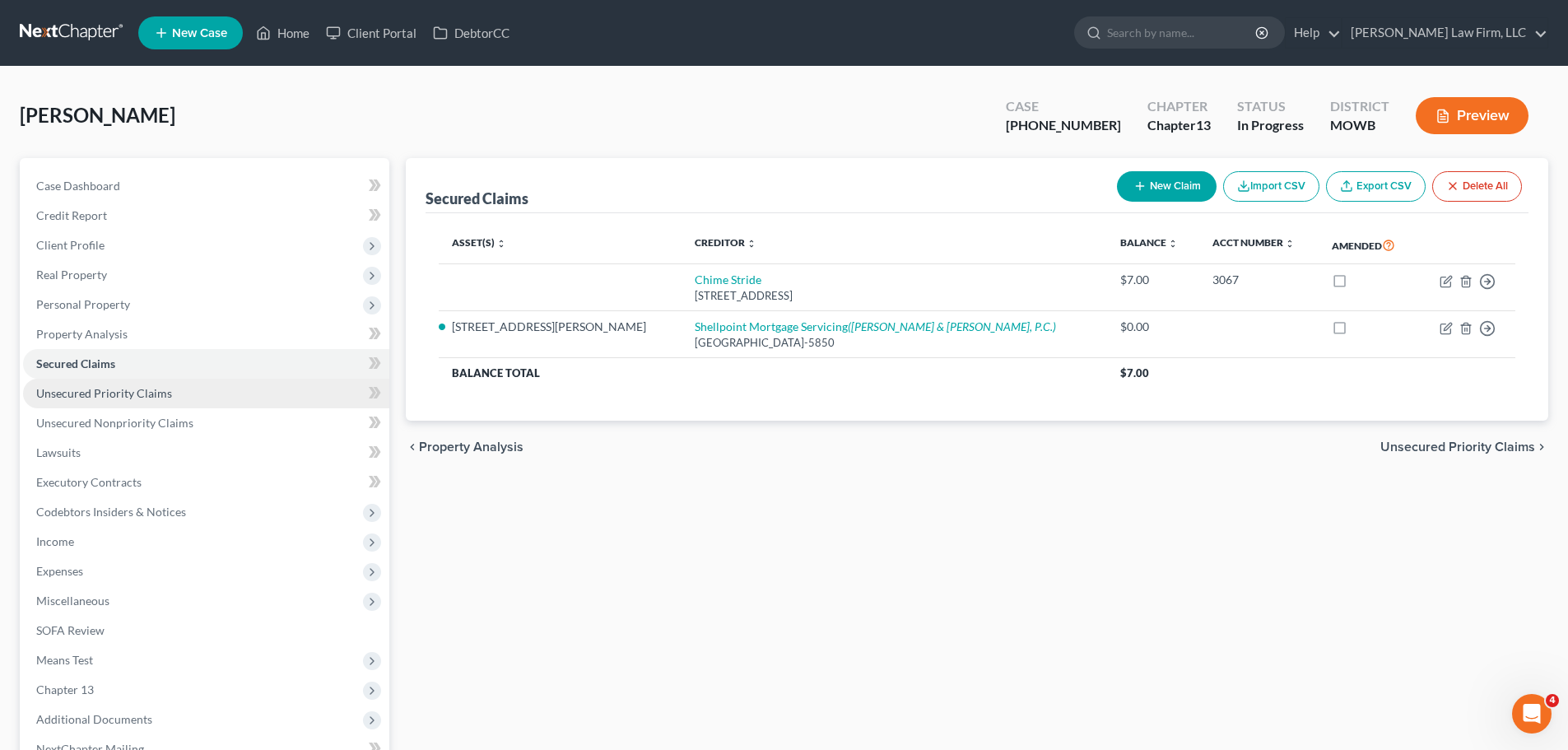
click at [152, 394] on span "Unsecured Priority Claims" at bounding box center [104, 393] width 136 height 14
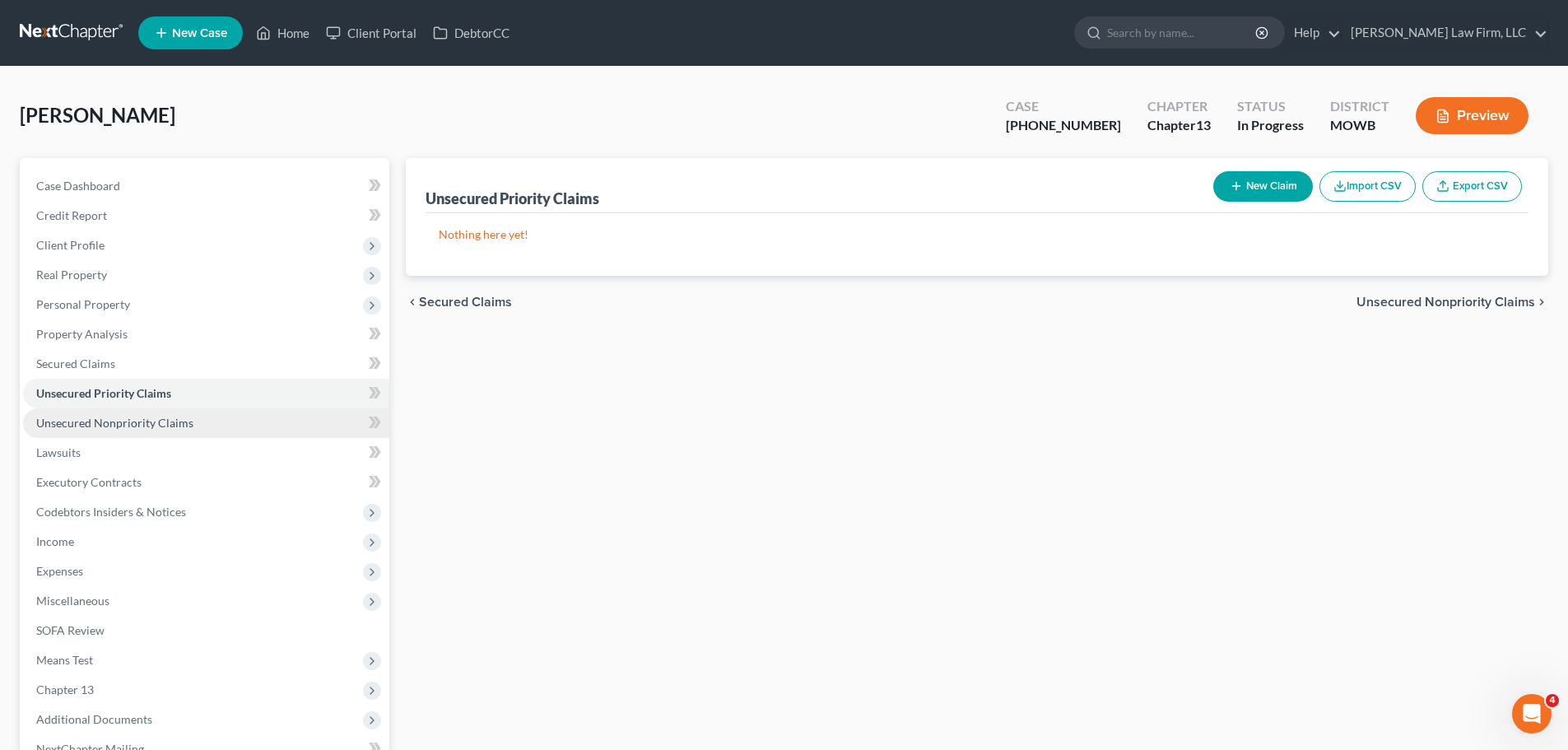
click at [147, 426] on span "Unsecured Nonpriority Claims" at bounding box center [114, 423] width 157 height 14
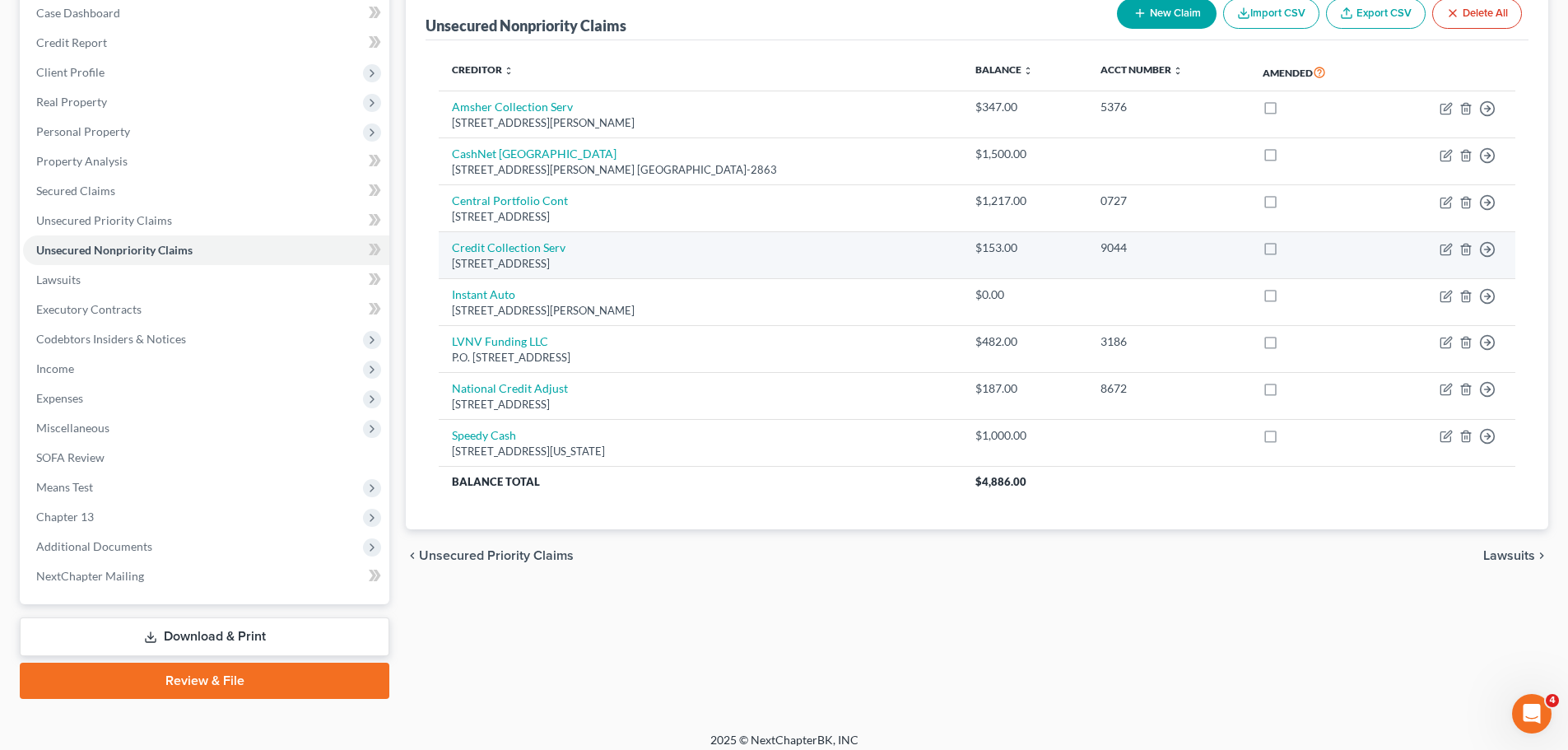
scroll to position [184, 0]
